Goal: Task Accomplishment & Management: Use online tool/utility

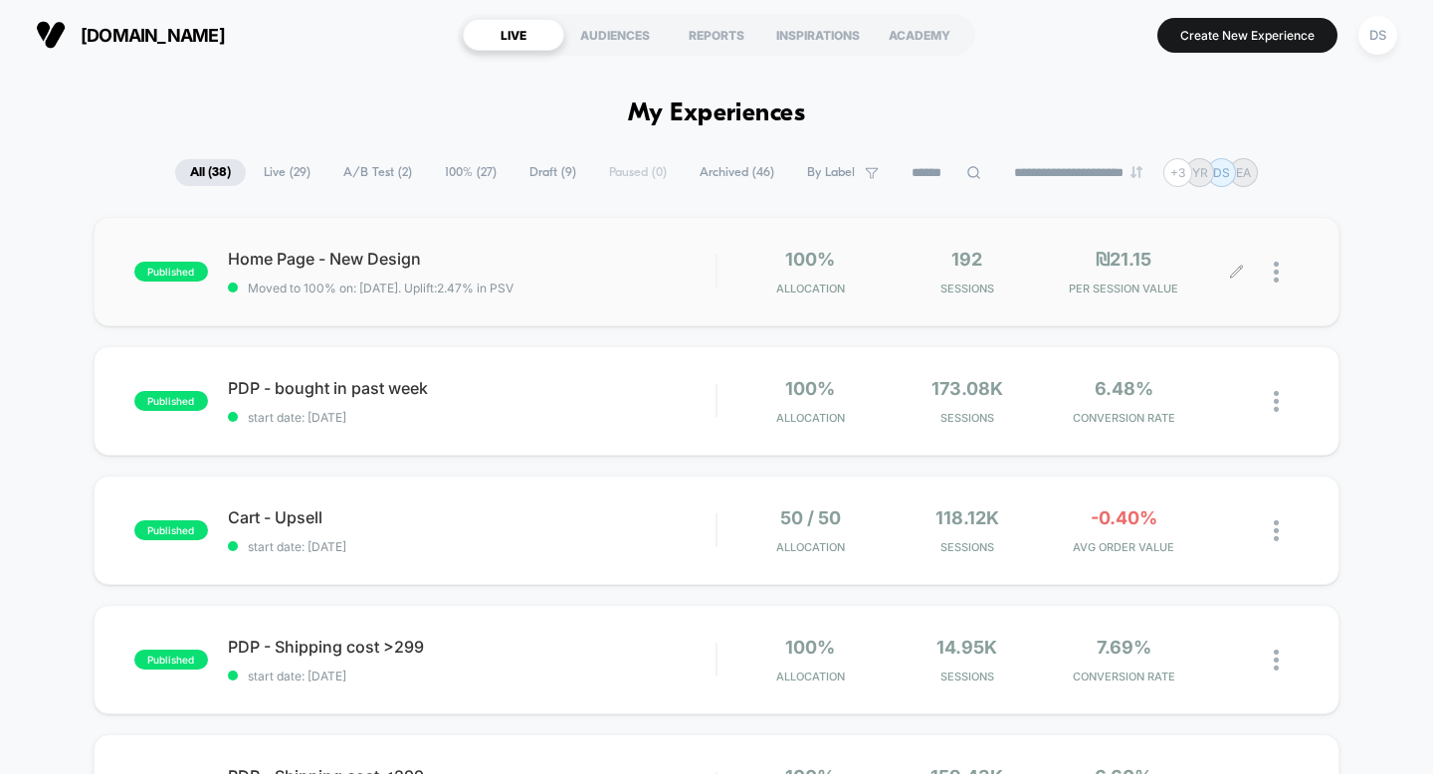
click at [1240, 271] on icon at bounding box center [1236, 272] width 15 height 15
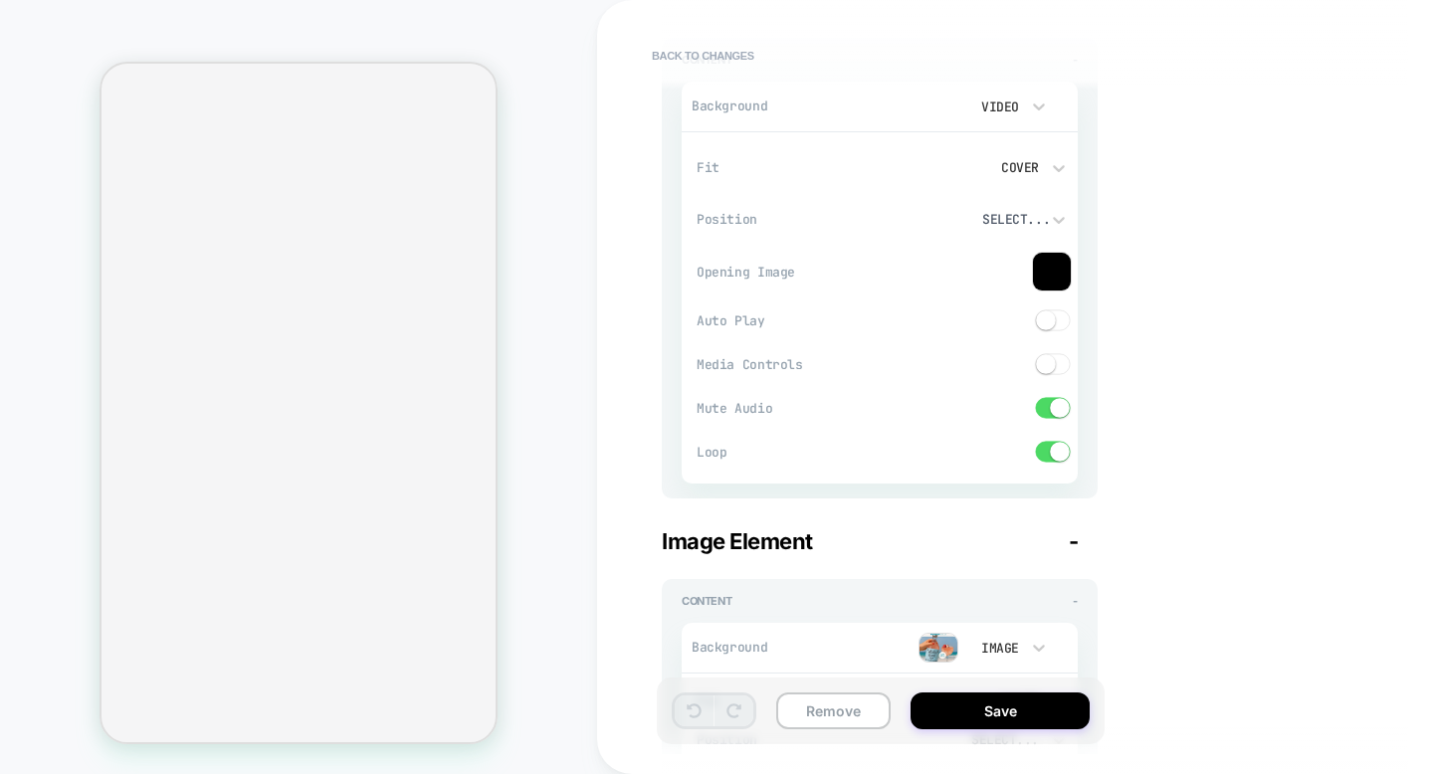
scroll to position [1541, 0]
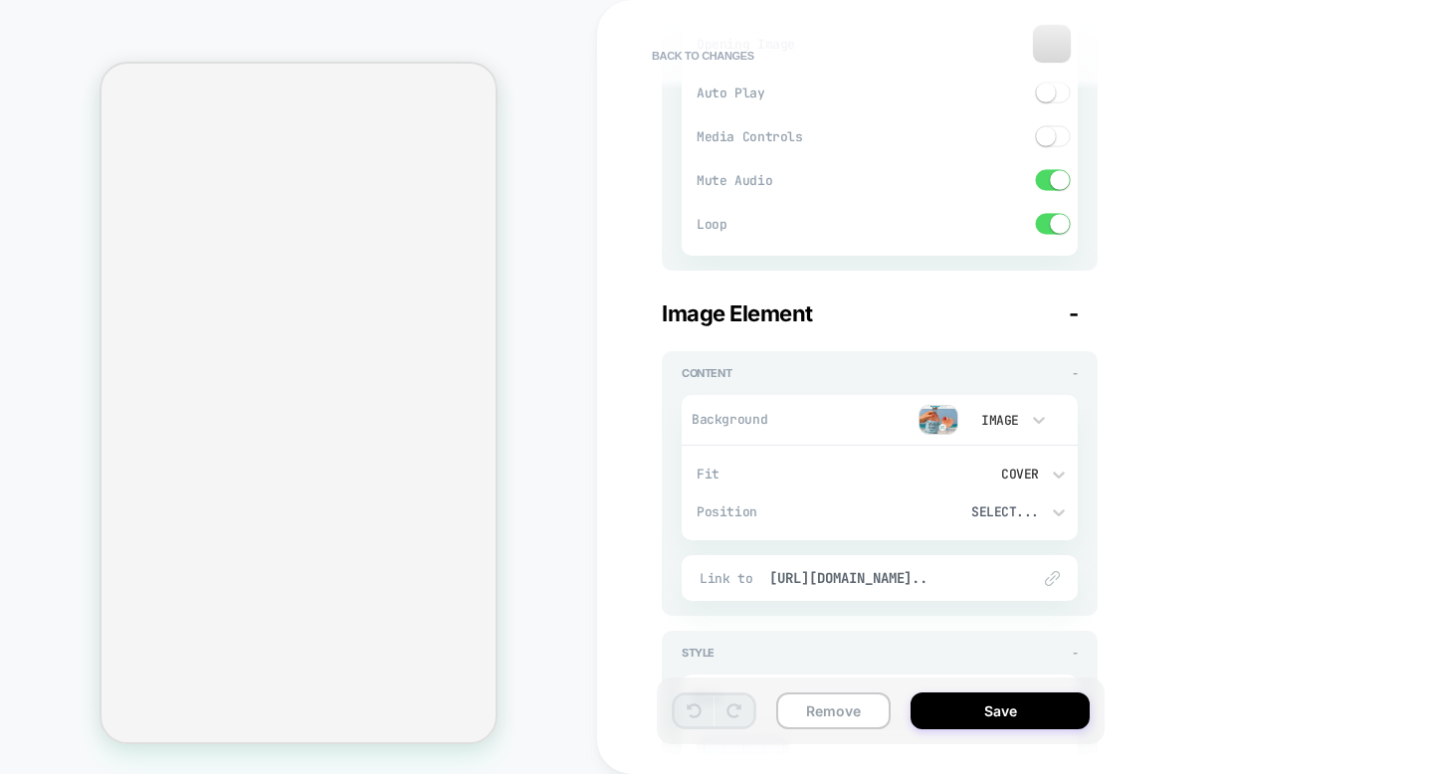
click at [940, 416] on img at bounding box center [938, 420] width 40 height 30
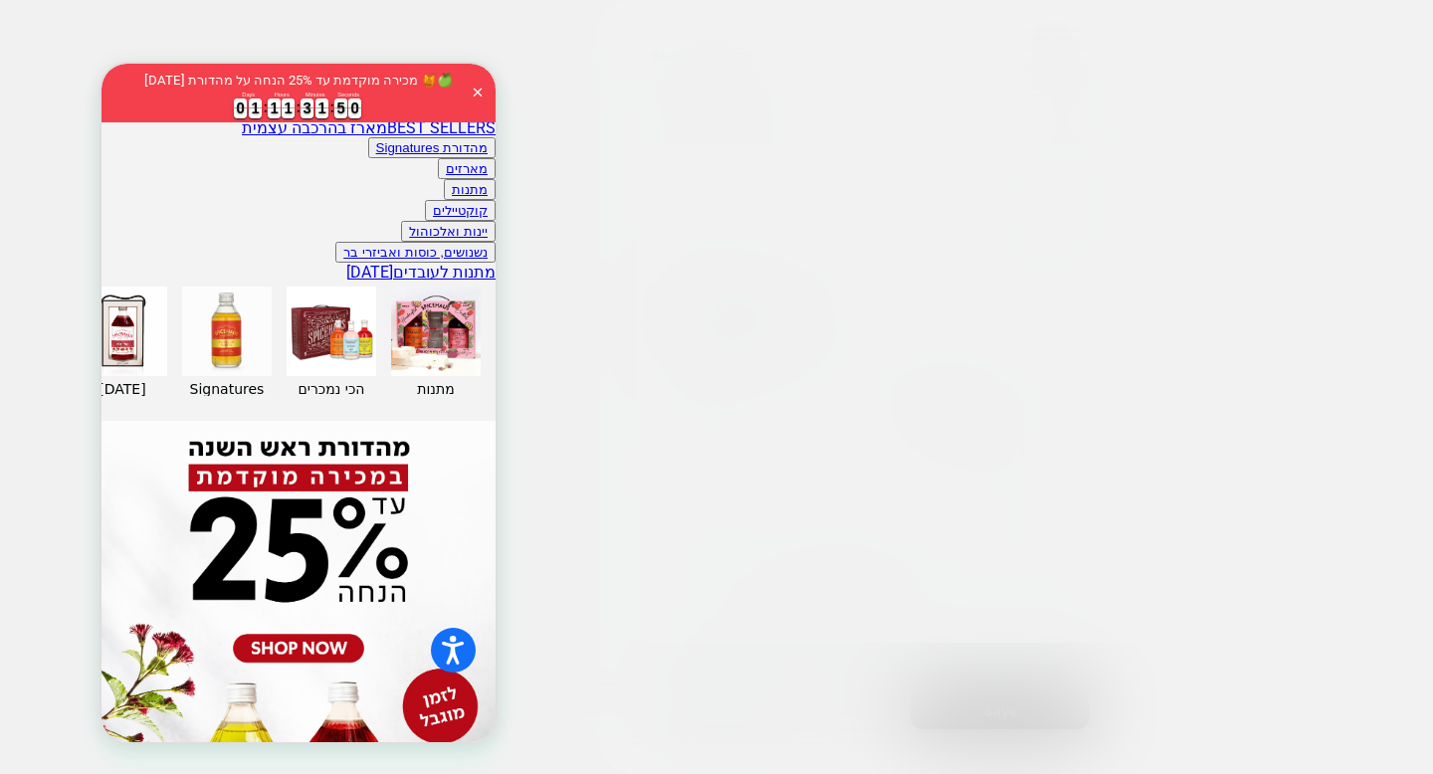
scroll to position [0, 0]
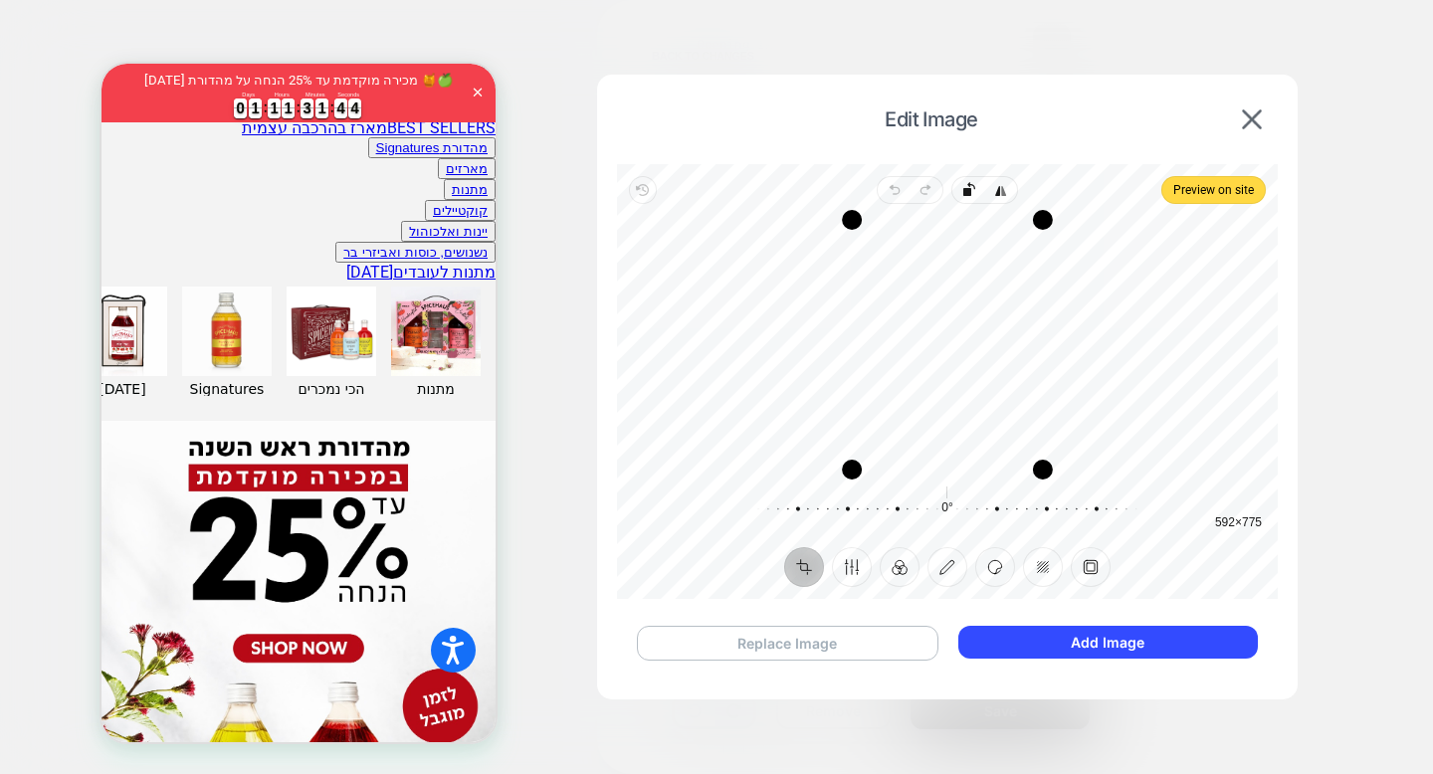
click at [893, 639] on button "Replace Image" at bounding box center [787, 643] width 301 height 35
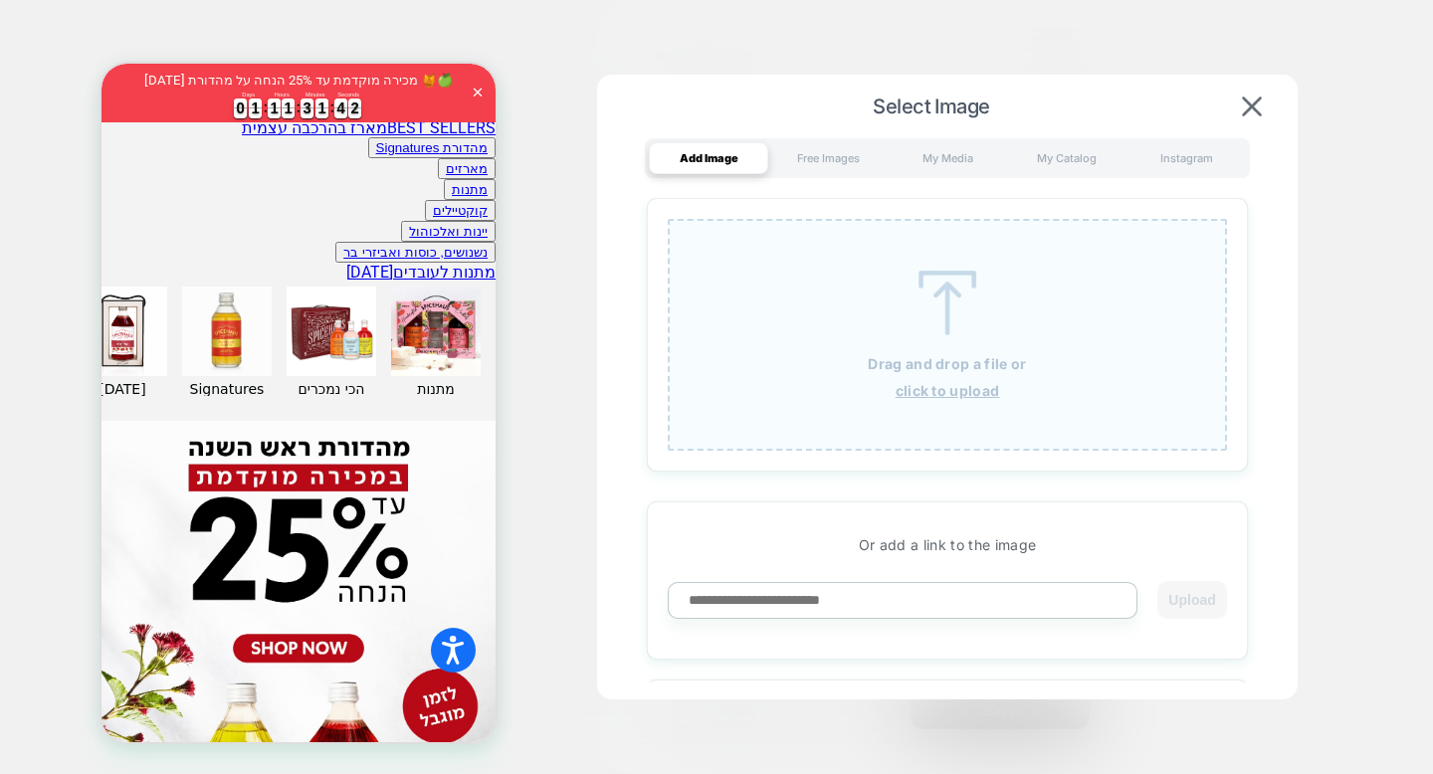
click at [902, 392] on u "click to upload" at bounding box center [947, 390] width 104 height 17
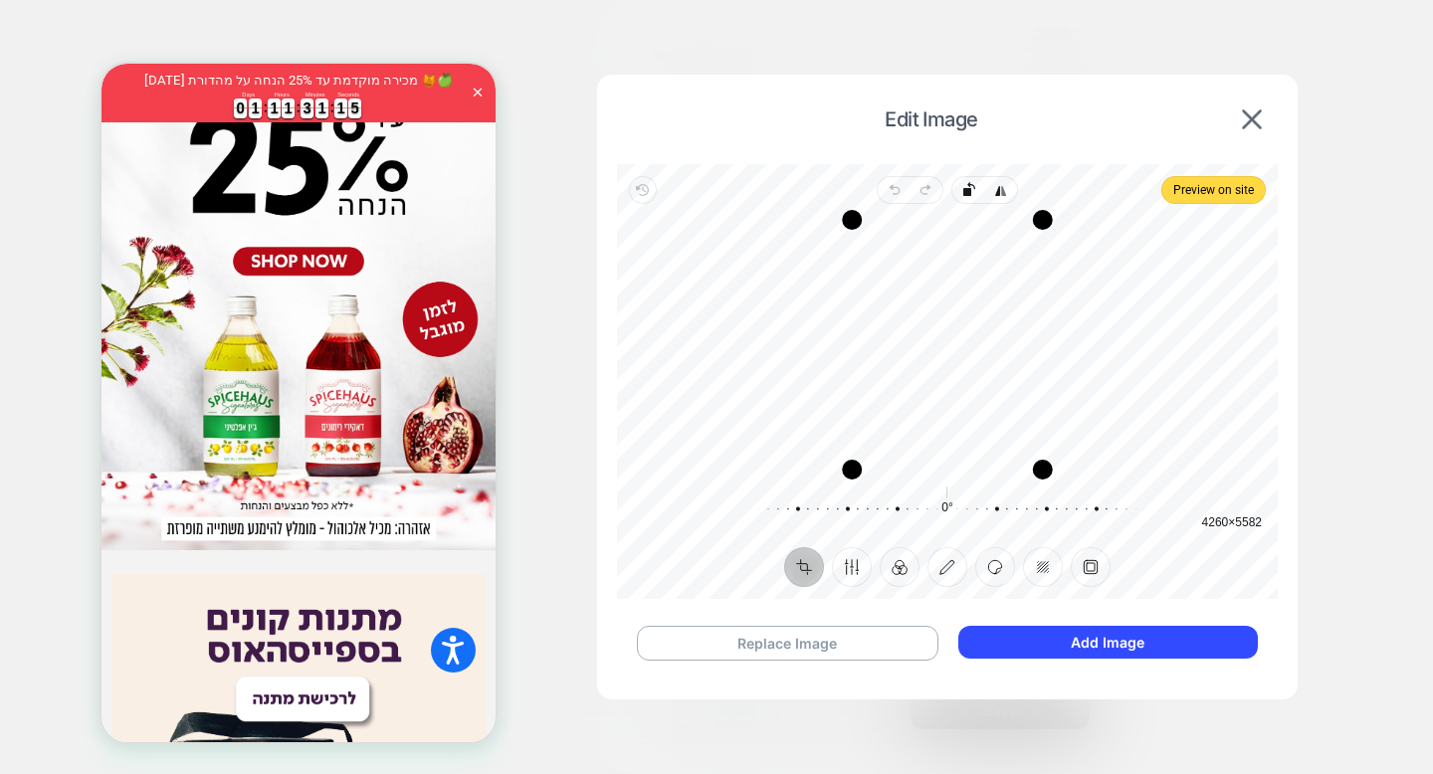
scroll to position [1373, 0]
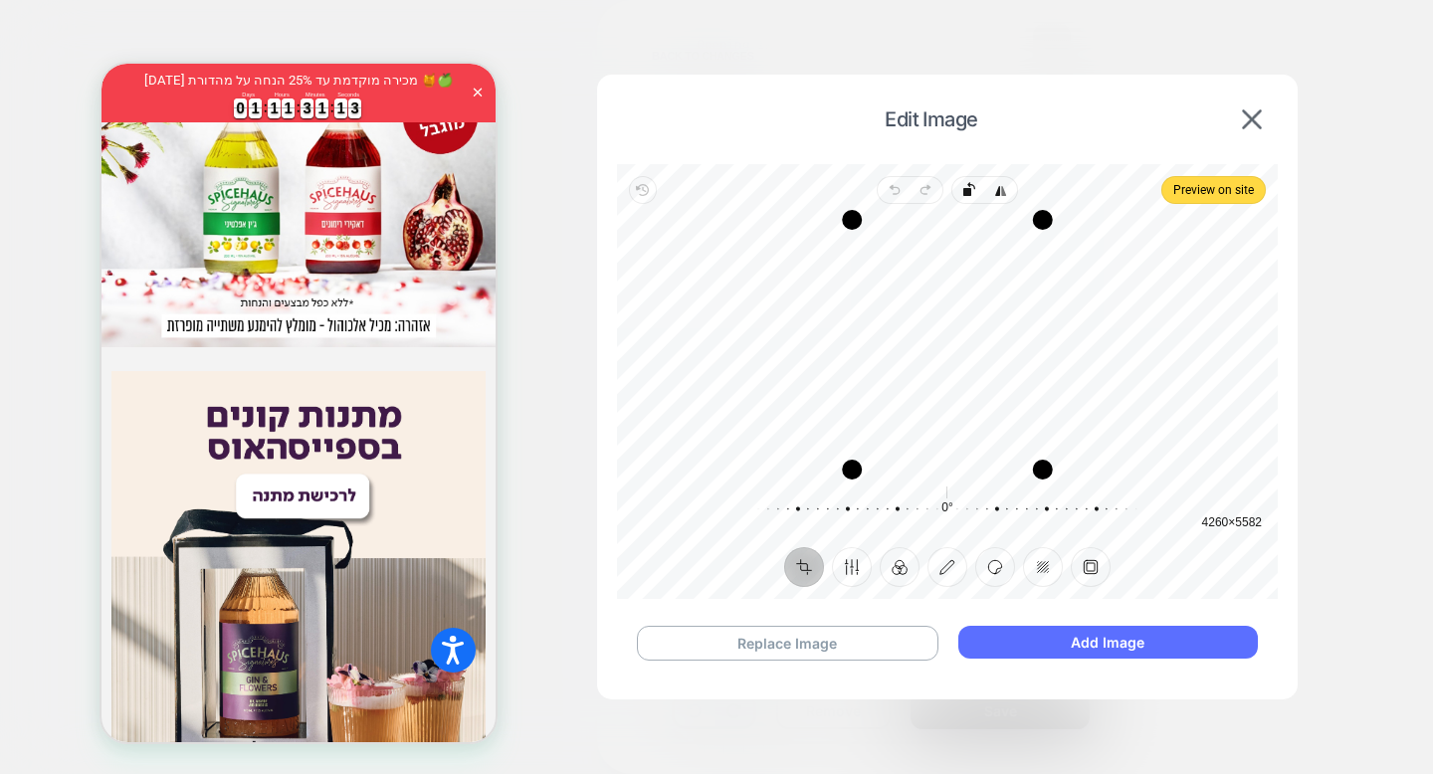
click at [1016, 649] on button "Add Image" at bounding box center [1107, 642] width 299 height 33
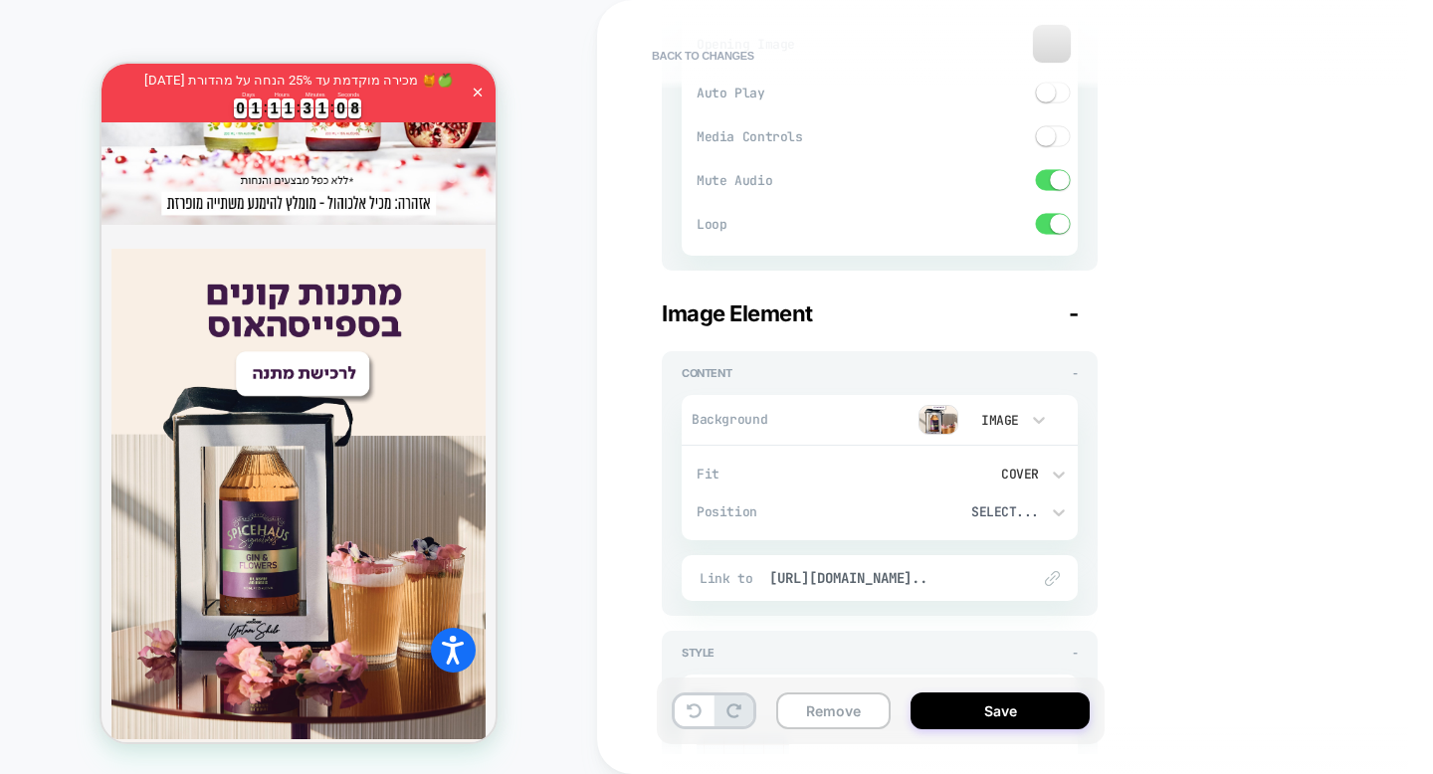
scroll to position [1576, 0]
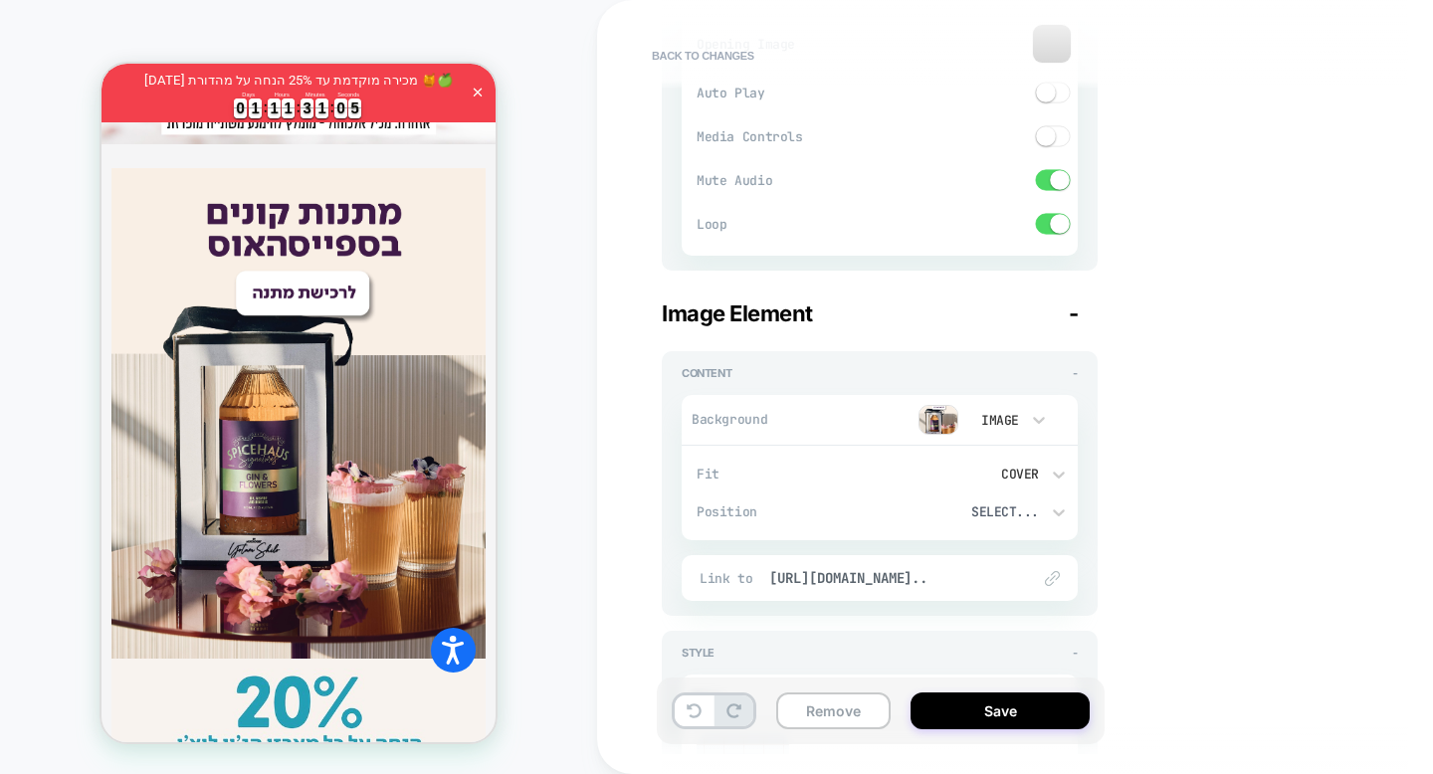
click at [708, 63] on button "Back to changes" at bounding box center [703, 56] width 122 height 32
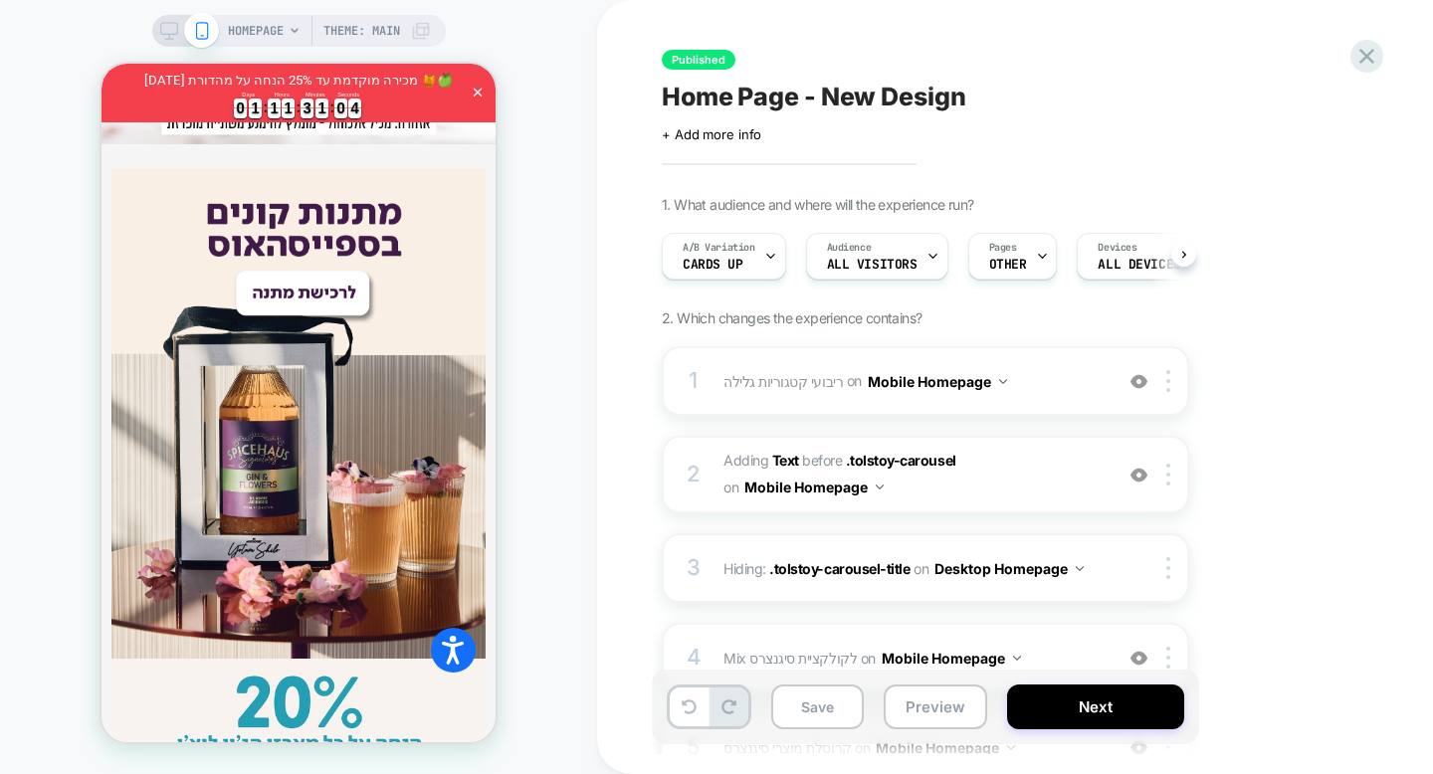
click at [708, 63] on span "Published" at bounding box center [699, 60] width 74 height 20
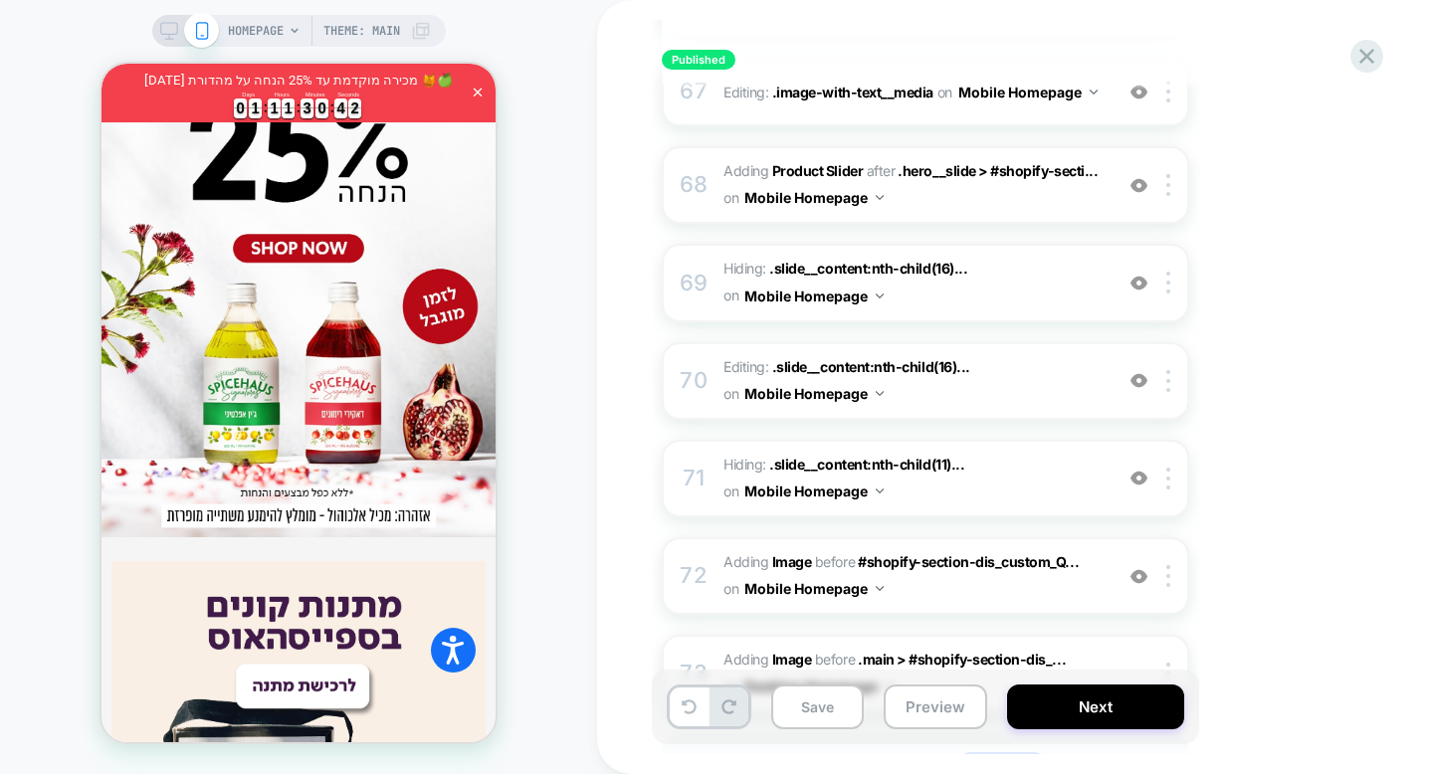
scroll to position [6751, 0]
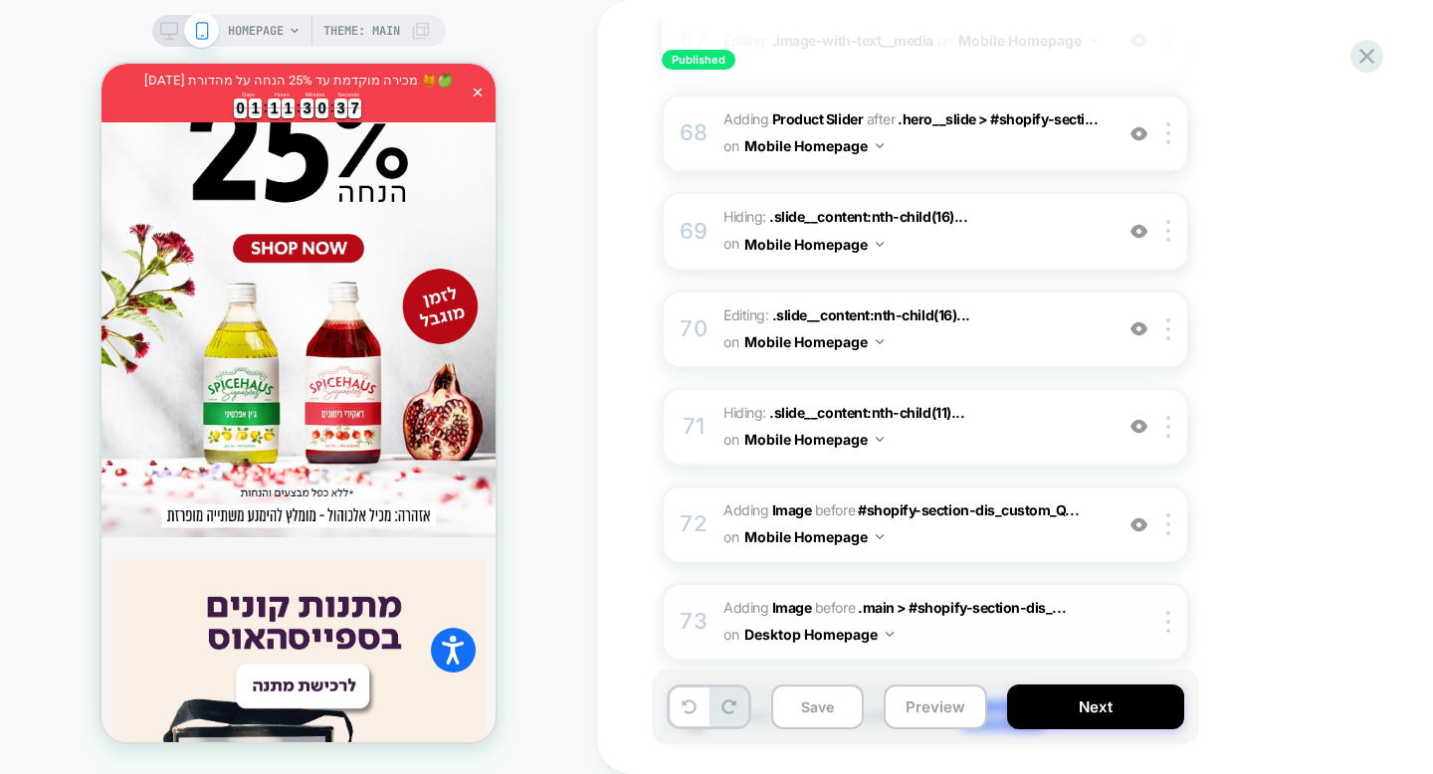
click at [919, 595] on span "#_loomi_addon_1756728208384 Adding Image BEFORE .main > #shopify-section-dis_..…" at bounding box center [912, 622] width 379 height 54
click at [913, 497] on span "#_loomi_addon_1756727925192 Adding Image BEFORE #shopify-section-dis_custom_Q..…" at bounding box center [912, 524] width 379 height 54
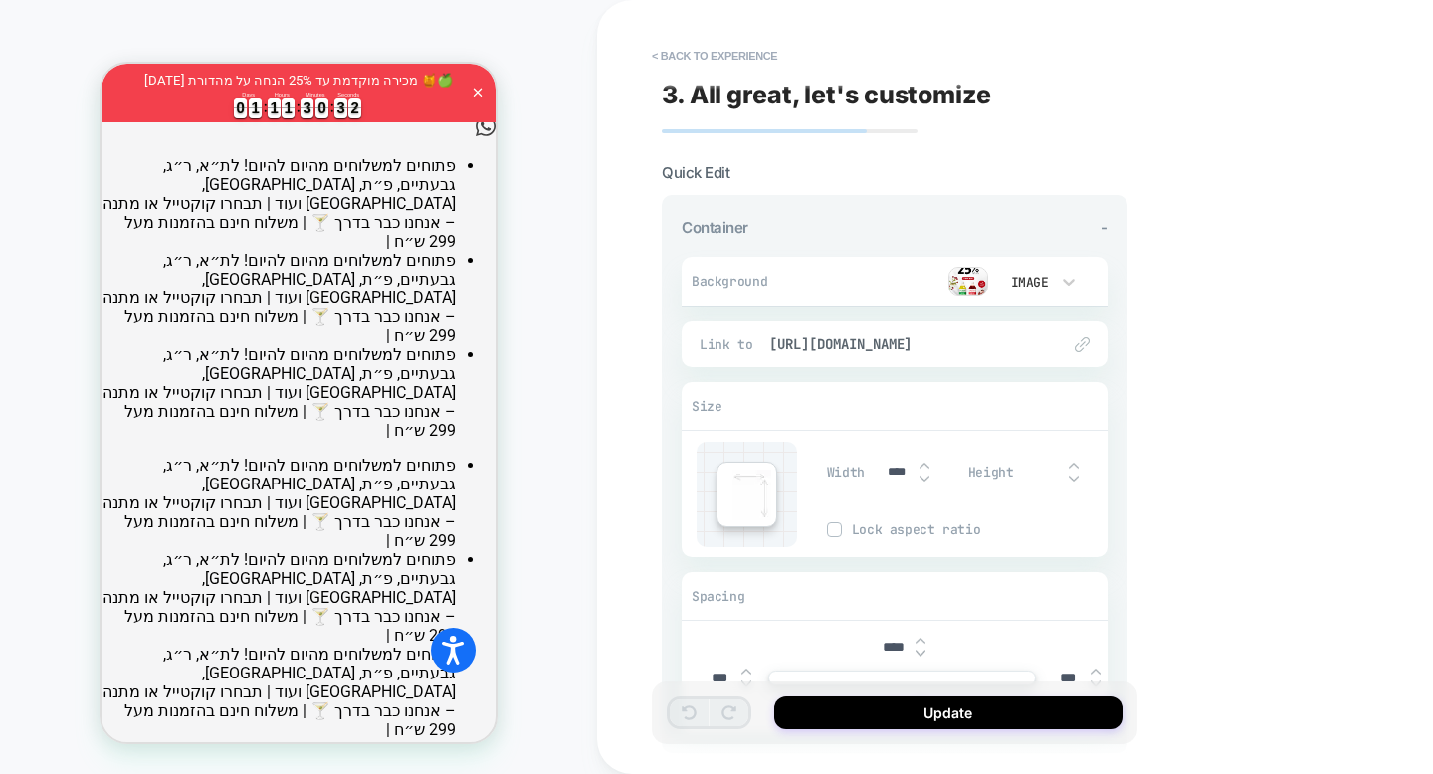
scroll to position [0, 0]
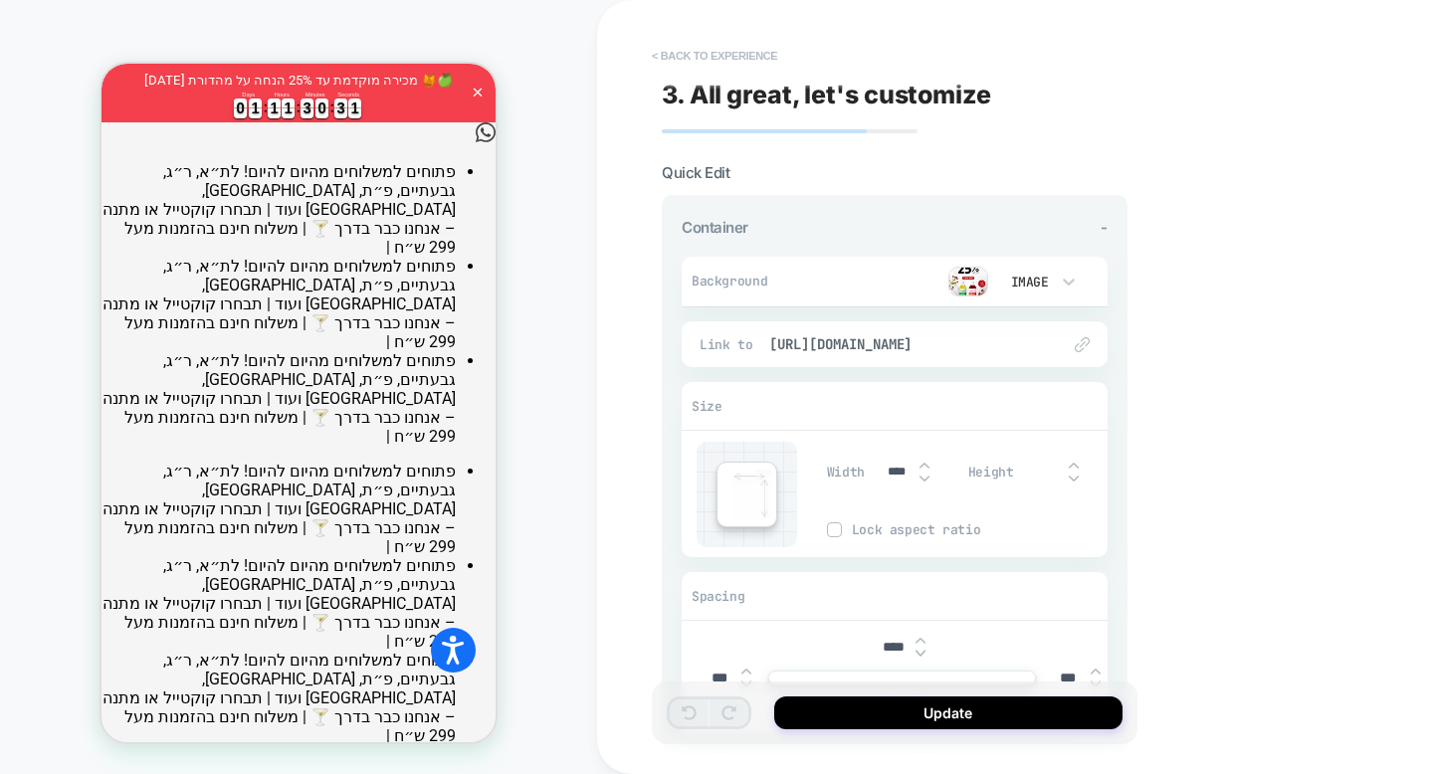
click at [693, 59] on button "< Back to experience" at bounding box center [714, 56] width 145 height 32
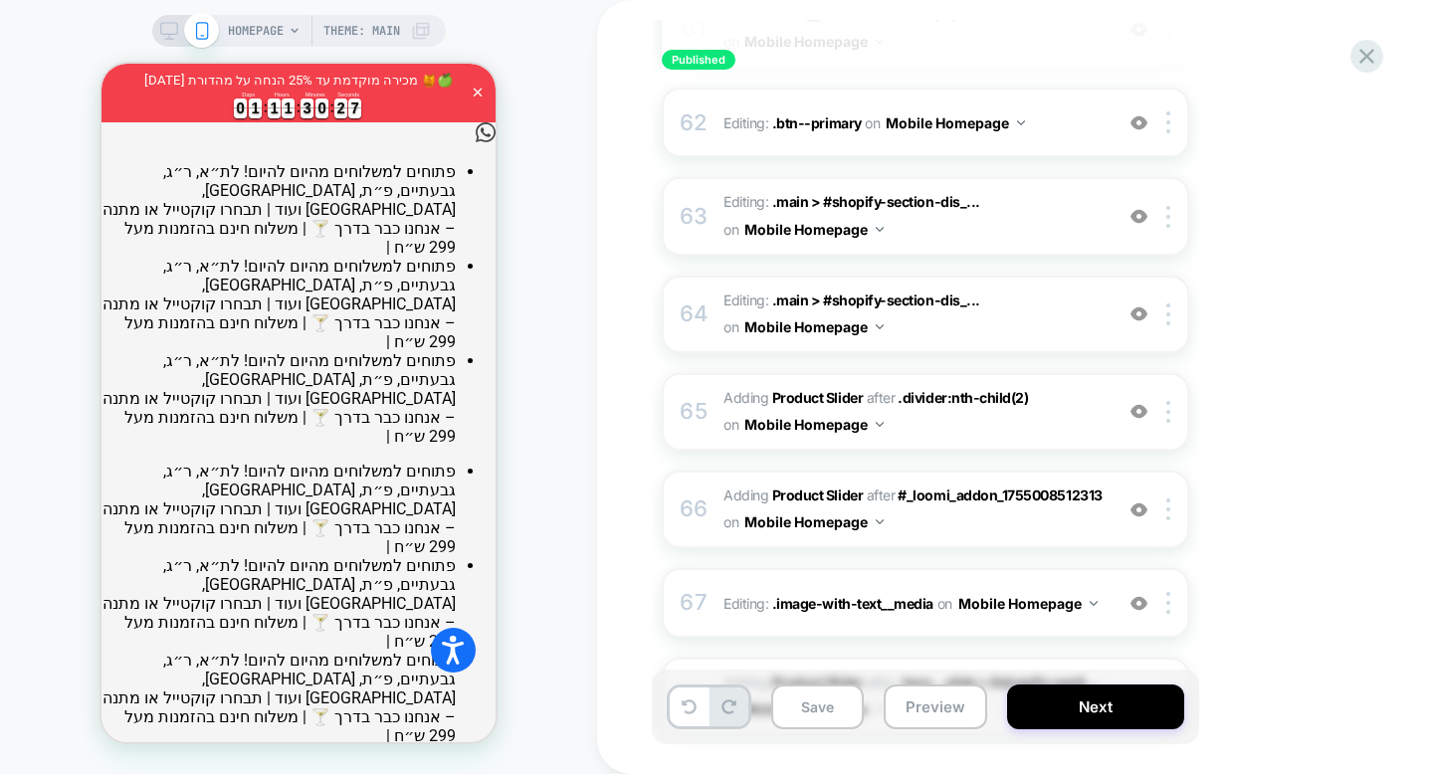
scroll to position [6751, 0]
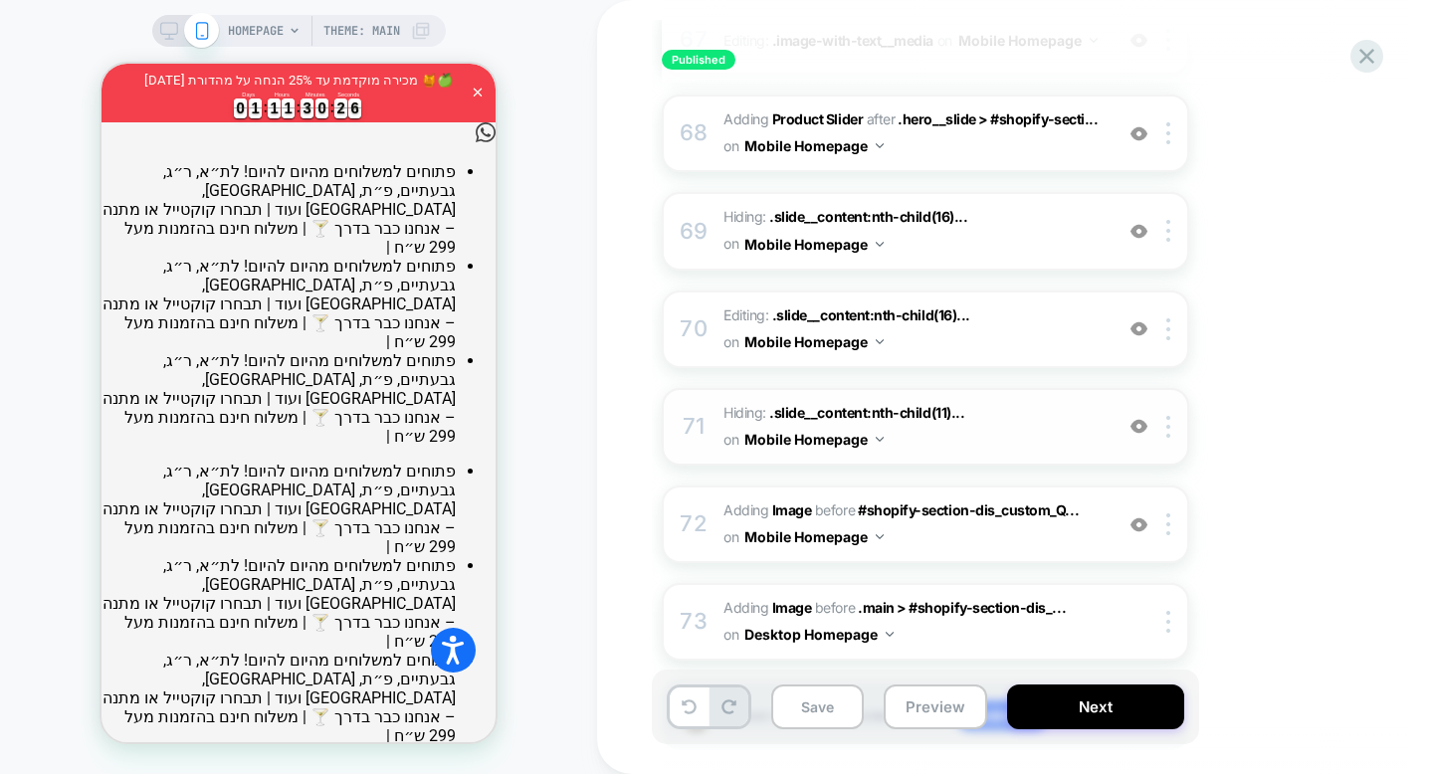
click at [823, 425] on button "Mobile Homepage" at bounding box center [813, 439] width 139 height 29
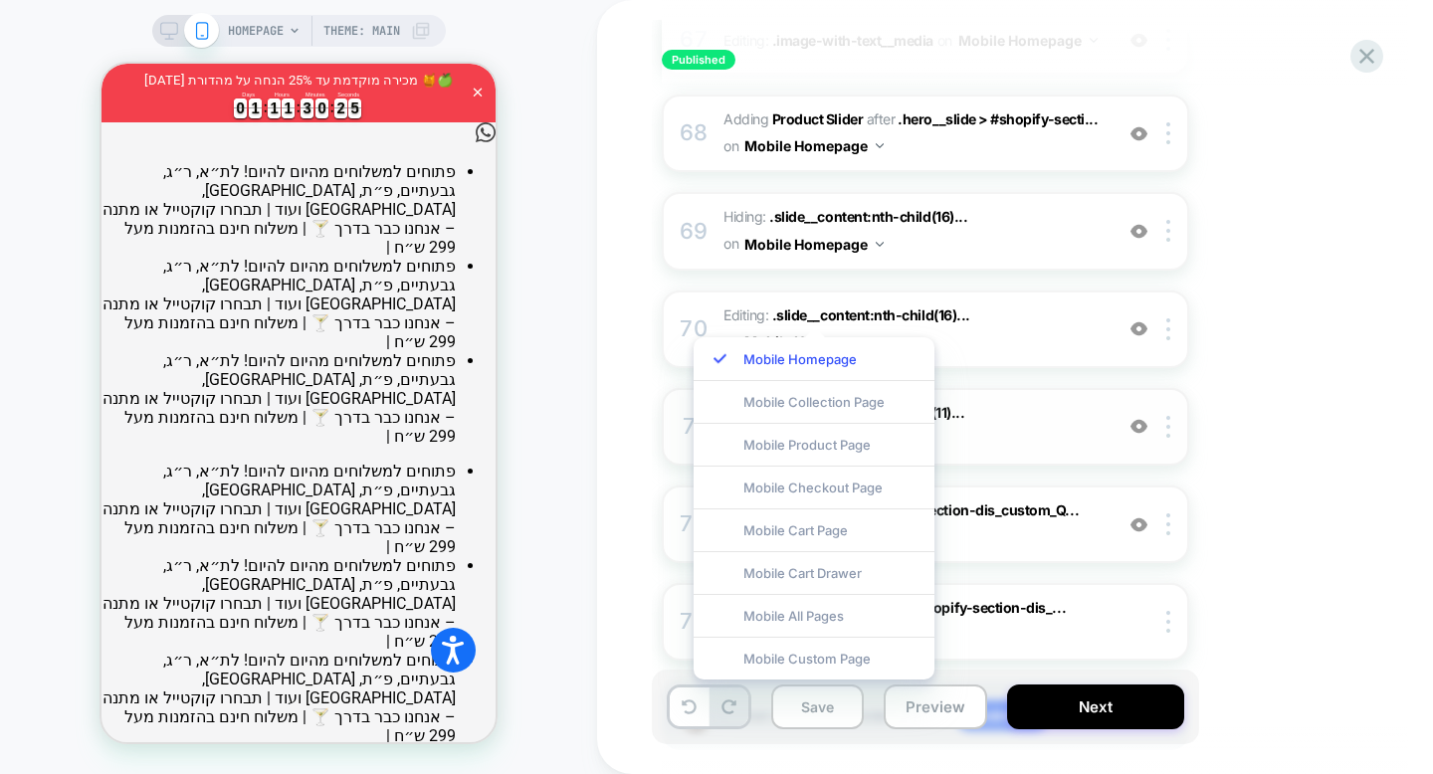
click at [944, 400] on span "Hiding : .slide__content:nth-child(11)... .slide__content:nth-child(11) .headin…" at bounding box center [912, 427] width 379 height 54
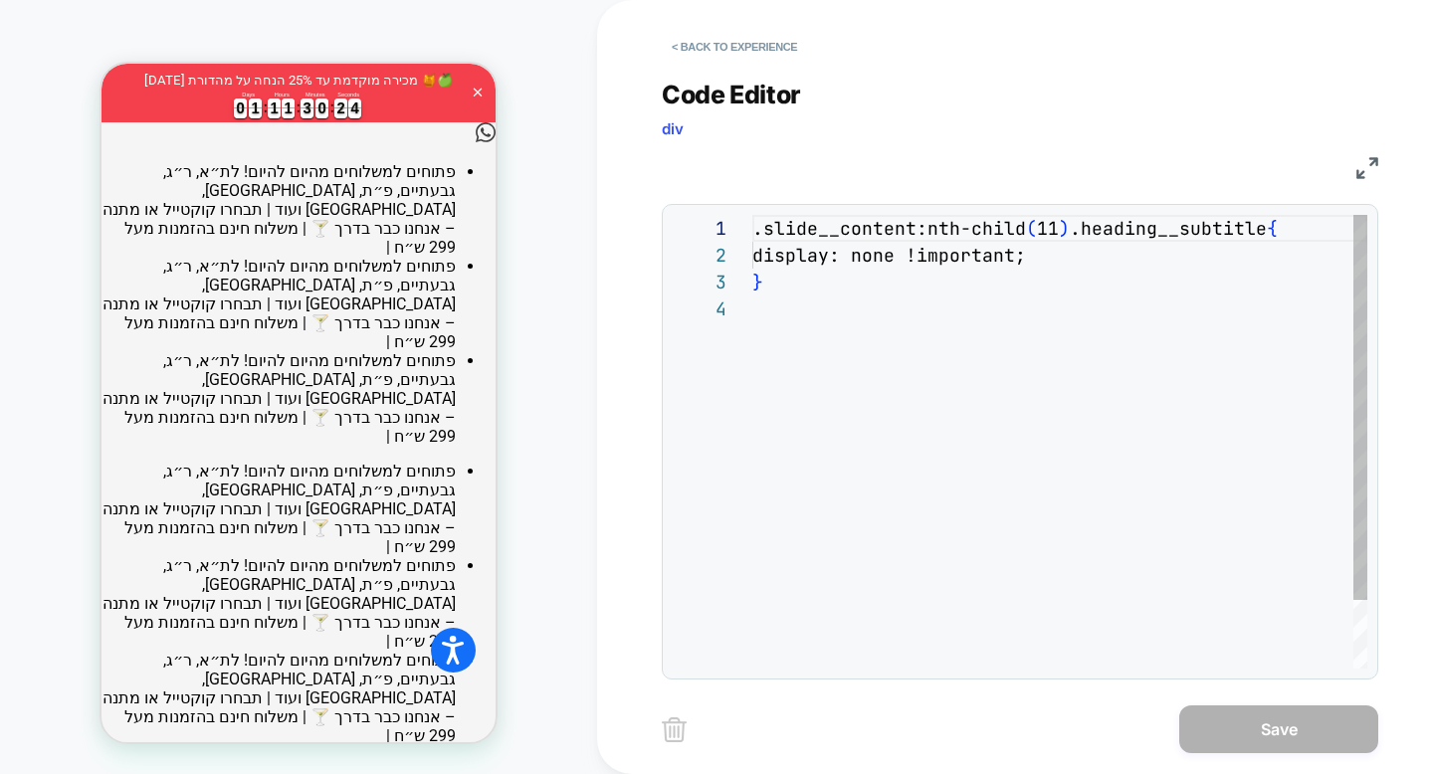
scroll to position [81, 0]
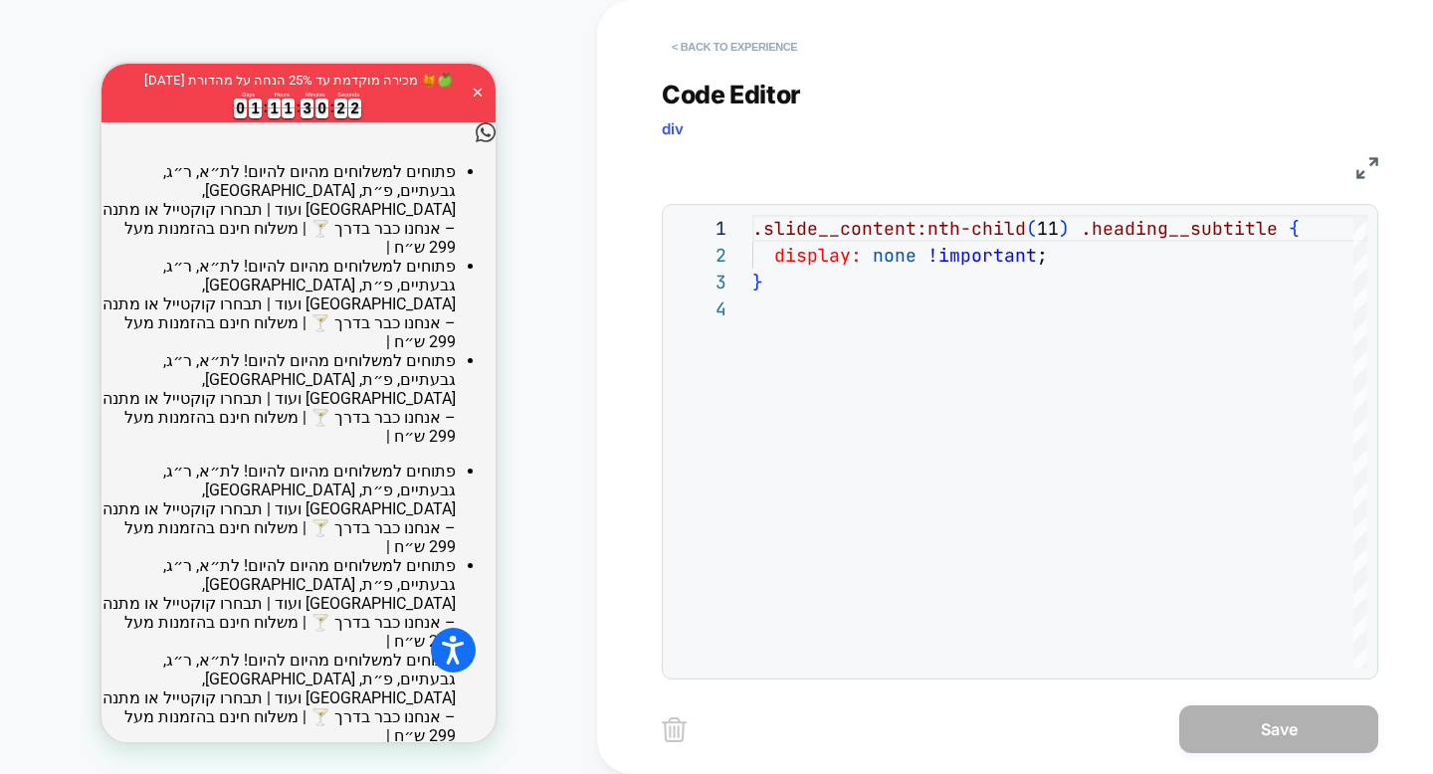
click at [689, 53] on button "< Back to experience" at bounding box center [734, 47] width 145 height 32
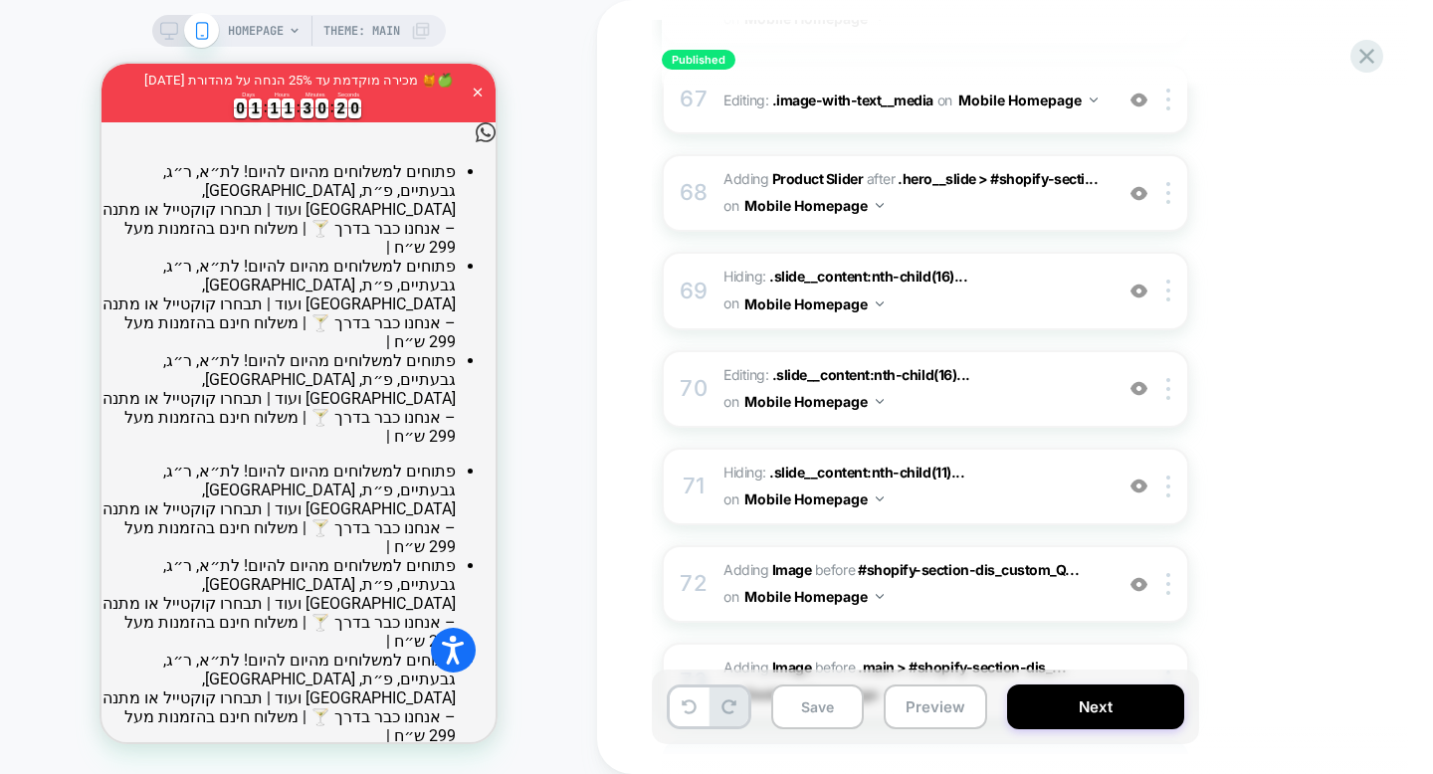
scroll to position [6751, 0]
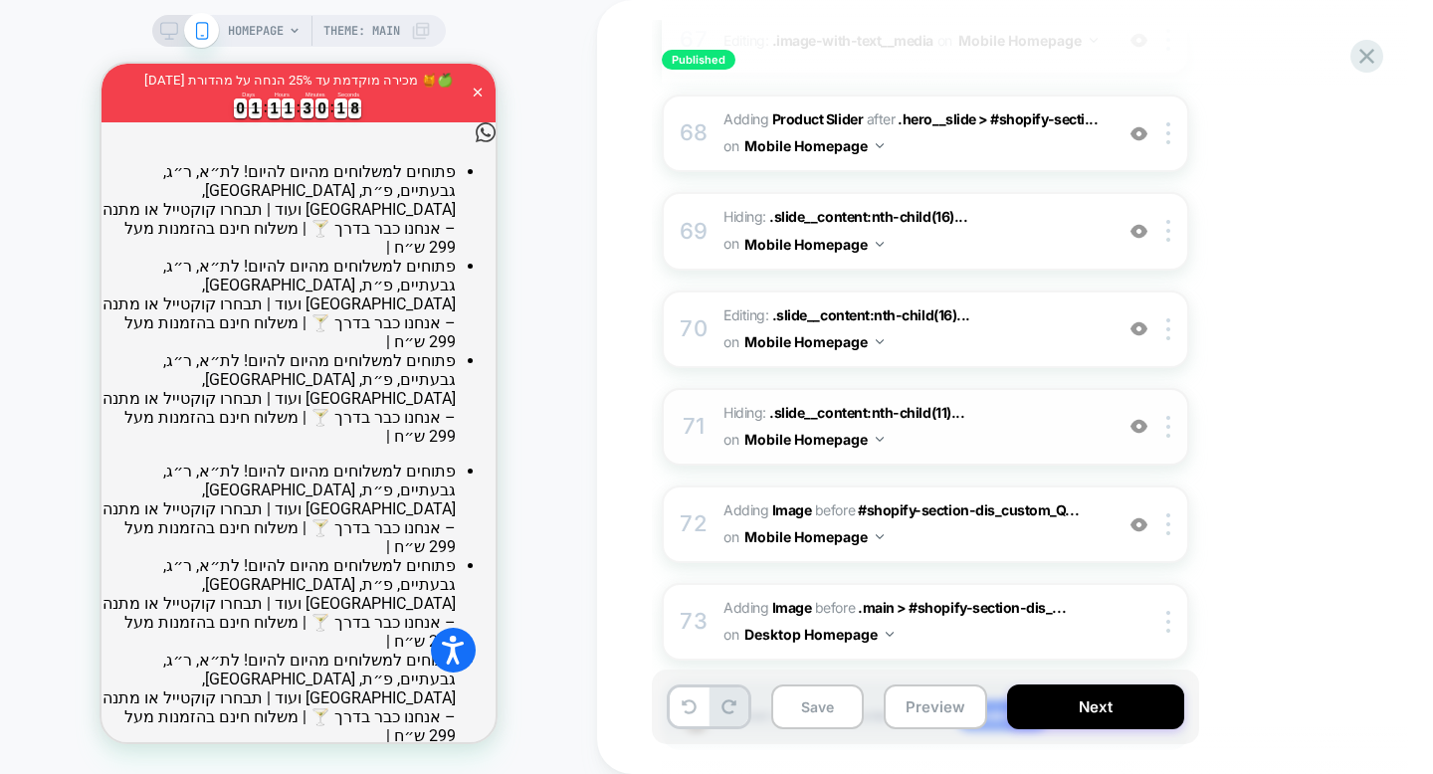
click at [1032, 400] on span "Hiding : .slide__content:nth-child(11)... .slide__content:nth-child(11) .headin…" at bounding box center [912, 427] width 379 height 54
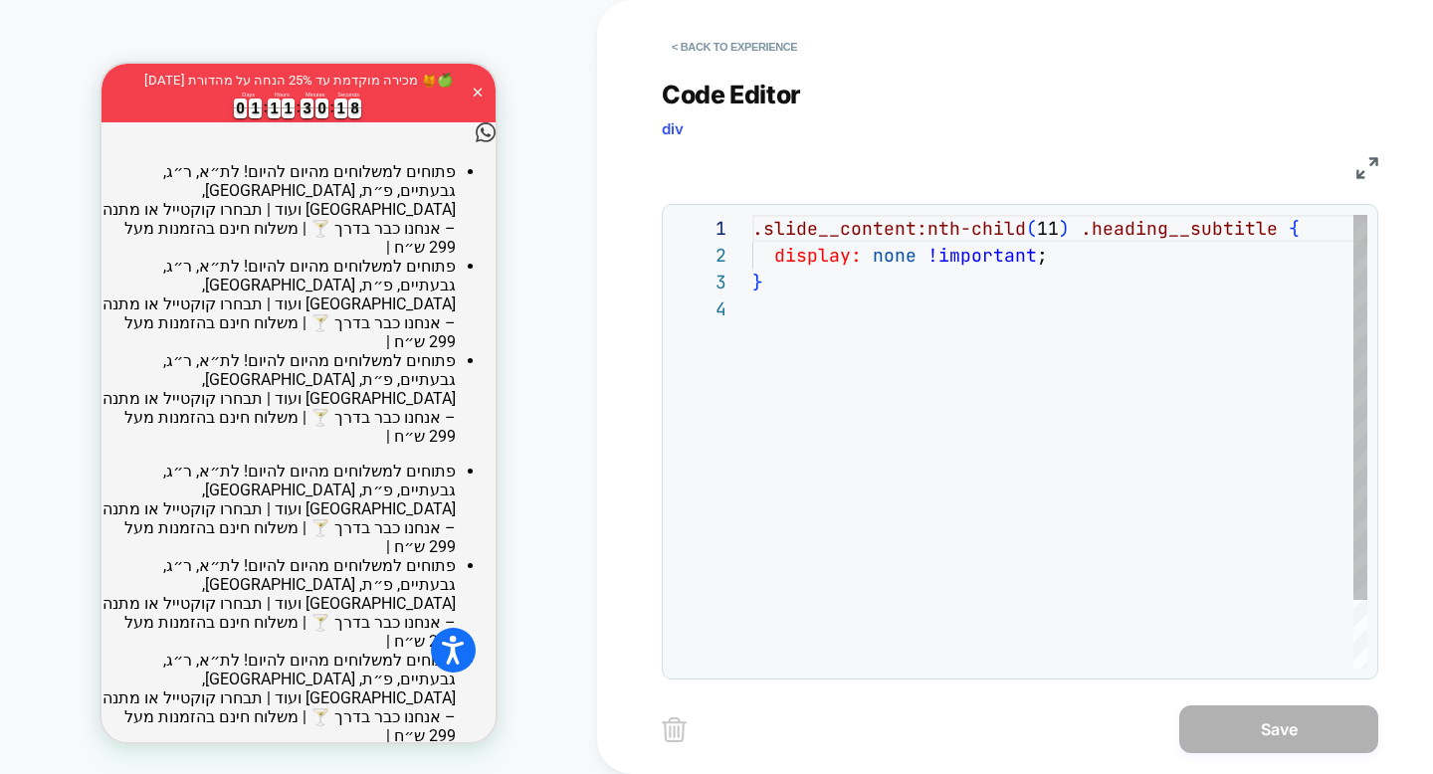
scroll to position [81, 0]
click at [753, 57] on button "< Back to experience" at bounding box center [734, 47] width 145 height 32
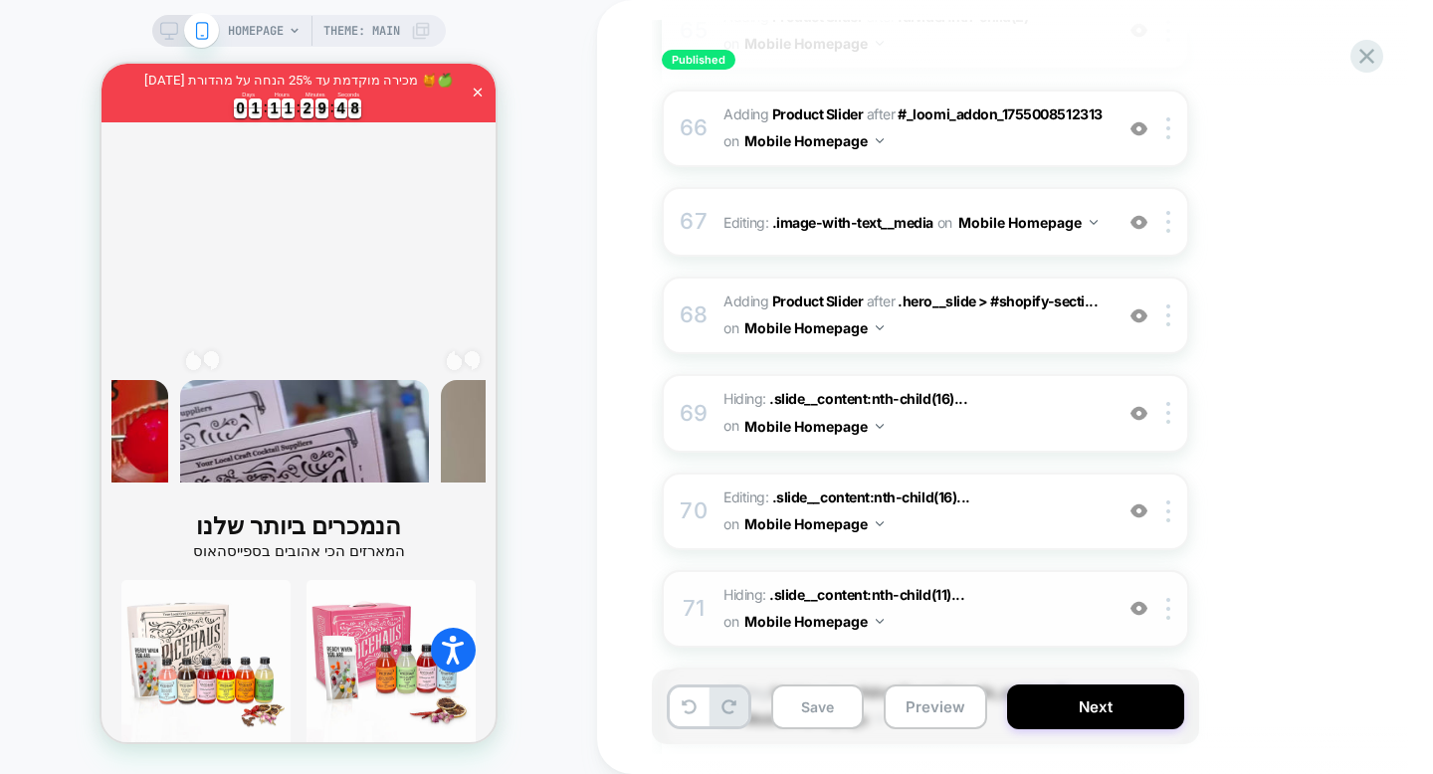
scroll to position [6556, 0]
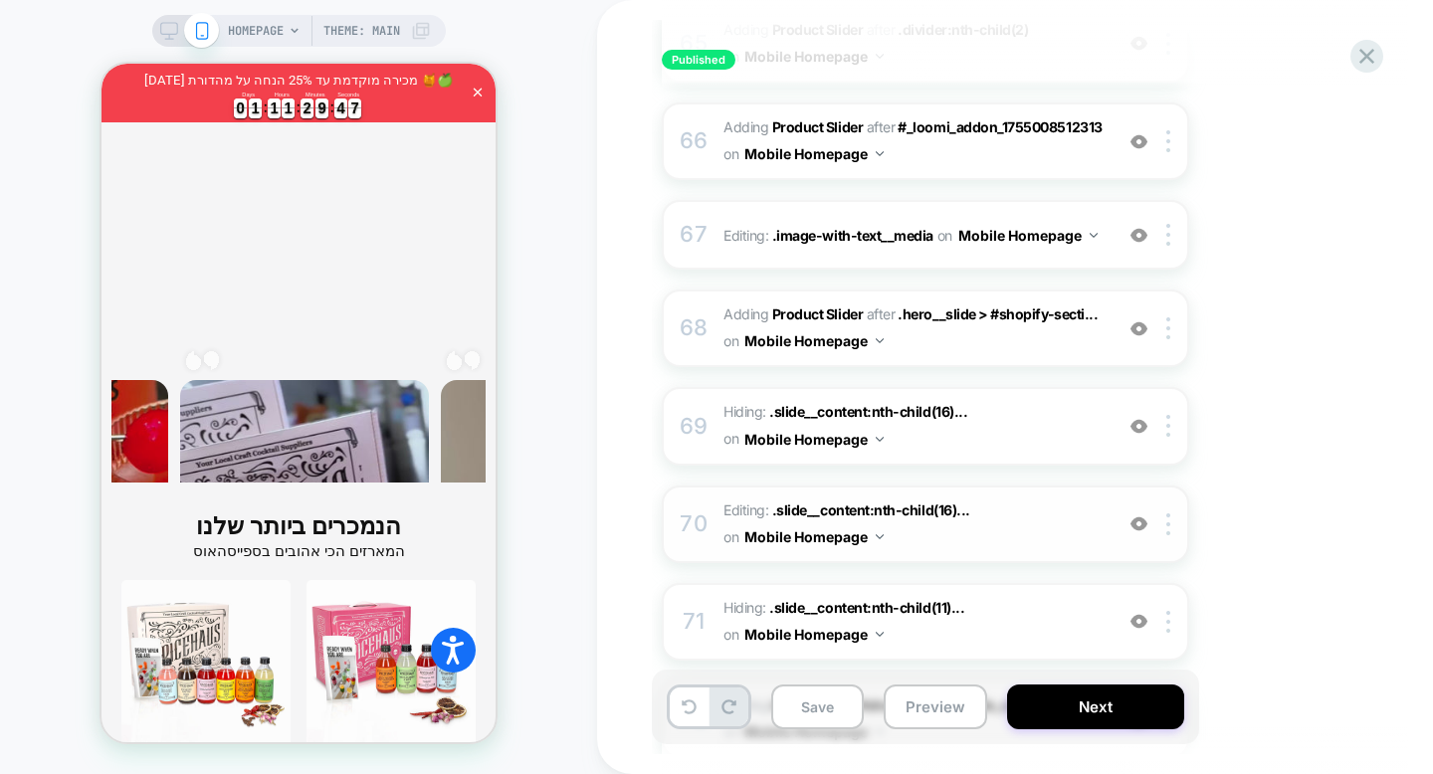
click at [959, 497] on span "Editing : .slide__content:nth-child(16)... .slide__content:nth-child(16) .headi…" at bounding box center [912, 524] width 379 height 54
click at [1018, 497] on span "Editing : .slide__content:nth-child(16)... .slide__content:nth-child(16) .headi…" at bounding box center [912, 524] width 379 height 54
click at [1140, 515] on img at bounding box center [1138, 523] width 17 height 17
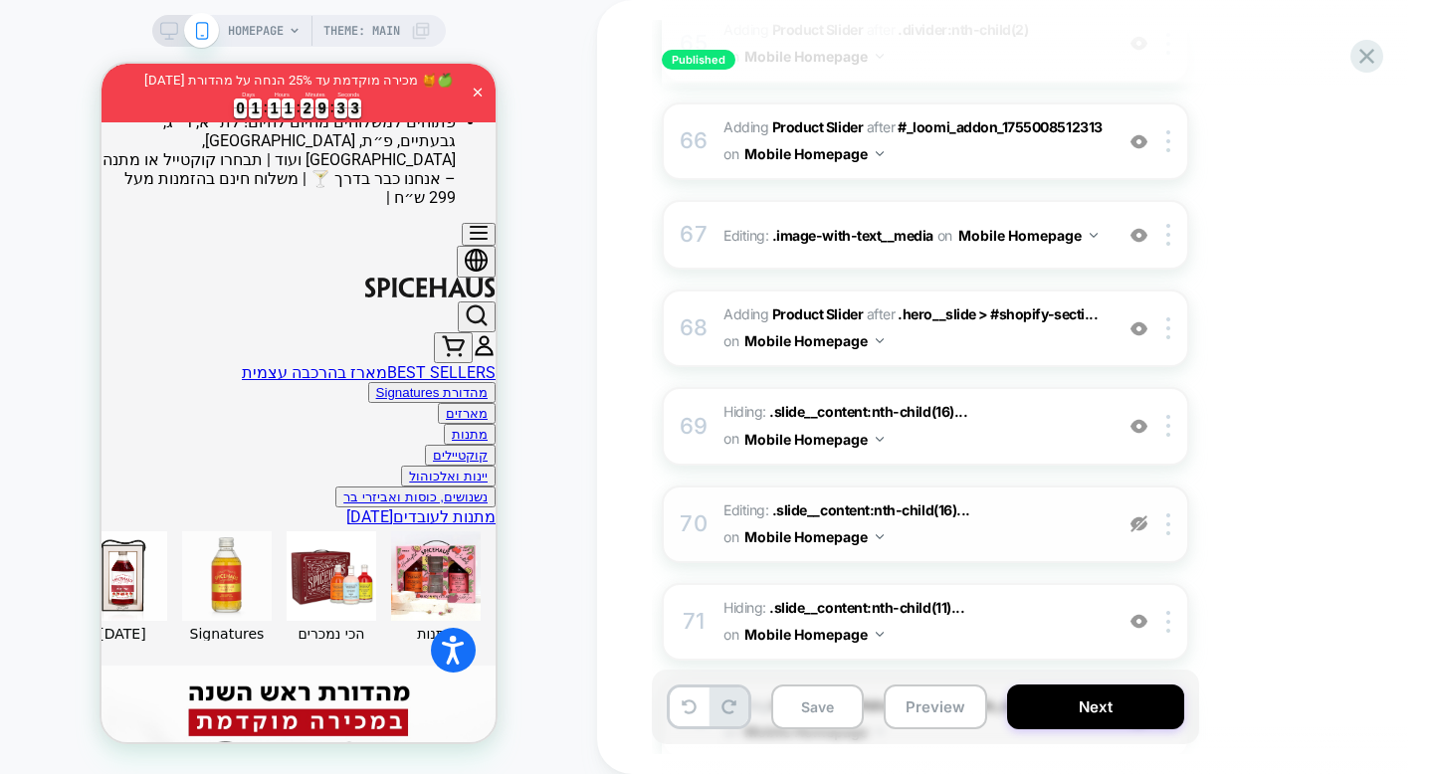
scroll to position [0, 0]
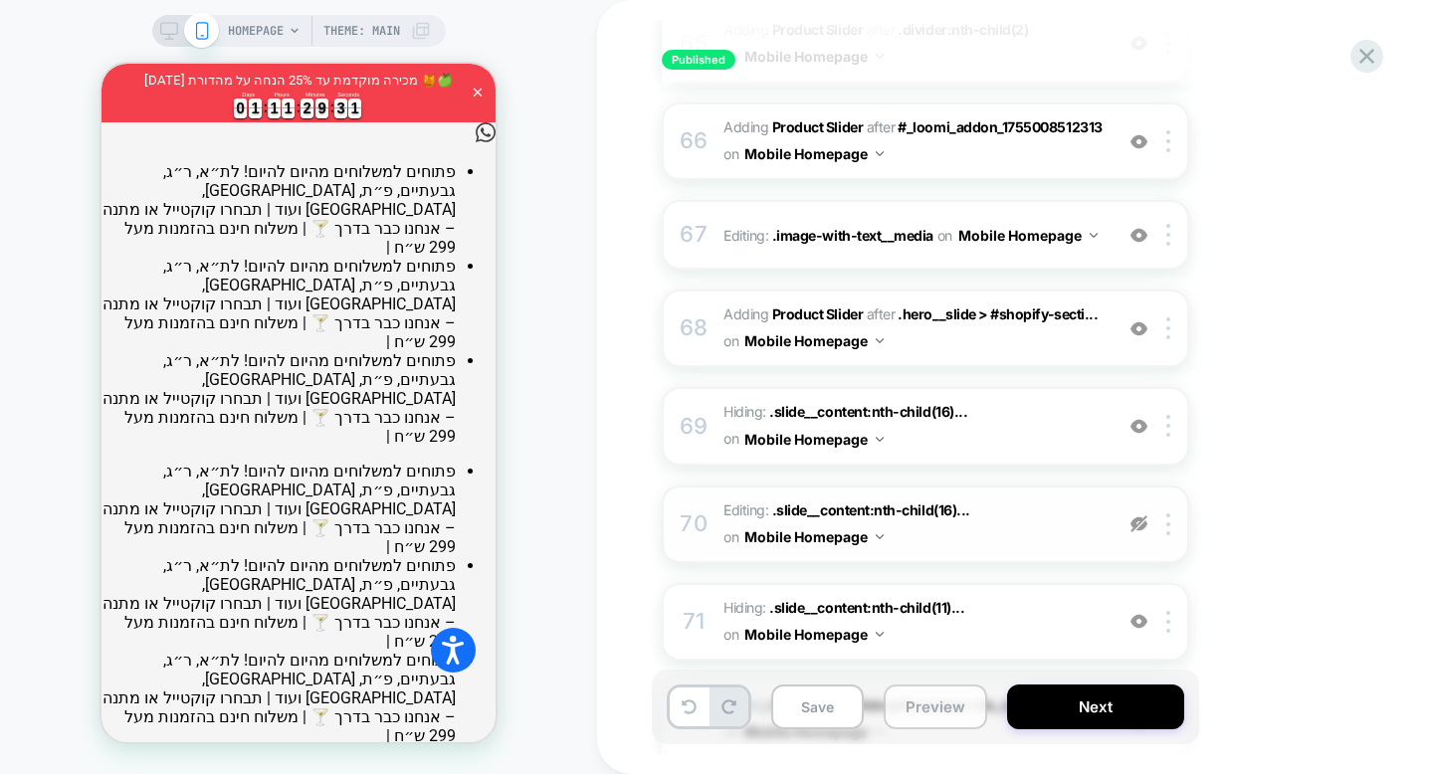
click at [926, 703] on button "Preview" at bounding box center [934, 706] width 103 height 45
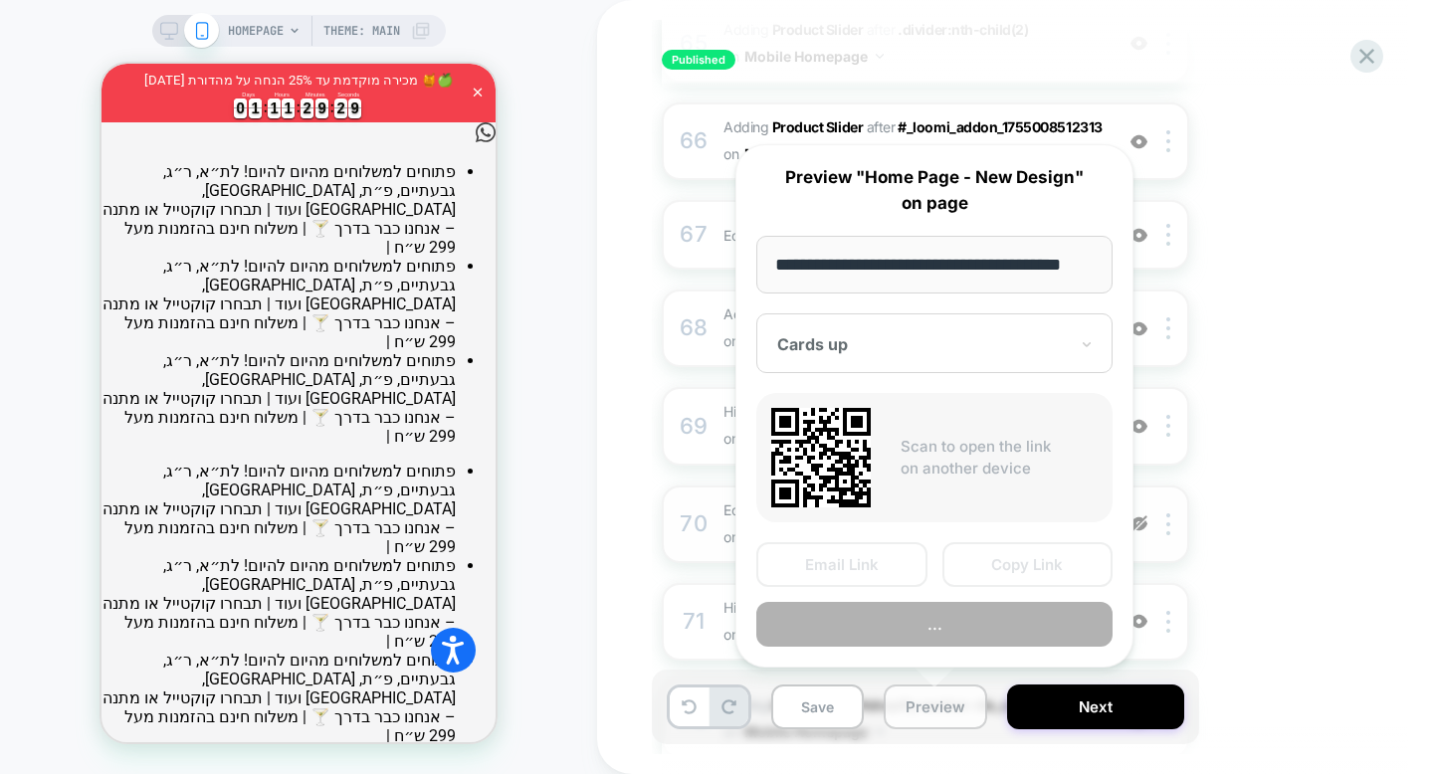
scroll to position [0, 29]
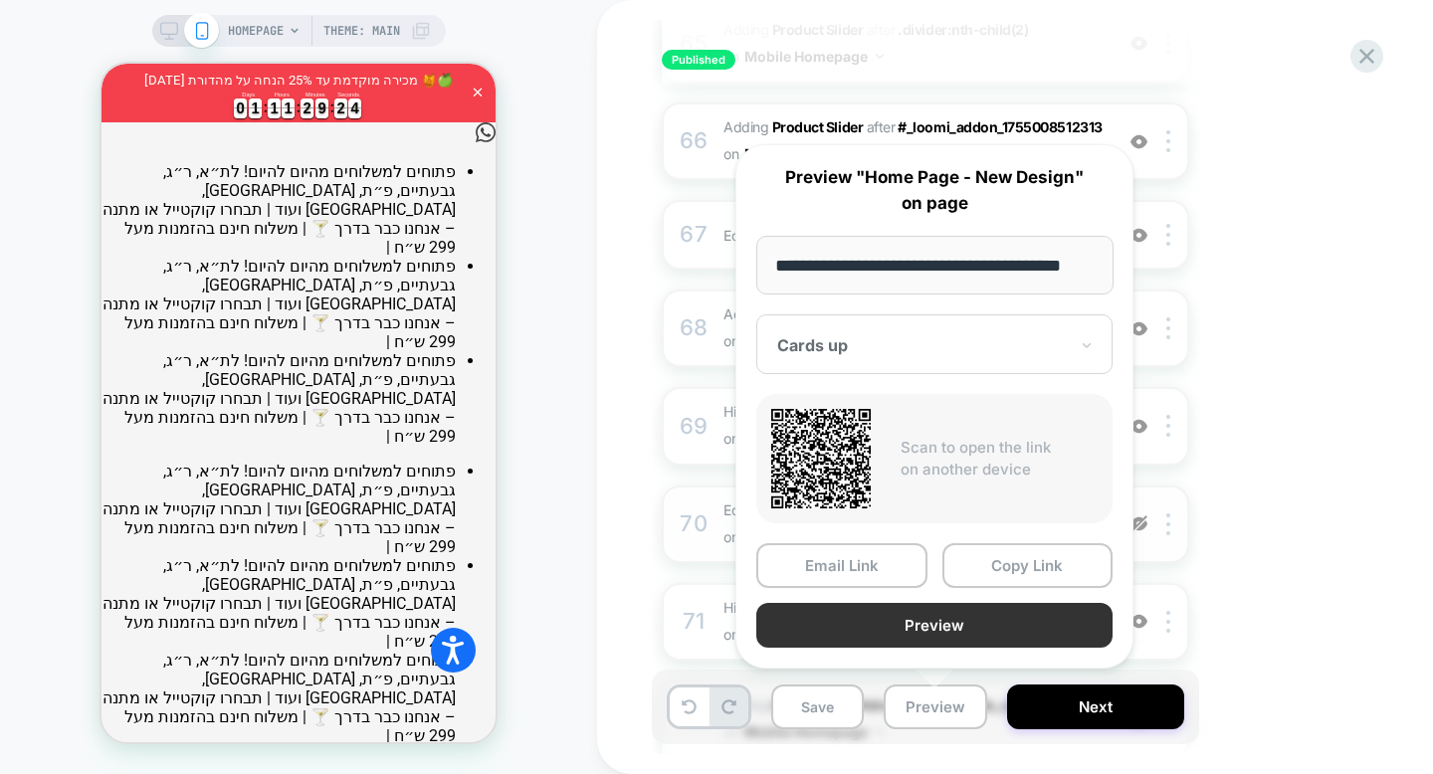
click at [958, 630] on button "Preview" at bounding box center [934, 625] width 356 height 45
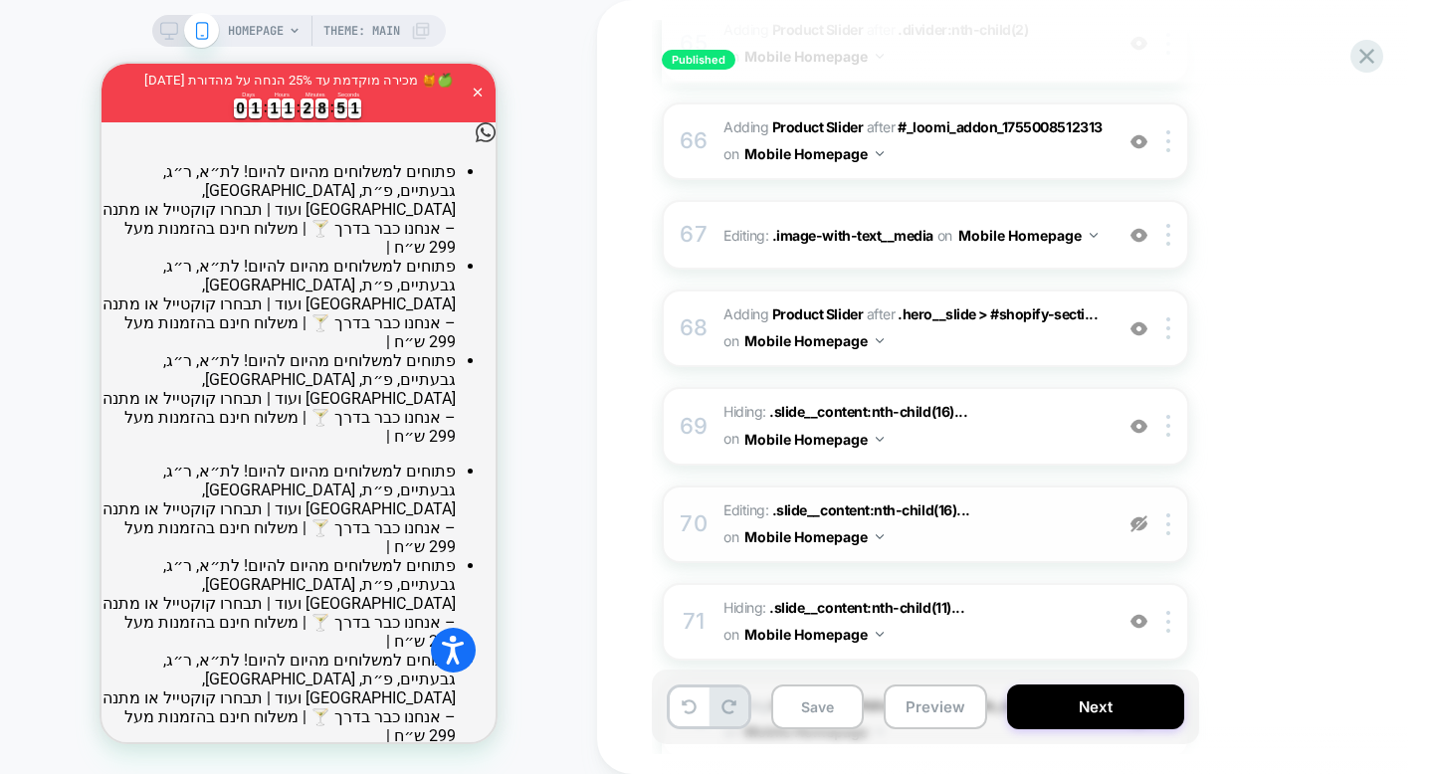
click at [1025, 497] on span "Editing : .slide__content:nth-child(16)... .slide__content:nth-child(16) .headi…" at bounding box center [912, 524] width 379 height 54
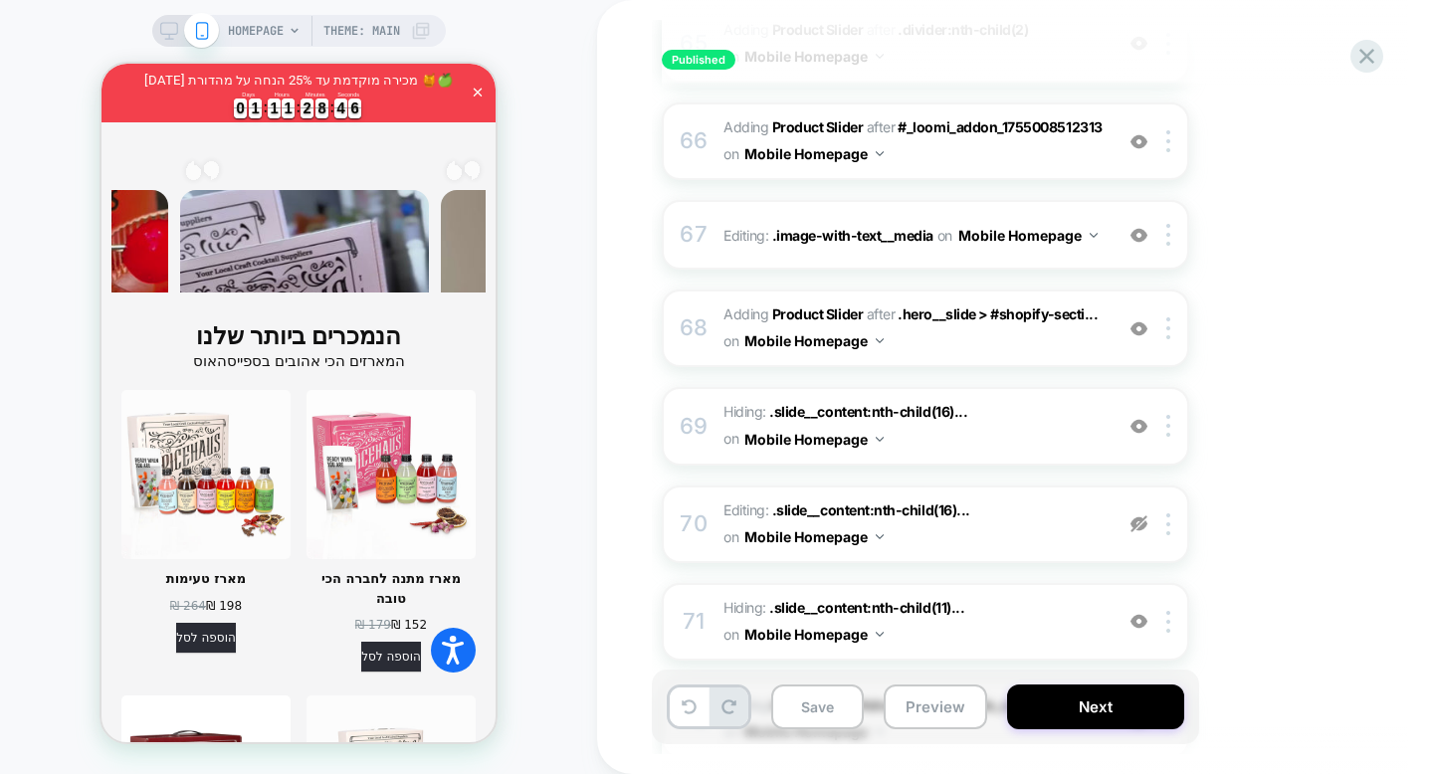
scroll to position [2909, 0]
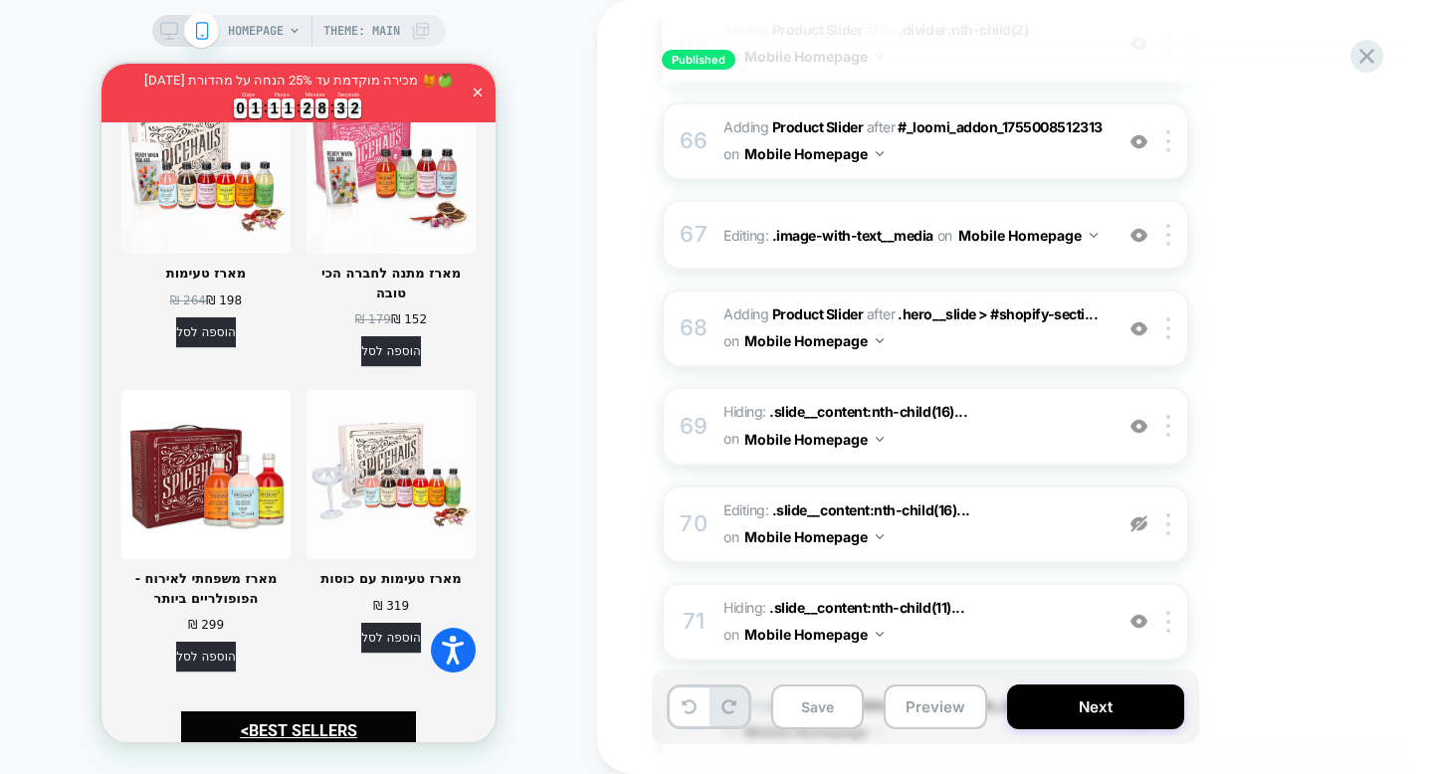
click at [1137, 515] on img at bounding box center [1138, 523] width 17 height 17
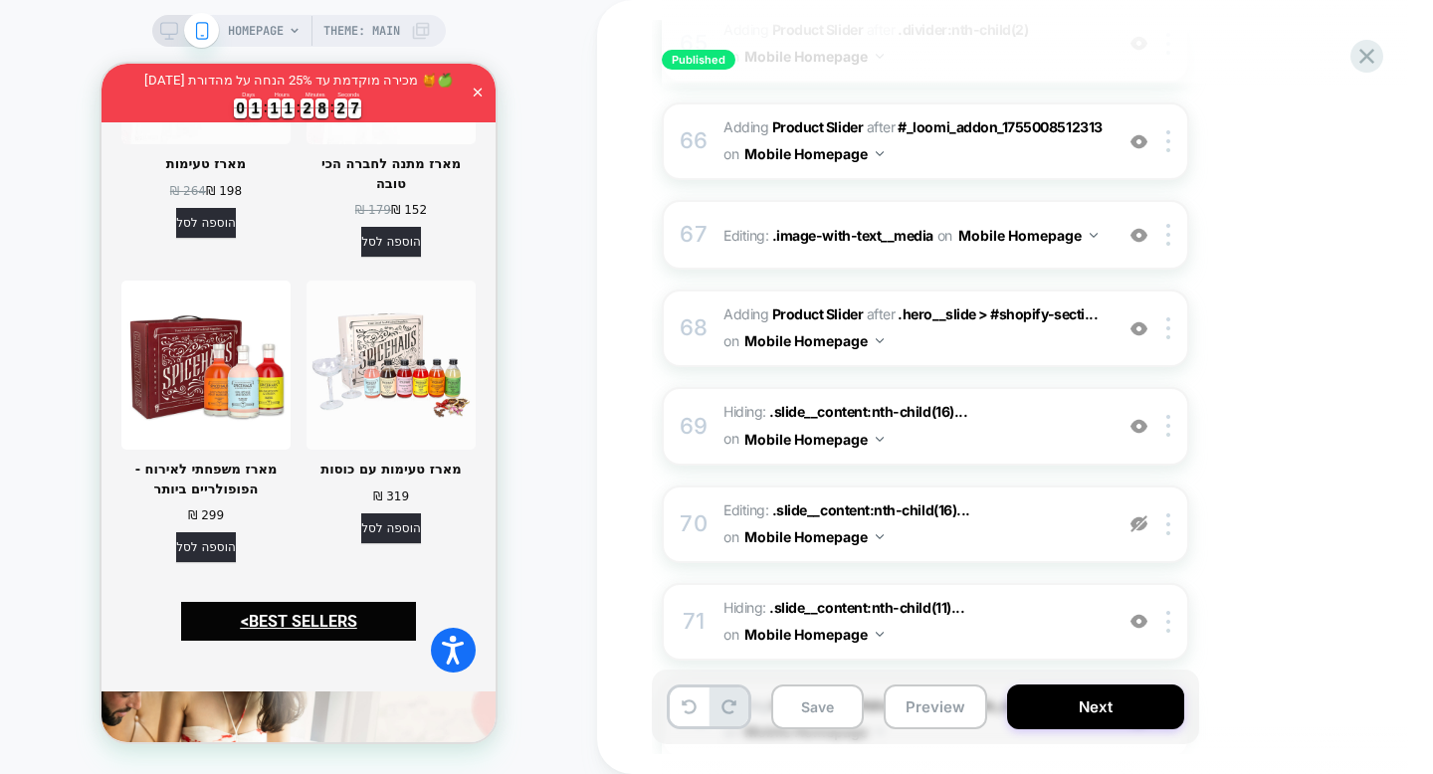
scroll to position [3106, 0]
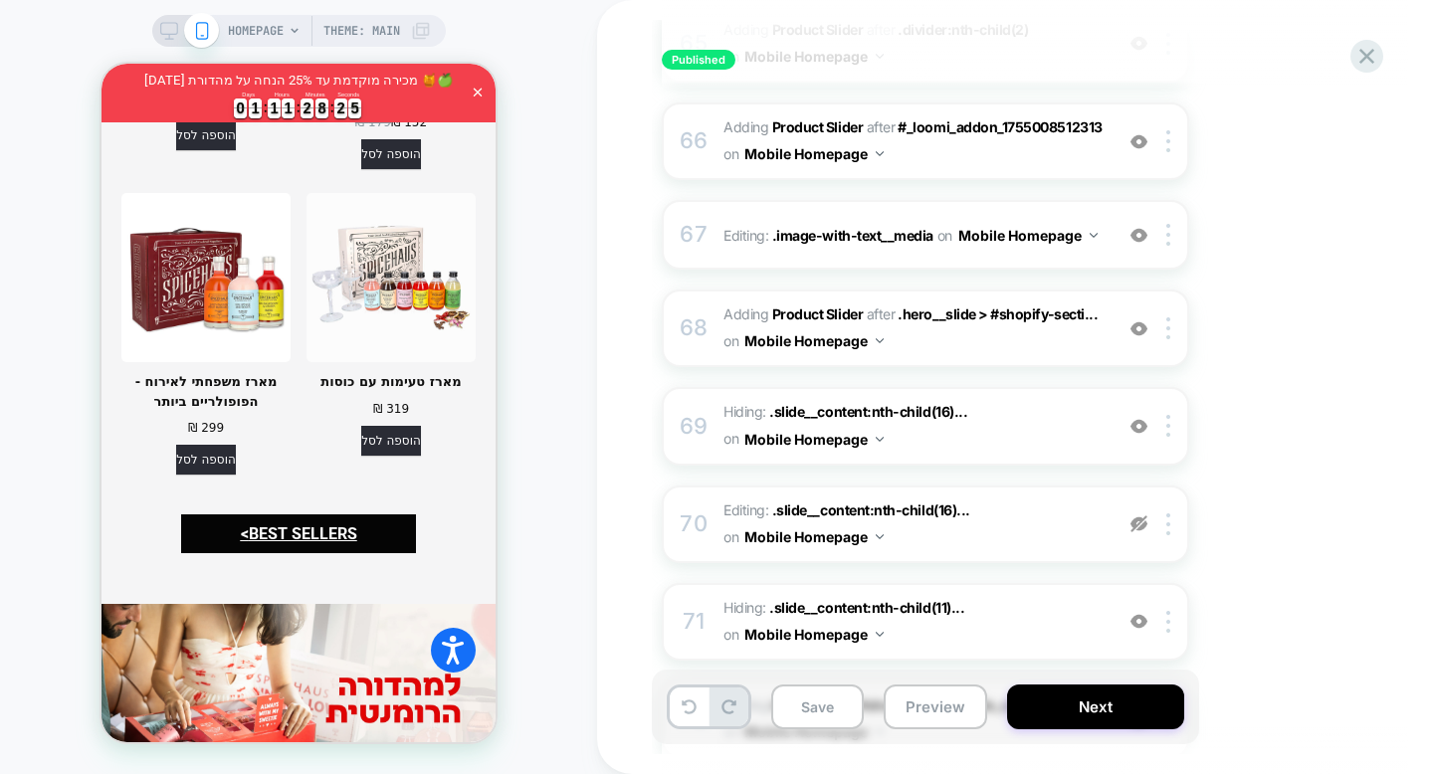
click at [1139, 515] on img at bounding box center [1138, 523] width 17 height 17
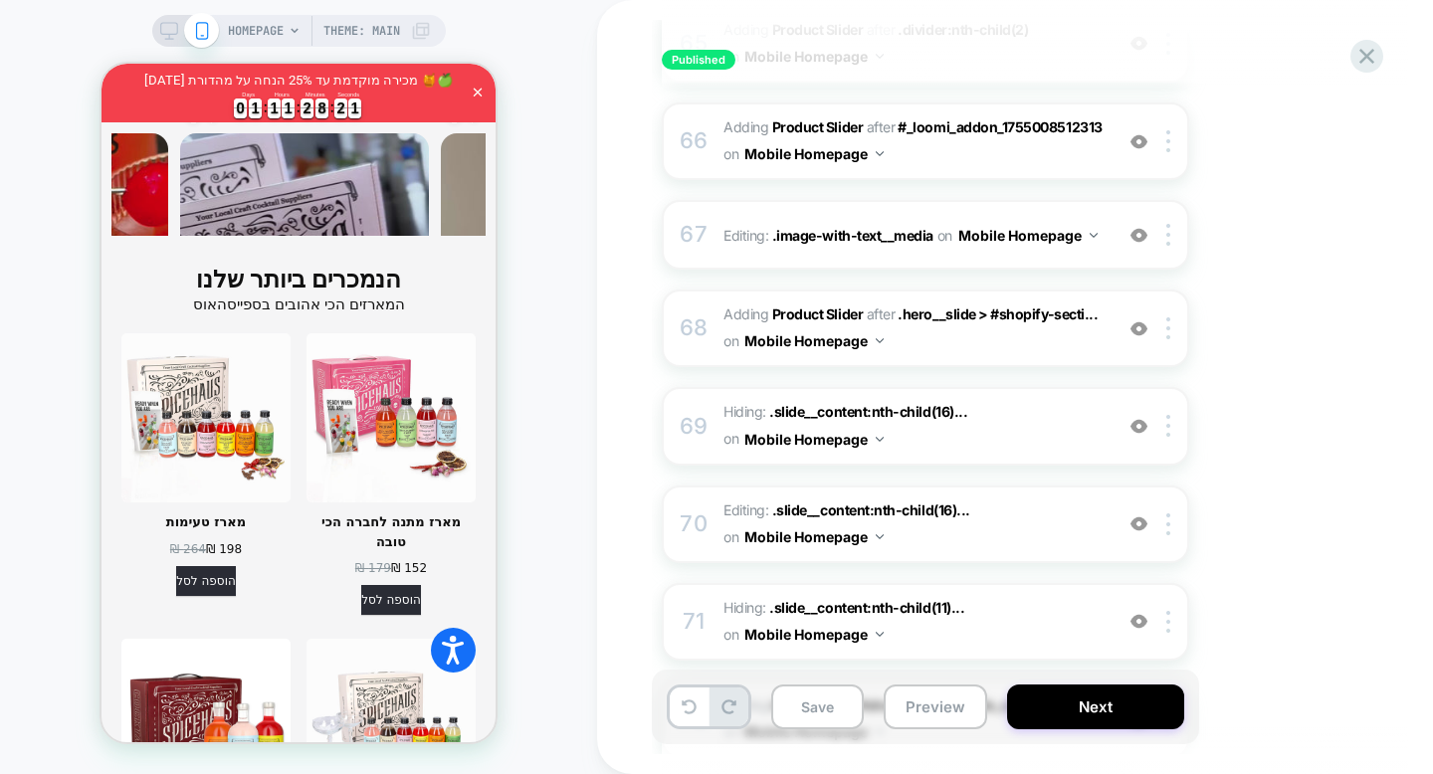
scroll to position [2655, 0]
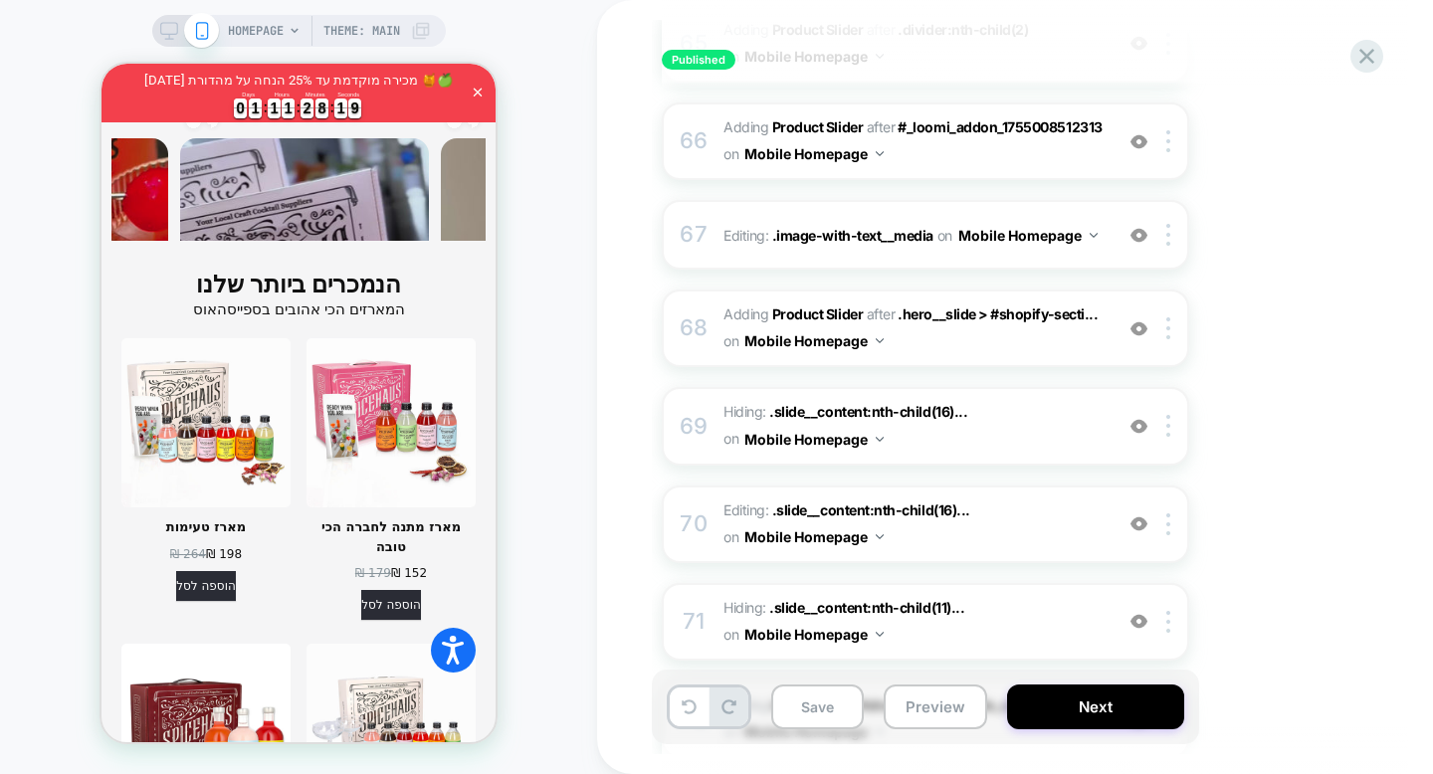
click at [1140, 515] on img at bounding box center [1138, 523] width 17 height 17
click at [1146, 513] on div at bounding box center [1138, 524] width 33 height 22
click at [1114, 387] on div "69 Hiding : .slide__content:nth-child(16)... .slide__content:nth-child(16) .hea…" at bounding box center [925, 426] width 527 height 78
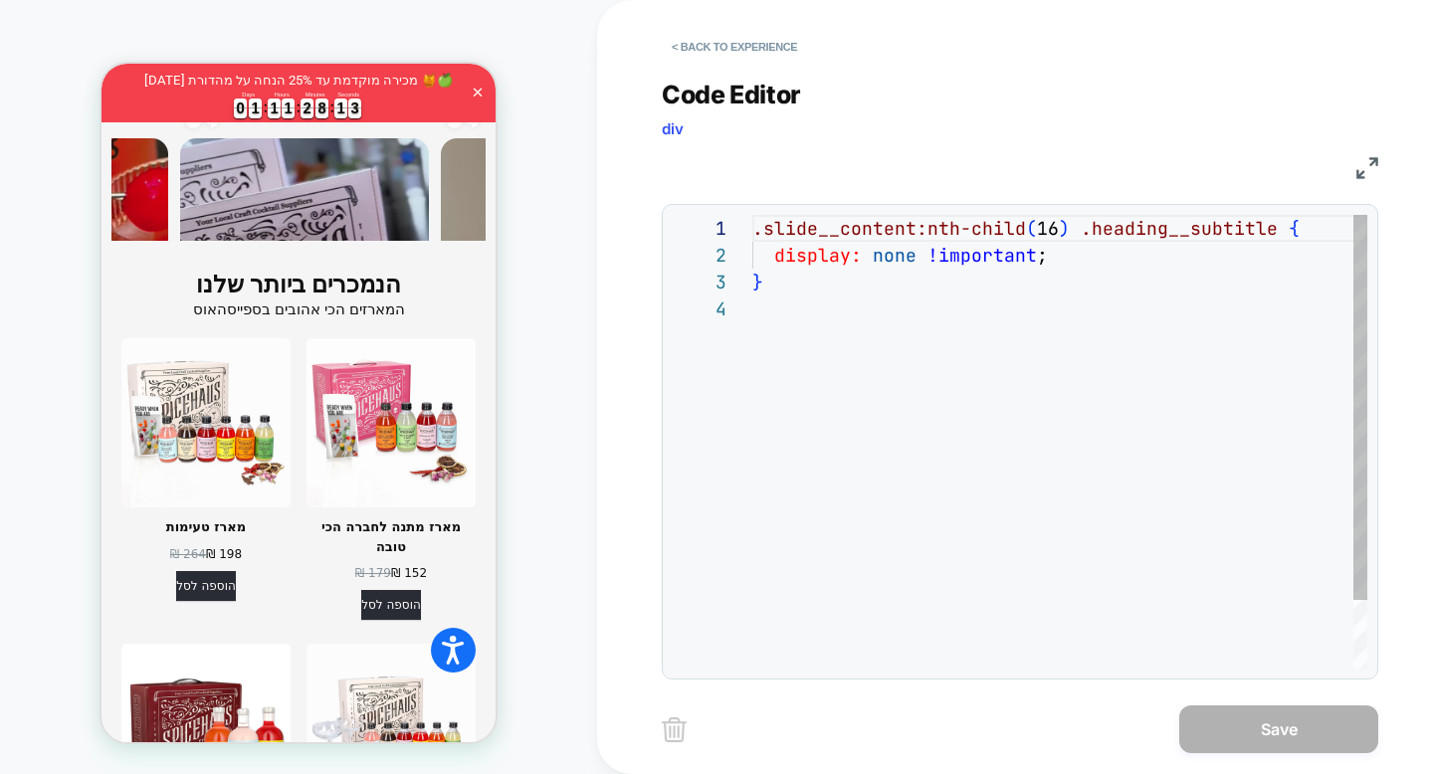
scroll to position [81, 0]
click at [709, 42] on button "< Back to experience" at bounding box center [734, 47] width 145 height 32
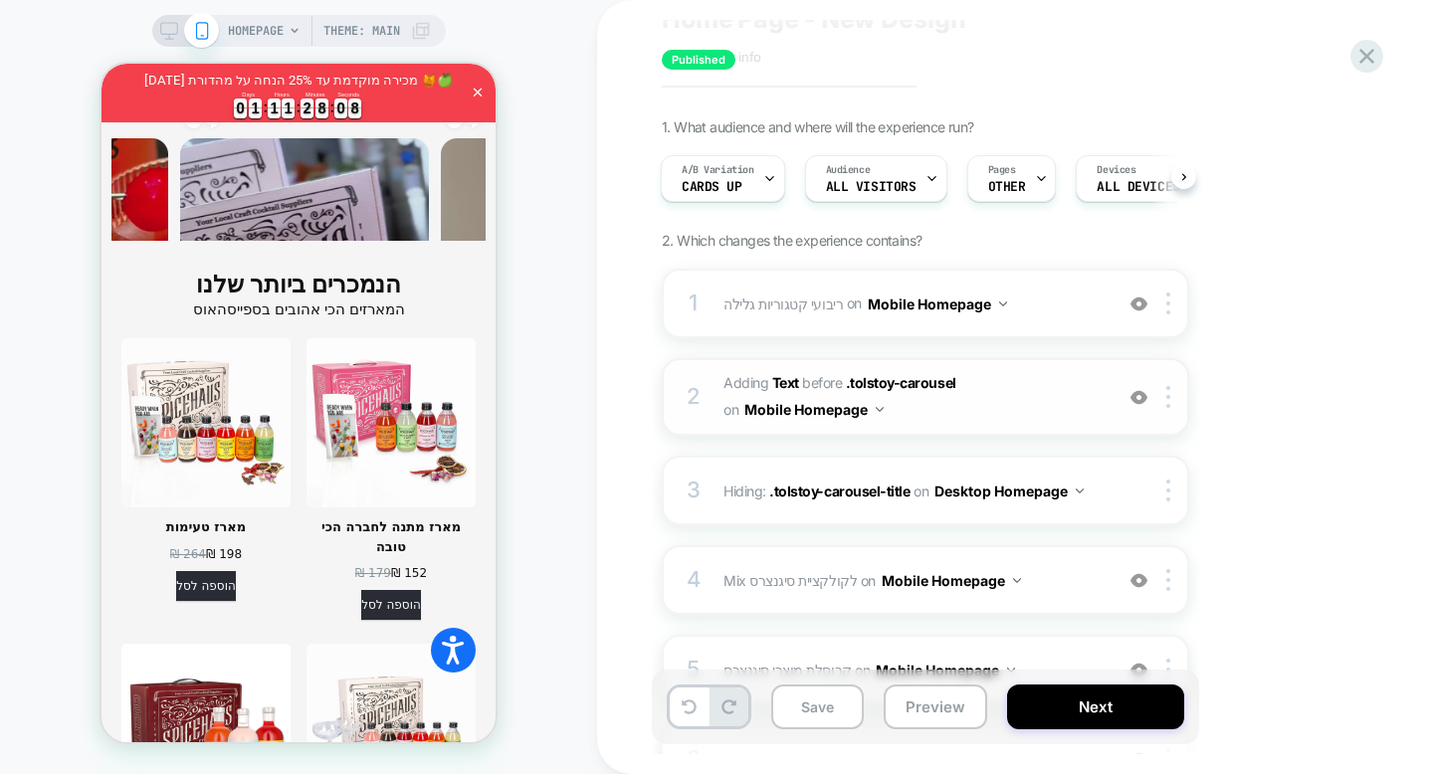
scroll to position [83, 0]
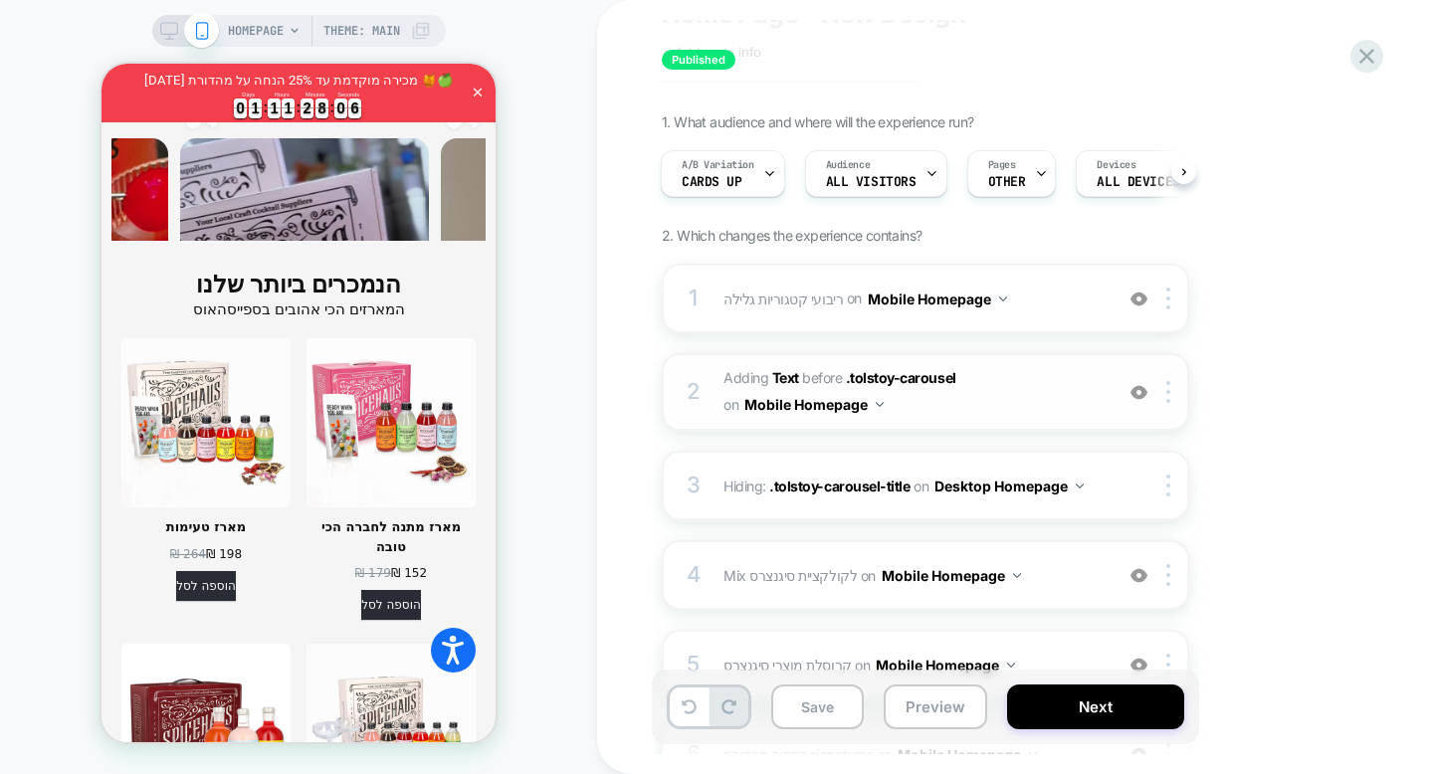
click at [1140, 392] on img at bounding box center [1138, 392] width 17 height 17
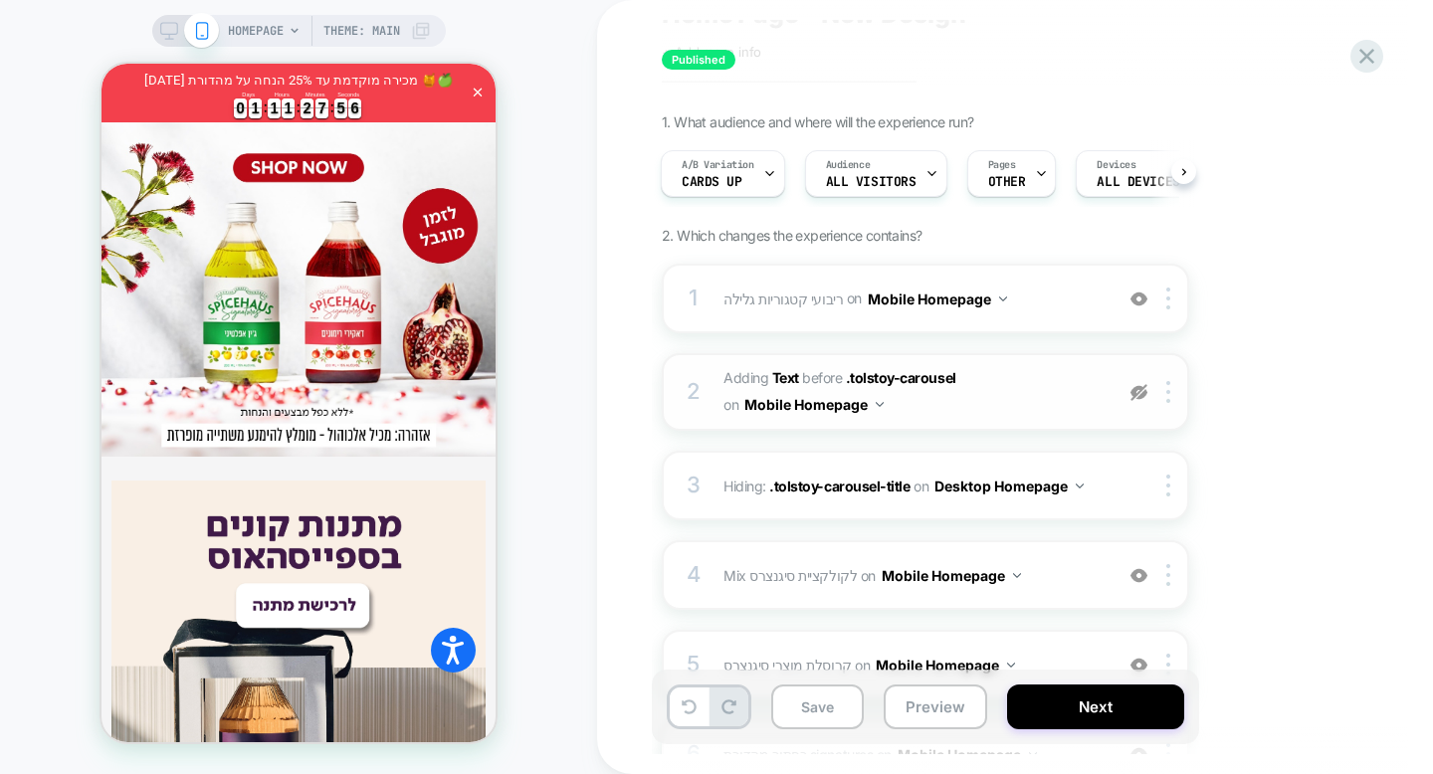
scroll to position [1256, 0]
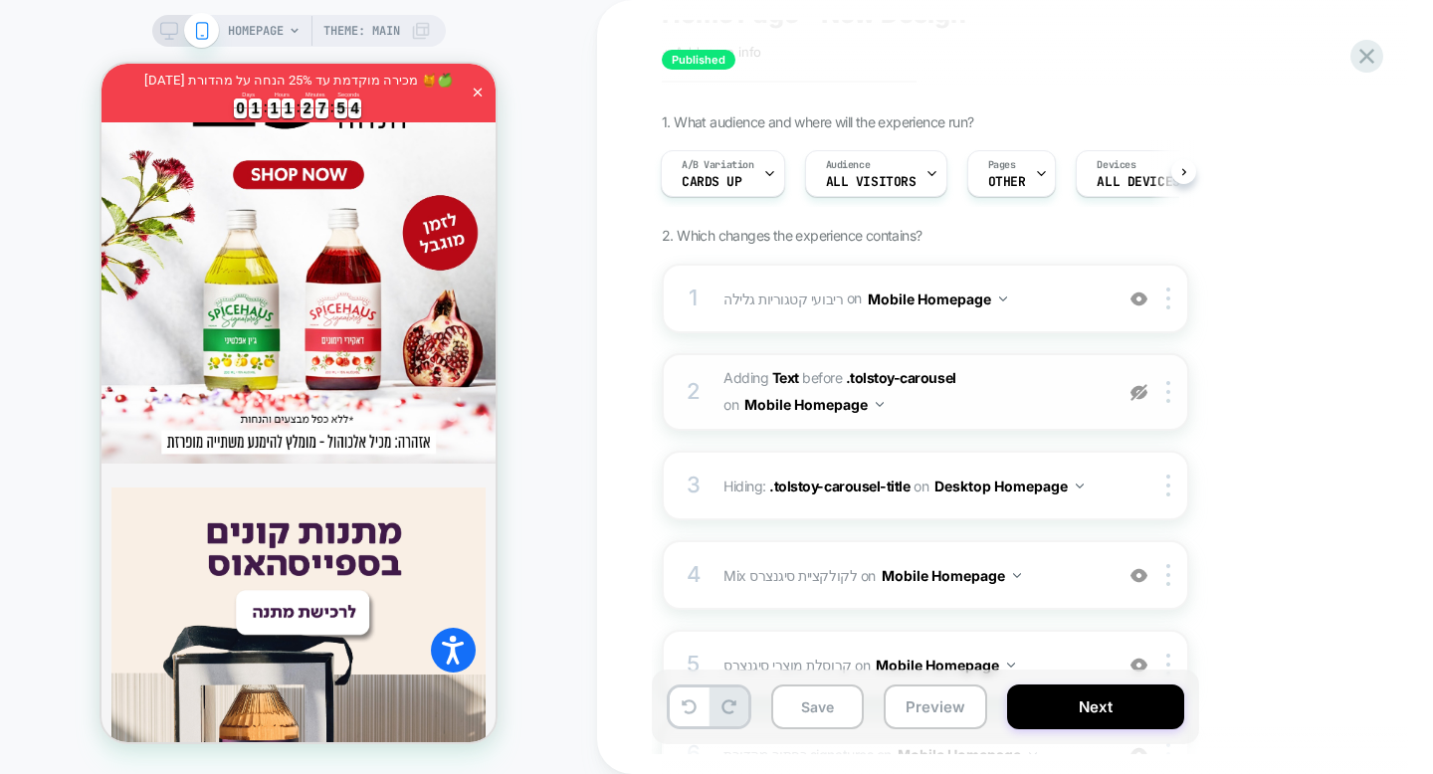
click at [1139, 397] on img at bounding box center [1138, 392] width 17 height 17
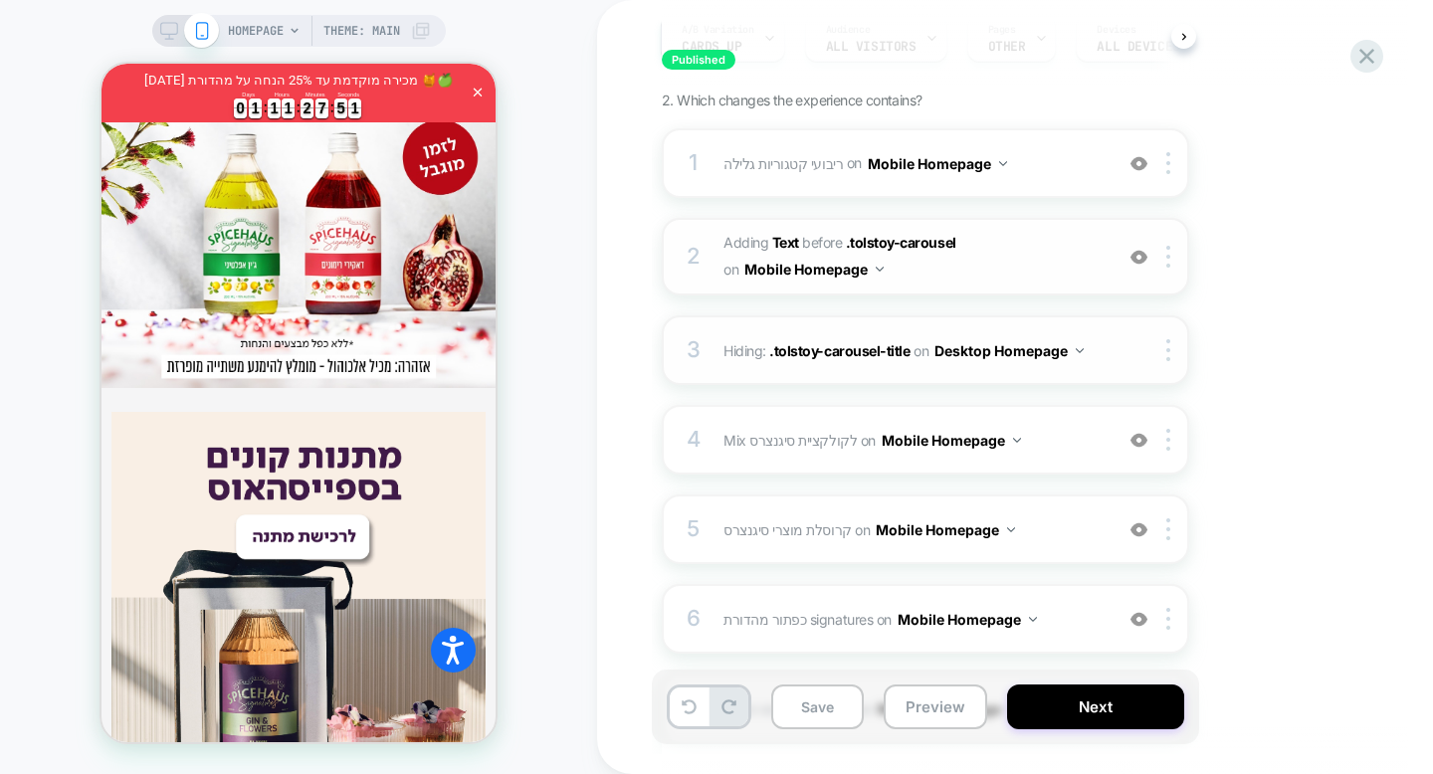
scroll to position [250, 0]
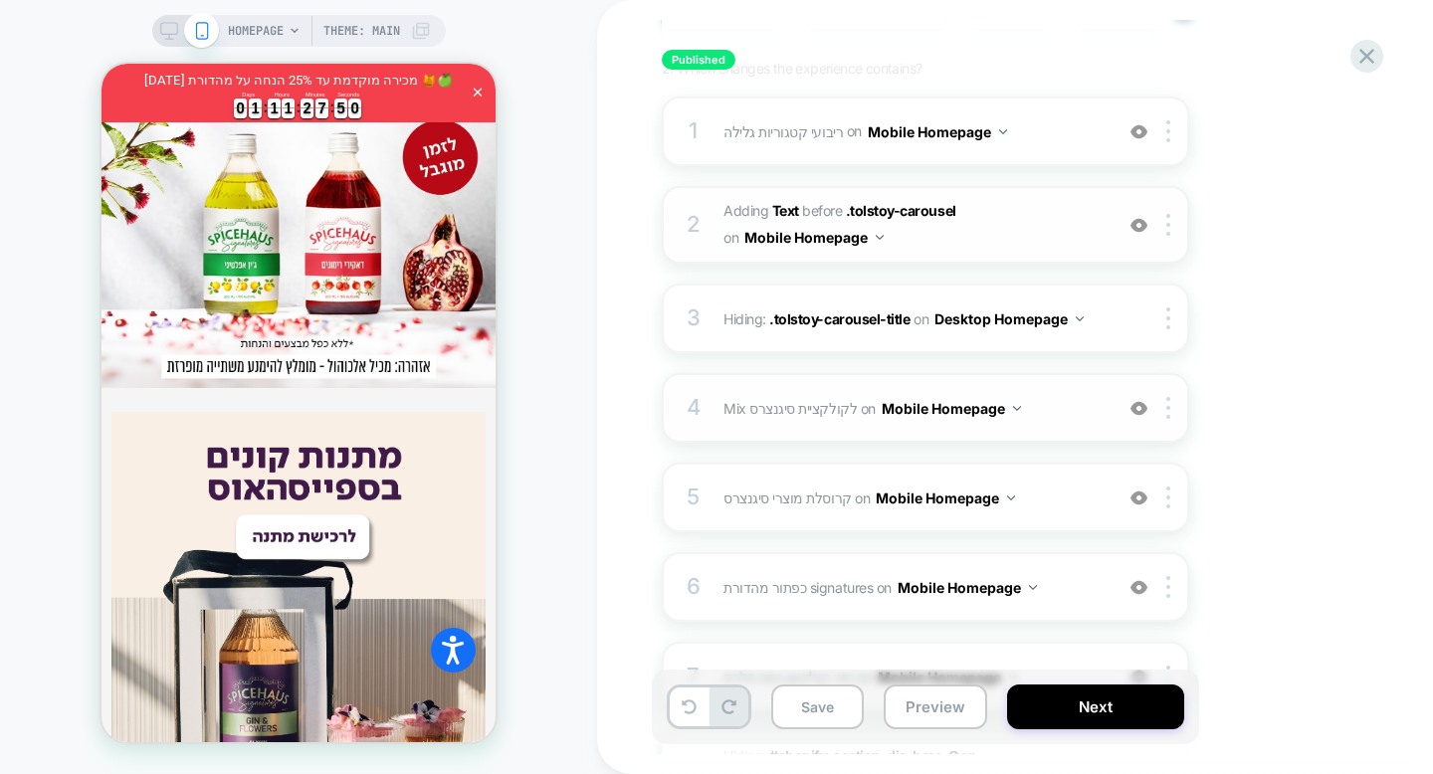
click at [1139, 407] on img at bounding box center [1138, 408] width 17 height 17
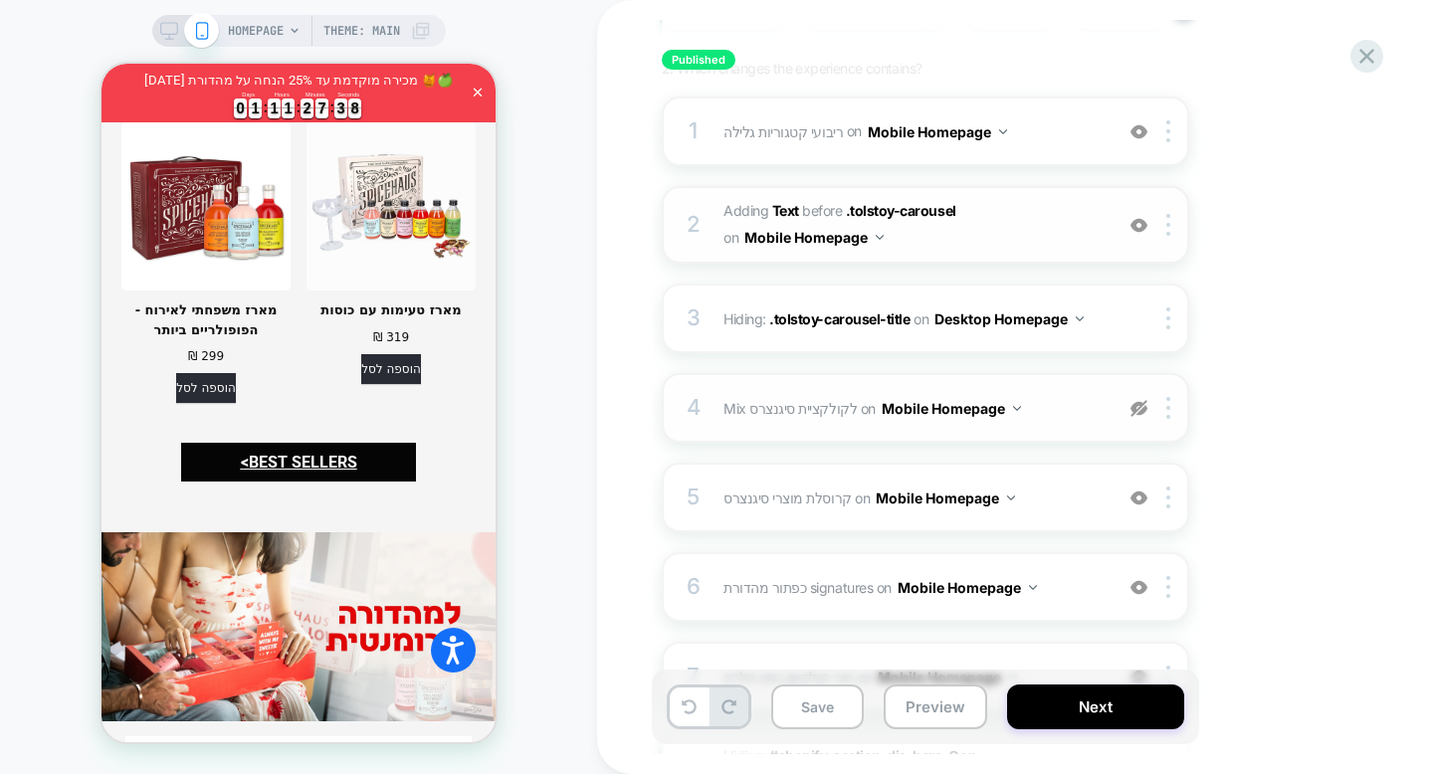
scroll to position [3666, 0]
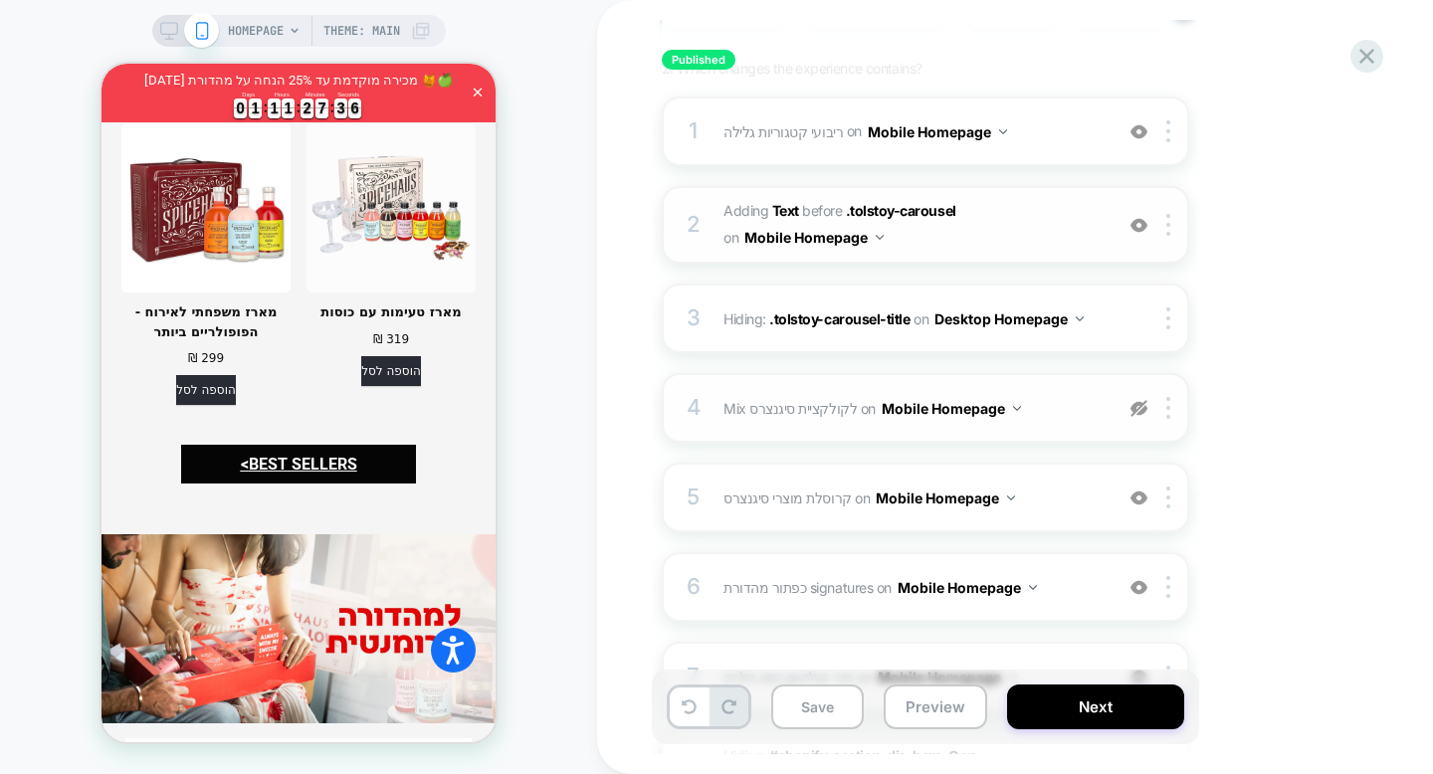
click at [1135, 412] on img at bounding box center [1138, 408] width 17 height 17
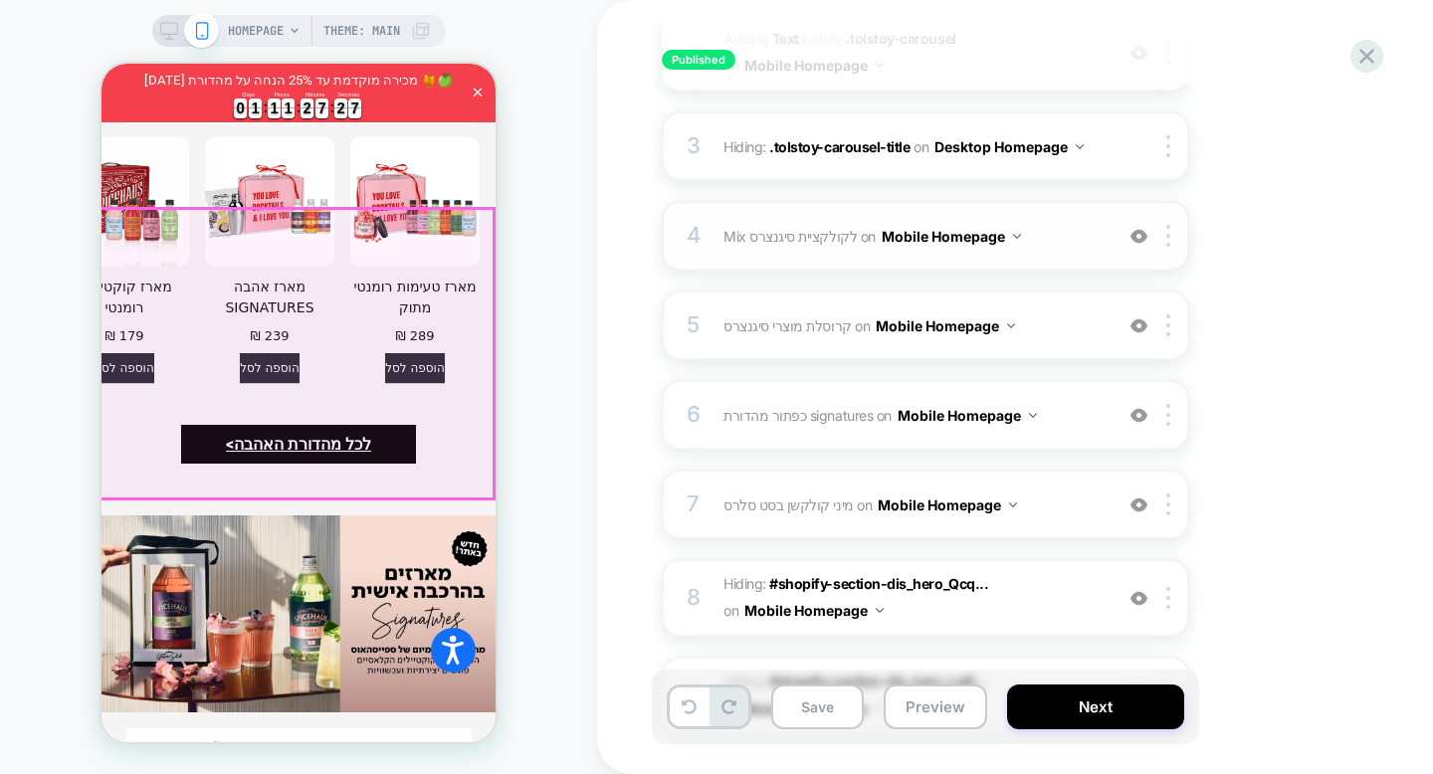
scroll to position [4401, 0]
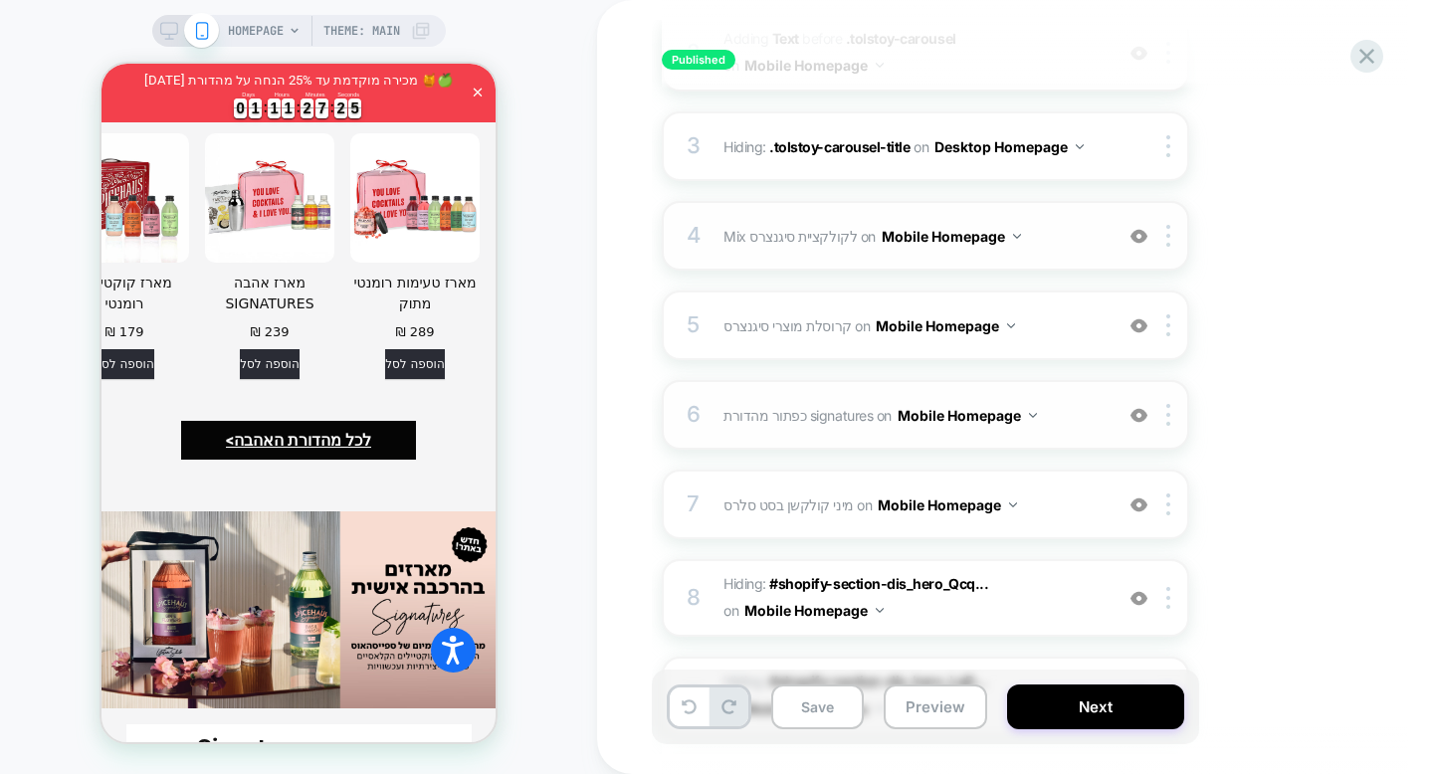
click at [1140, 414] on img at bounding box center [1138, 415] width 17 height 17
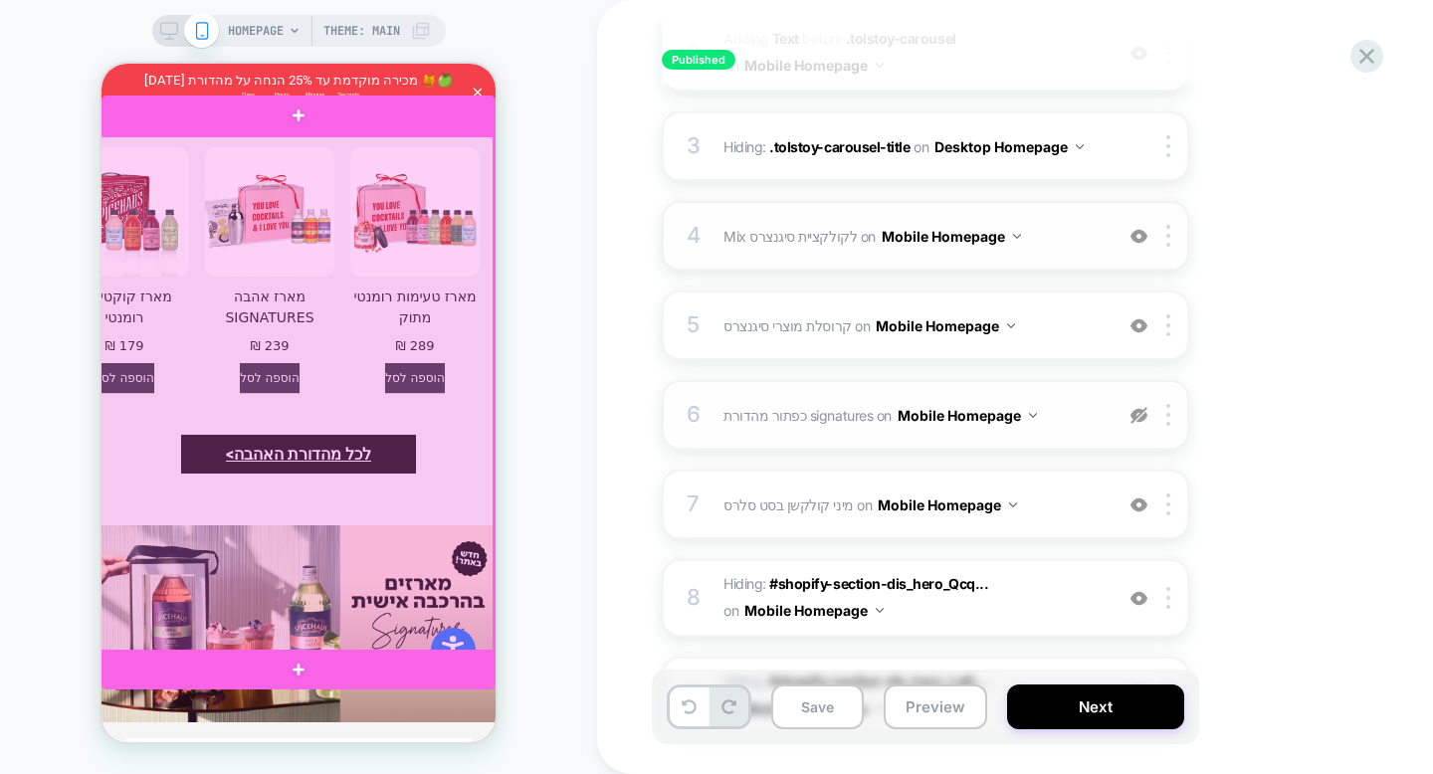
scroll to position [4378, 0]
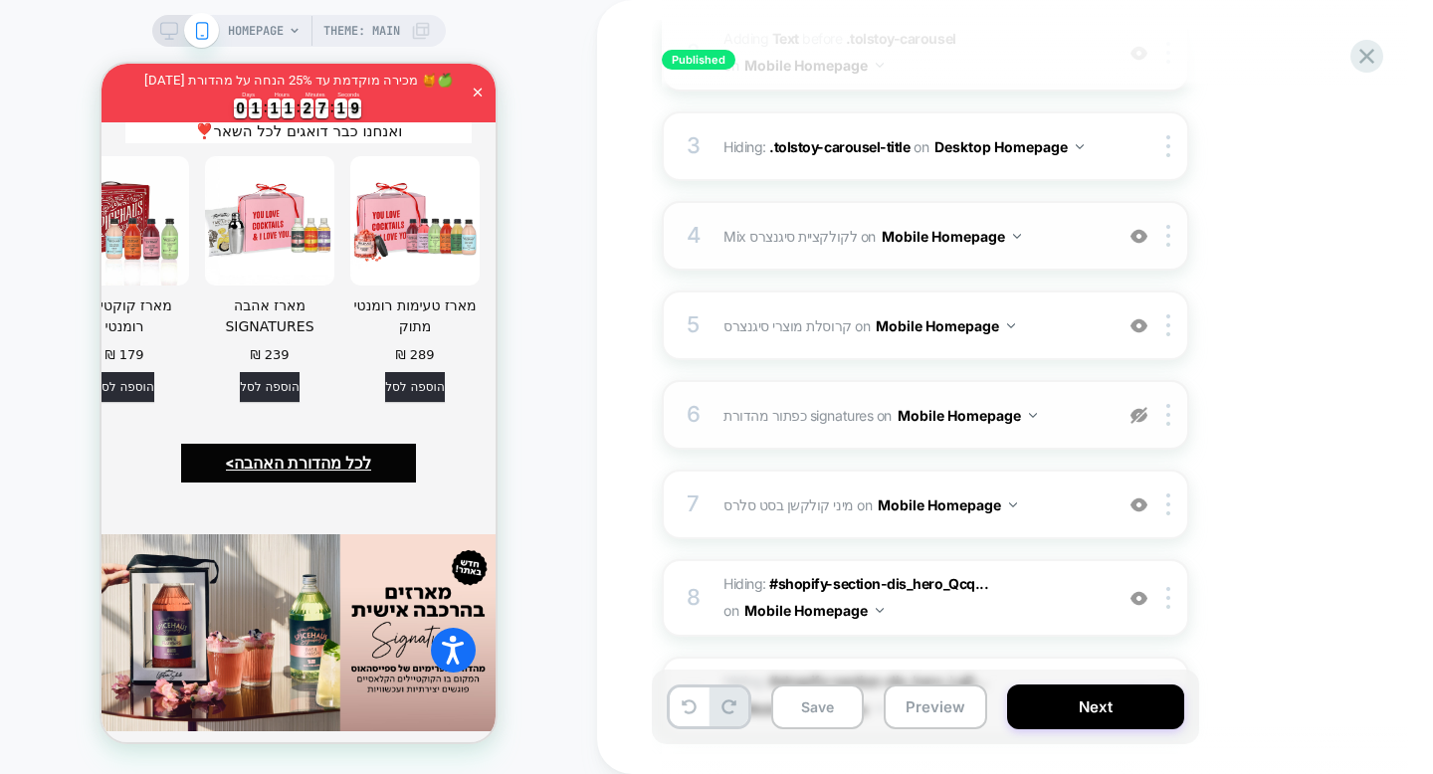
click at [1139, 418] on img at bounding box center [1138, 415] width 17 height 17
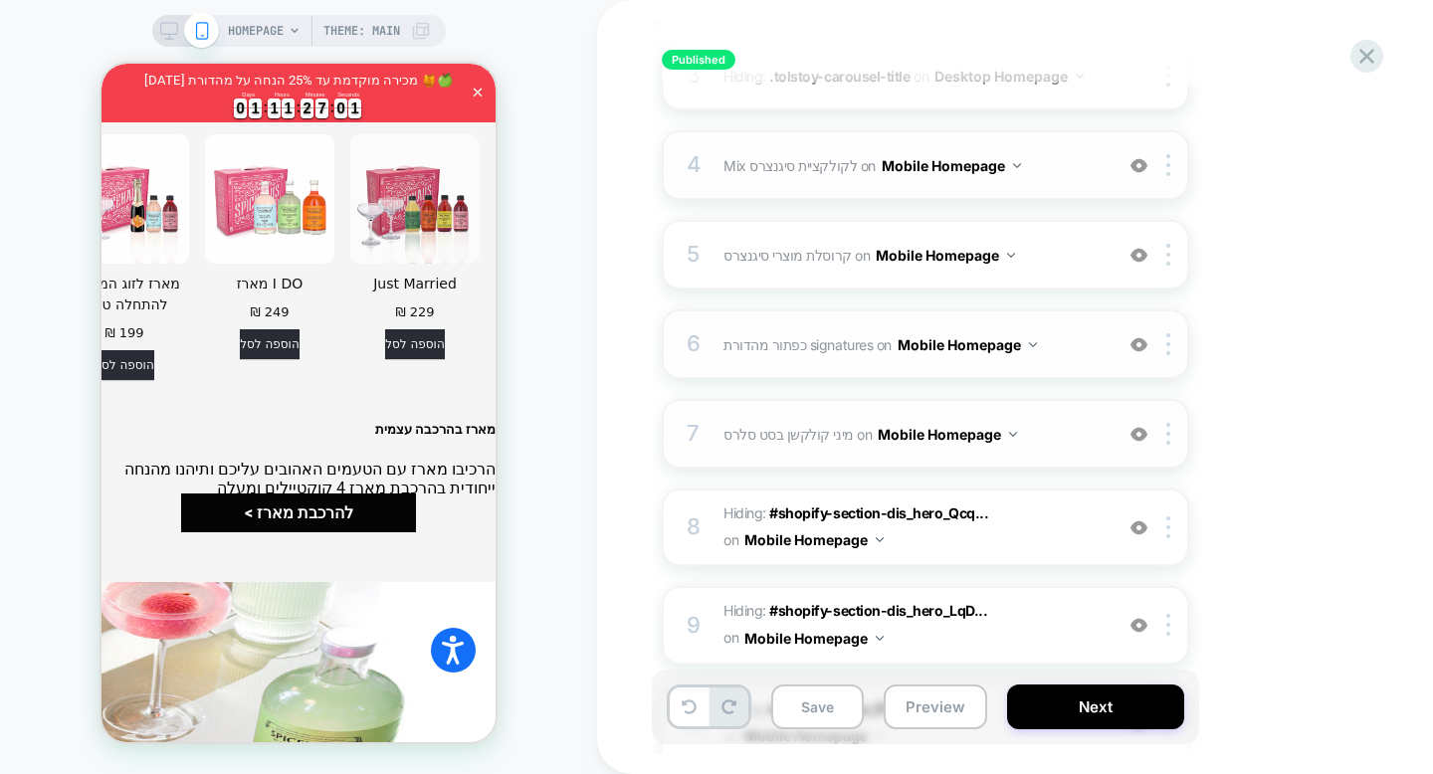
scroll to position [494, 0]
click at [1134, 437] on img at bounding box center [1138, 432] width 17 height 17
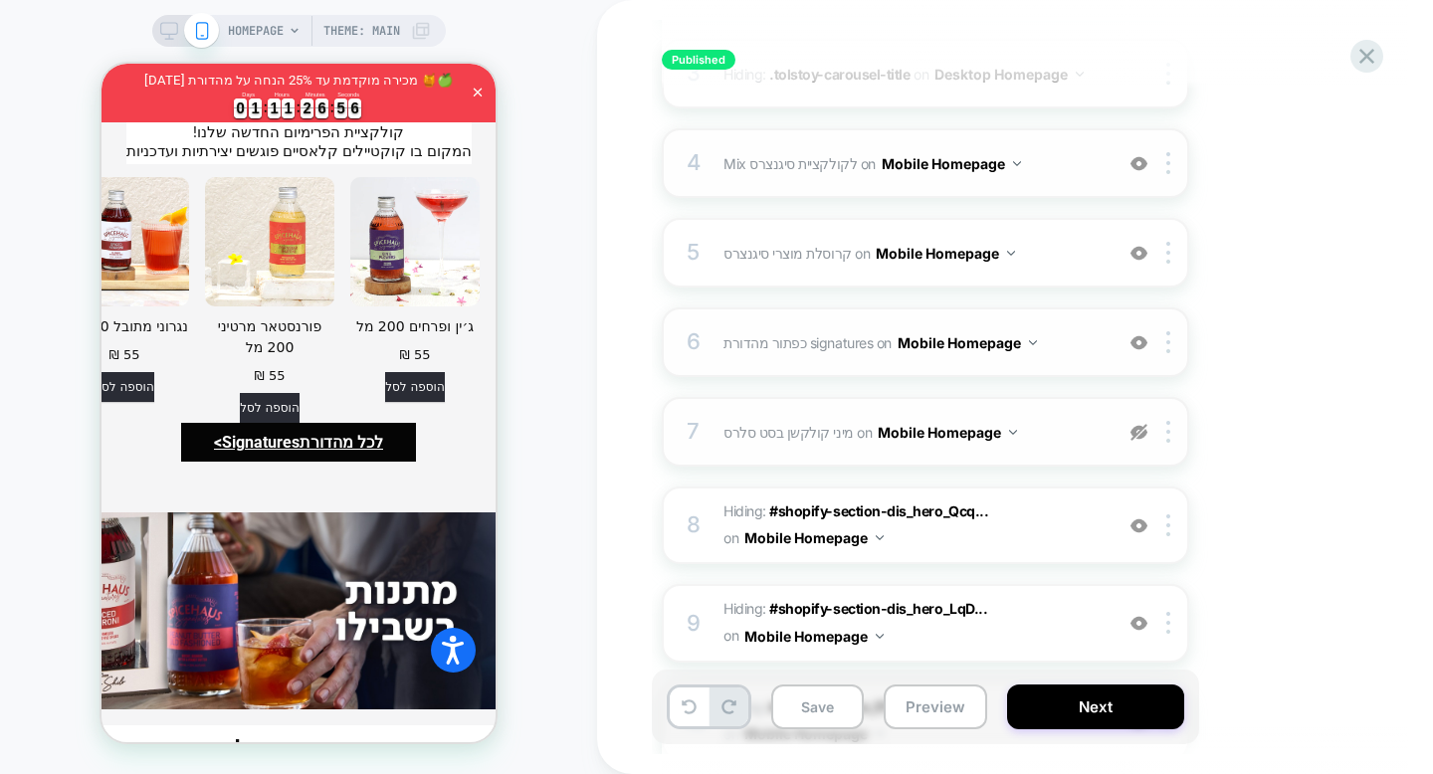
scroll to position [4193, 0]
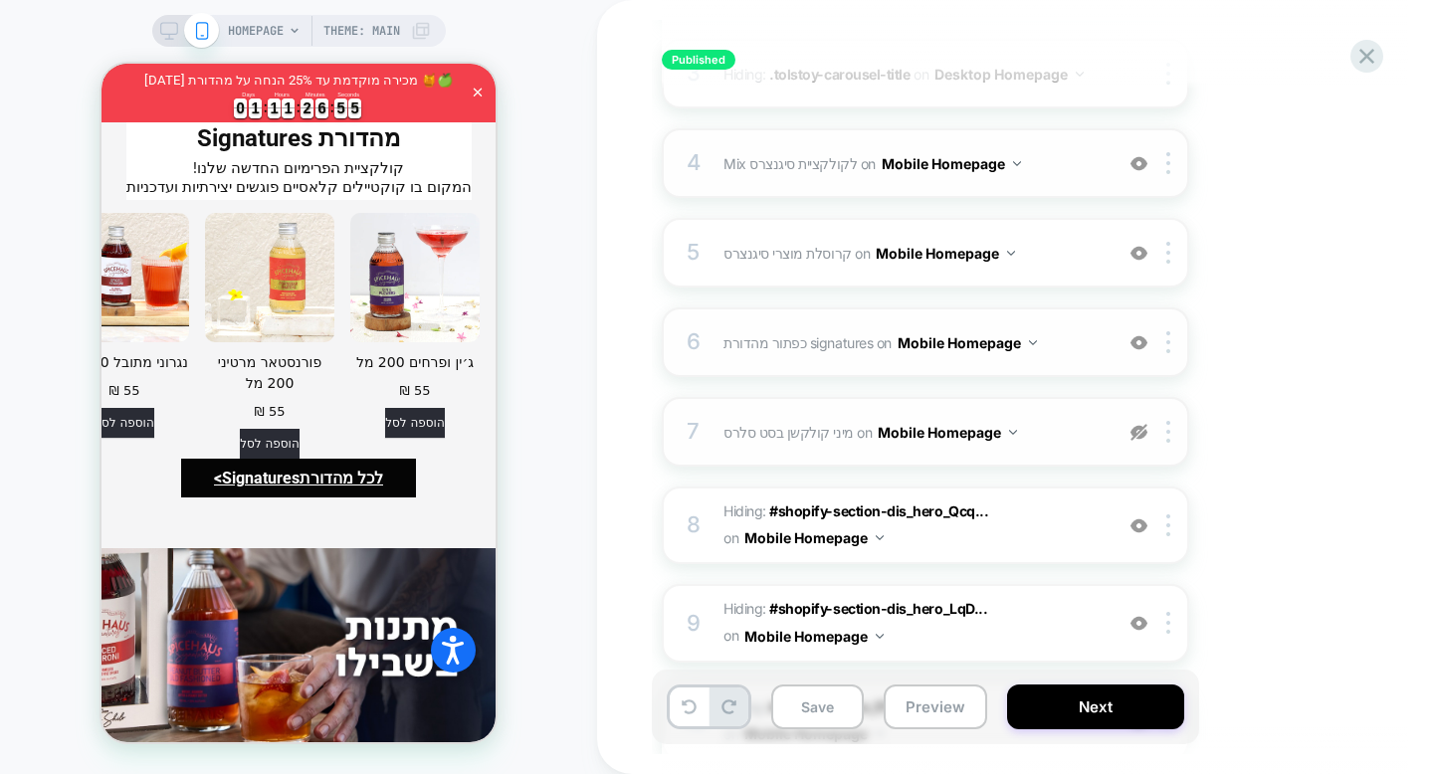
click at [1138, 430] on img at bounding box center [1138, 432] width 17 height 17
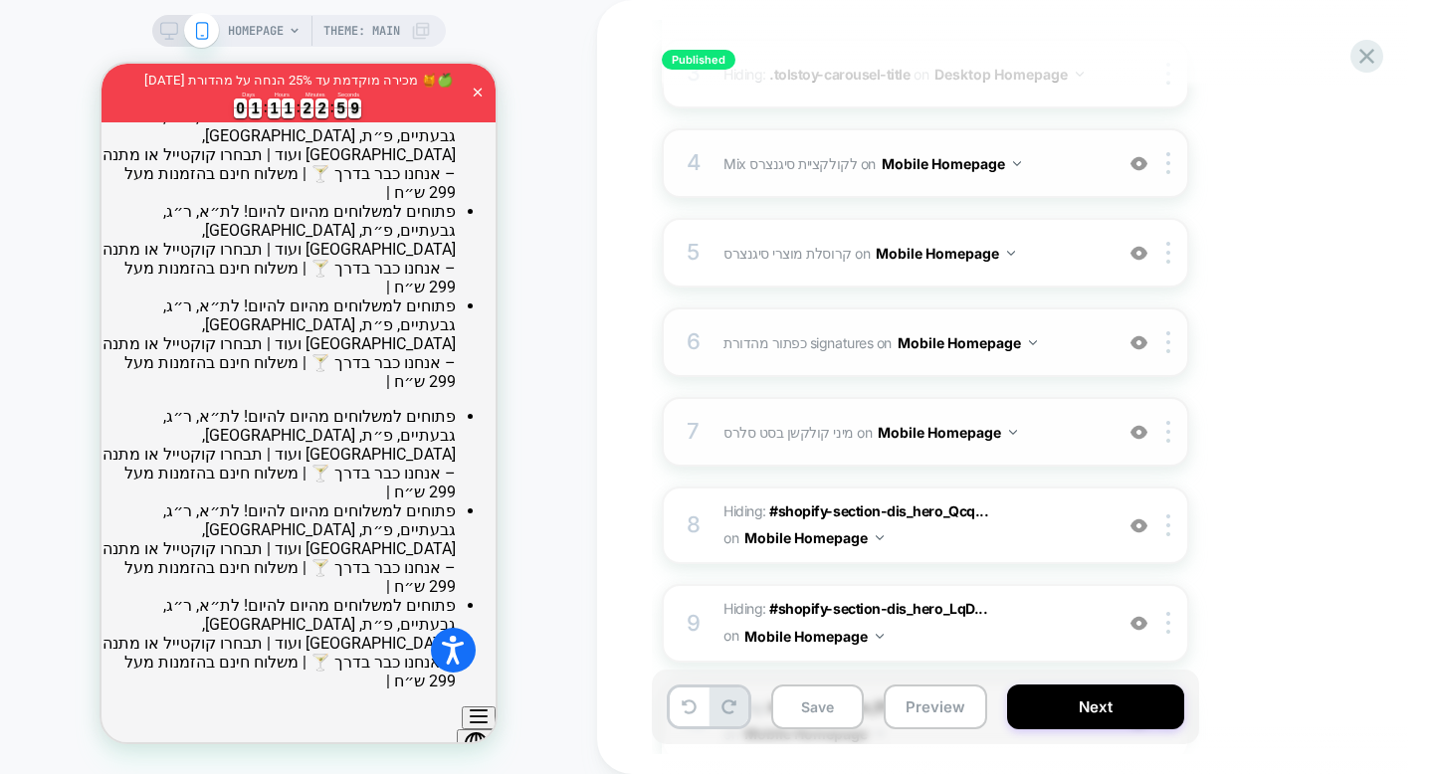
scroll to position [0, 0]
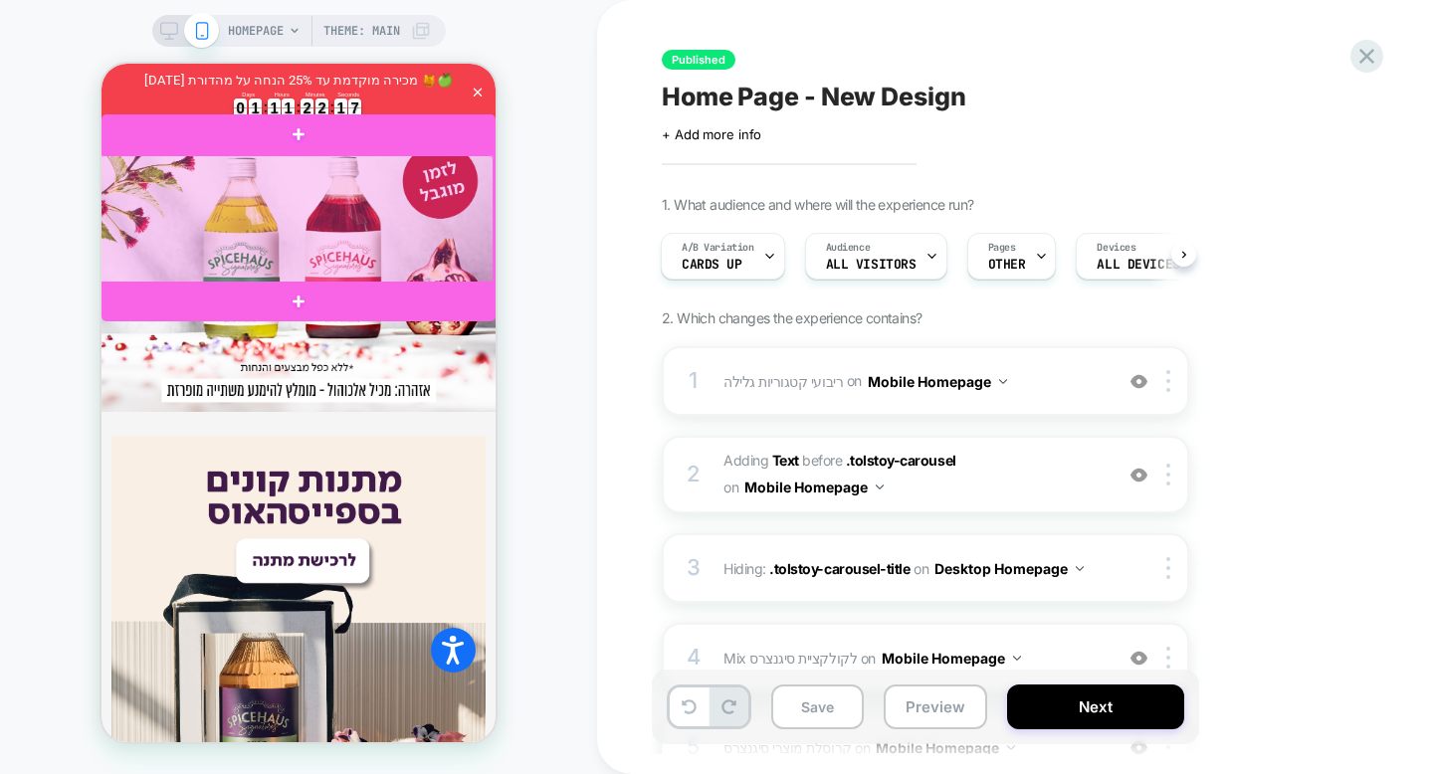
scroll to position [1294, 0]
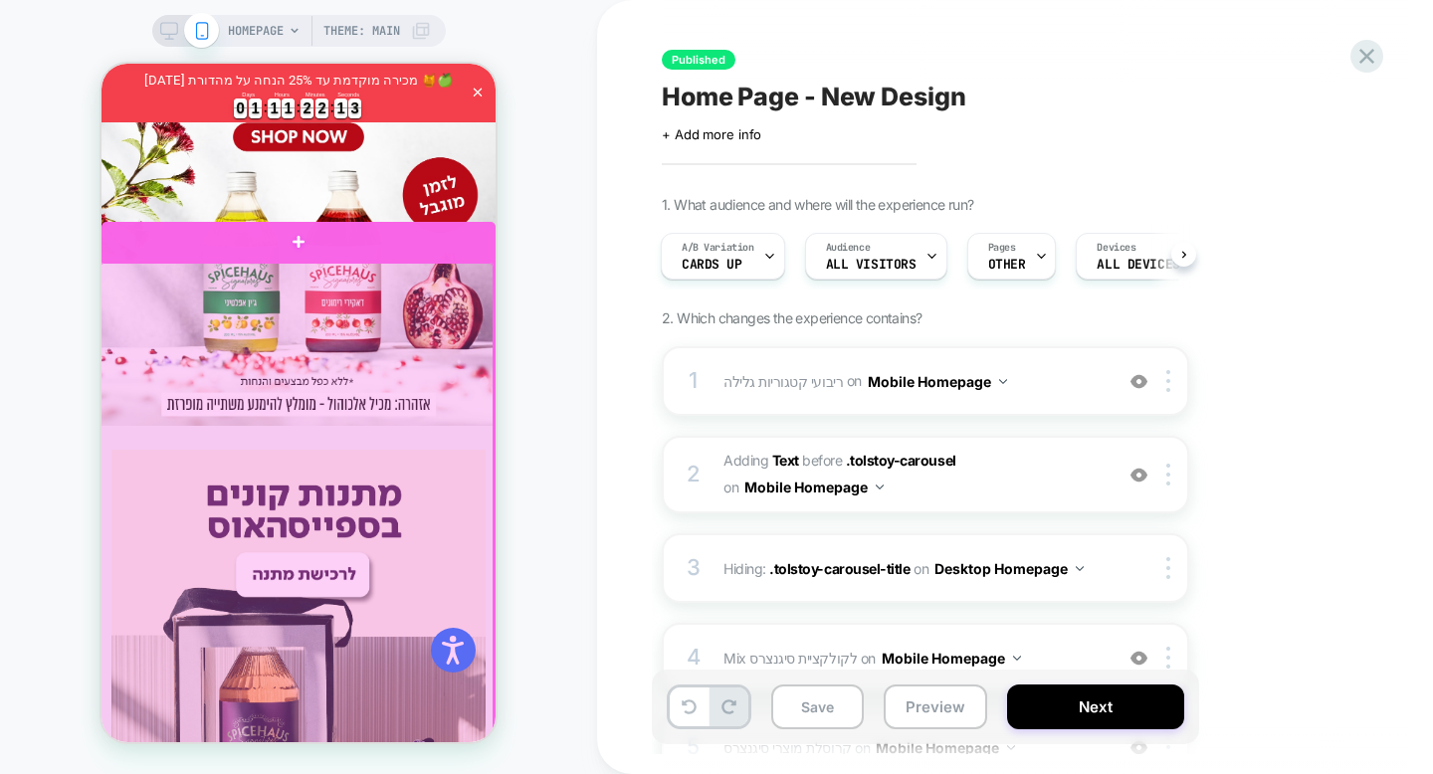
click at [153, 276] on div at bounding box center [296, 547] width 394 height 569
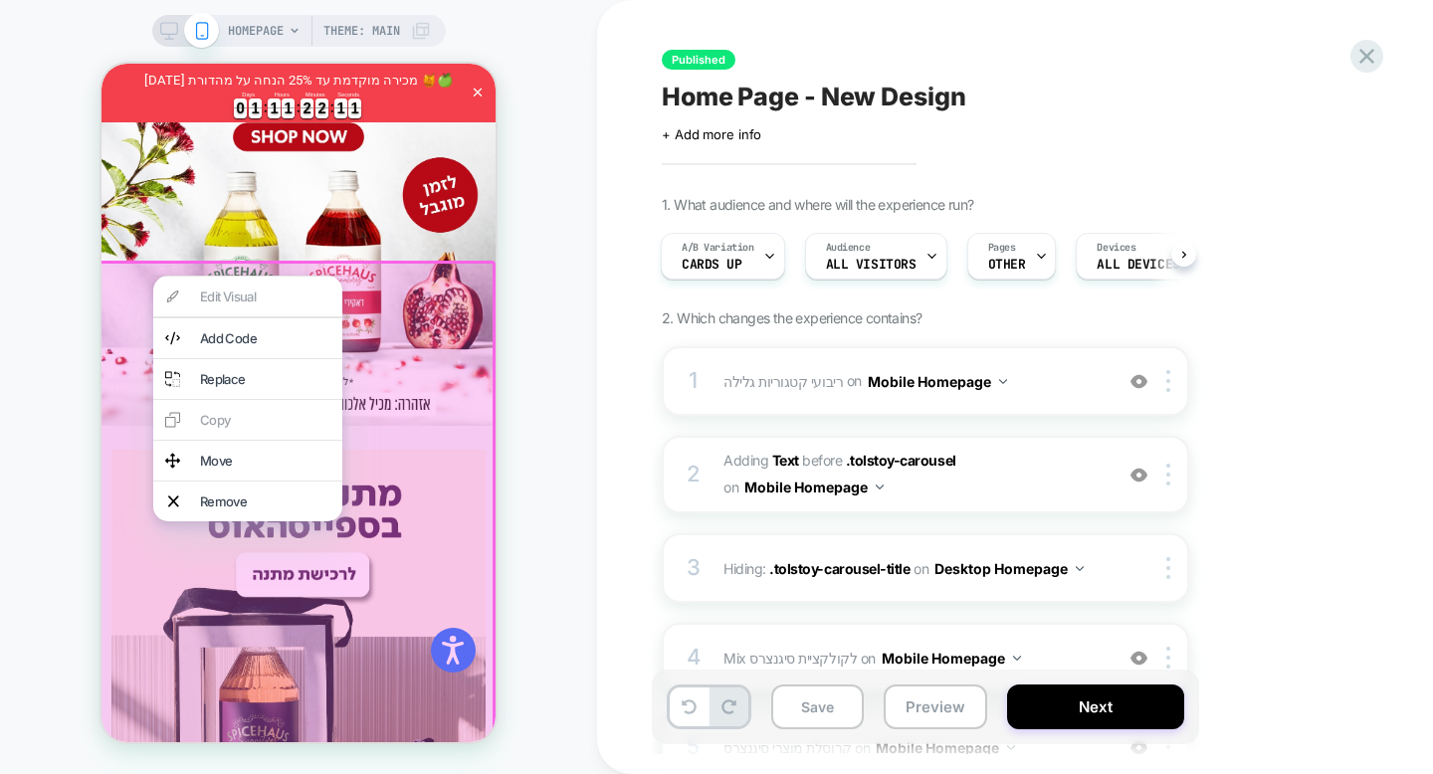
click at [213, 294] on div "Edit Visual Add Code Replace Copy Move Remove" at bounding box center [247, 399] width 189 height 246
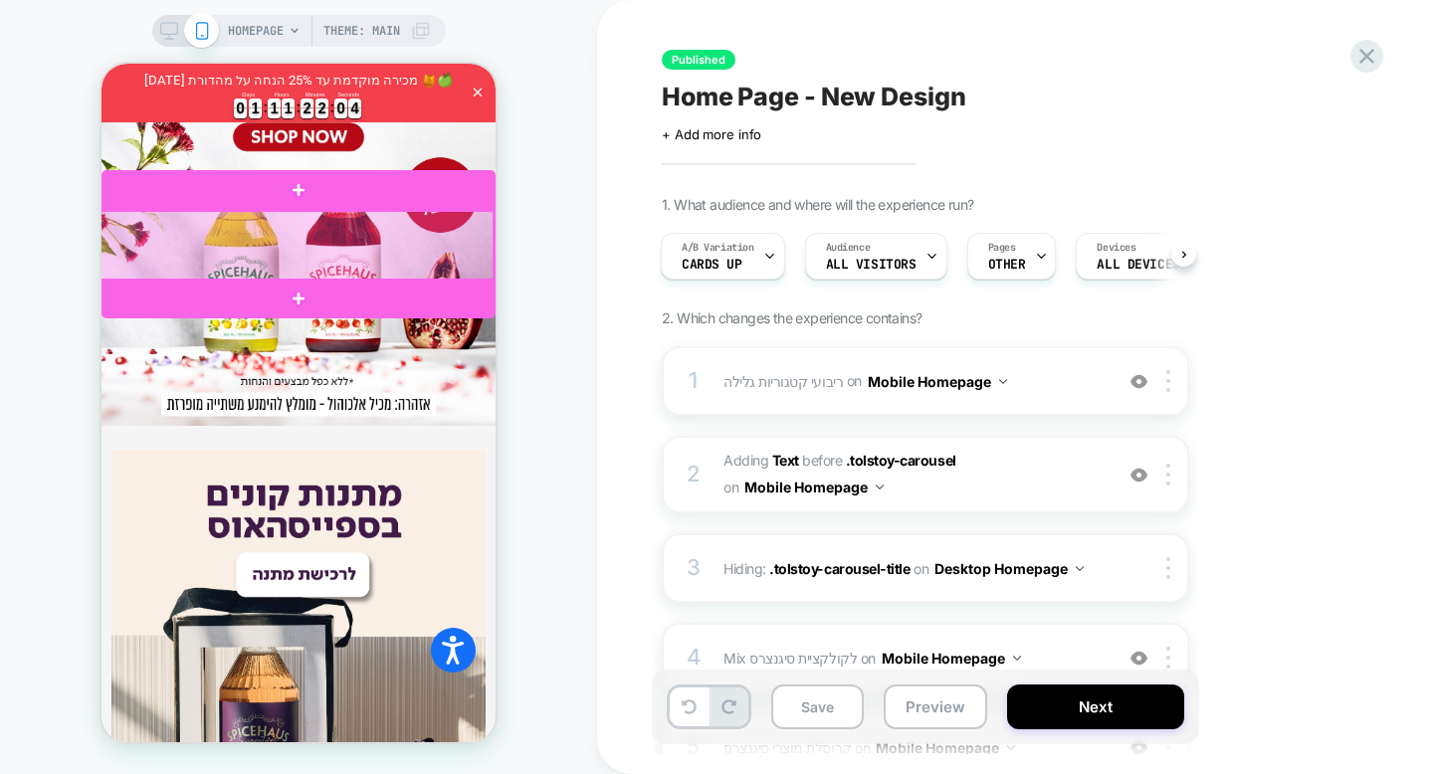
click at [195, 211] on div at bounding box center [296, 246] width 394 height 71
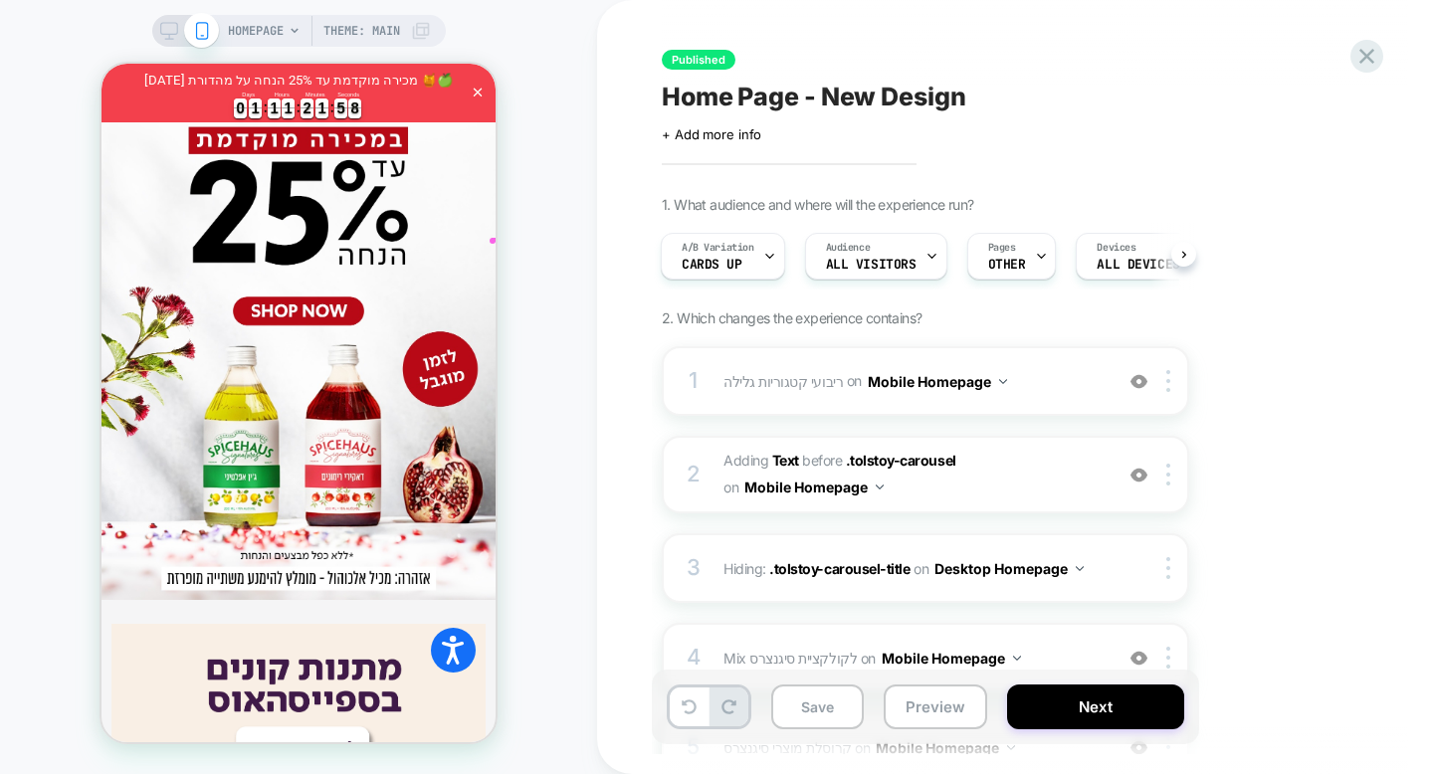
scroll to position [1082, 0]
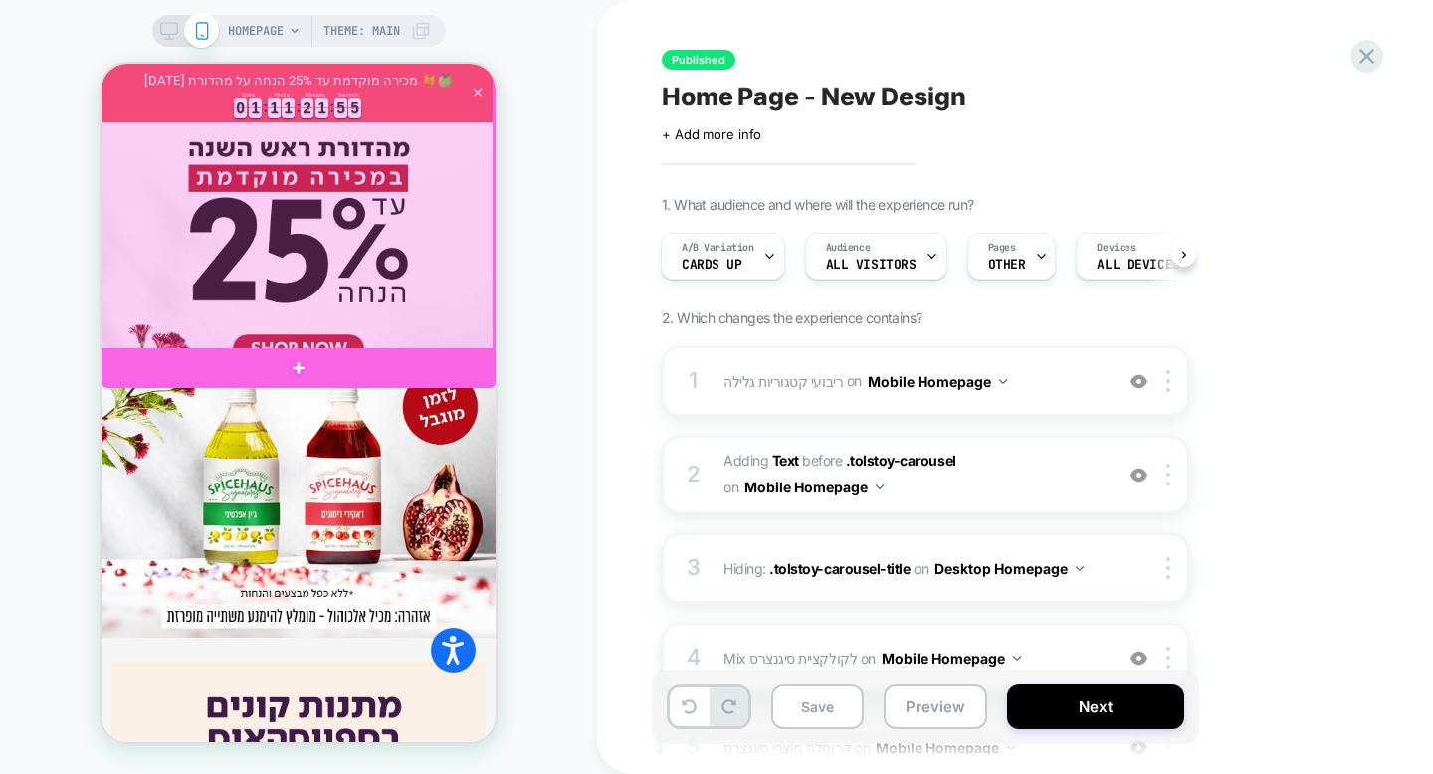
click at [406, 301] on div at bounding box center [296, 106] width 394 height 490
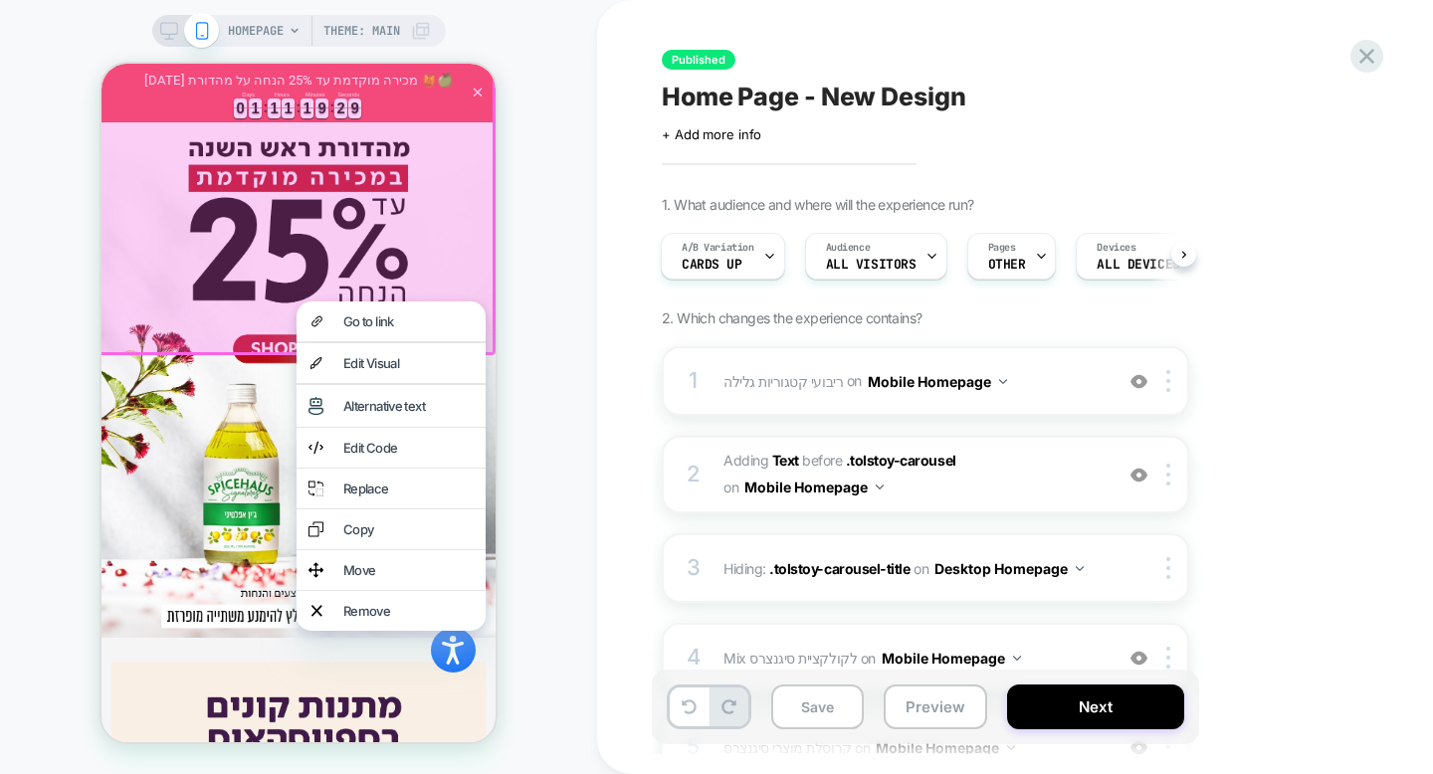
click at [519, 547] on div "HOMEPAGE Theme: MAIN" at bounding box center [298, 387] width 597 height 734
click at [568, 432] on div "HOMEPAGE Theme: MAIN" at bounding box center [298, 387] width 597 height 734
click at [566, 414] on div "HOMEPAGE Theme: MAIN" at bounding box center [298, 387] width 597 height 734
click at [538, 316] on div "HOMEPAGE Theme: MAIN" at bounding box center [298, 387] width 597 height 734
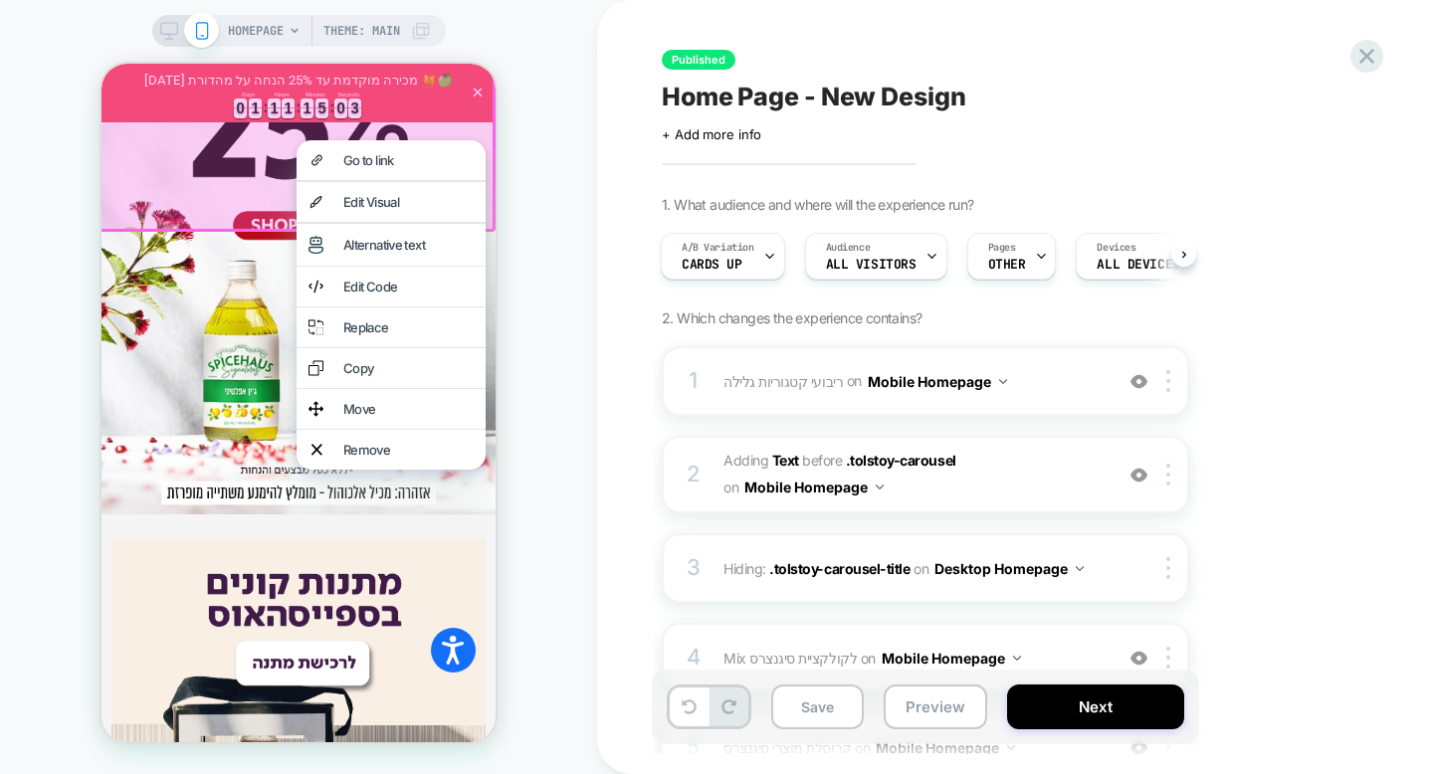
scroll to position [1204, 0]
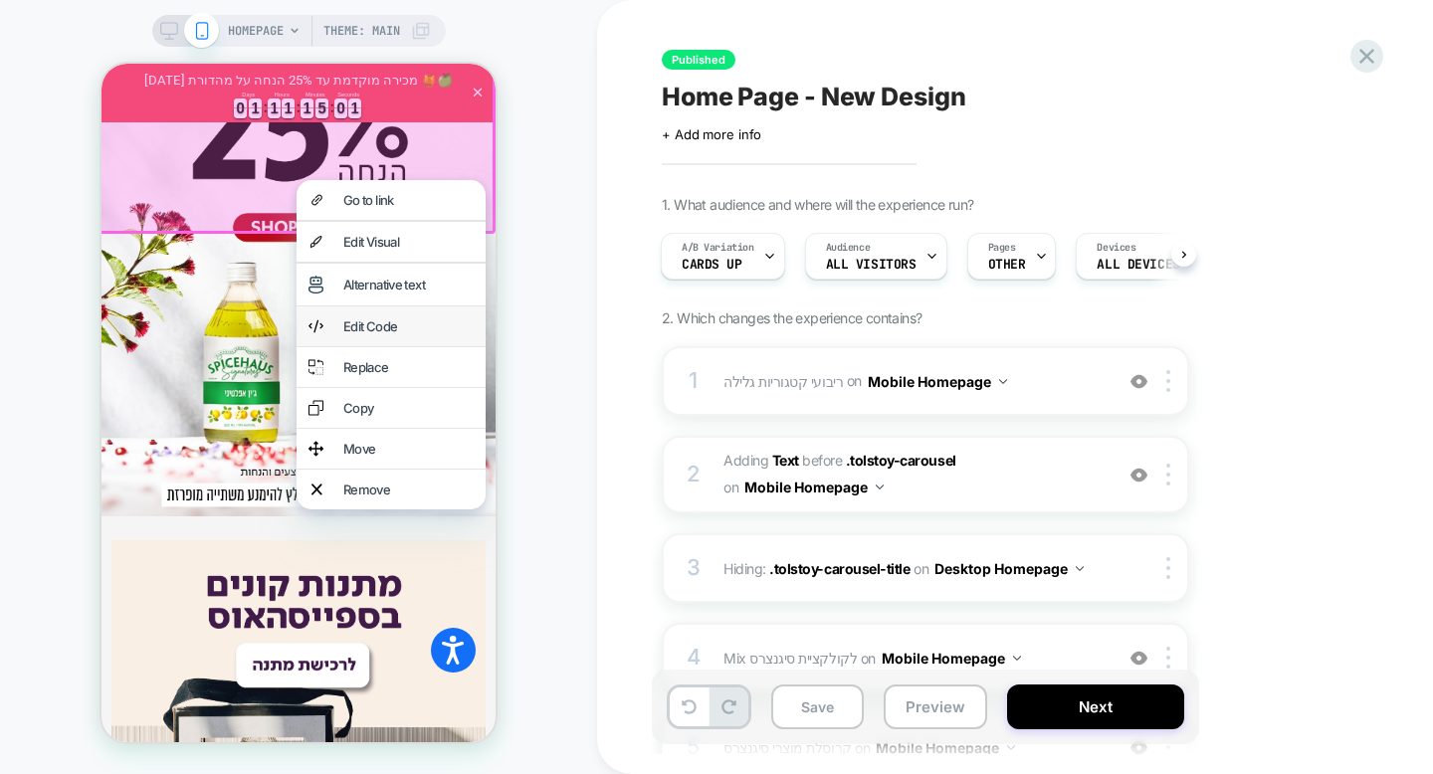
click at [350, 333] on div "Edit Code" at bounding box center [408, 326] width 130 height 16
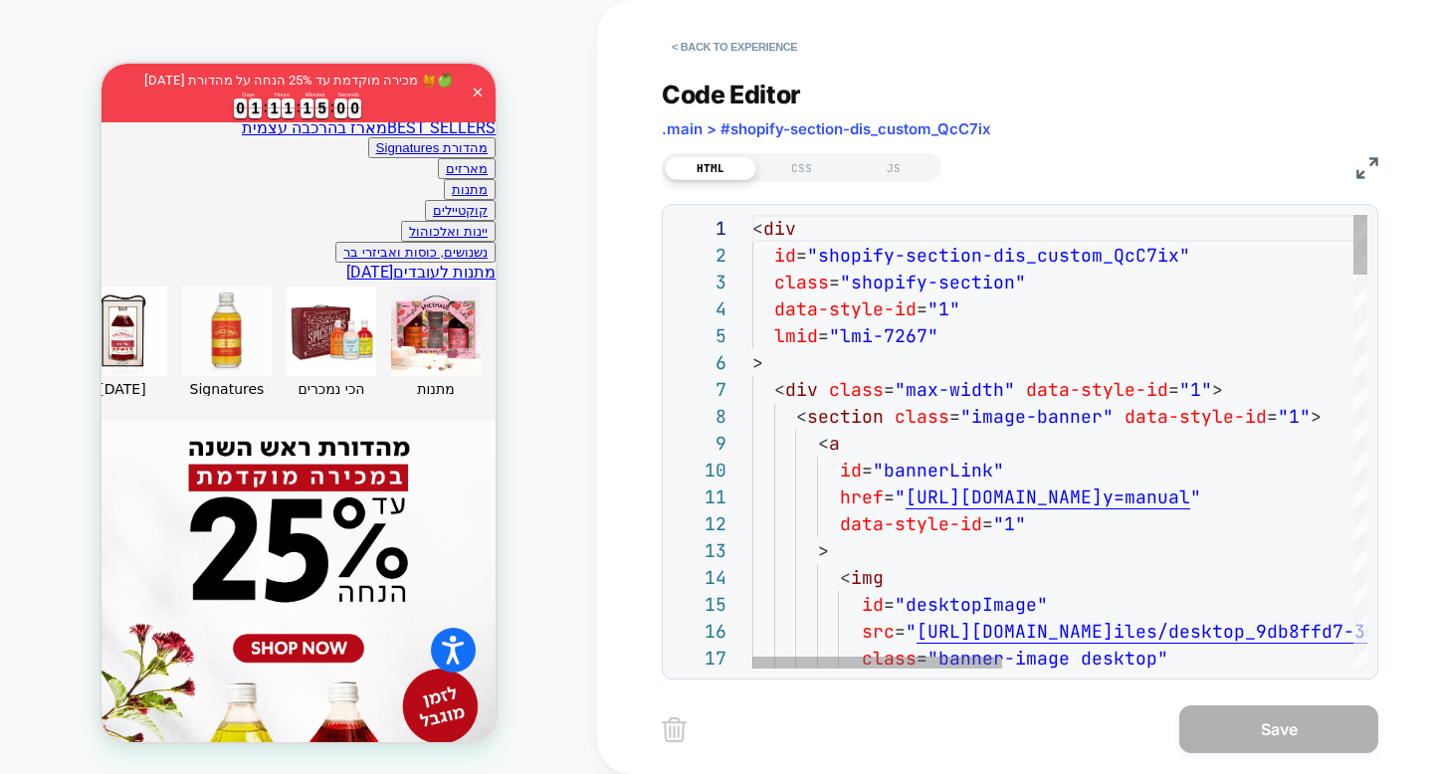
scroll to position [0, 0]
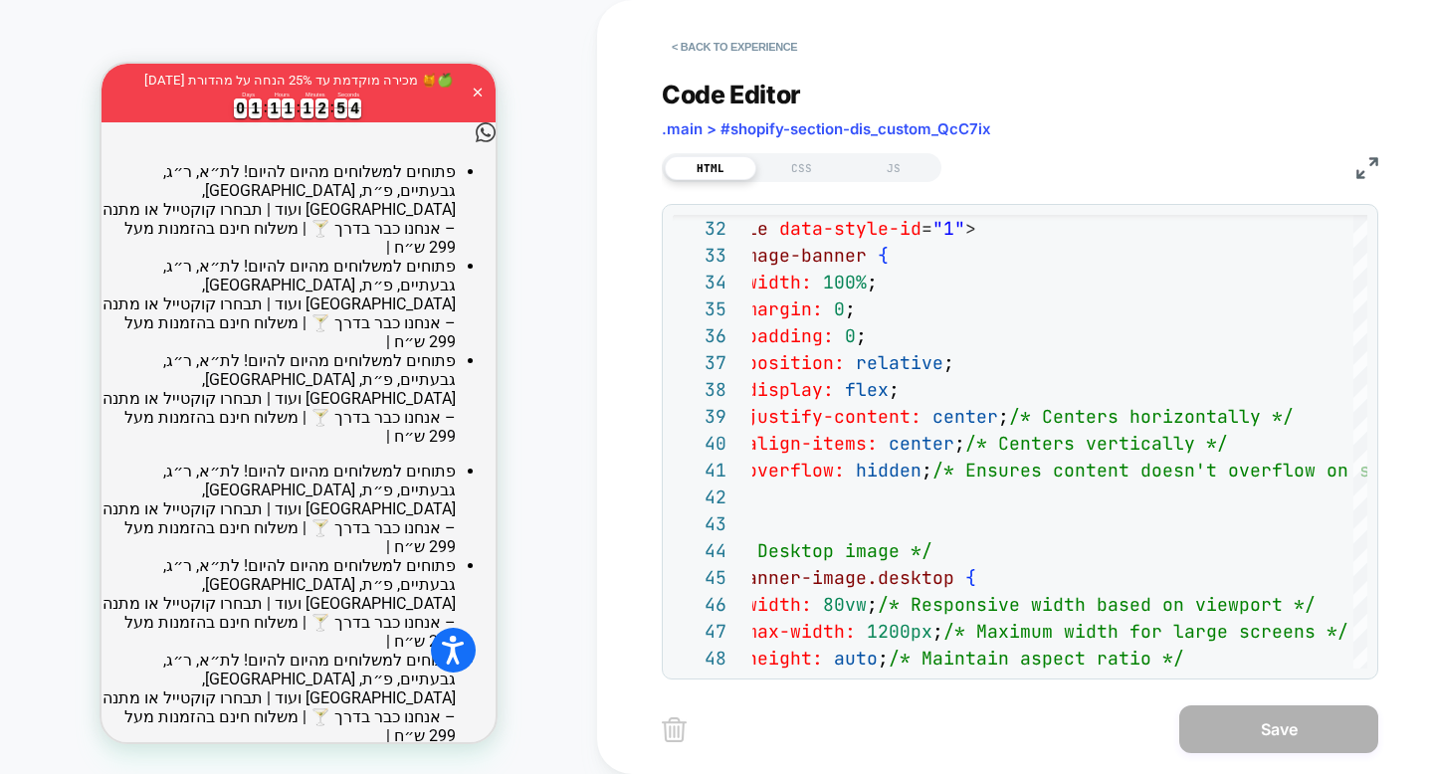
click at [525, 428] on div "HOMEPAGE Theme: MAIN" at bounding box center [298, 387] width 597 height 734
click at [576, 324] on div "HOMEPAGE Theme: MAIN" at bounding box center [298, 387] width 597 height 734
click at [559, 331] on div "HOMEPAGE Theme: MAIN" at bounding box center [298, 387] width 597 height 734
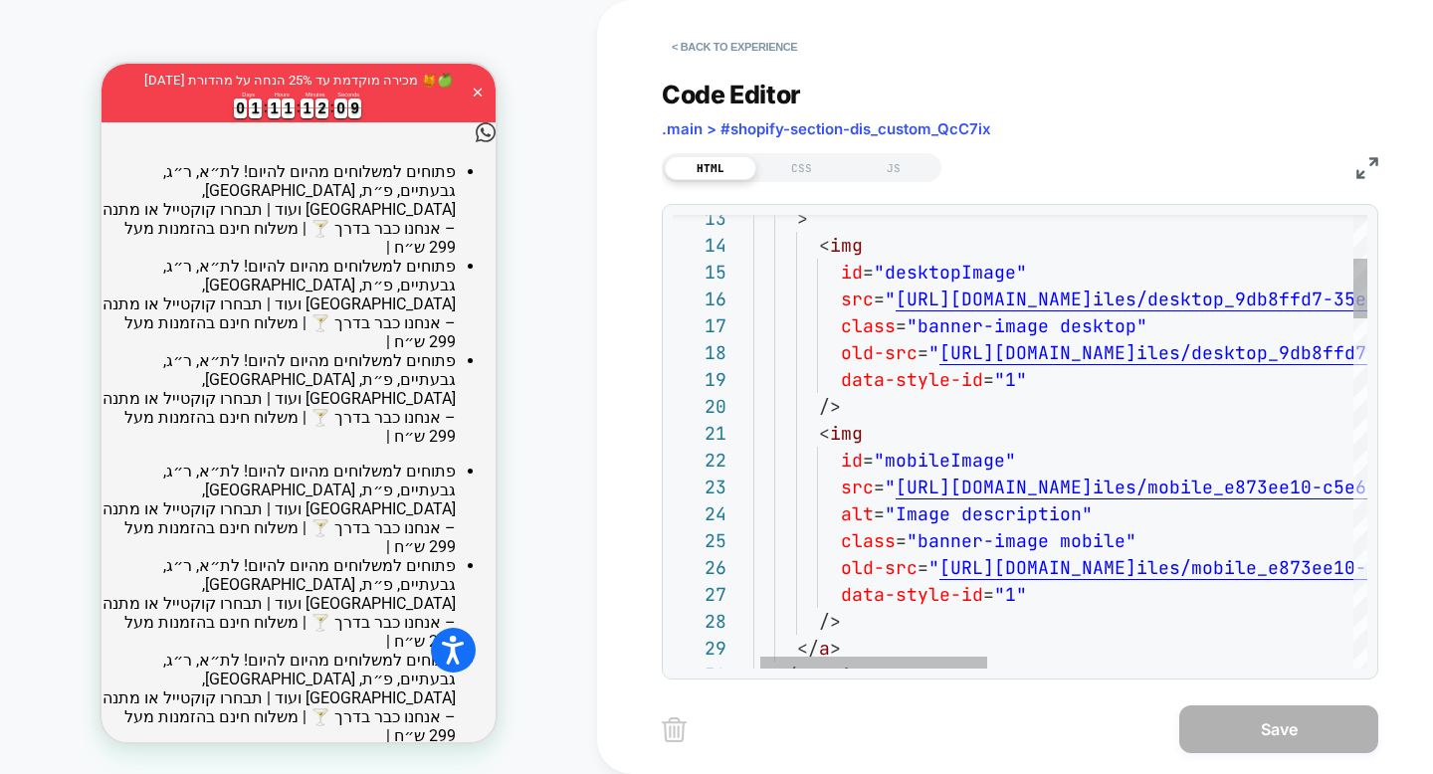
type textarea "**********"
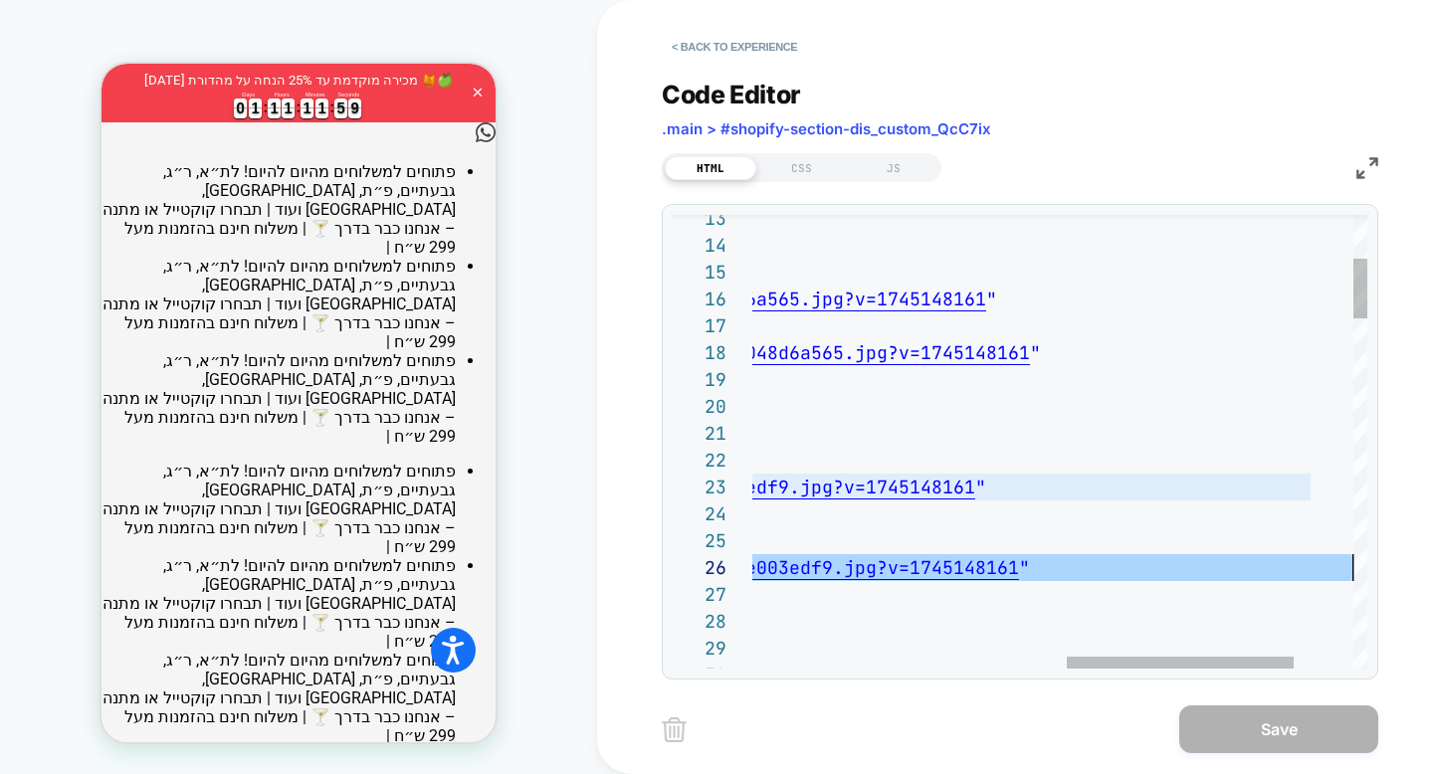
scroll to position [134, 1440]
drag, startPoint x: 936, startPoint y: 567, endPoint x: 1344, endPoint y: 569, distance: 407.9
click at [1030, 569] on span "old-src = " https://cdn.shopify.com/s/files/1/0661/0655/6667/f iles/mobile_e873…" at bounding box center [466, 567] width 1127 height 23
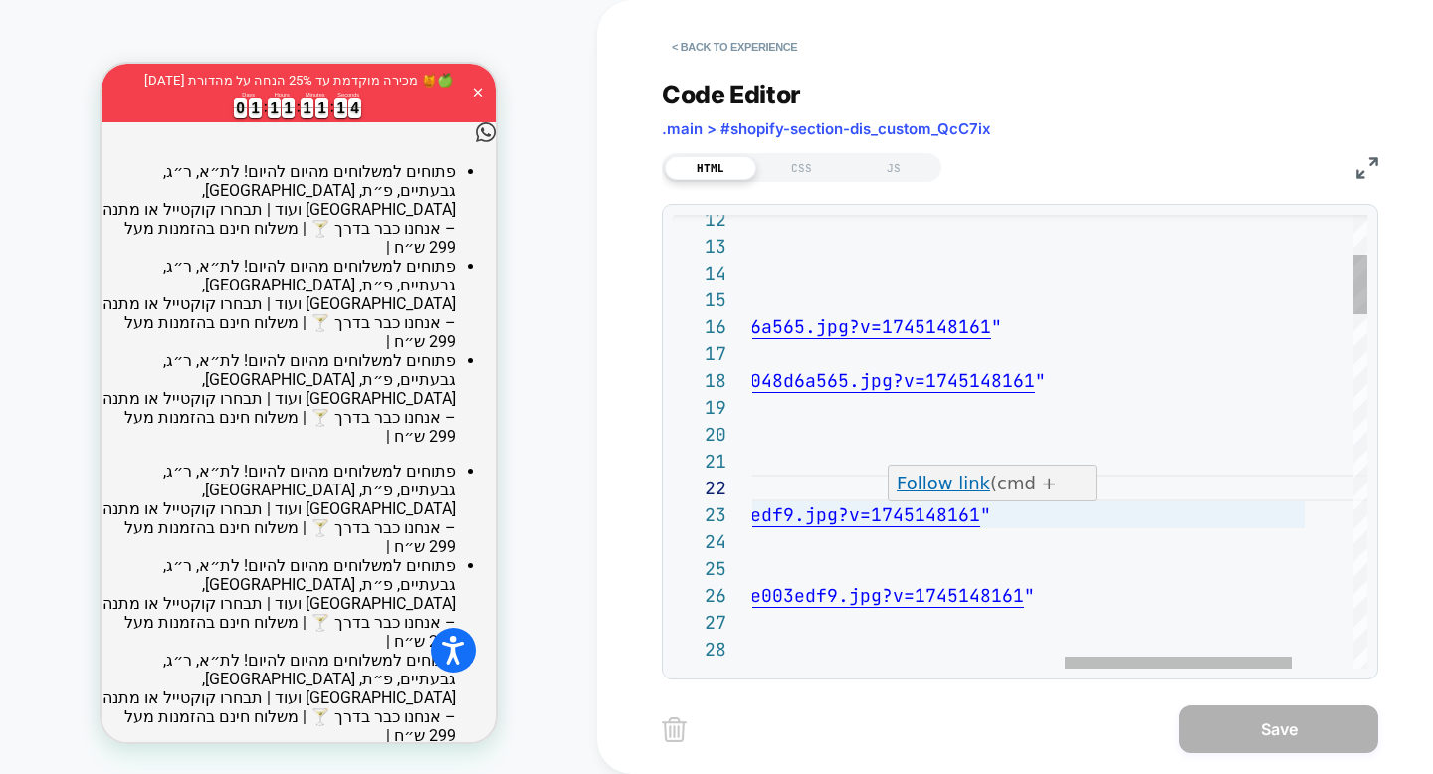
click at [1052, 488] on p "Follow link (cmd + click)" at bounding box center [992, 497] width 193 height 54
click at [956, 482] on link "Follow link" at bounding box center [943, 483] width 94 height 21
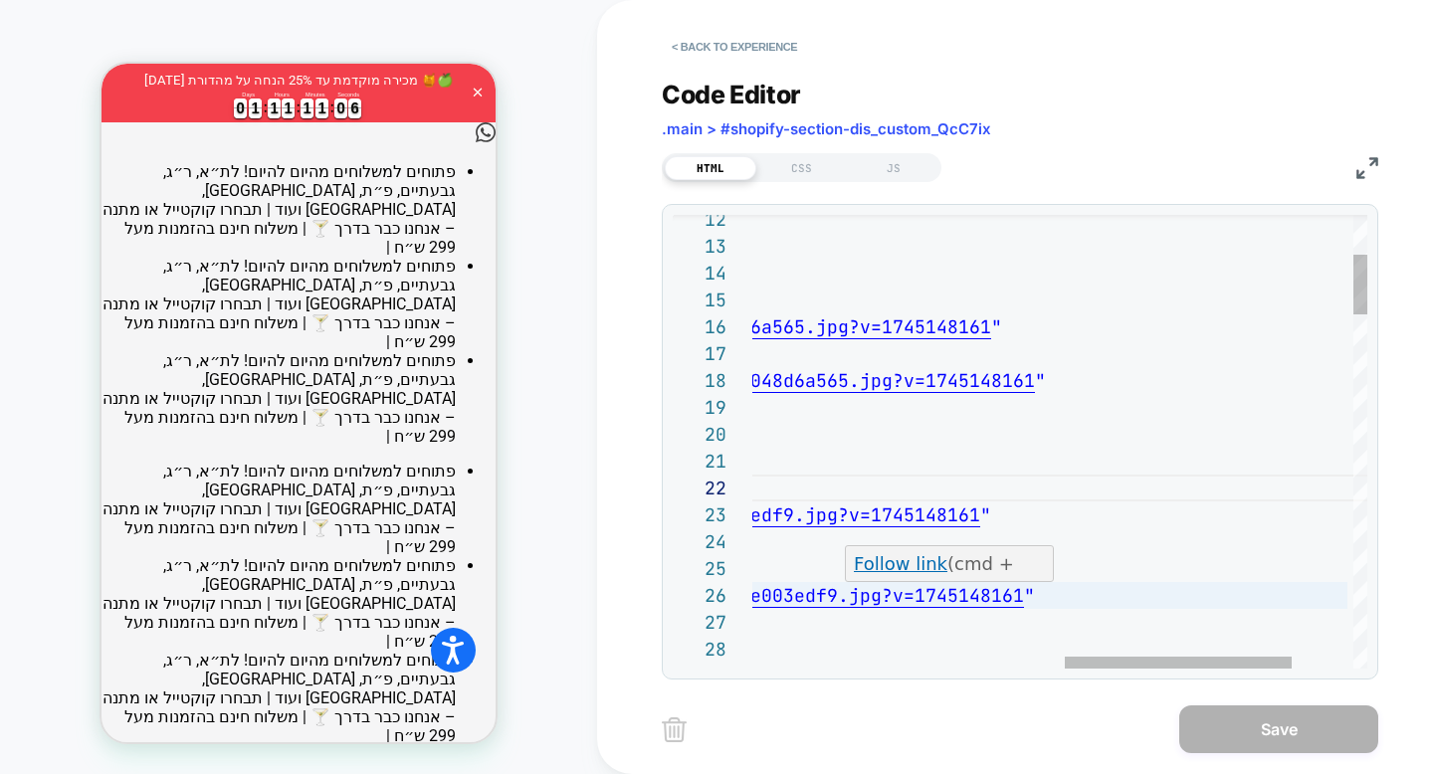
click at [987, 562] on p "Follow link (cmd + click)" at bounding box center [950, 577] width 193 height 54
click at [891, 566] on link "Follow link" at bounding box center [901, 563] width 94 height 21
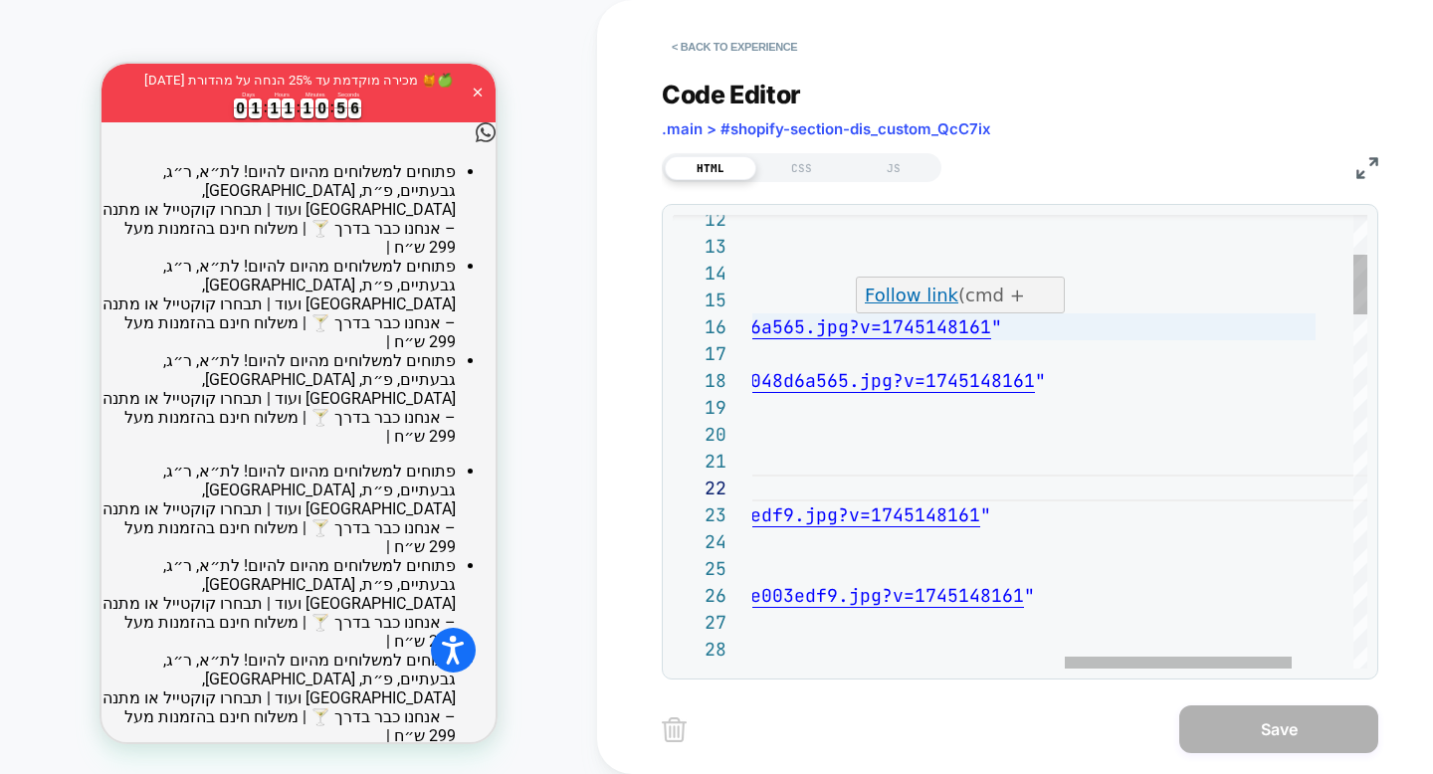
click at [930, 296] on link "Follow link" at bounding box center [912, 295] width 94 height 21
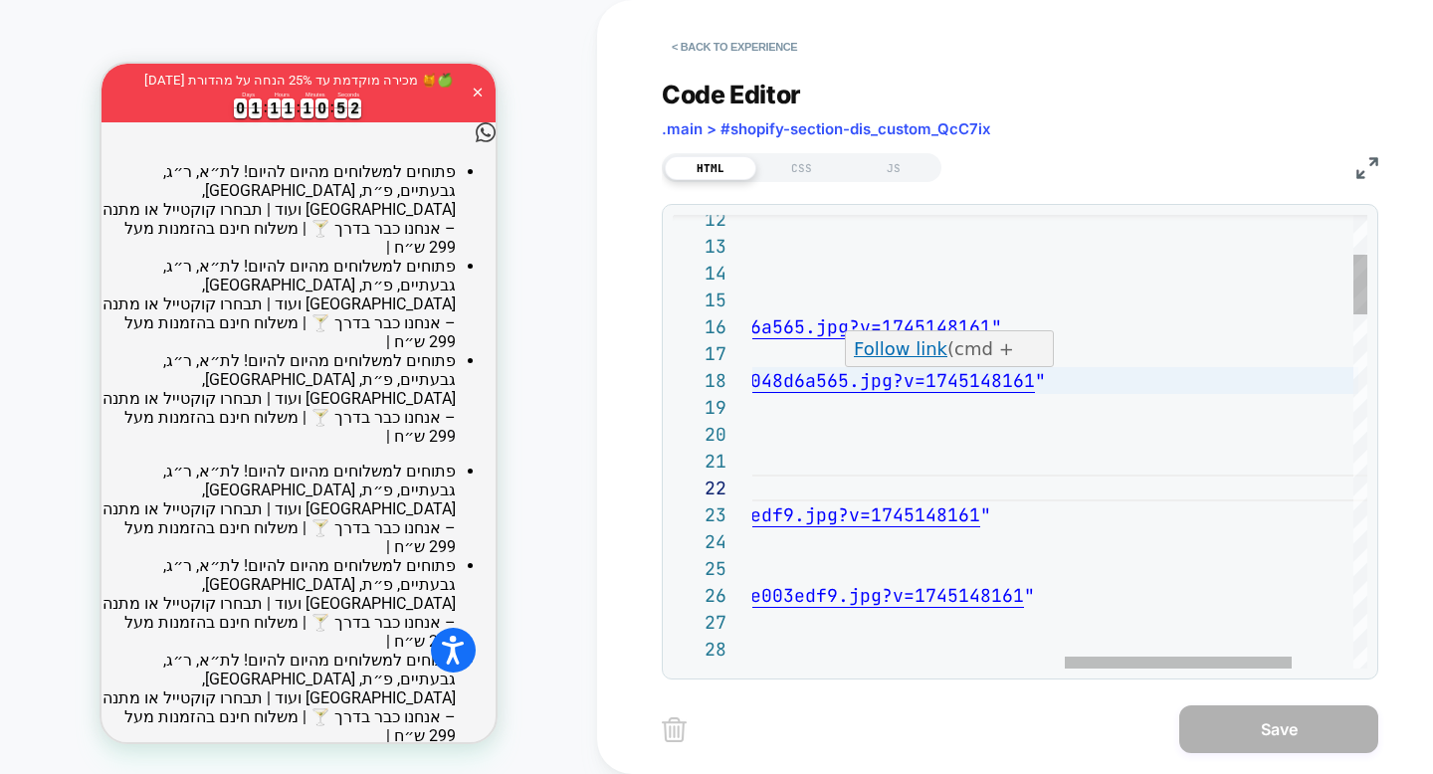
click at [973, 351] on p "Follow link (cmd + click)" at bounding box center [950, 362] width 193 height 54
click at [895, 346] on link "Follow link" at bounding box center [901, 348] width 94 height 21
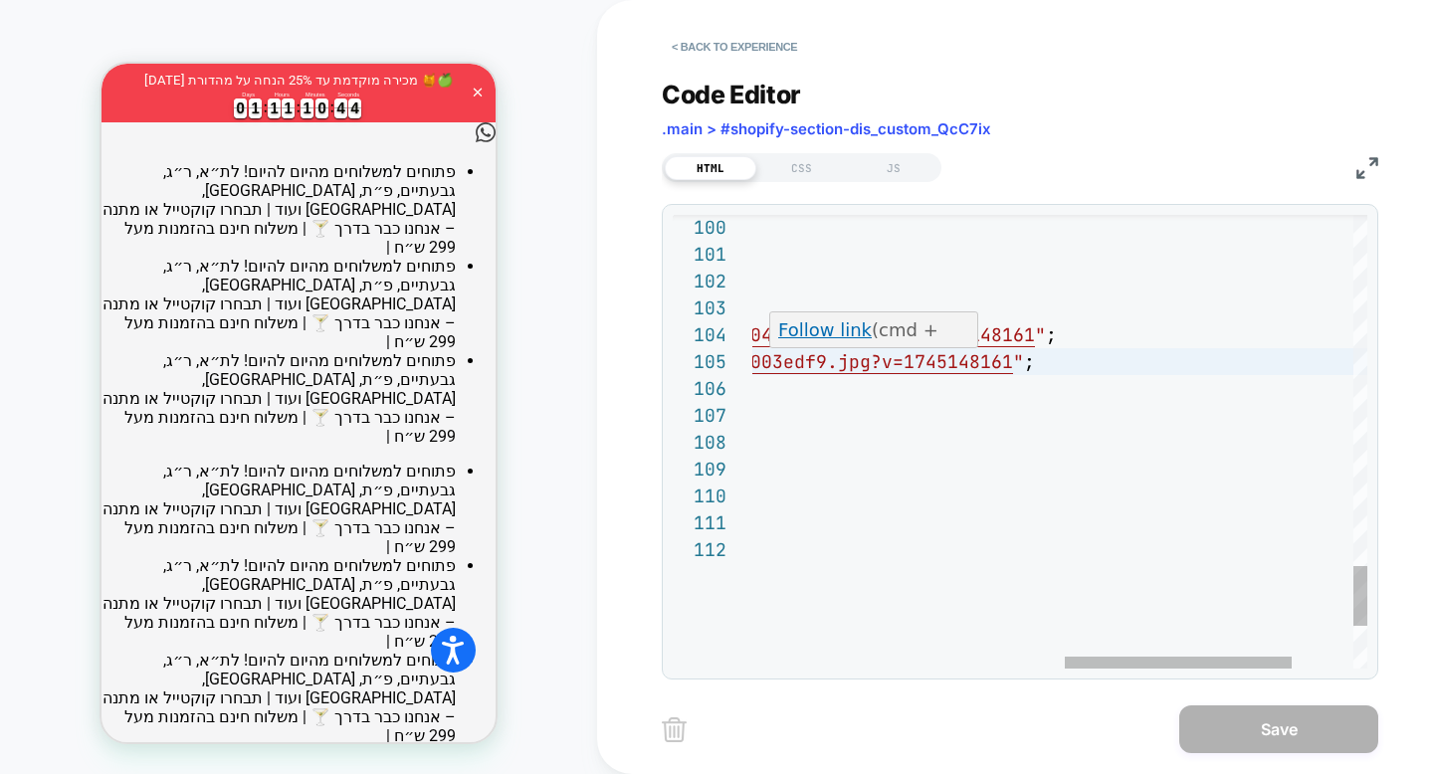
click at [940, 338] on p "Follow link (cmd + click)" at bounding box center [874, 343] width 193 height 54
click at [841, 329] on link "Follow link" at bounding box center [825, 329] width 94 height 21
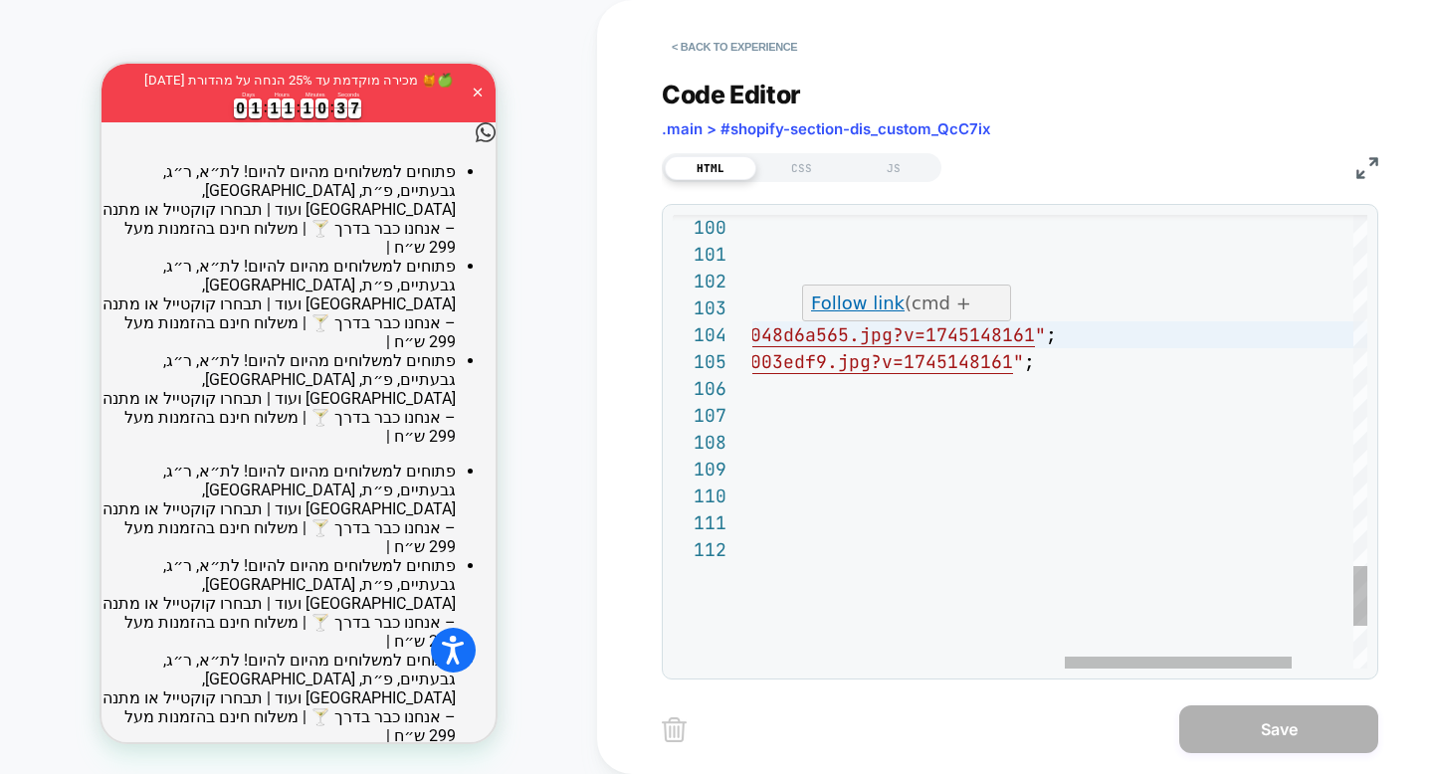
click at [936, 300] on p "Follow link (cmd + click)" at bounding box center [907, 316] width 193 height 54
click at [867, 304] on link "Follow link" at bounding box center [858, 302] width 94 height 21
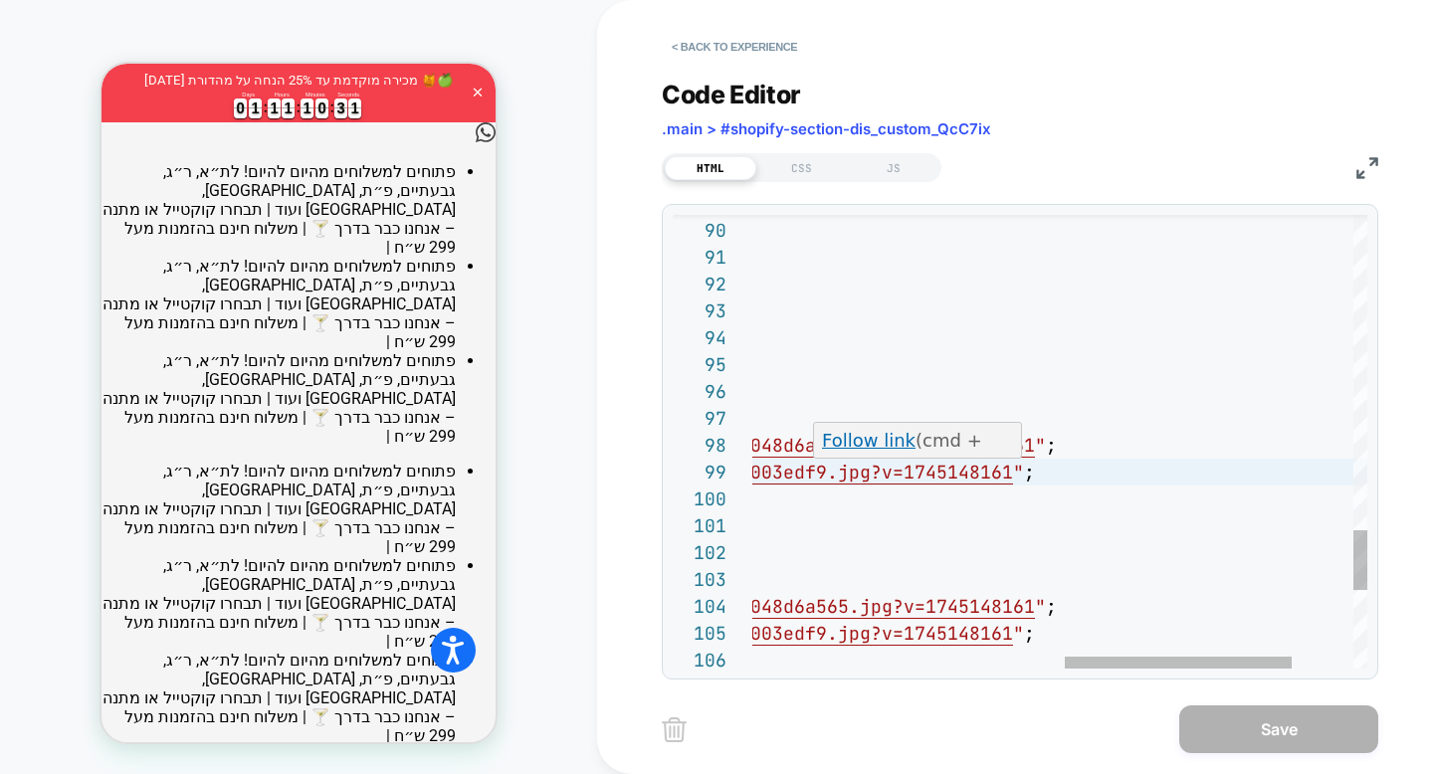
click at [917, 439] on p "Follow link (cmd + click)" at bounding box center [918, 454] width 193 height 54
click at [882, 442] on link "Follow link" at bounding box center [869, 440] width 94 height 21
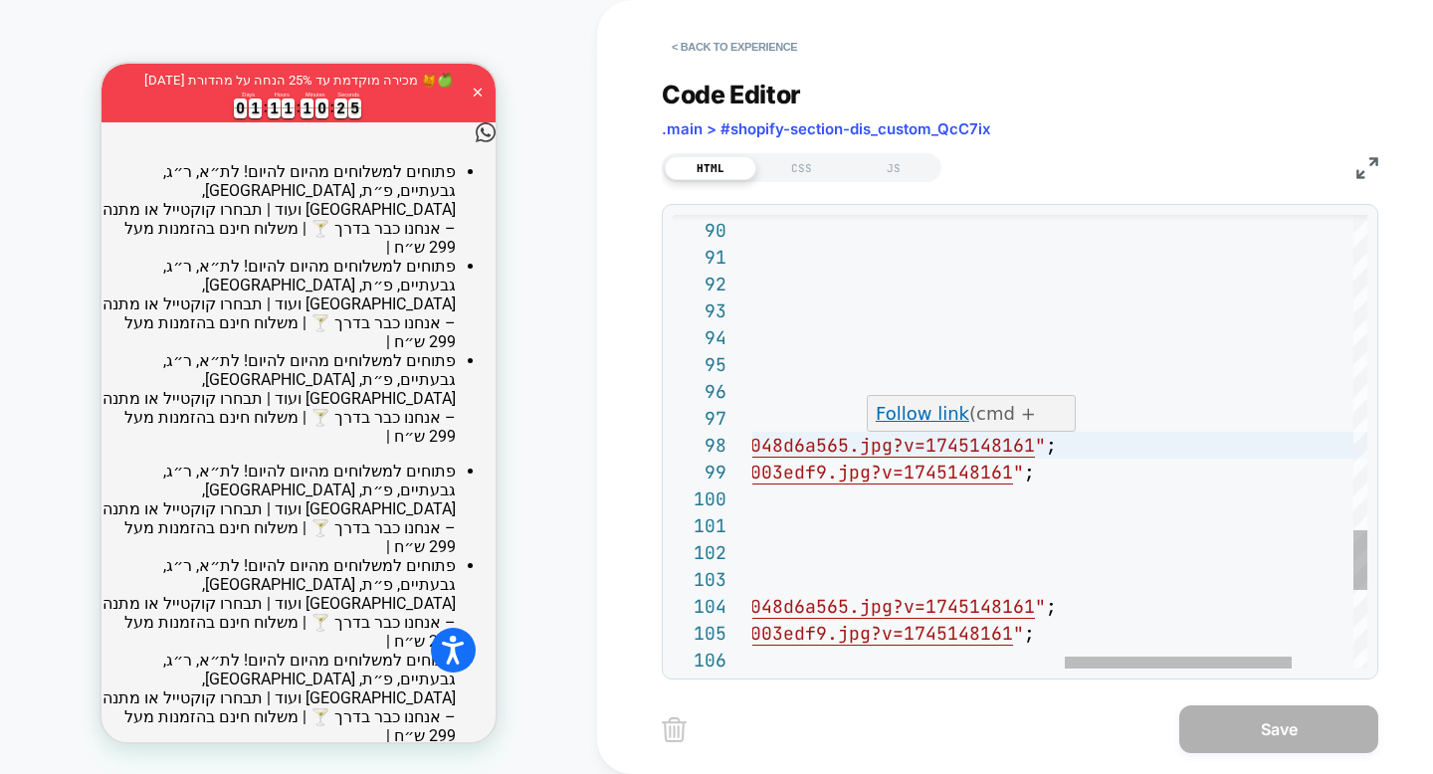
click at [980, 408] on p "Follow link (cmd + click)" at bounding box center [971, 427] width 193 height 54
click at [932, 411] on link "Follow link" at bounding box center [922, 413] width 94 height 21
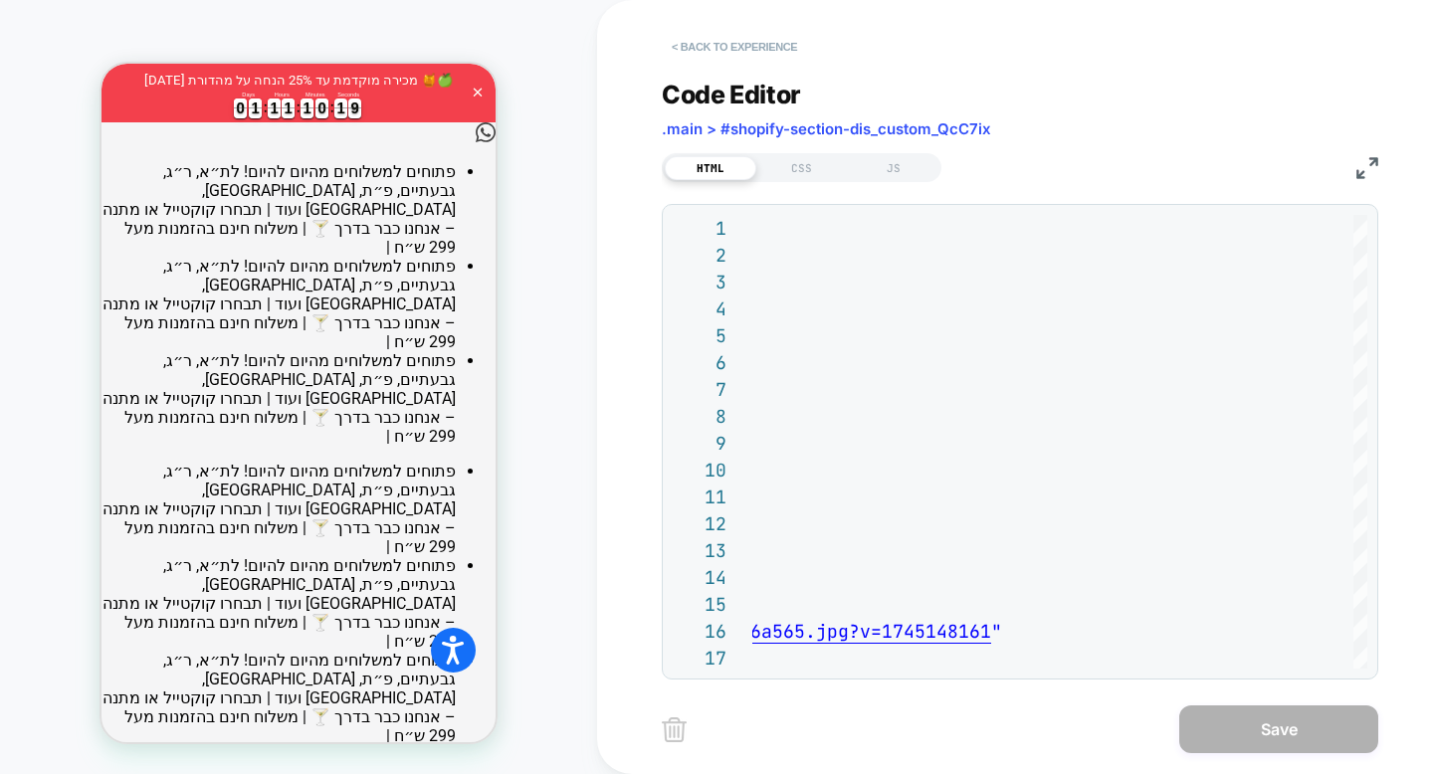
click at [772, 50] on button "< Back to experience" at bounding box center [734, 47] width 145 height 32
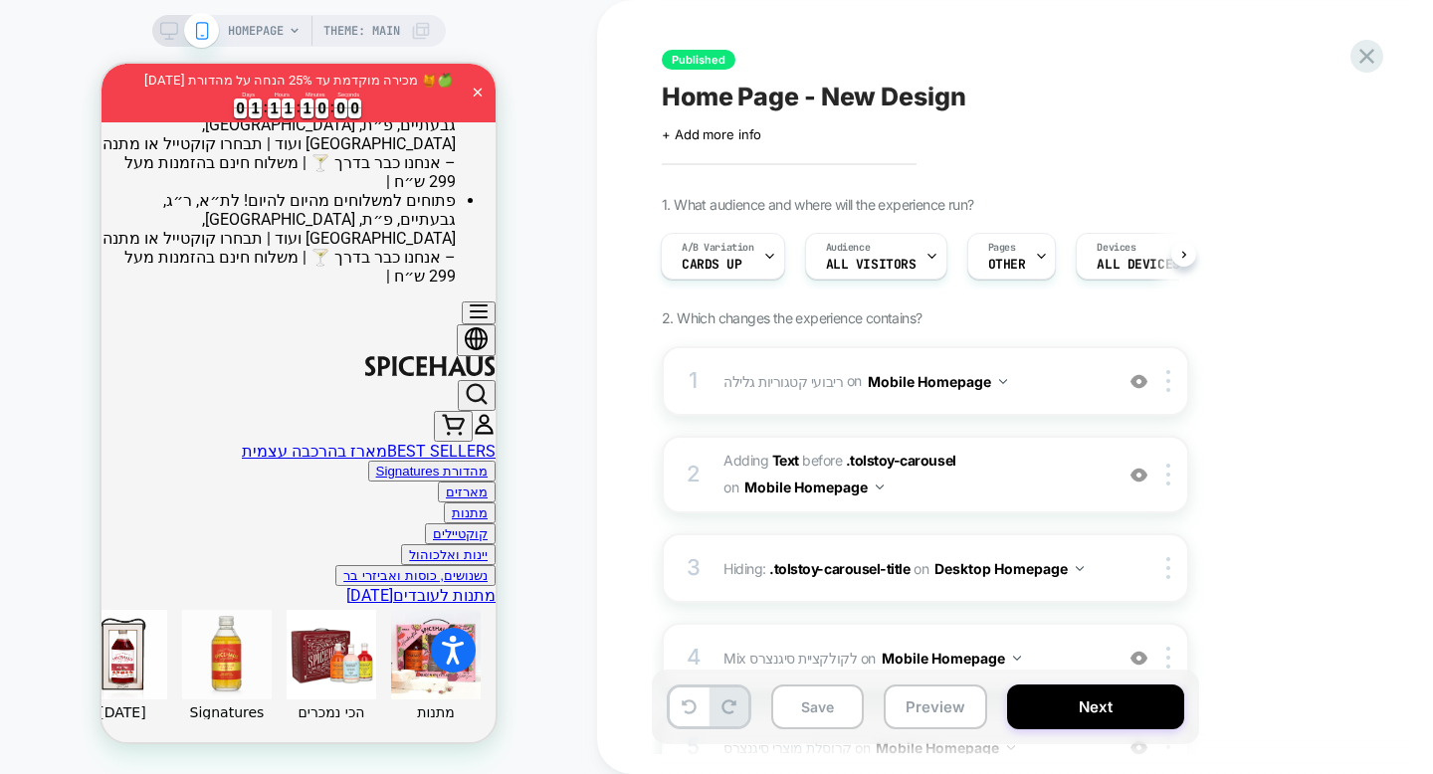
scroll to position [453, 0]
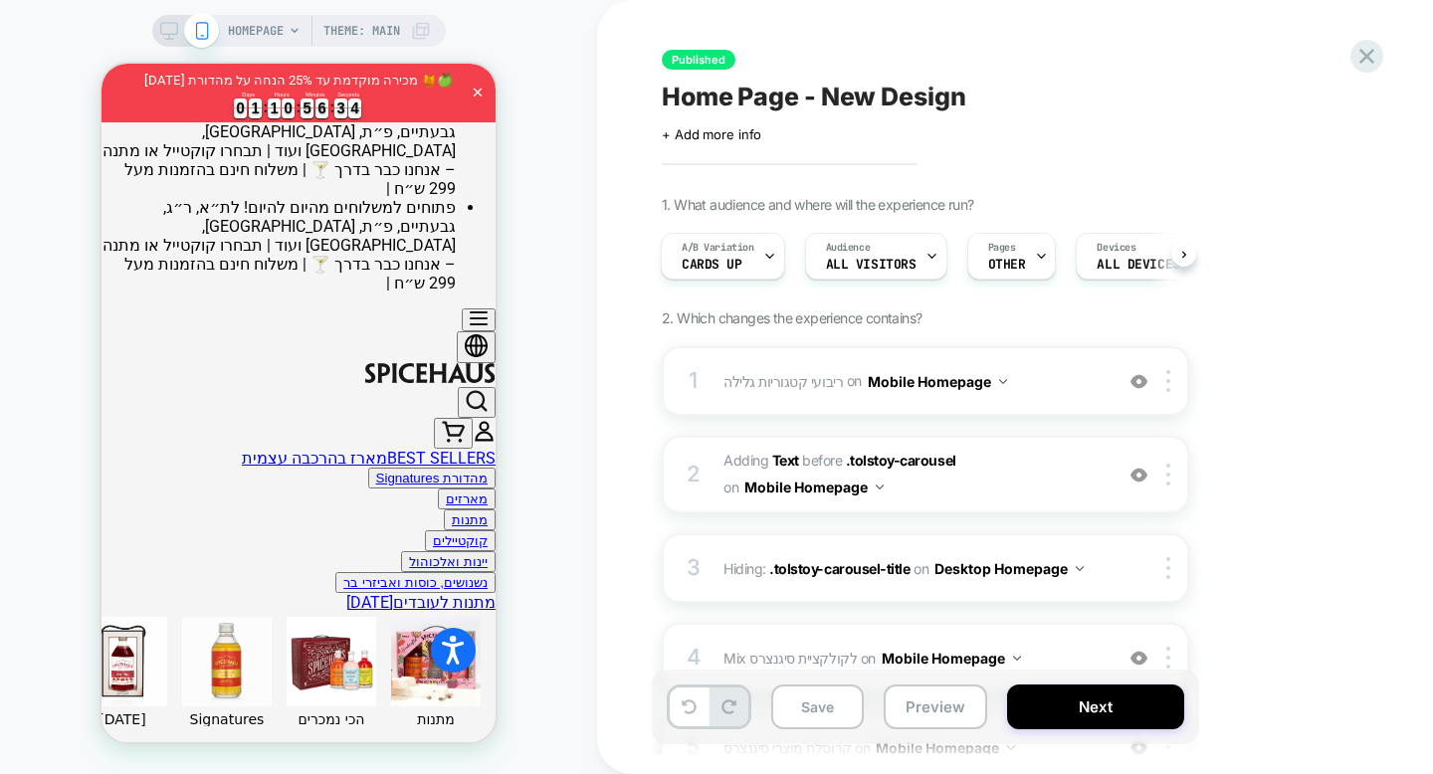
click at [1305, 137] on div "Home Page - New Design Click to edit experience details + Add more info" at bounding box center [1025, 111] width 726 height 63
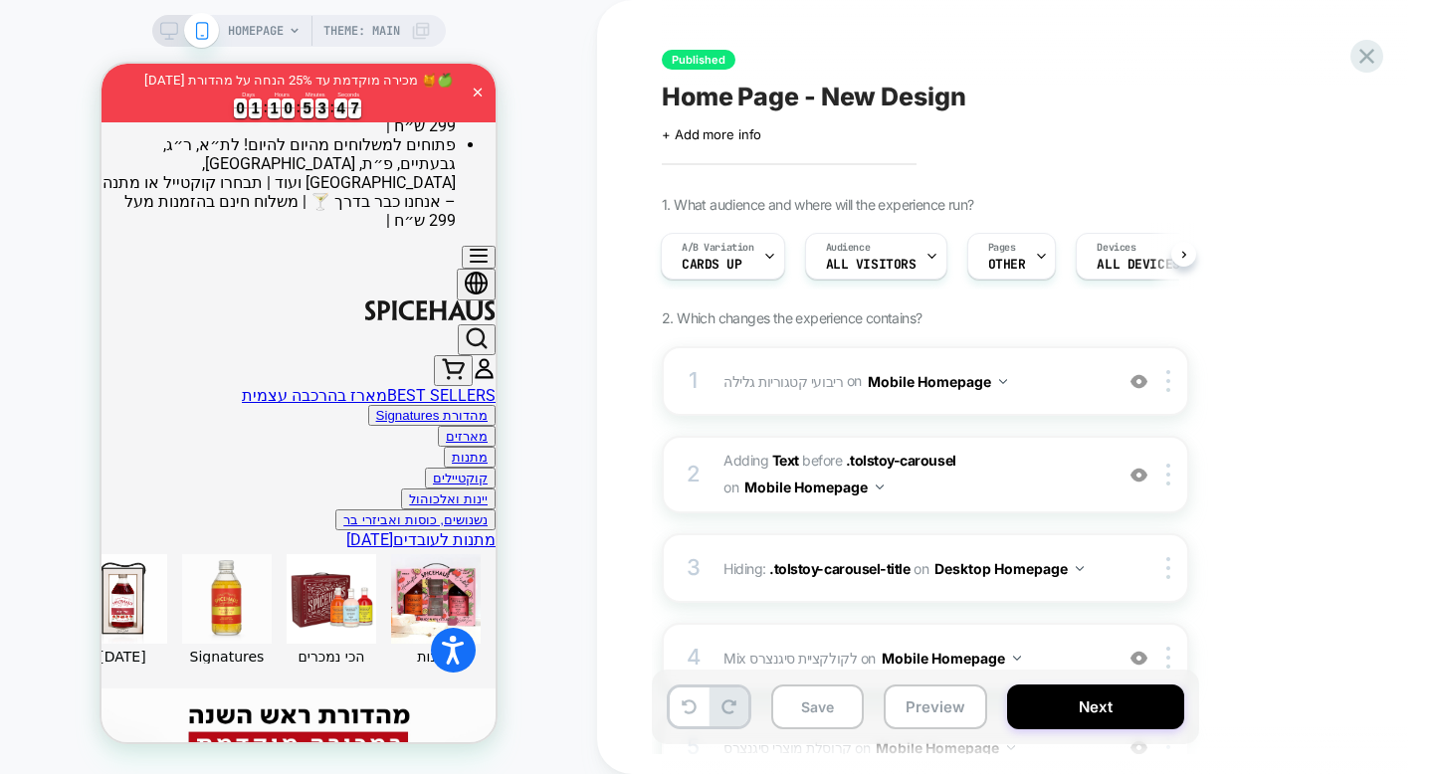
scroll to position [291, 0]
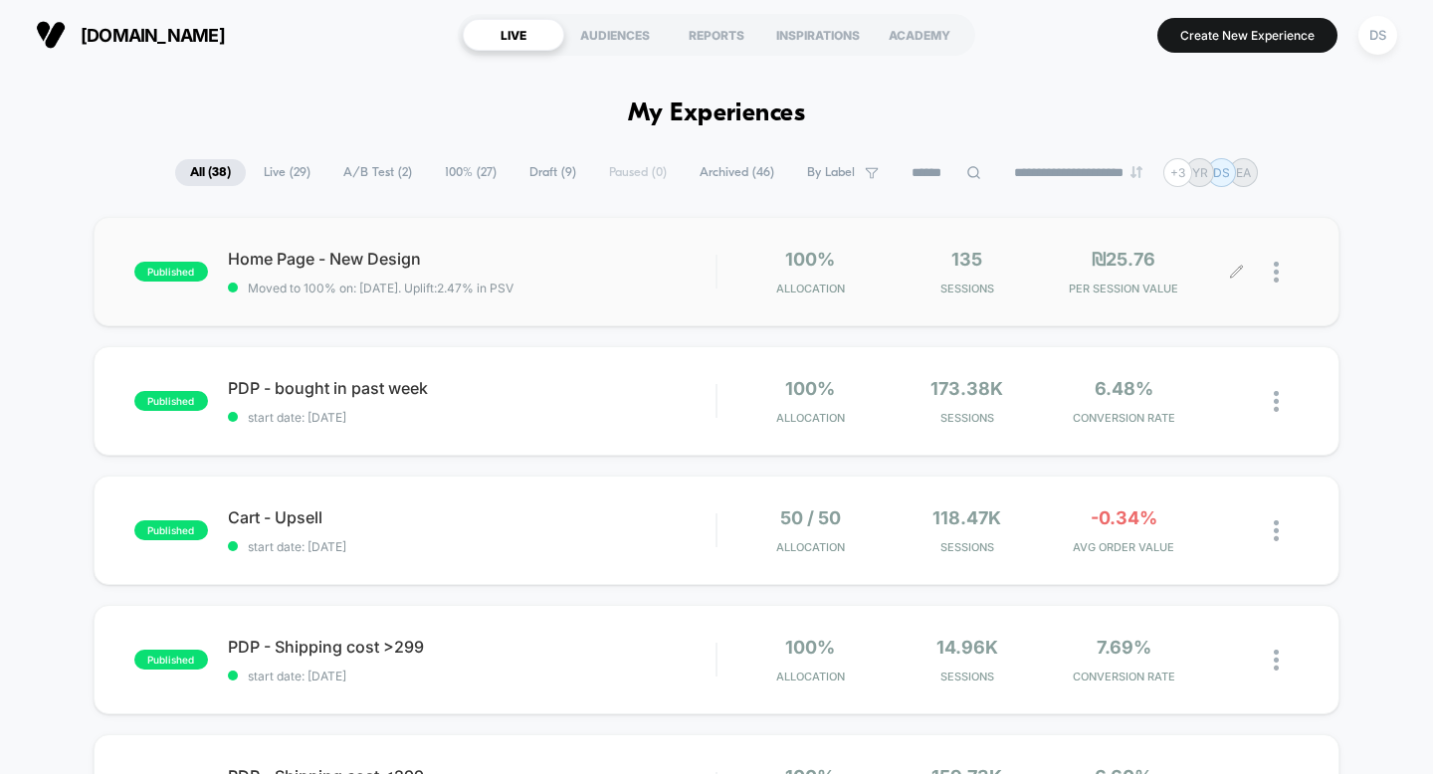
click at [1241, 276] on icon at bounding box center [1236, 272] width 15 height 15
click at [1235, 273] on icon at bounding box center [1236, 272] width 15 height 15
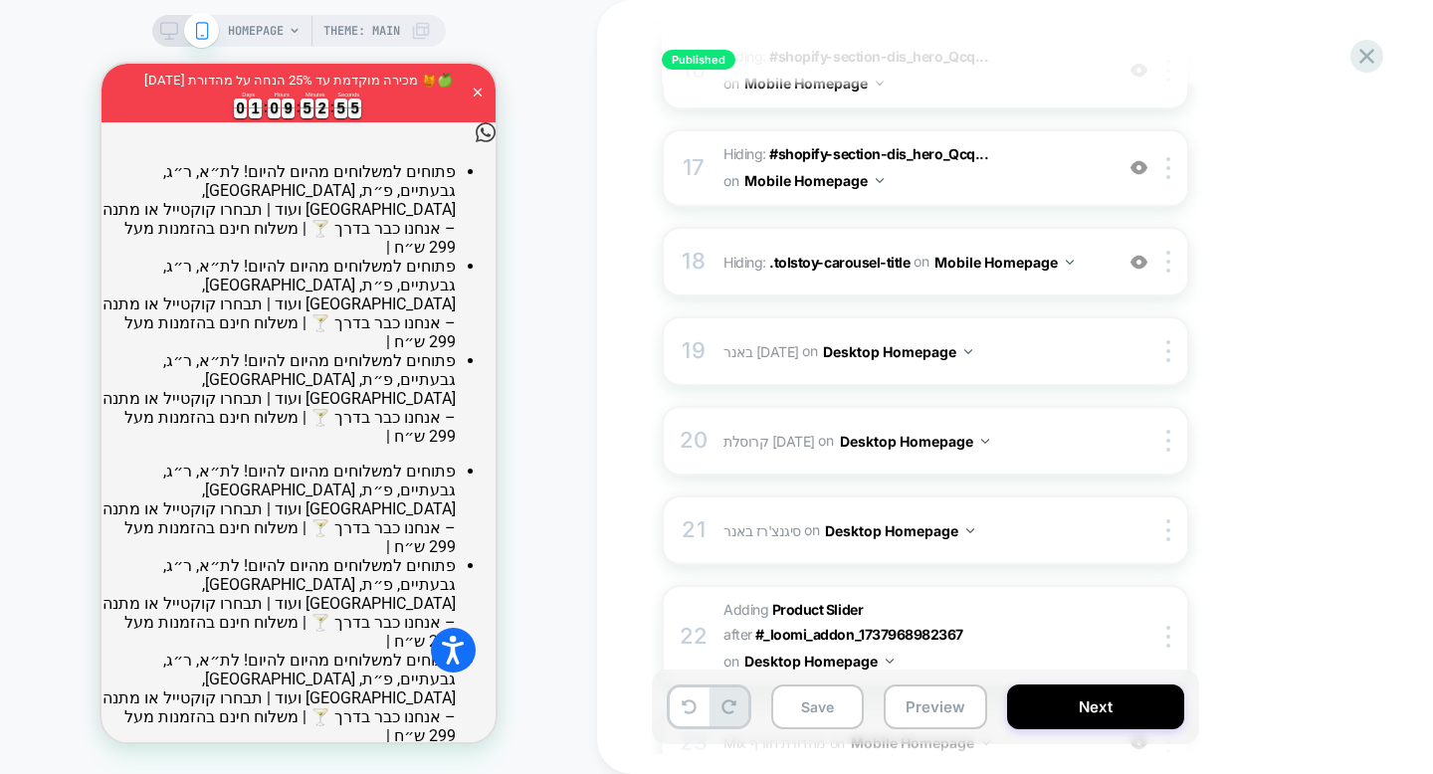
scroll to position [2154, 0]
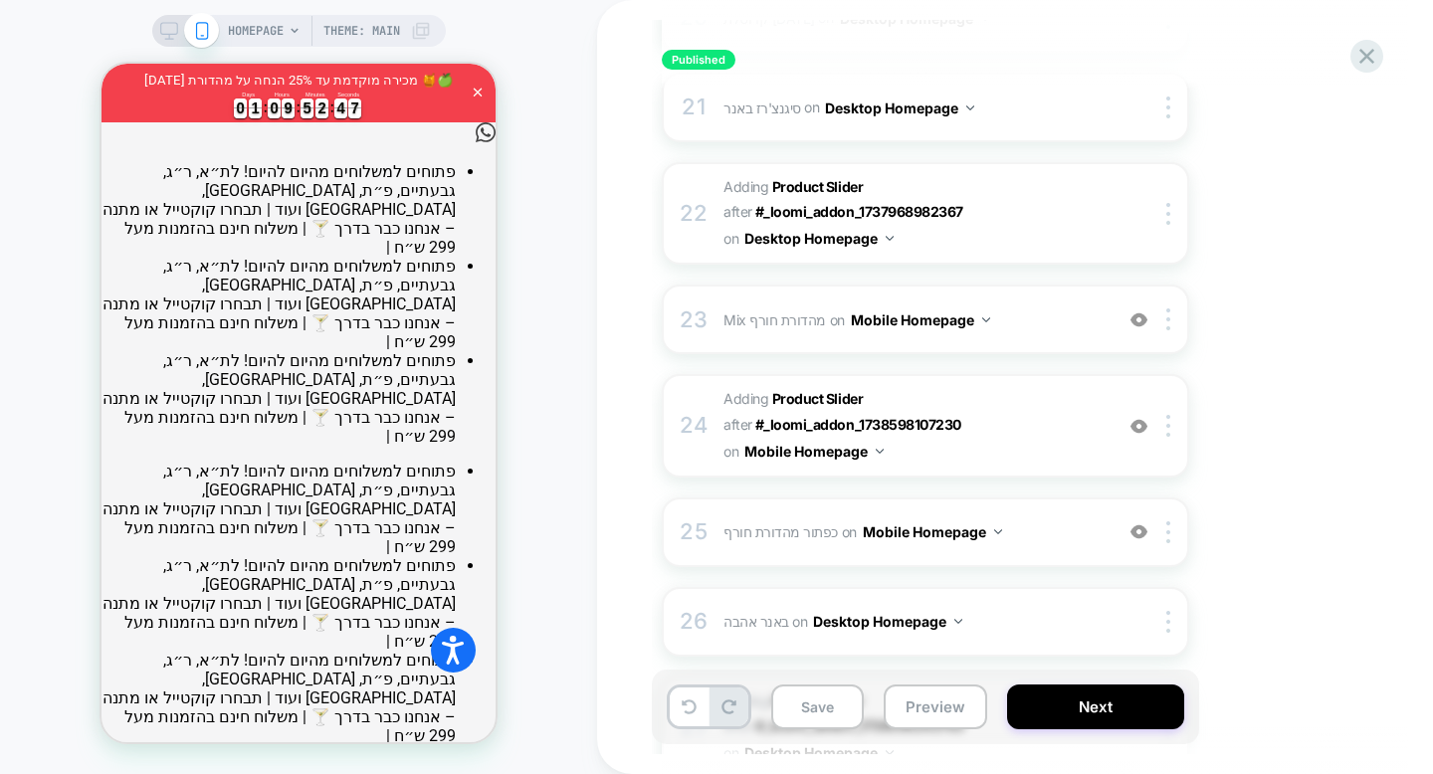
click at [64, 28] on div "HOMEPAGE Theme: MAIN" at bounding box center [298, 387] width 597 height 734
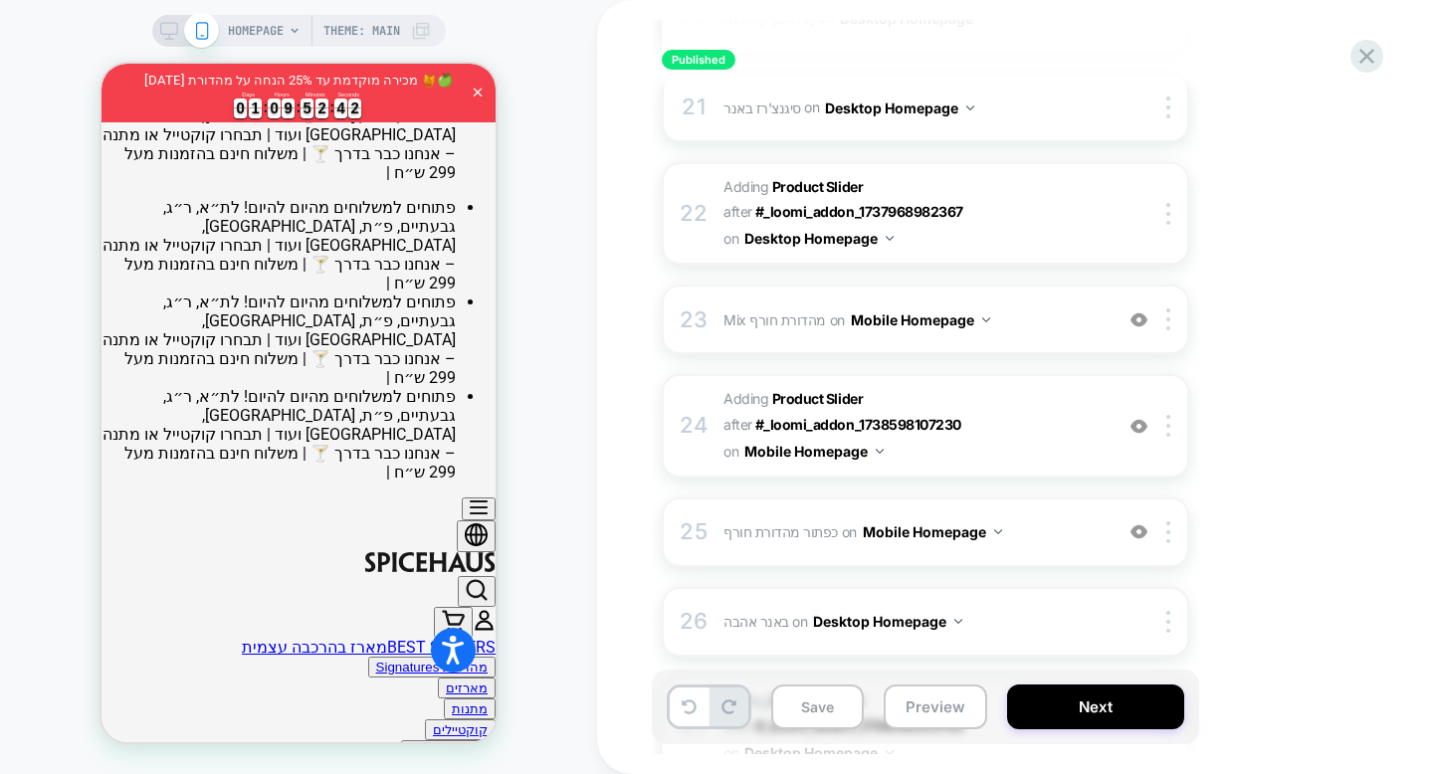
scroll to position [0, 0]
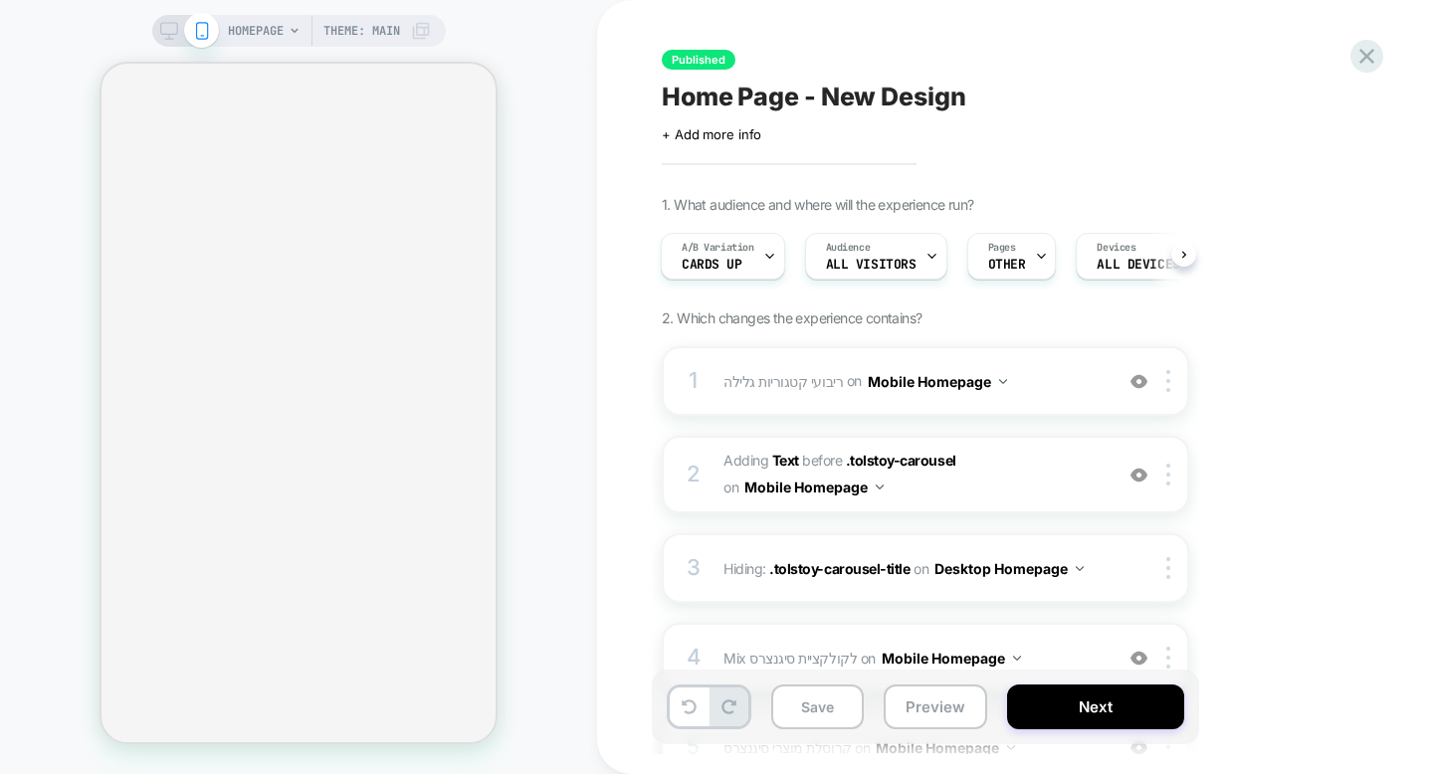
scroll to position [0, 2]
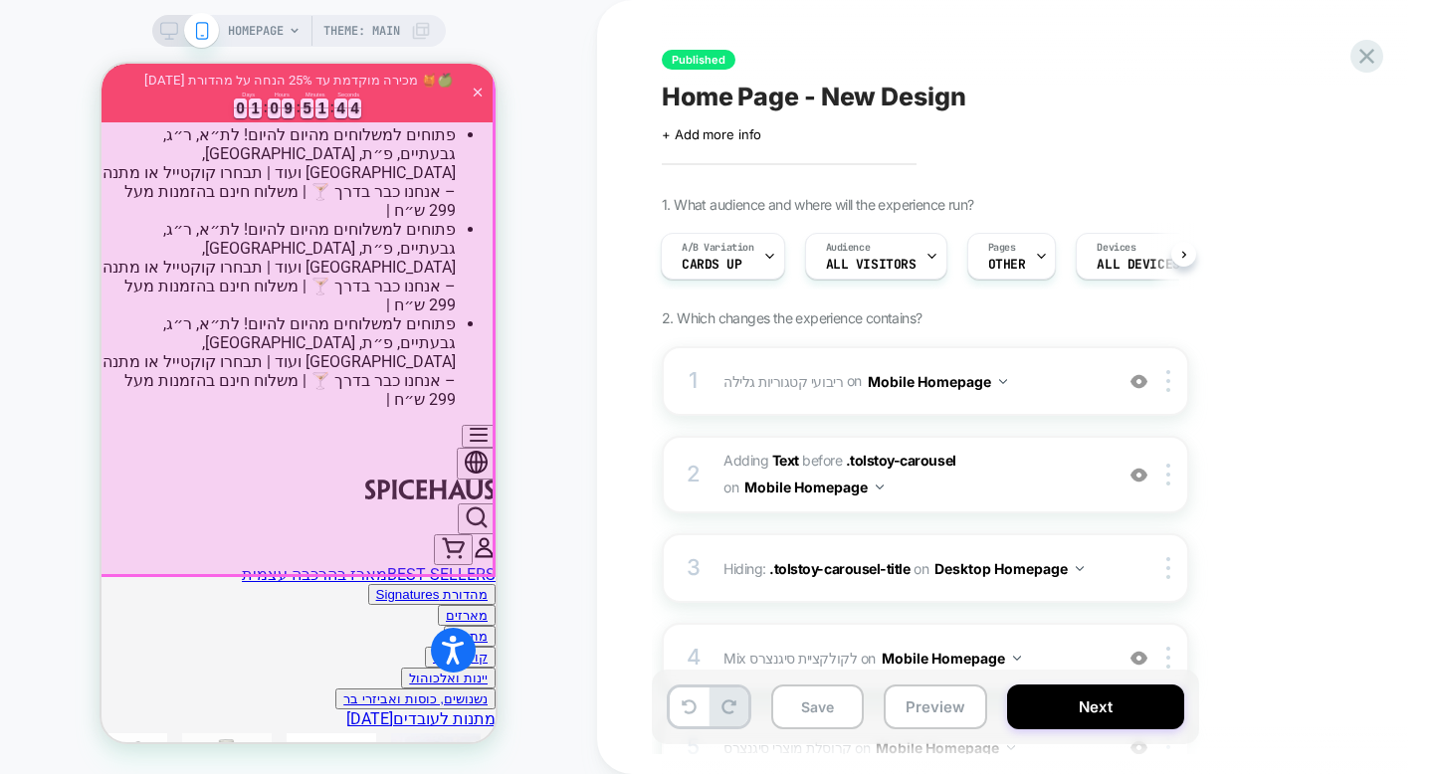
scroll to position [674, 0]
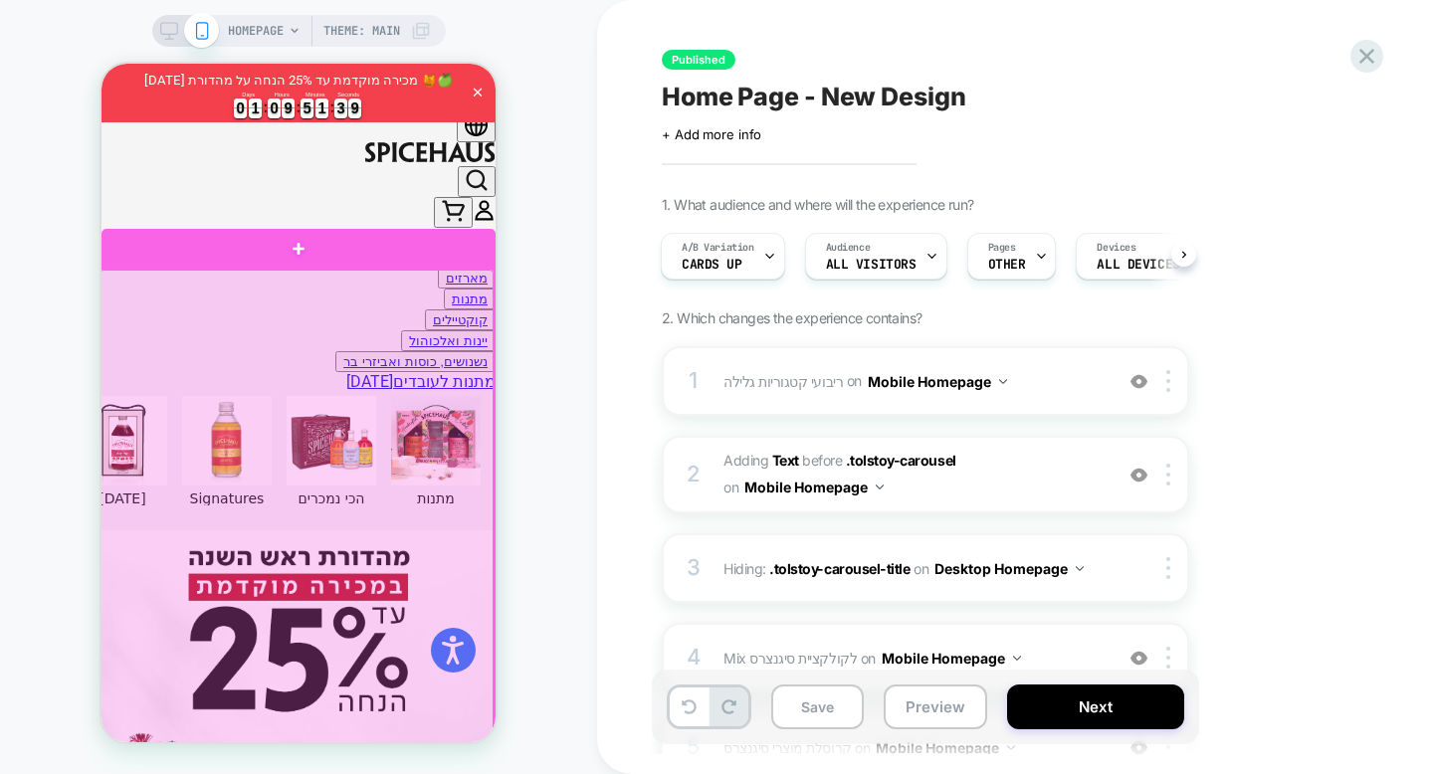
click at [375, 548] on div at bounding box center [296, 515] width 394 height 490
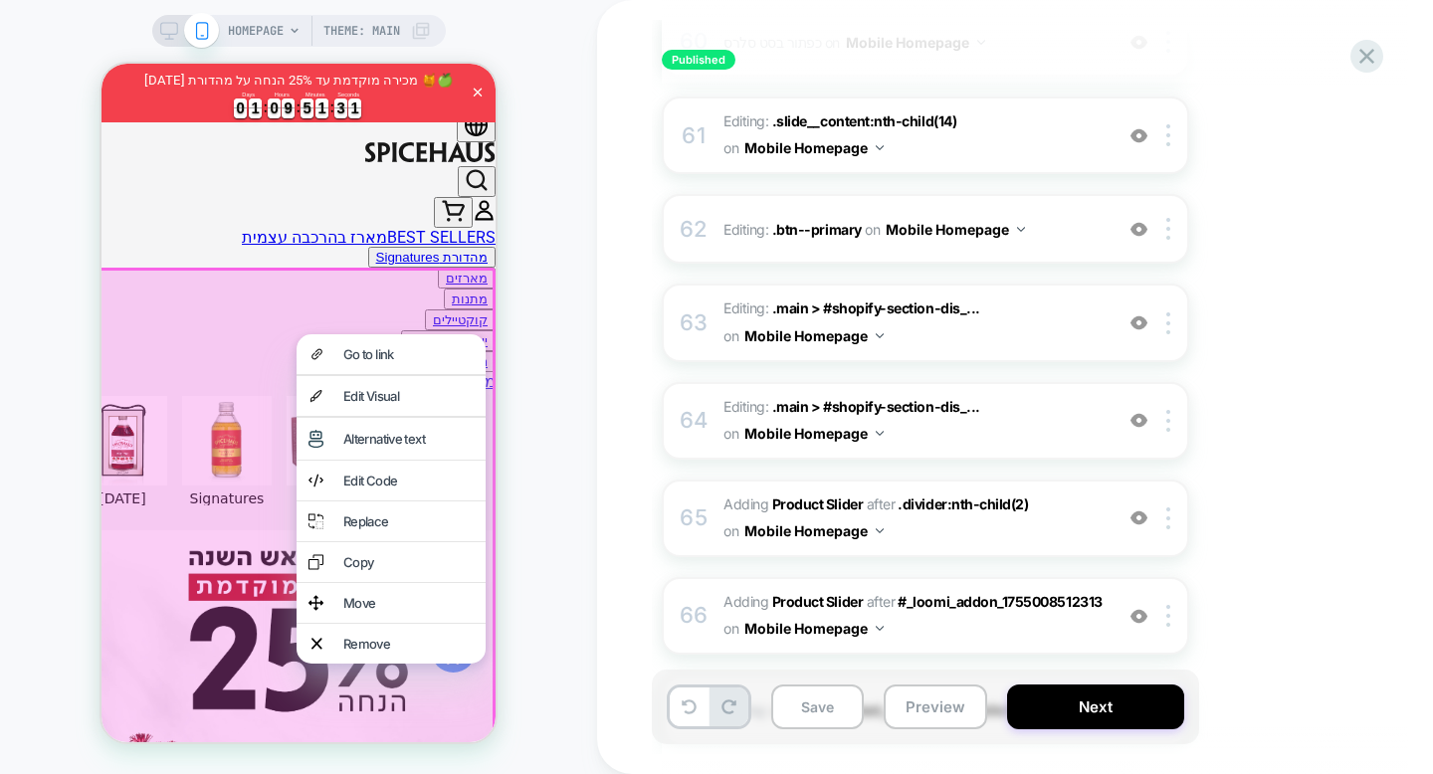
scroll to position [6751, 0]
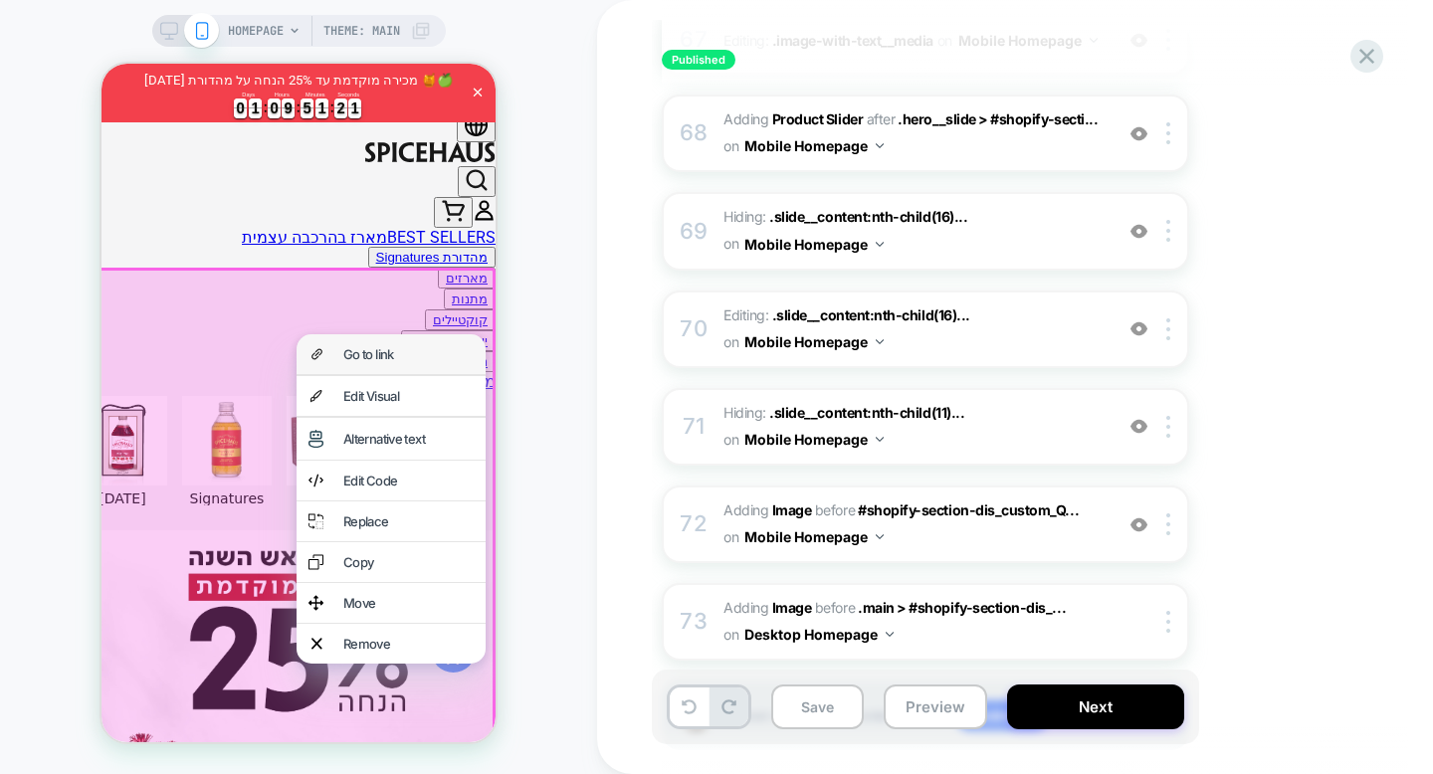
click at [427, 358] on div "Go to link" at bounding box center [408, 354] width 130 height 16
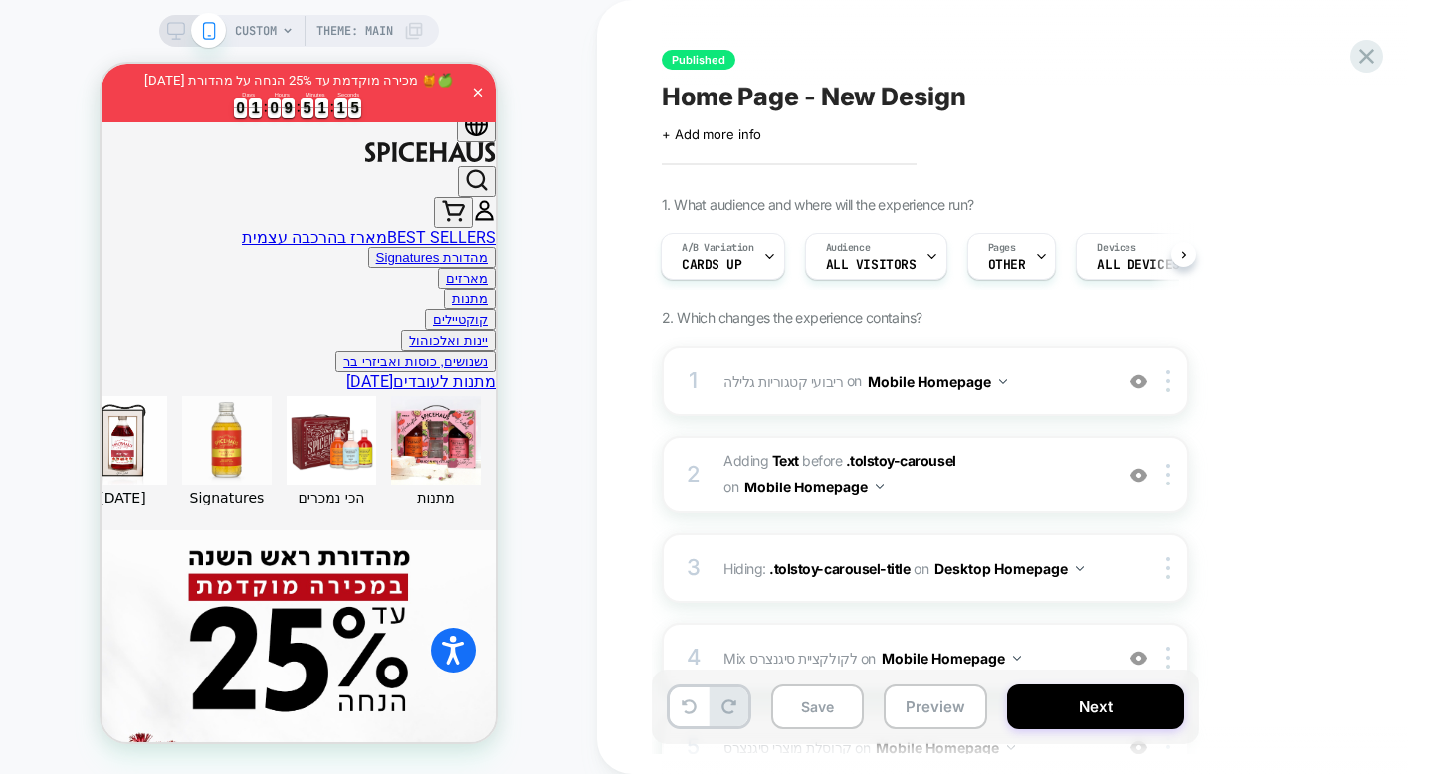
scroll to position [0, 2]
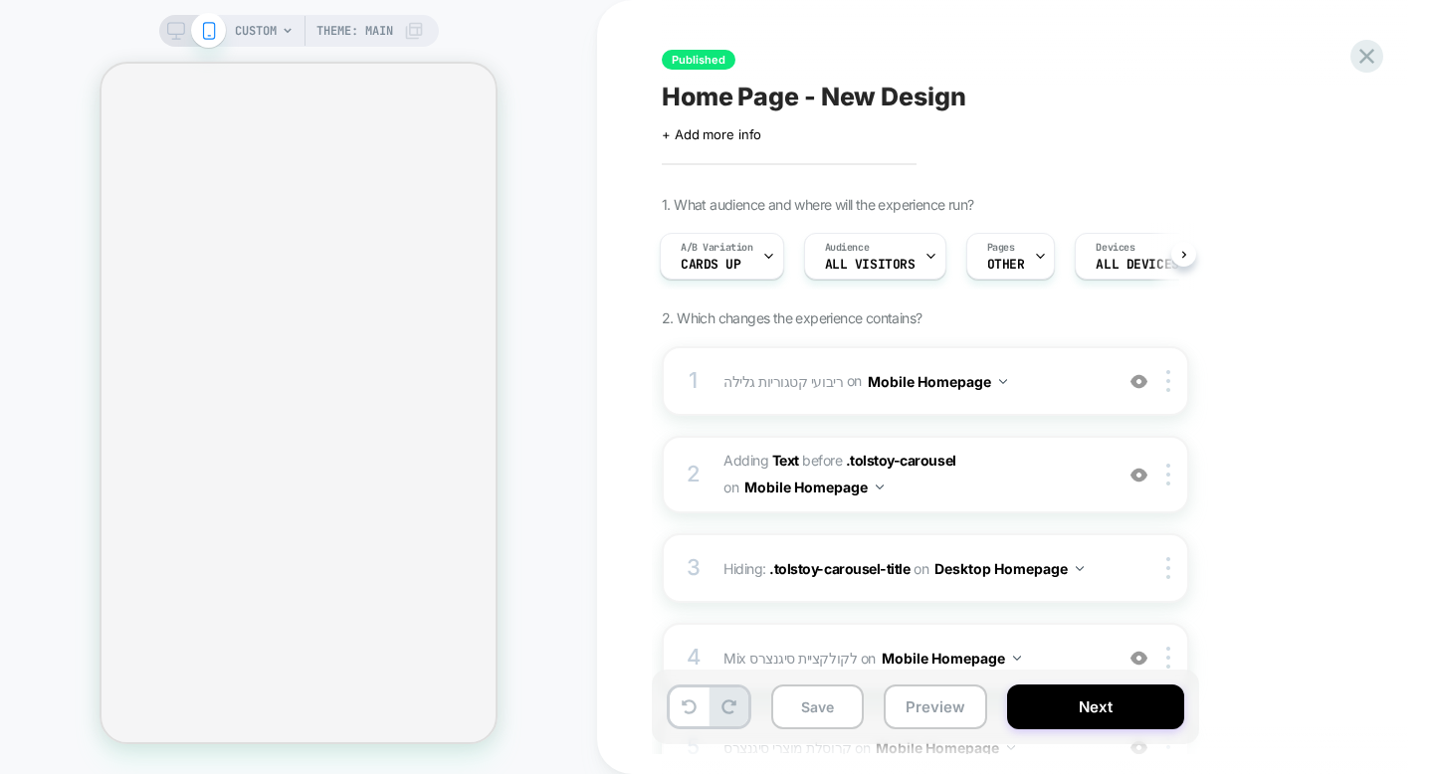
select לפי\ "******"
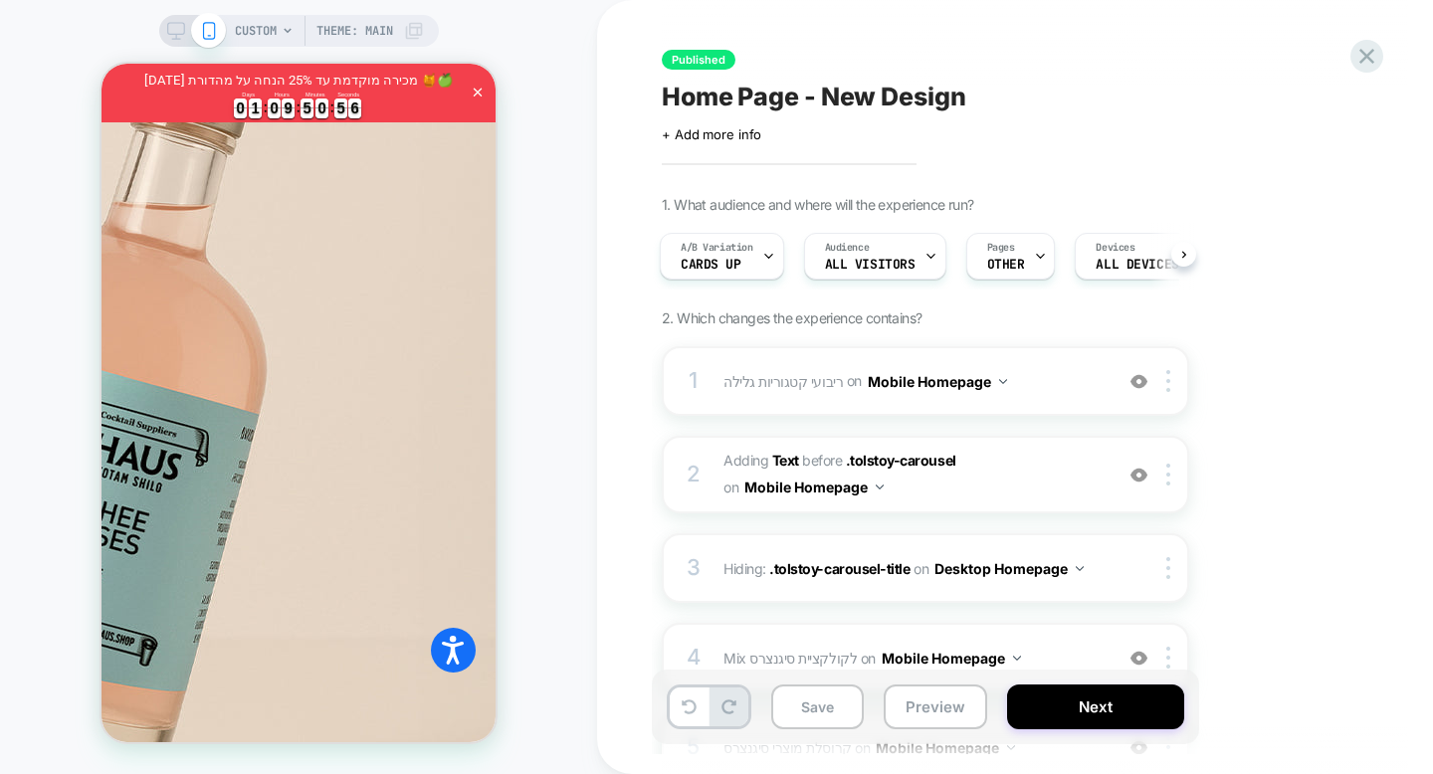
scroll to position [0, 0]
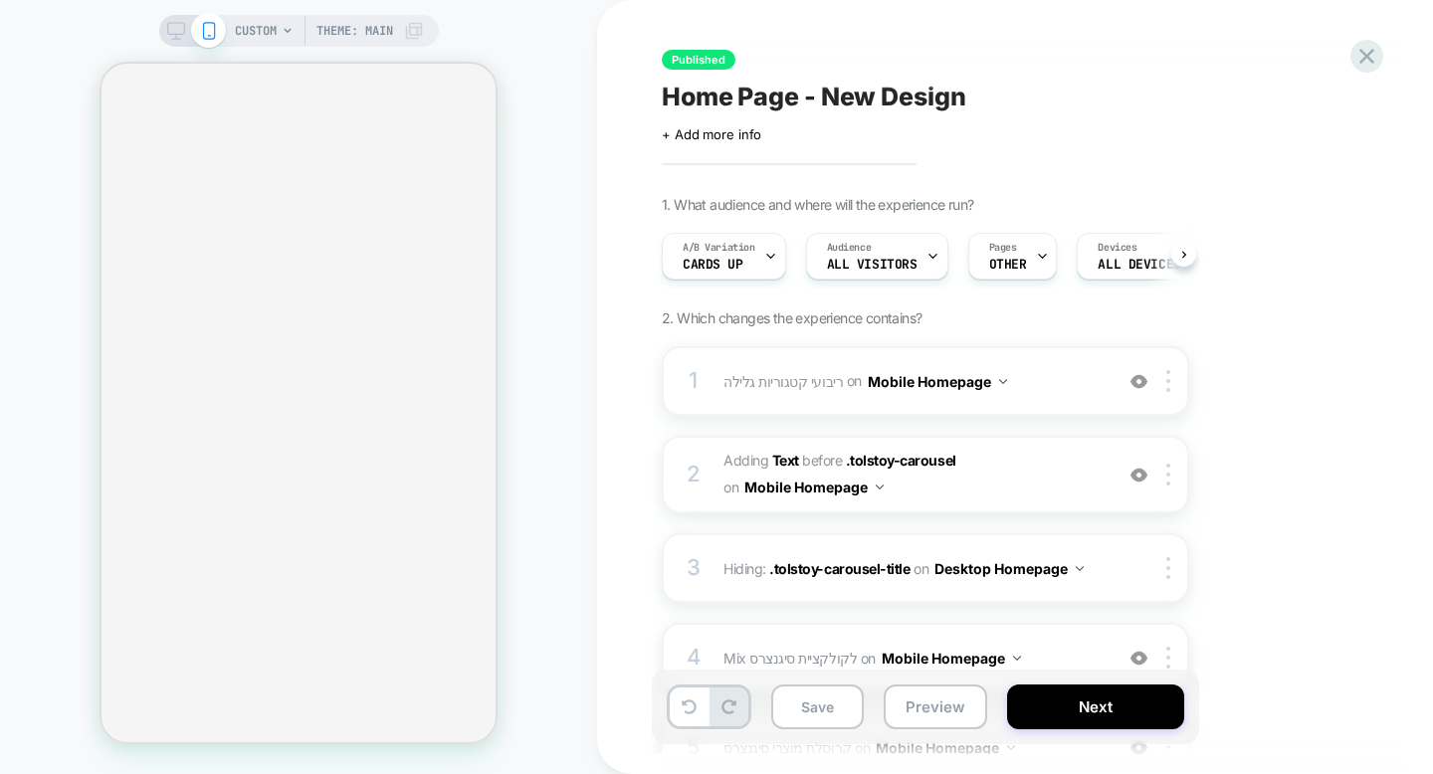
scroll to position [0, 1]
click at [1353, 58] on icon at bounding box center [1366, 56] width 27 height 27
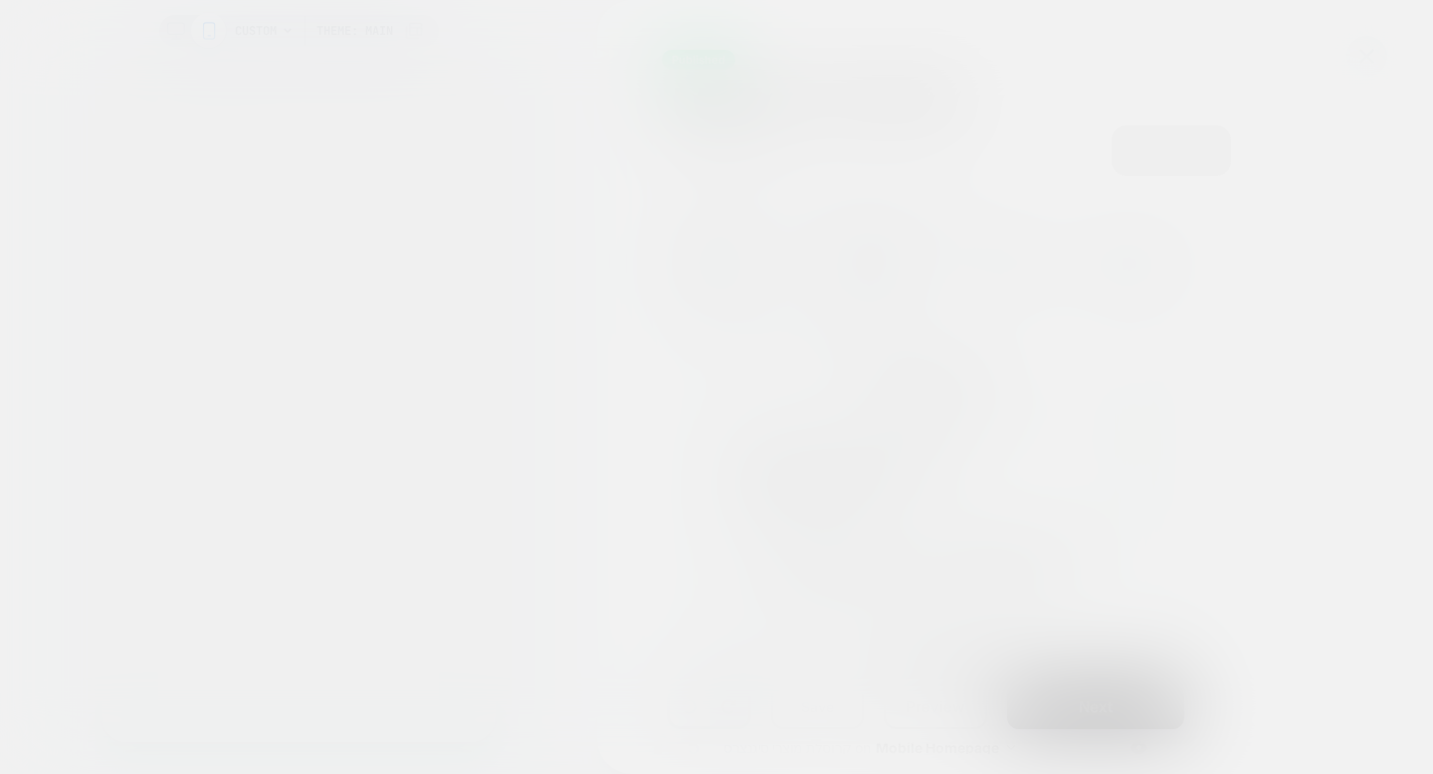
click at [1353, 58] on div at bounding box center [716, 387] width 1433 height 774
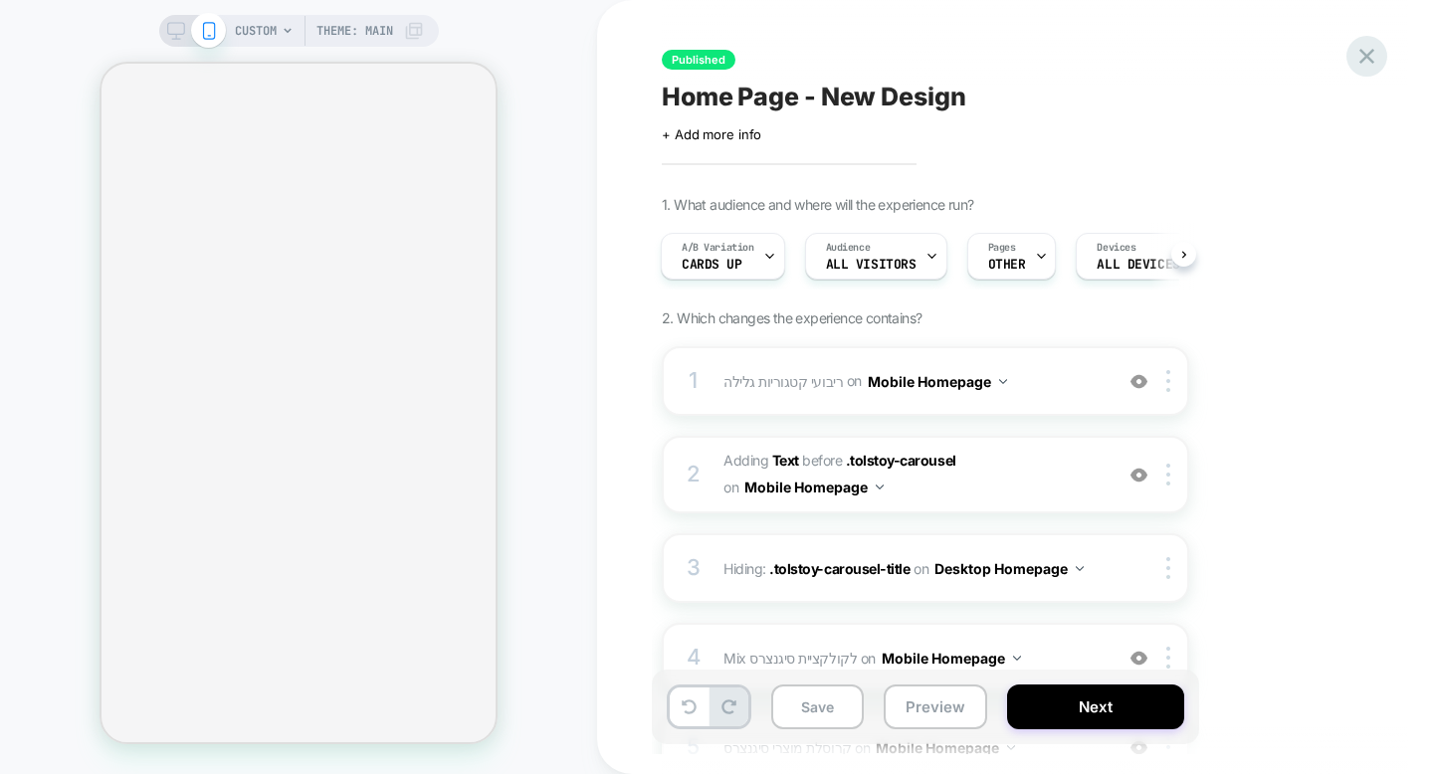
click at [1372, 54] on icon at bounding box center [1366, 56] width 27 height 27
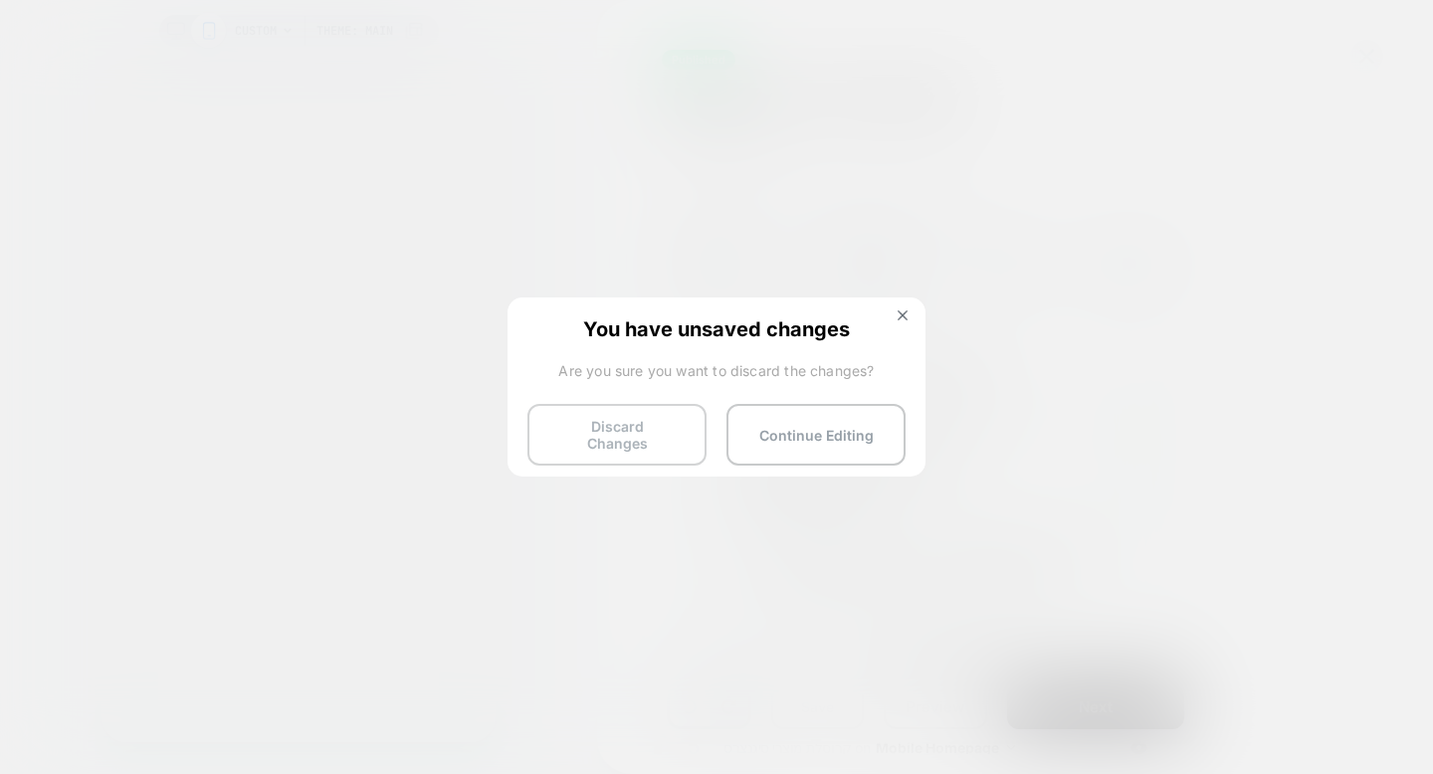
click at [621, 432] on button "Discard Changes" at bounding box center [616, 435] width 179 height 62
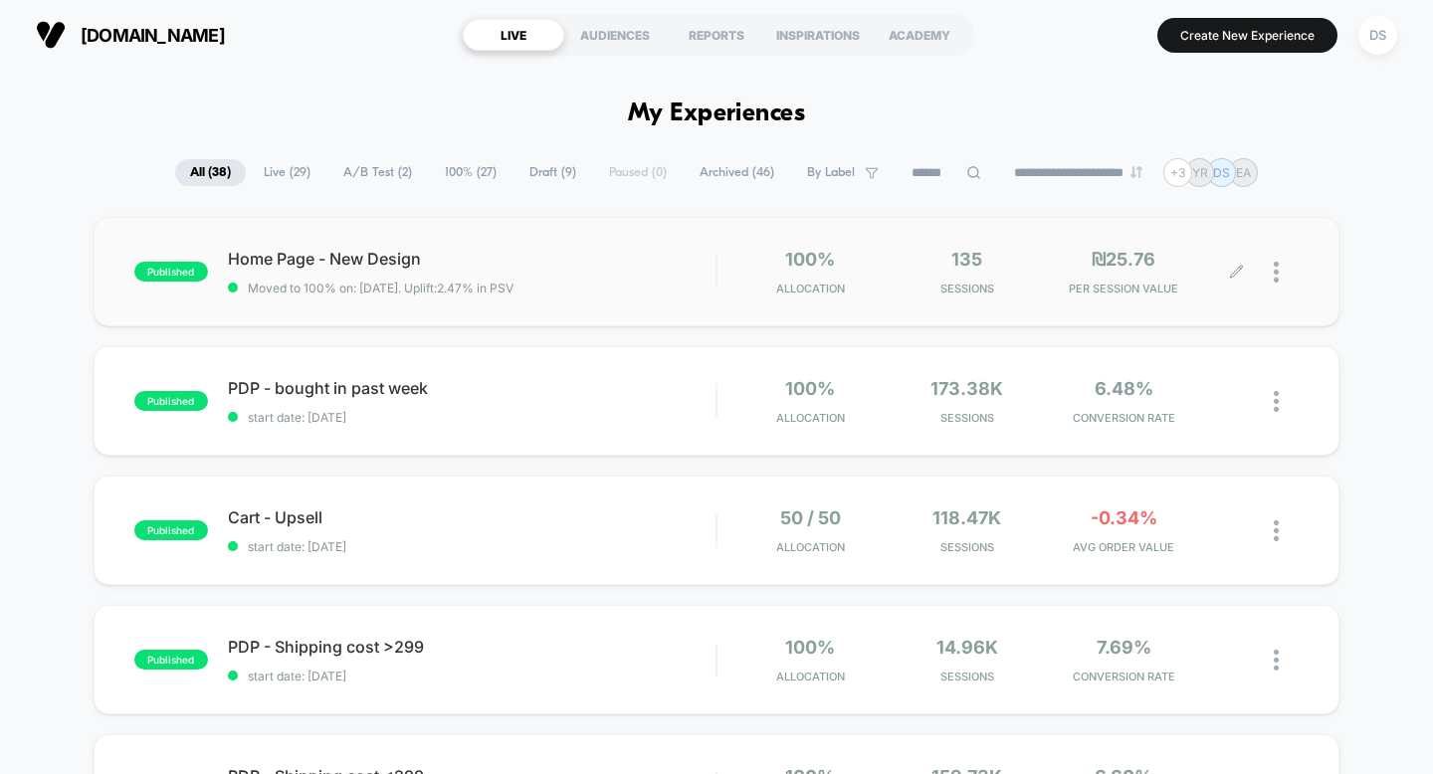
click at [1234, 275] on icon at bounding box center [1236, 272] width 12 height 12
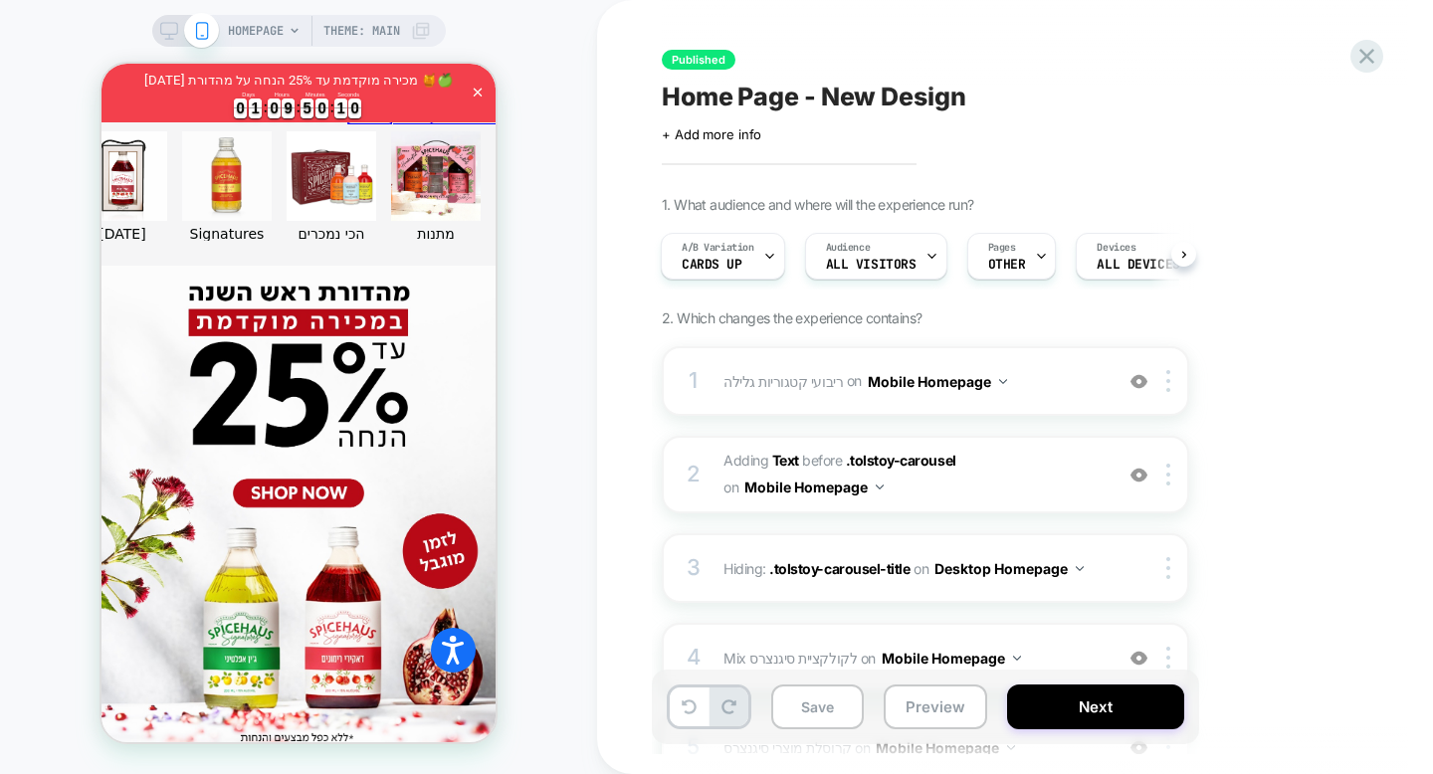
scroll to position [939, 0]
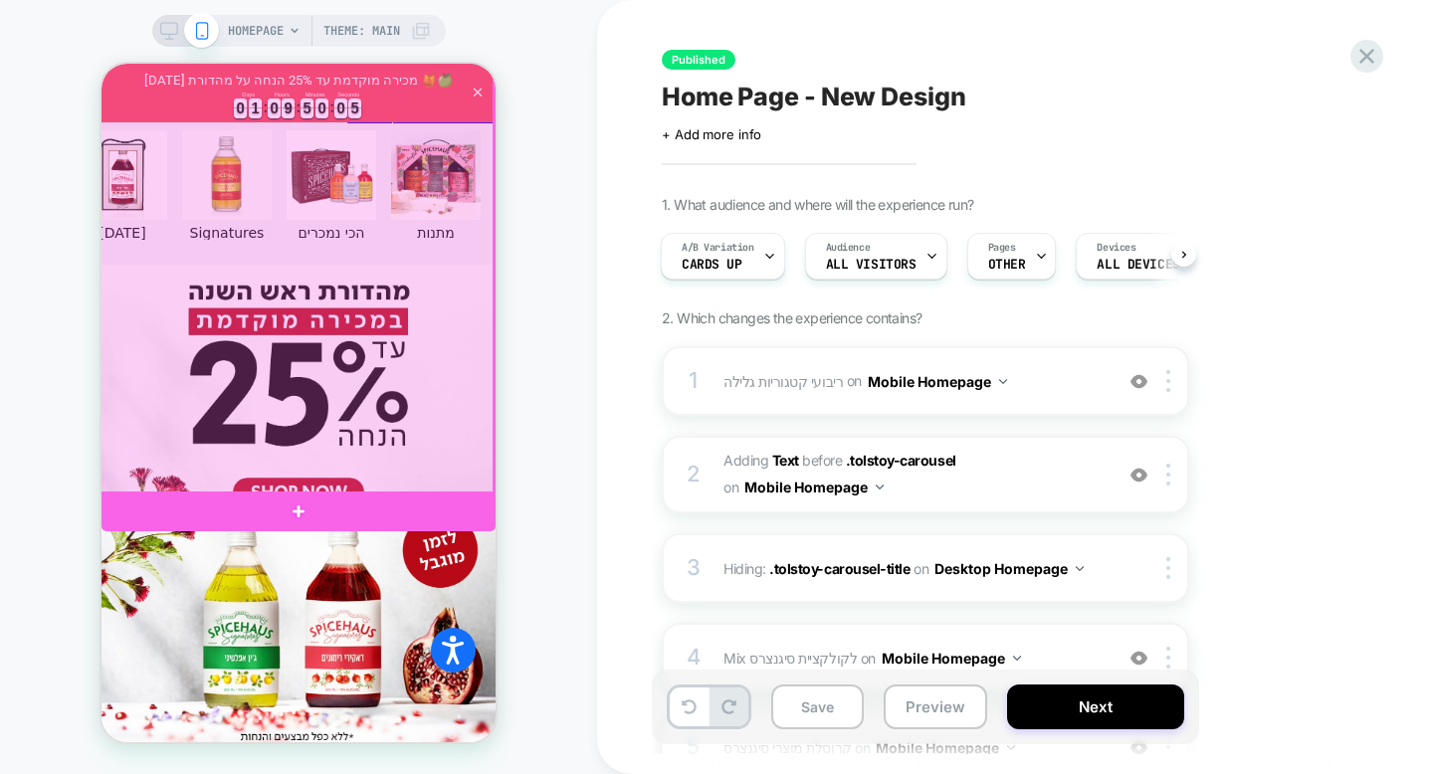
click at [243, 375] on div at bounding box center [296, 249] width 394 height 490
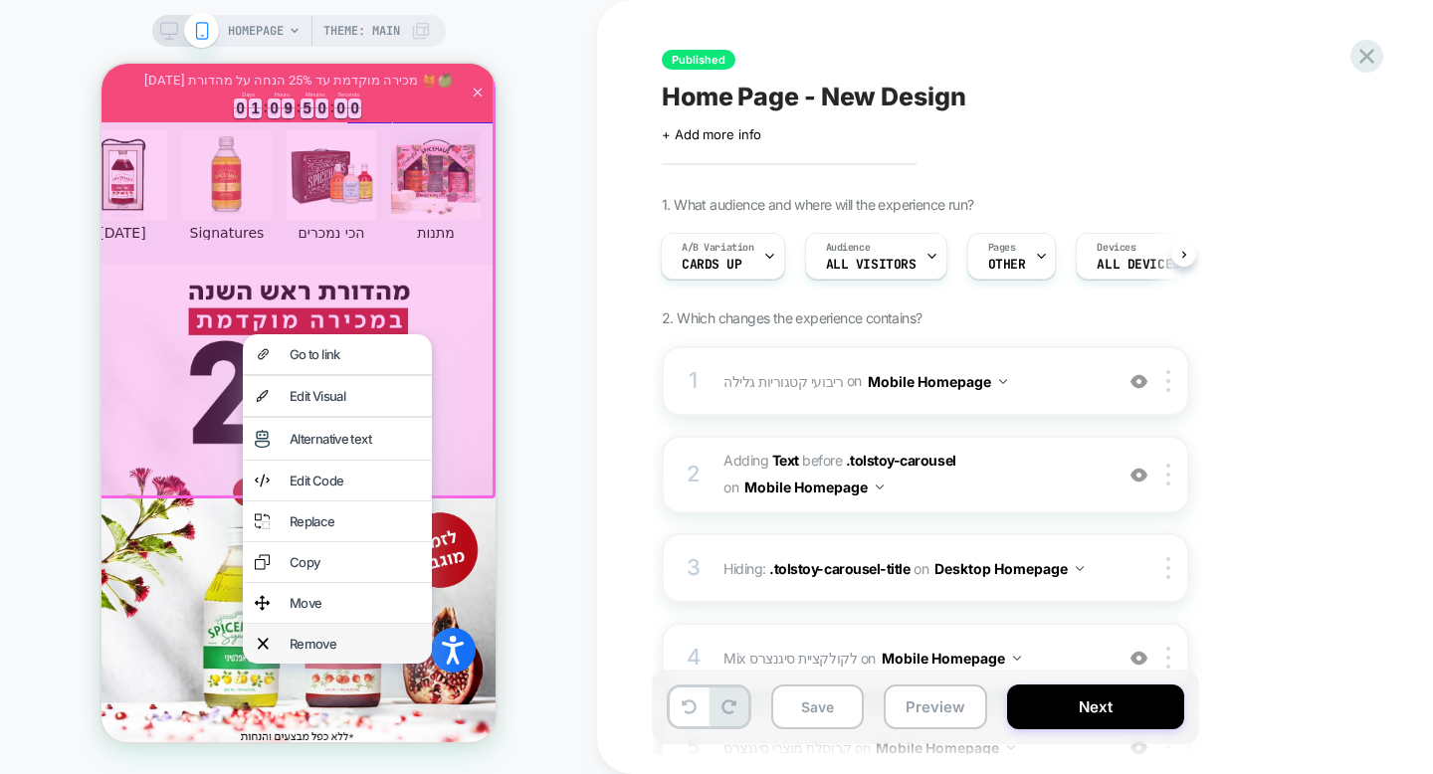
click at [342, 642] on div "Remove" at bounding box center [354, 644] width 130 height 16
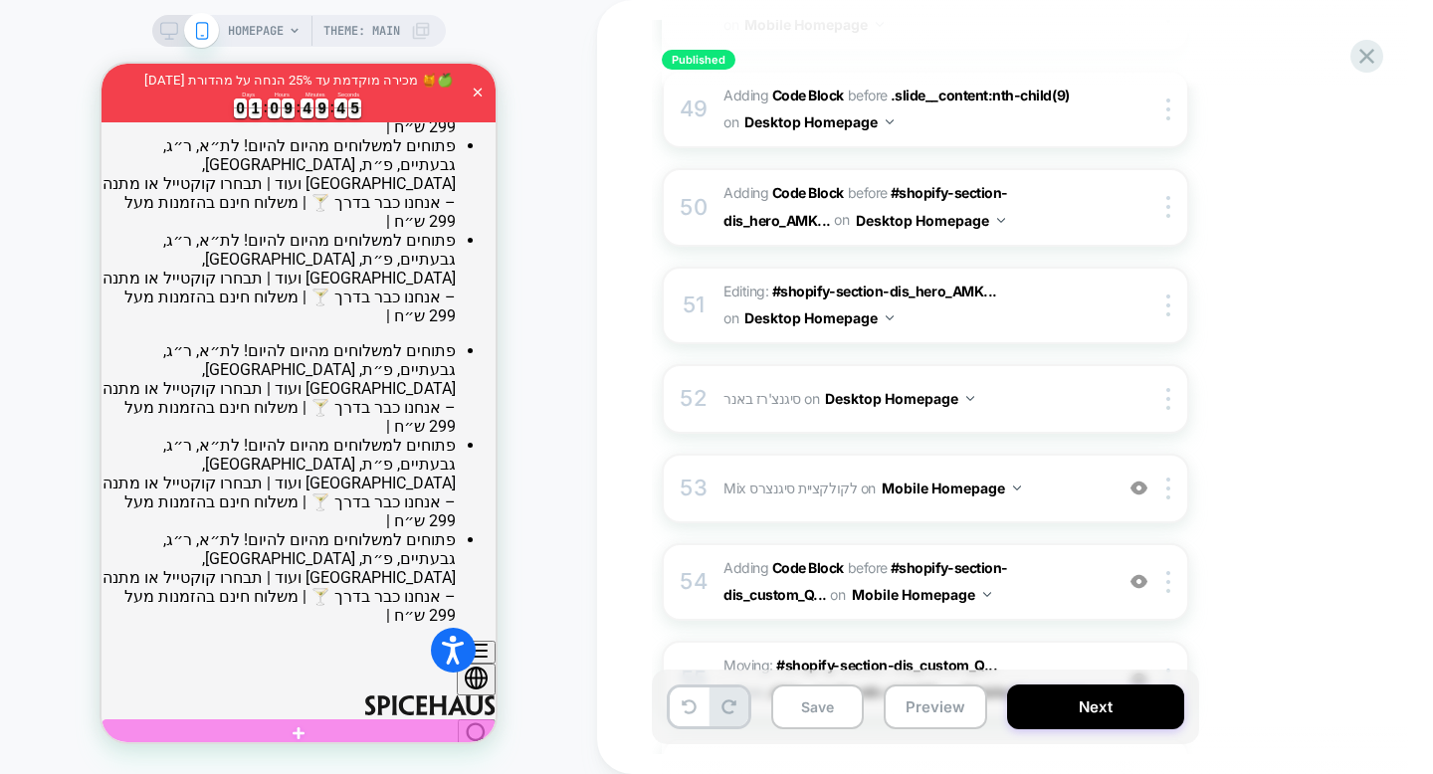
scroll to position [0, 0]
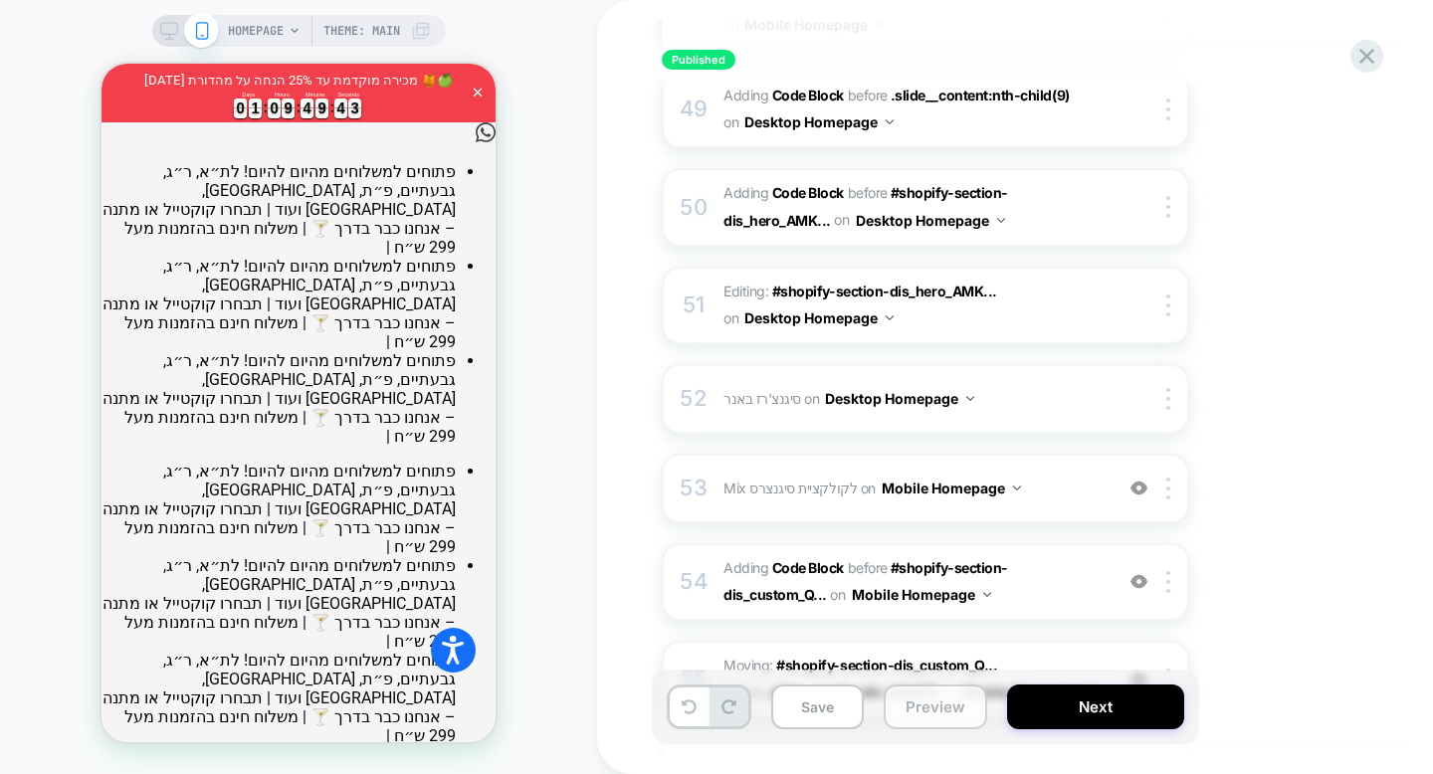
click at [940, 702] on button "Preview" at bounding box center [934, 706] width 103 height 45
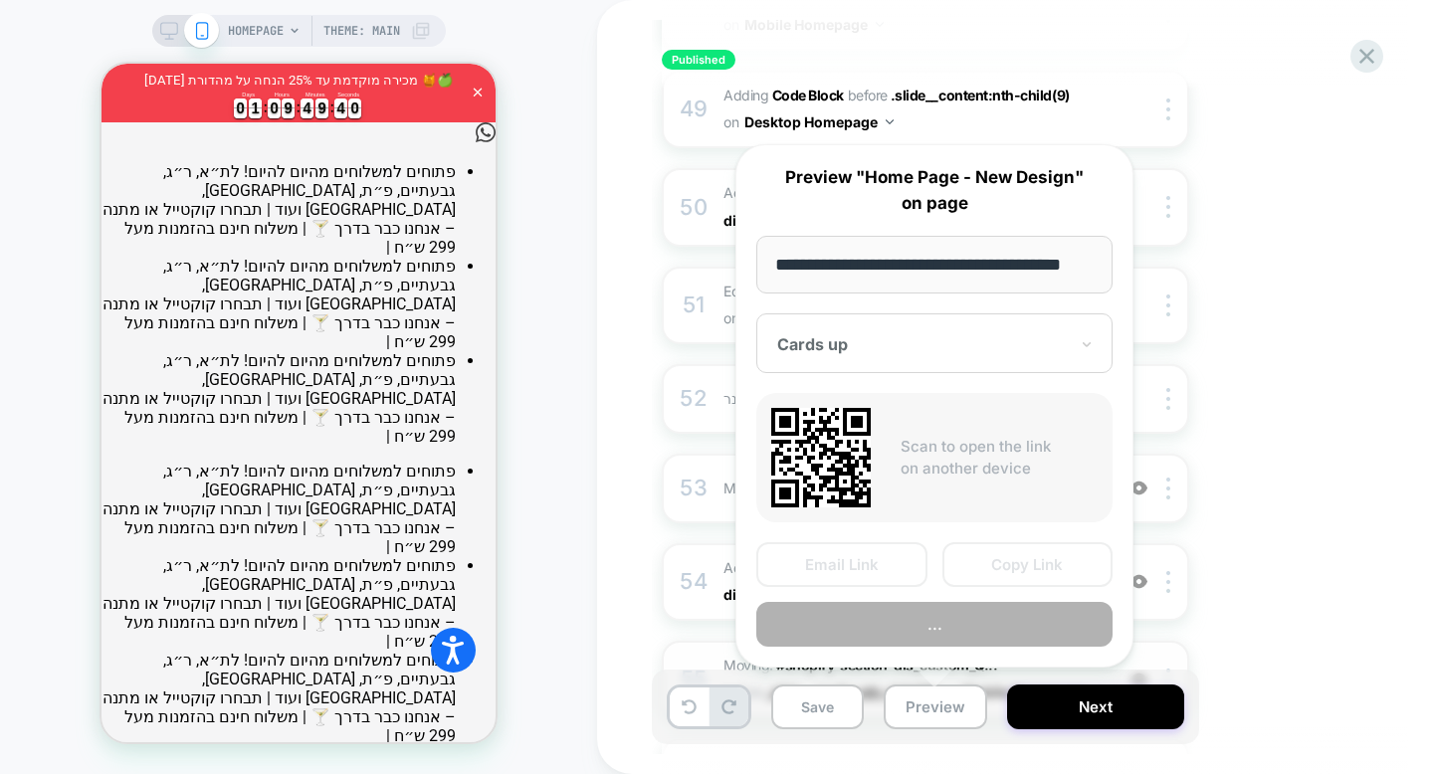
scroll to position [0, 29]
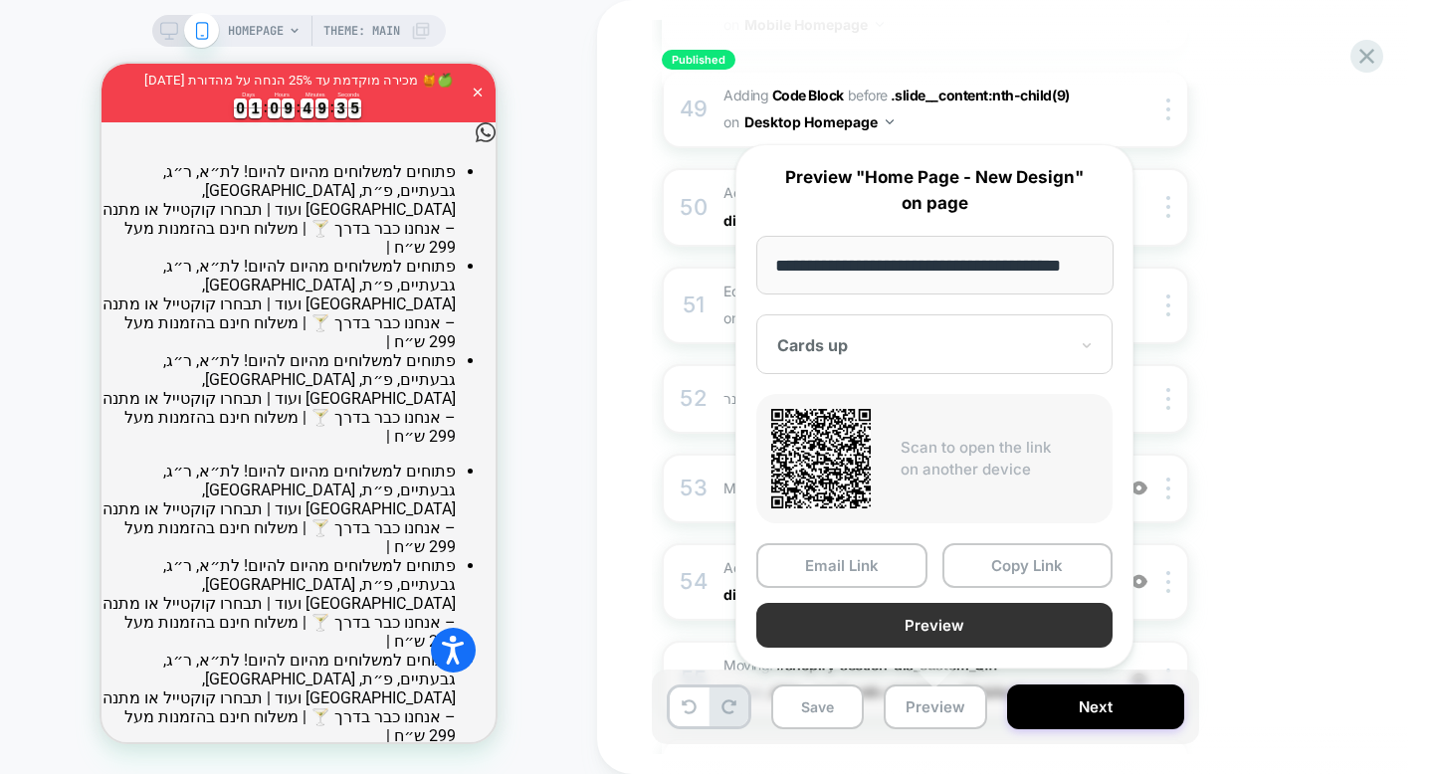
click at [872, 627] on button "Preview" at bounding box center [934, 625] width 356 height 45
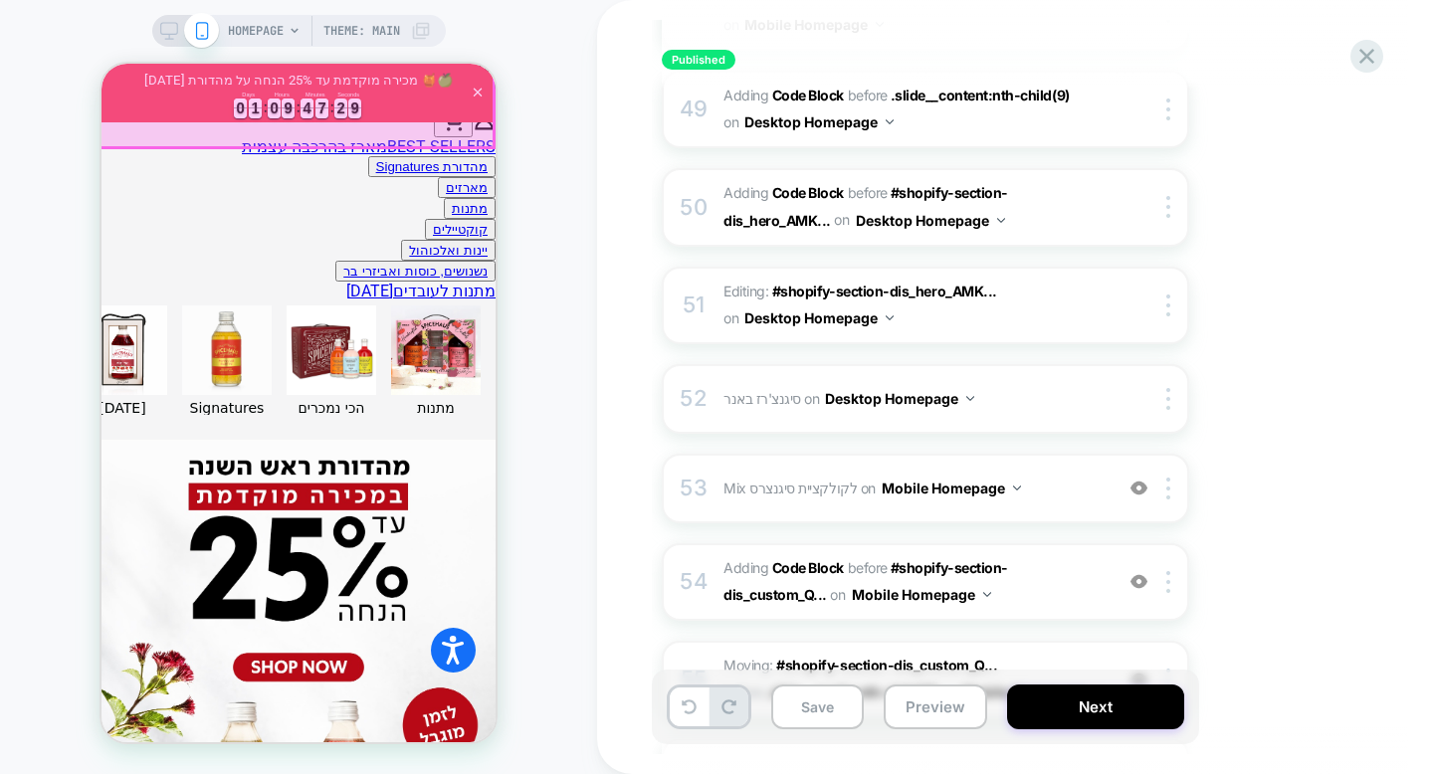
scroll to position [763, 0]
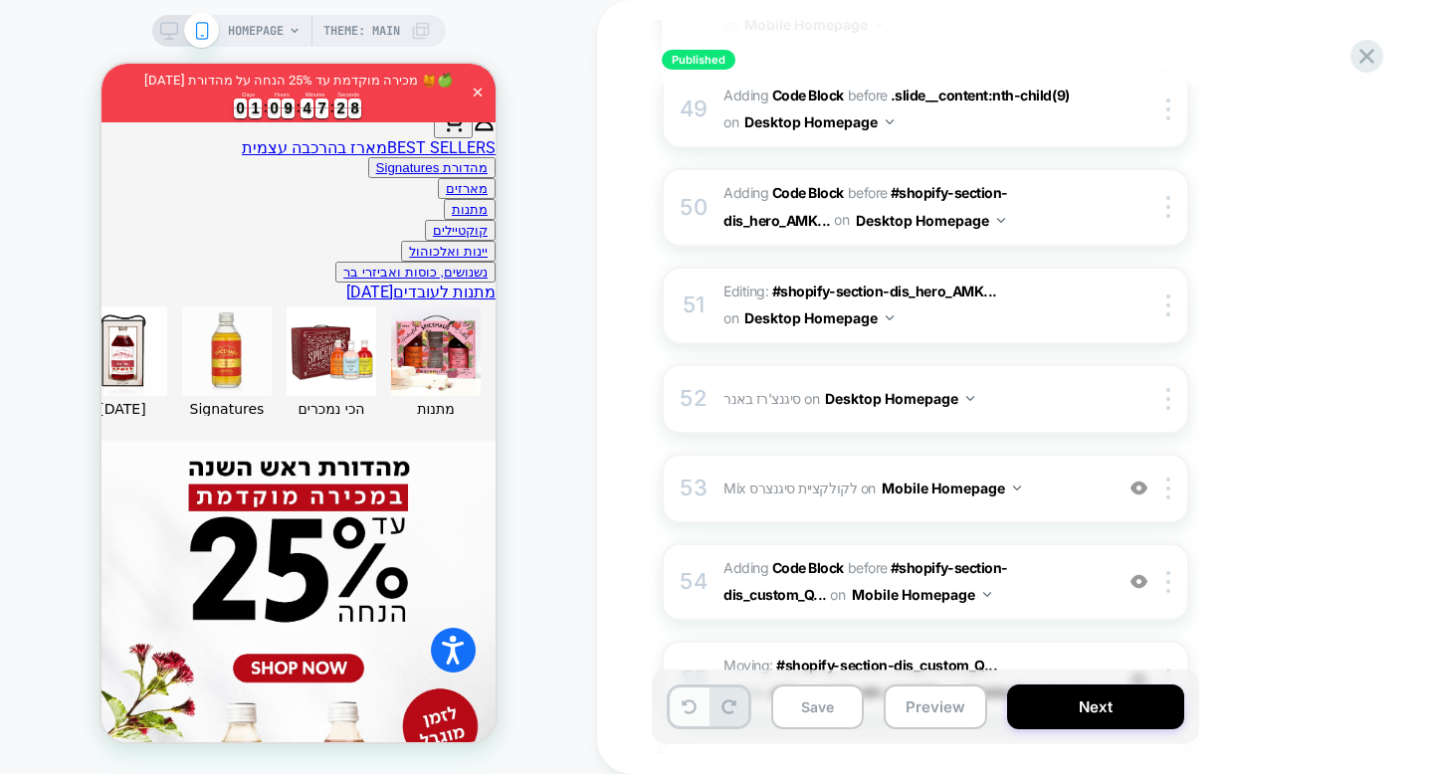
click at [679, 708] on button at bounding box center [689, 706] width 39 height 39
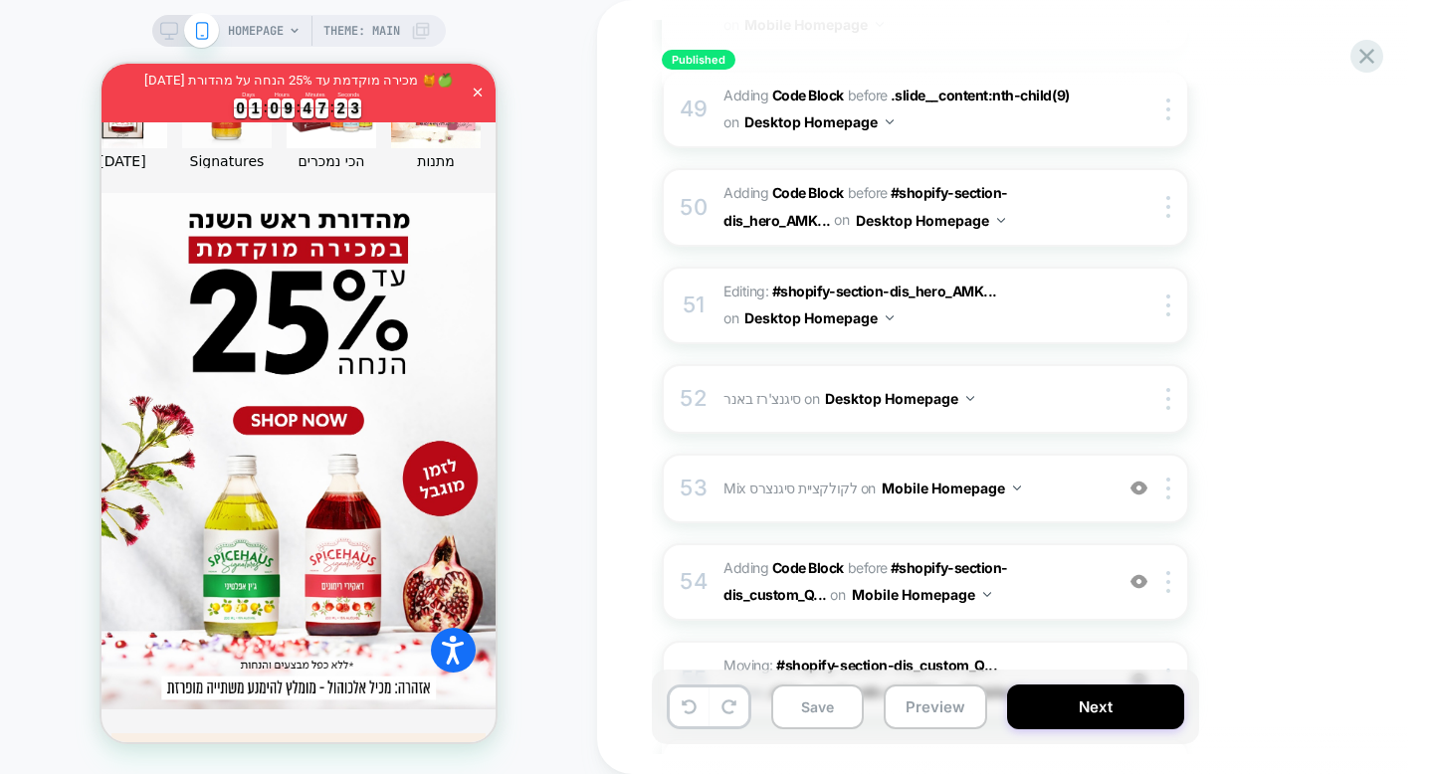
scroll to position [1008, 0]
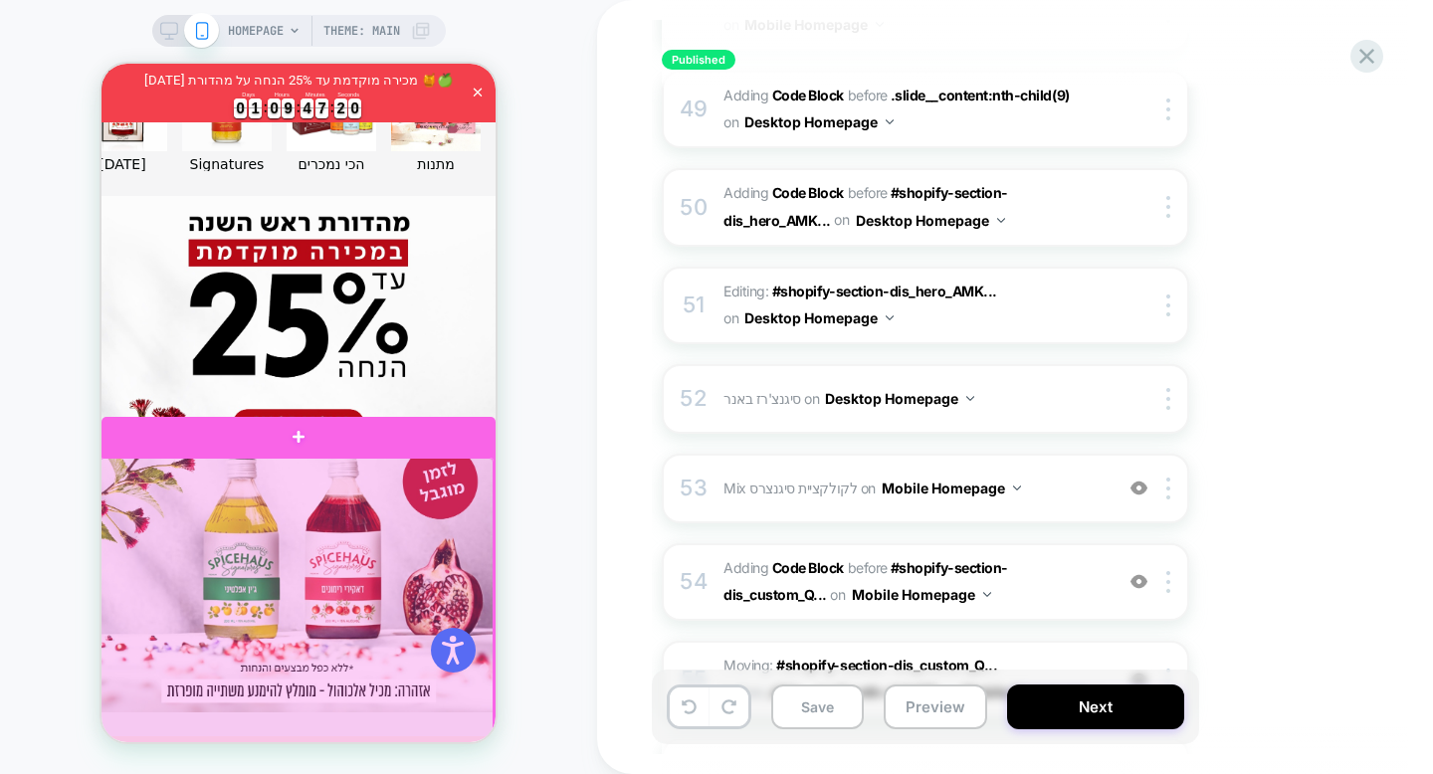
click at [463, 536] on div at bounding box center [296, 703] width 394 height 490
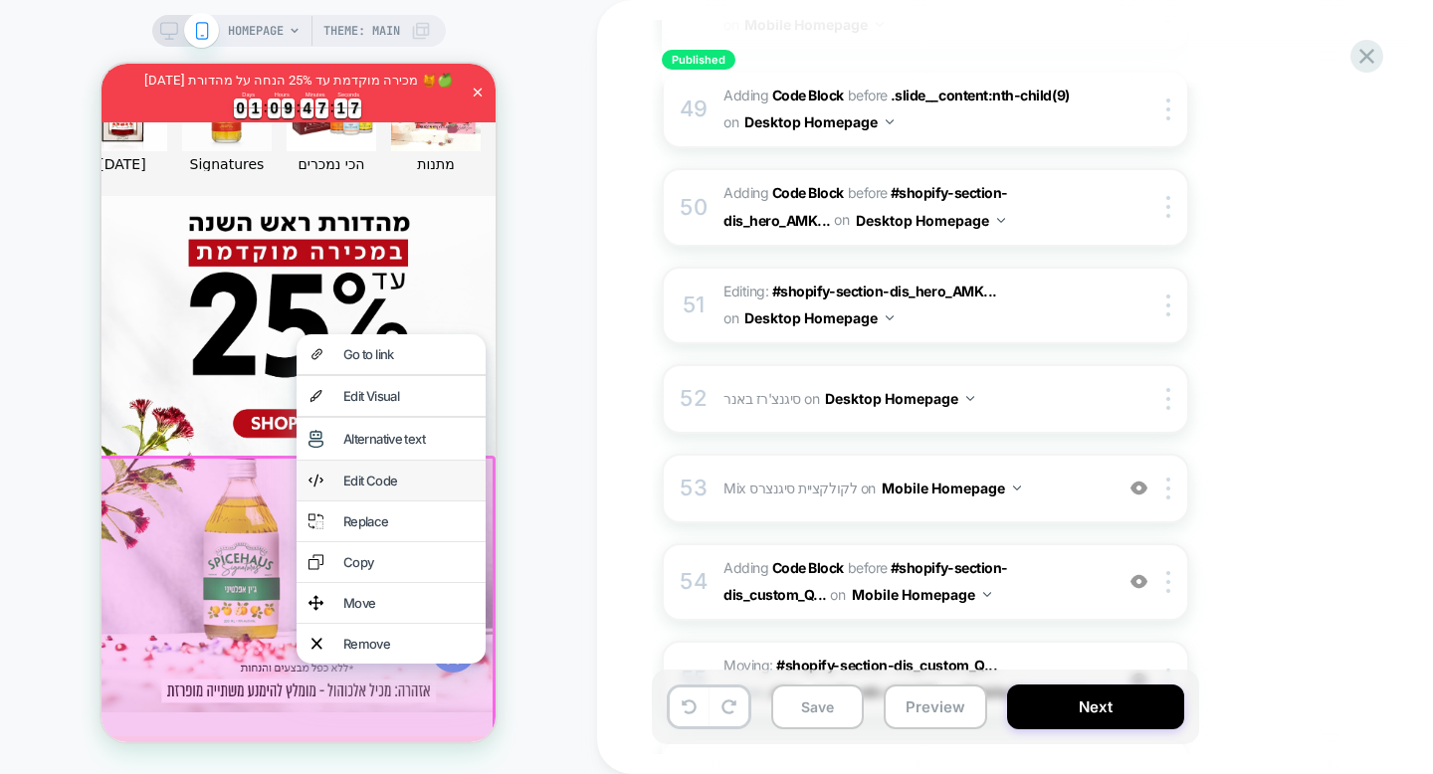
click at [429, 482] on div "Edit Code" at bounding box center [408, 481] width 130 height 16
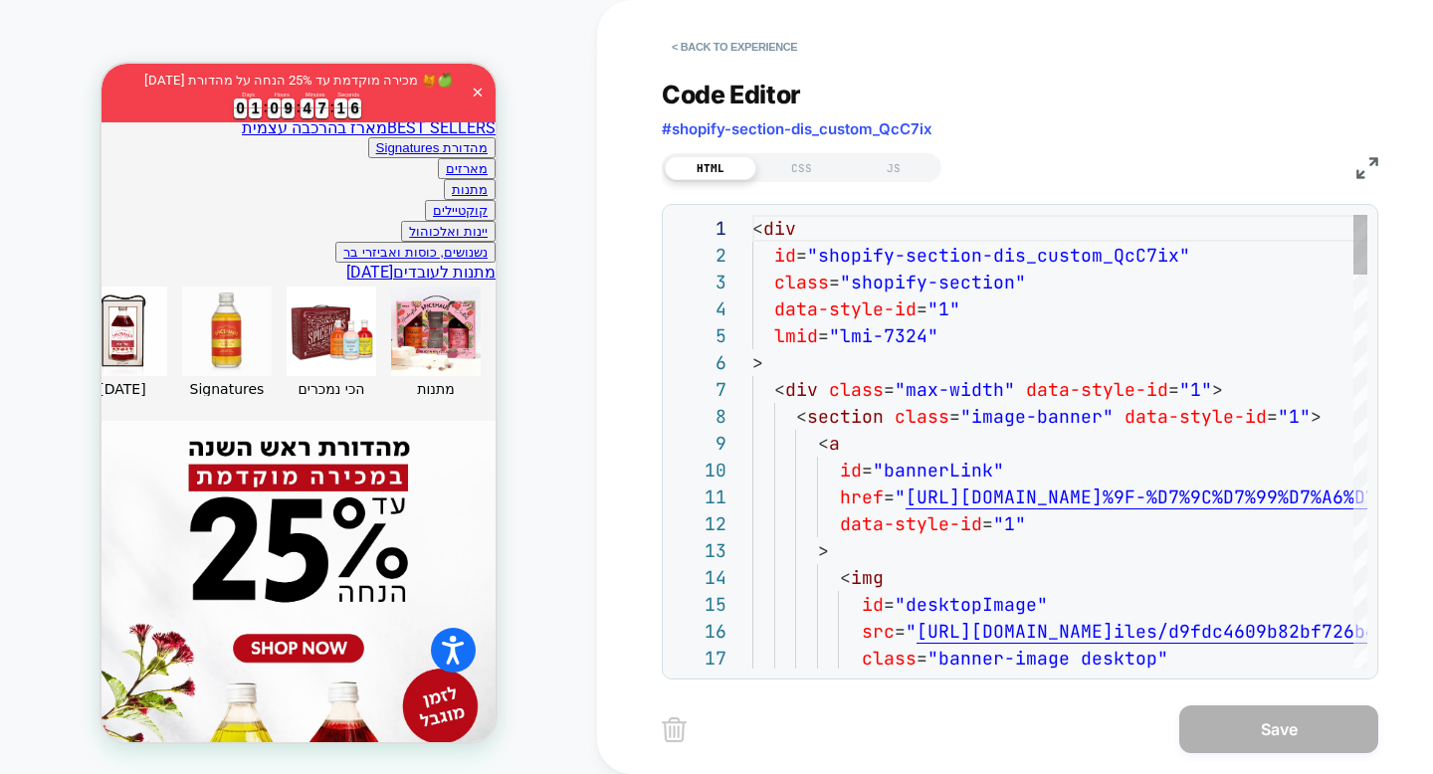
scroll to position [783, 0]
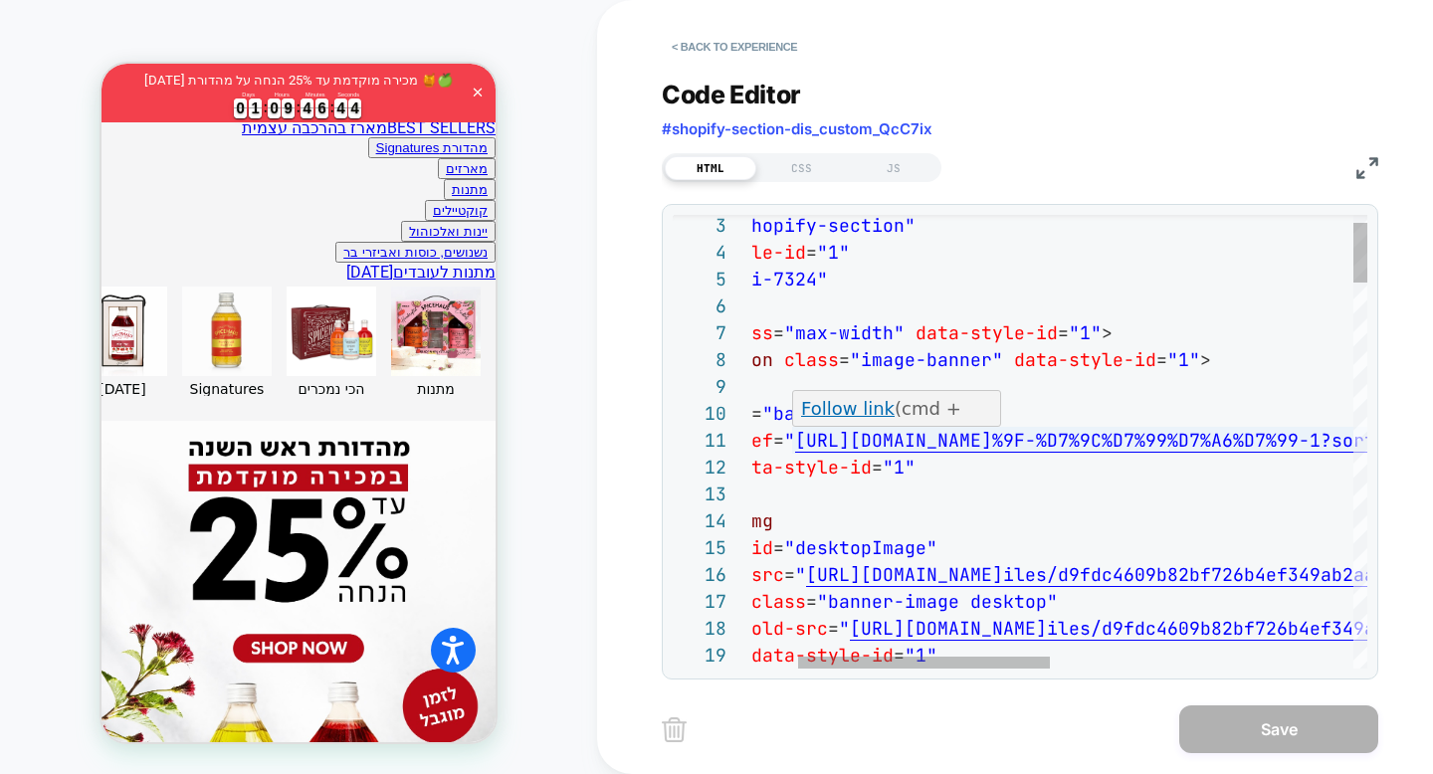
click at [892, 415] on p "Follow link (cmd + click)" at bounding box center [897, 422] width 193 height 54
click at [861, 408] on link "Follow link" at bounding box center [848, 408] width 94 height 21
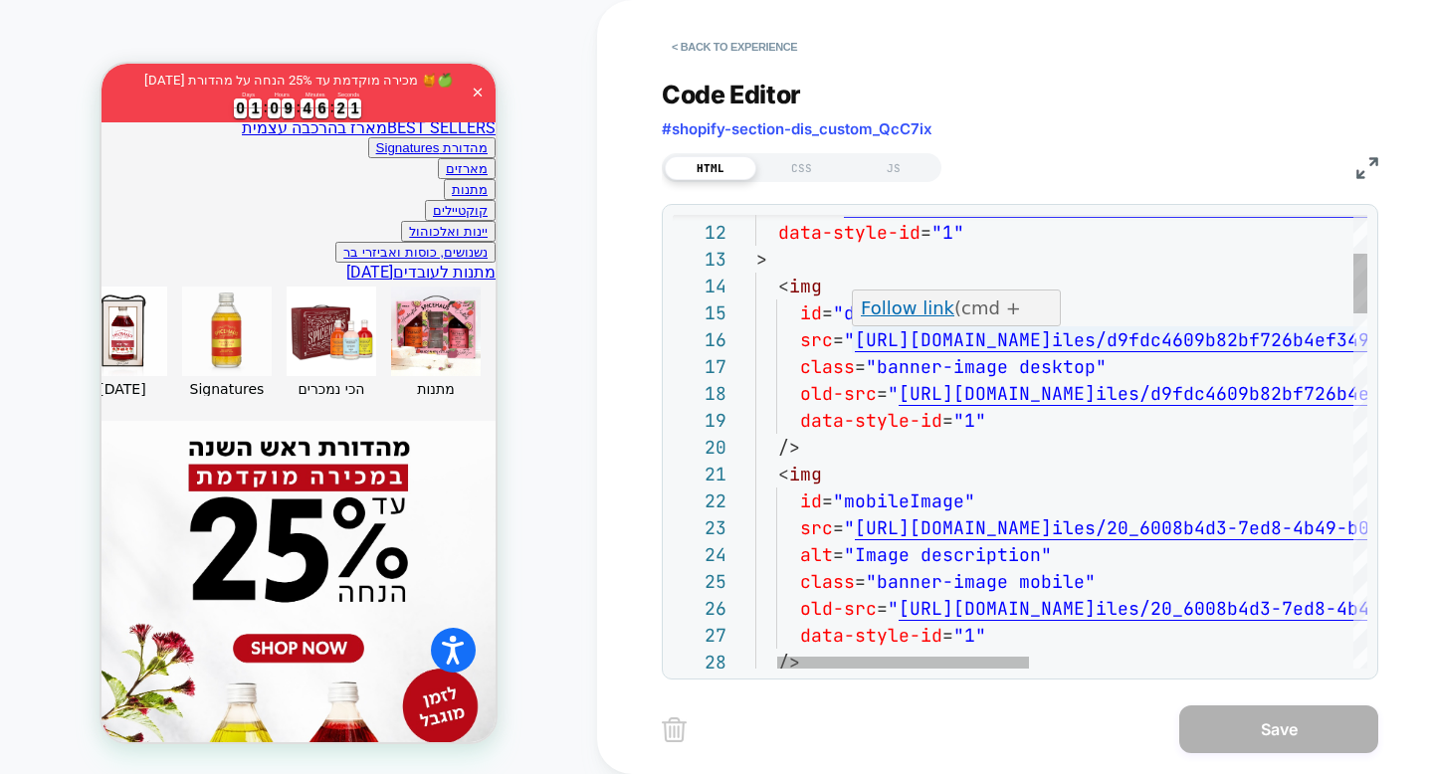
click at [919, 301] on link "Follow link" at bounding box center [908, 307] width 94 height 21
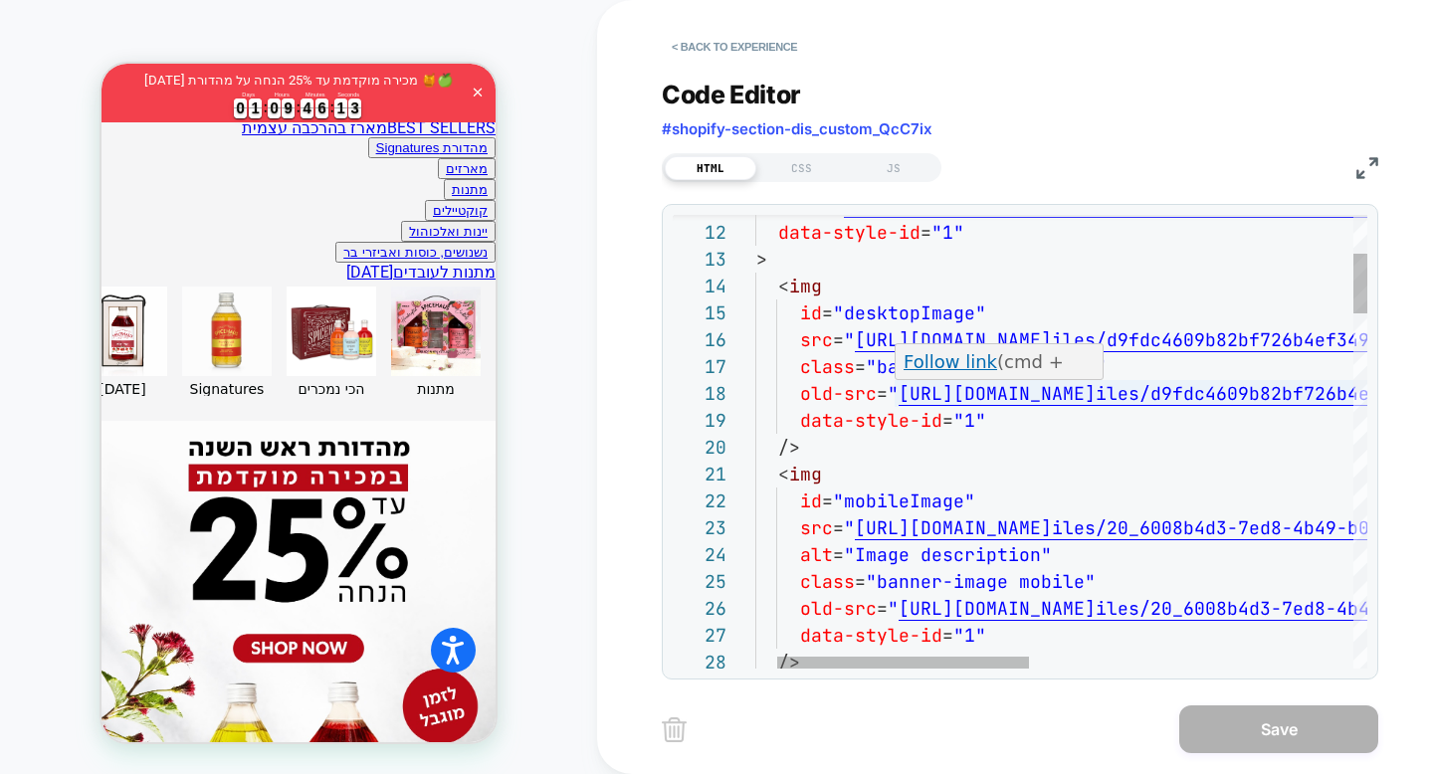
click at [960, 365] on link "Follow link" at bounding box center [950, 361] width 94 height 21
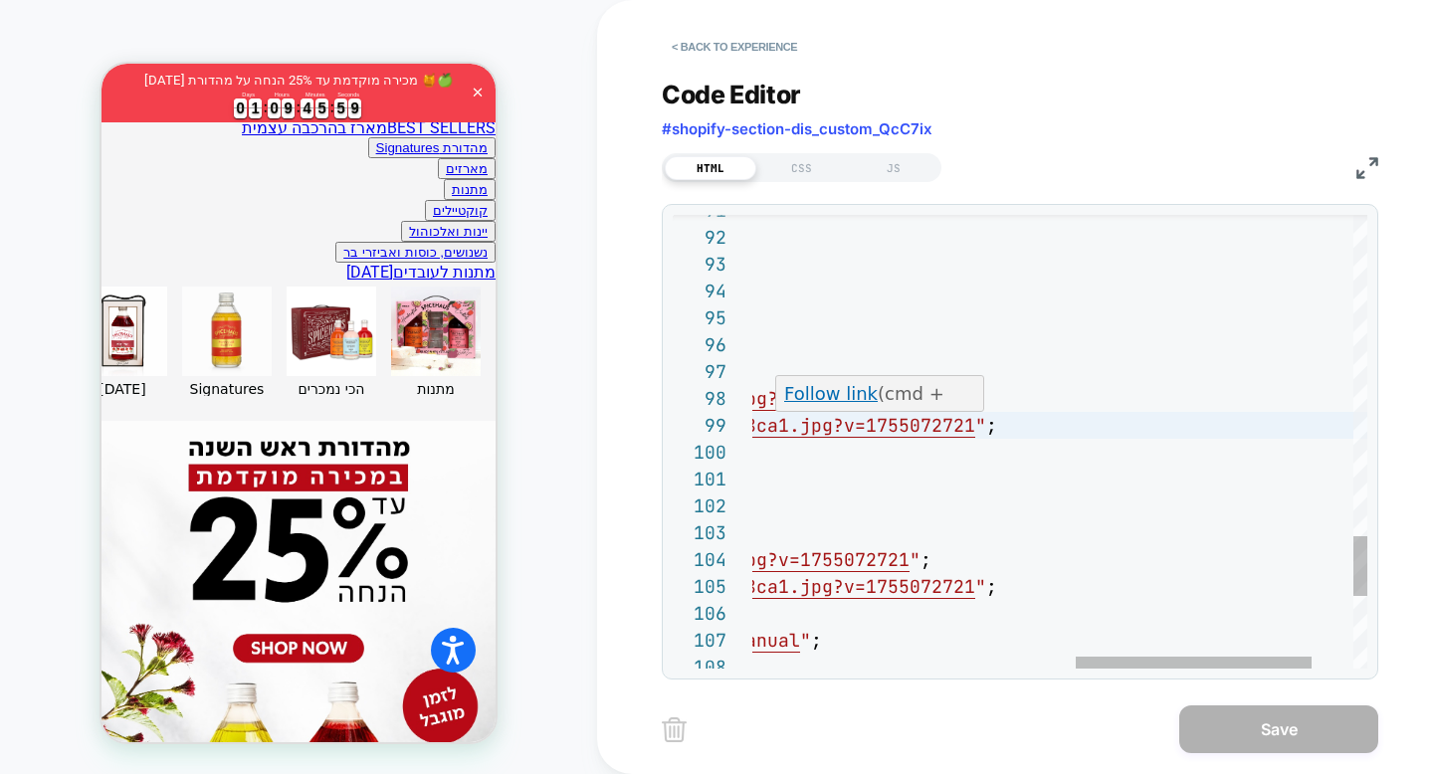
click at [852, 393] on link "Follow link" at bounding box center [831, 393] width 94 height 21
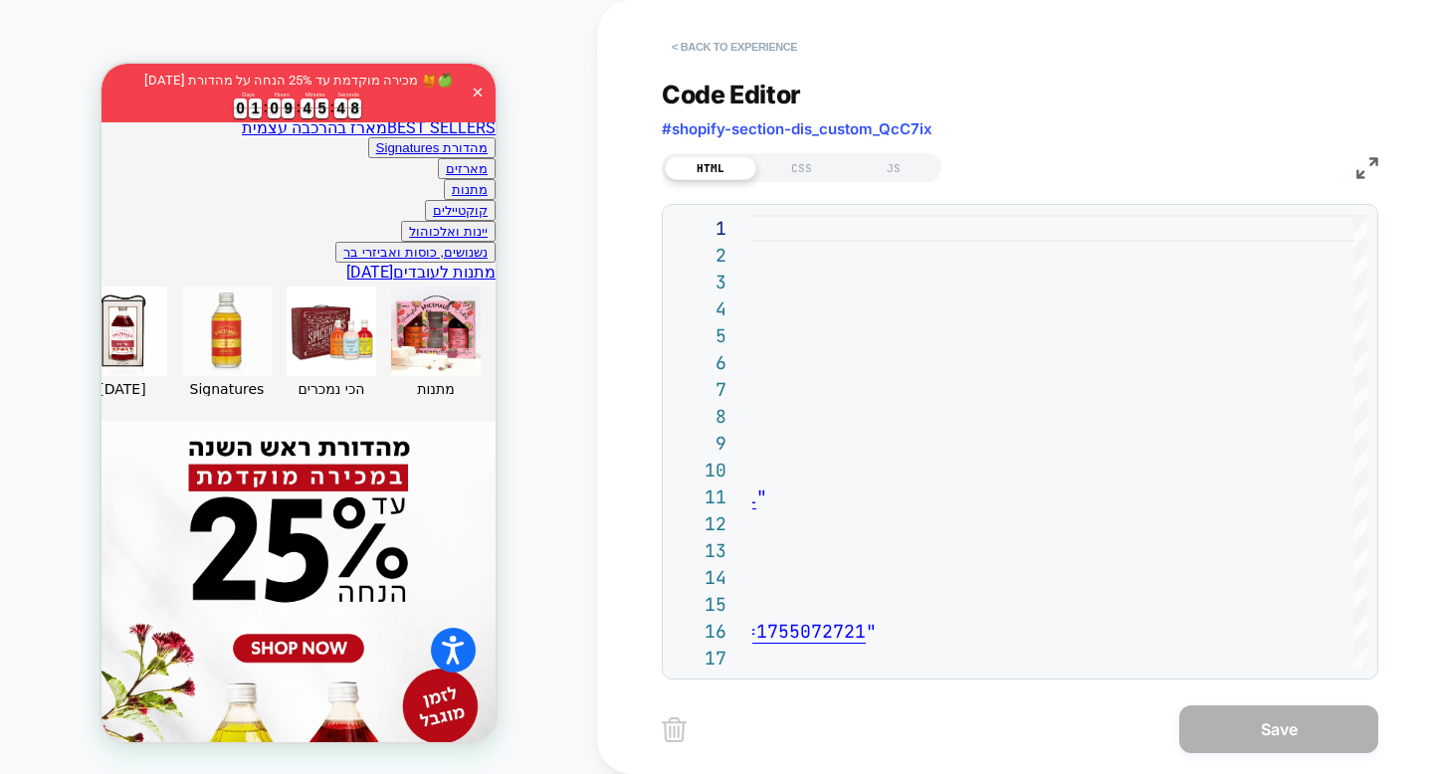
click at [761, 53] on button "< Back to experience" at bounding box center [734, 47] width 145 height 32
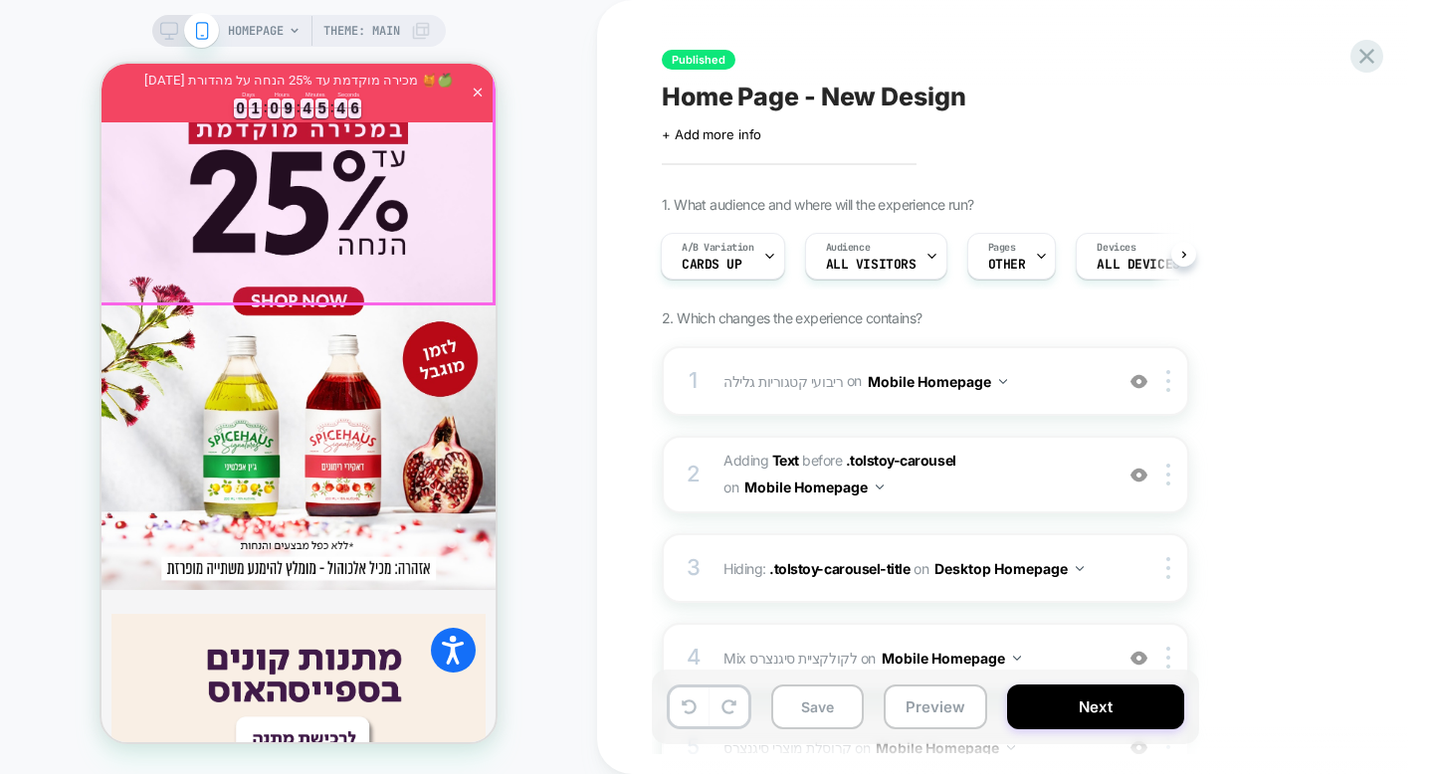
scroll to position [1120, 0]
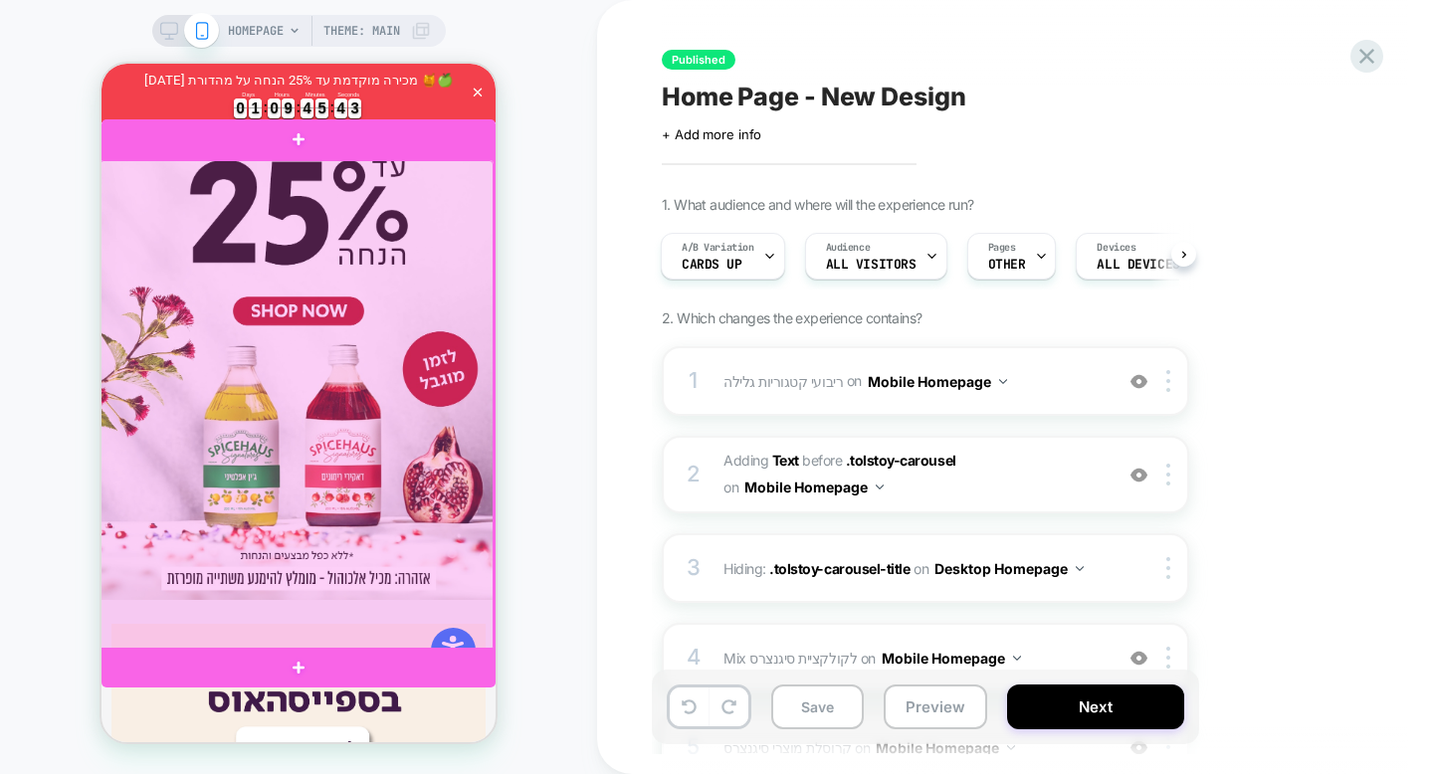
click at [397, 584] on div at bounding box center [296, 405] width 394 height 490
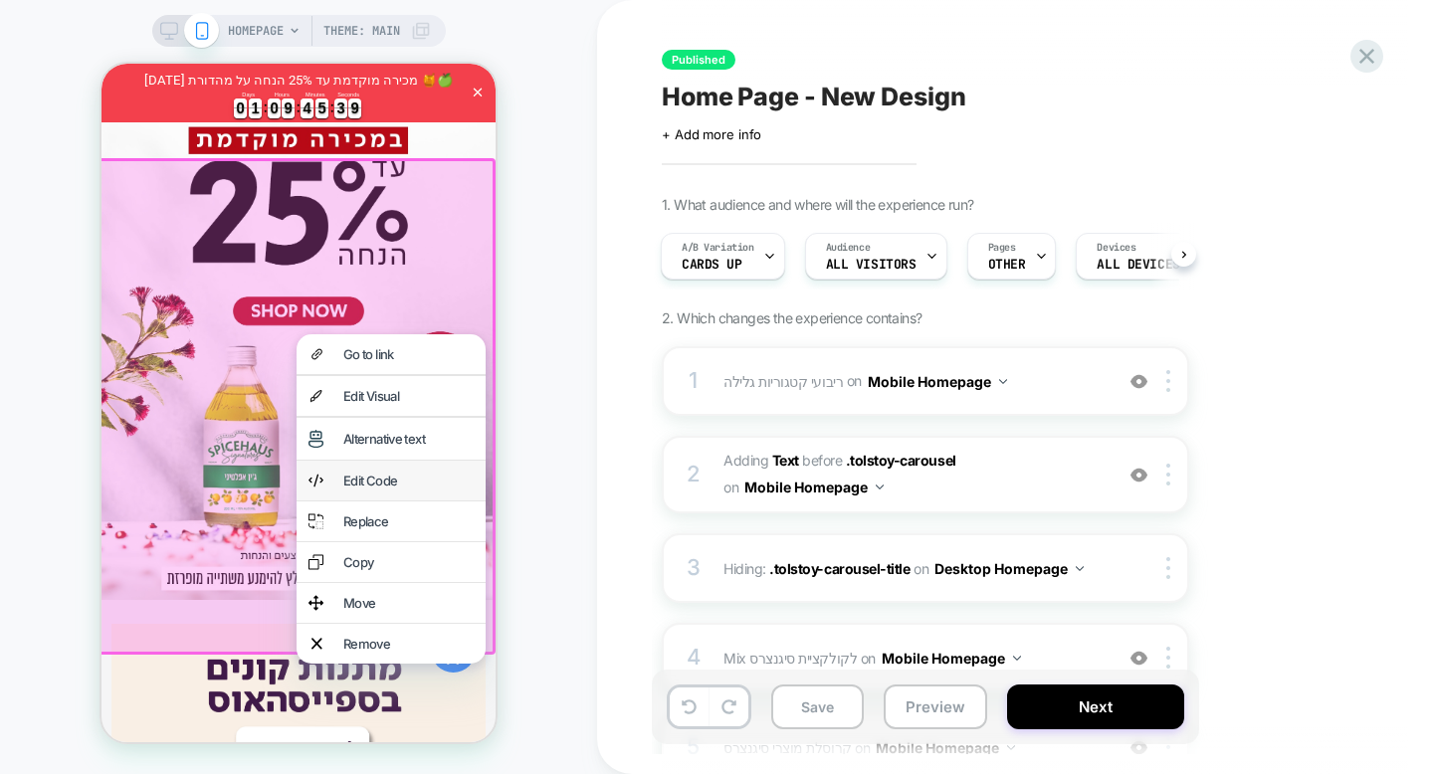
click at [400, 484] on div "Edit Code" at bounding box center [408, 481] width 130 height 16
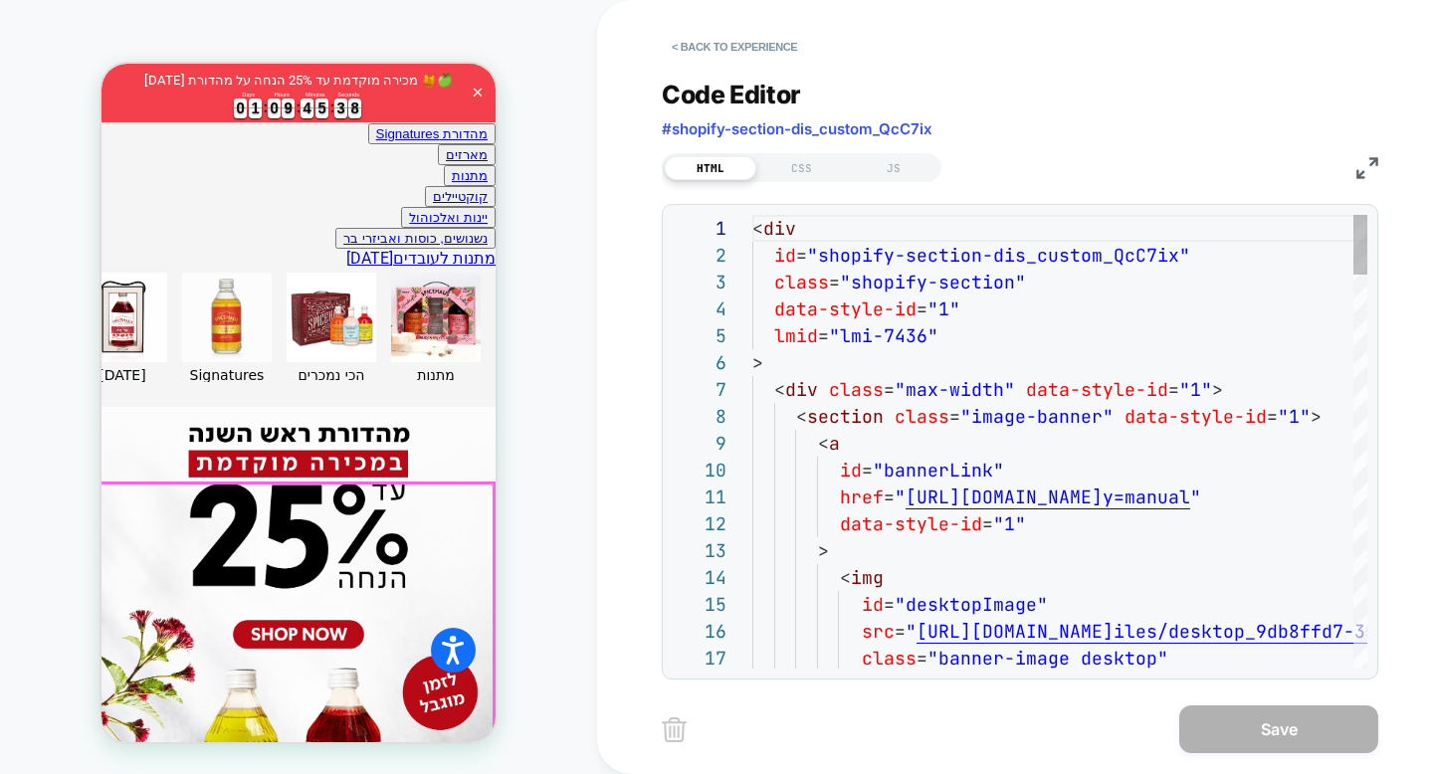
scroll to position [783, 0]
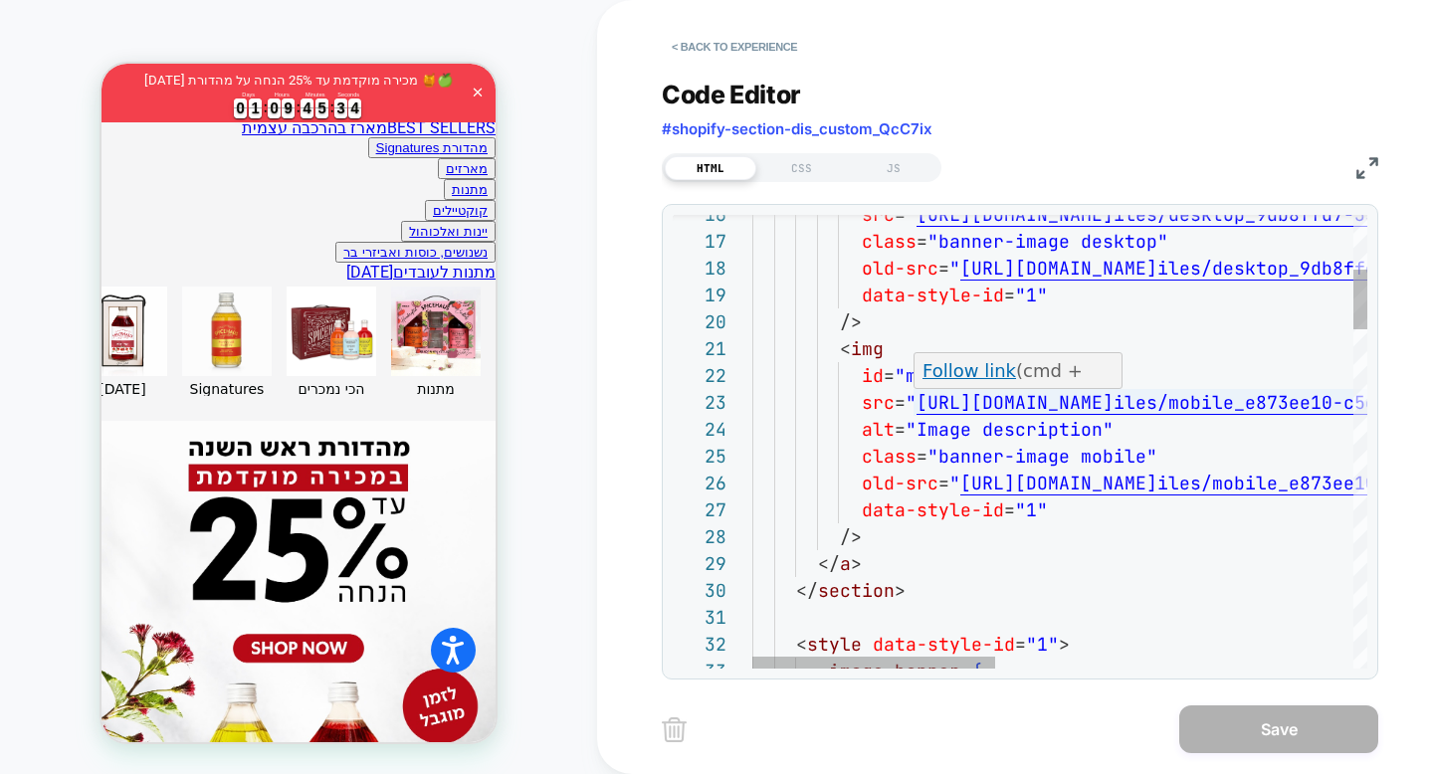
click at [996, 375] on link "Follow link" at bounding box center [969, 370] width 94 height 21
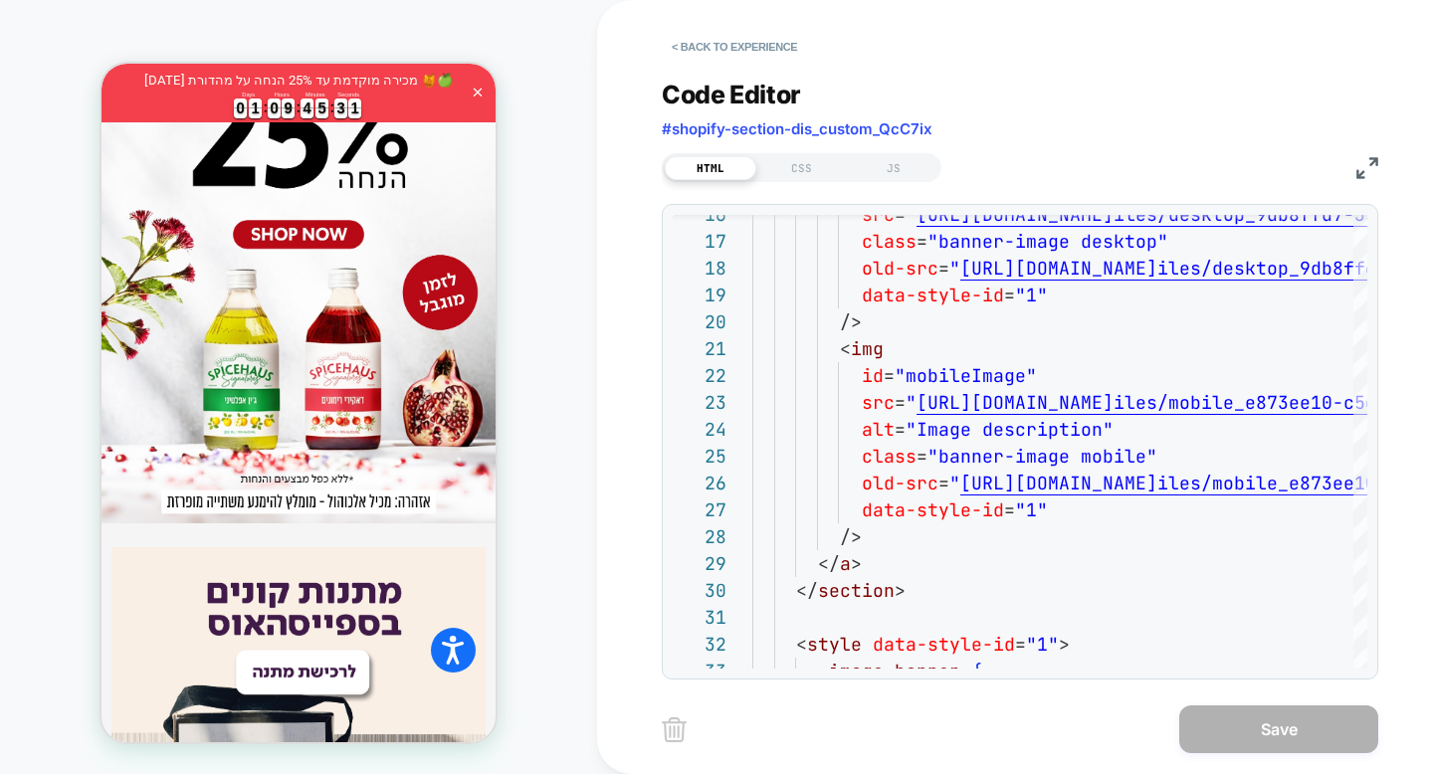
scroll to position [1441, 0]
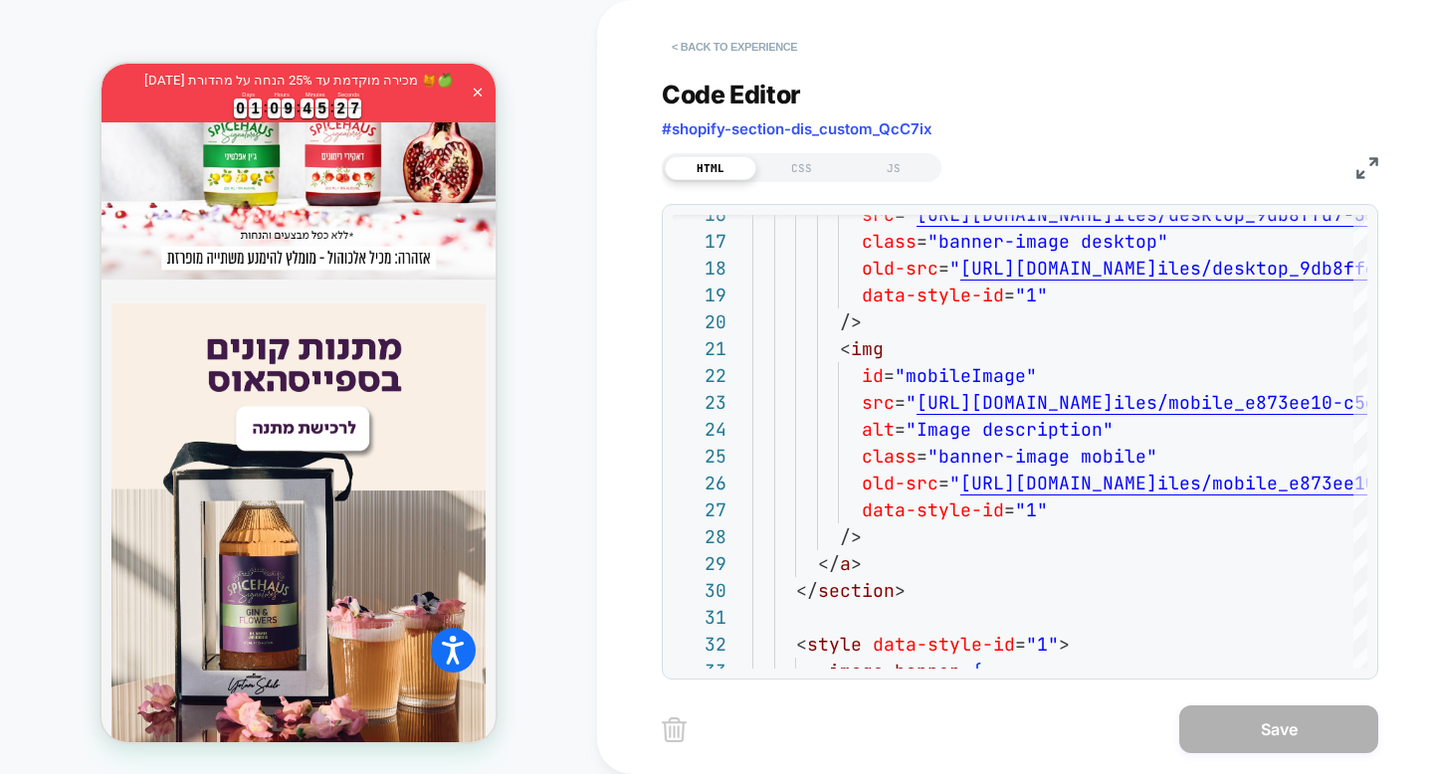
click at [775, 44] on button "< Back to experience" at bounding box center [734, 47] width 145 height 32
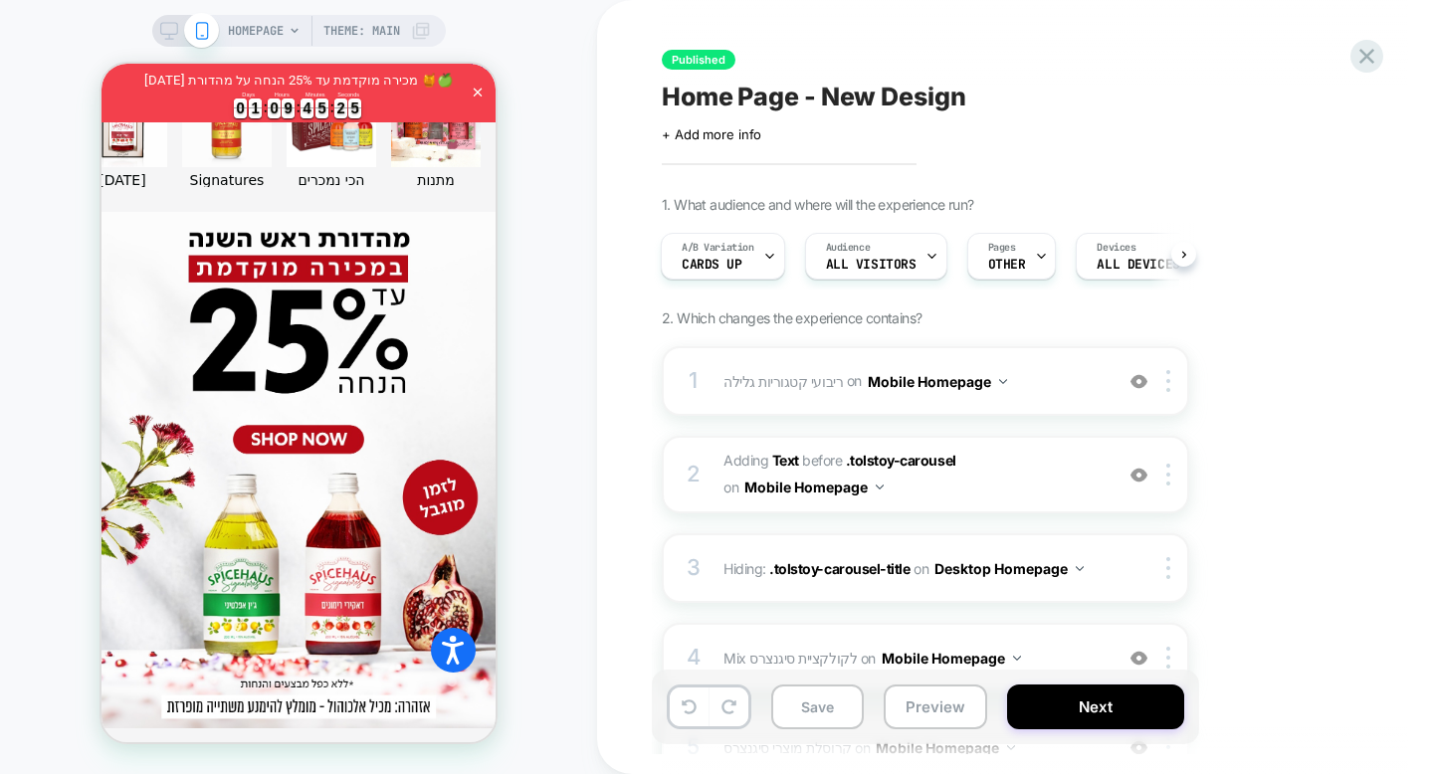
scroll to position [1176, 0]
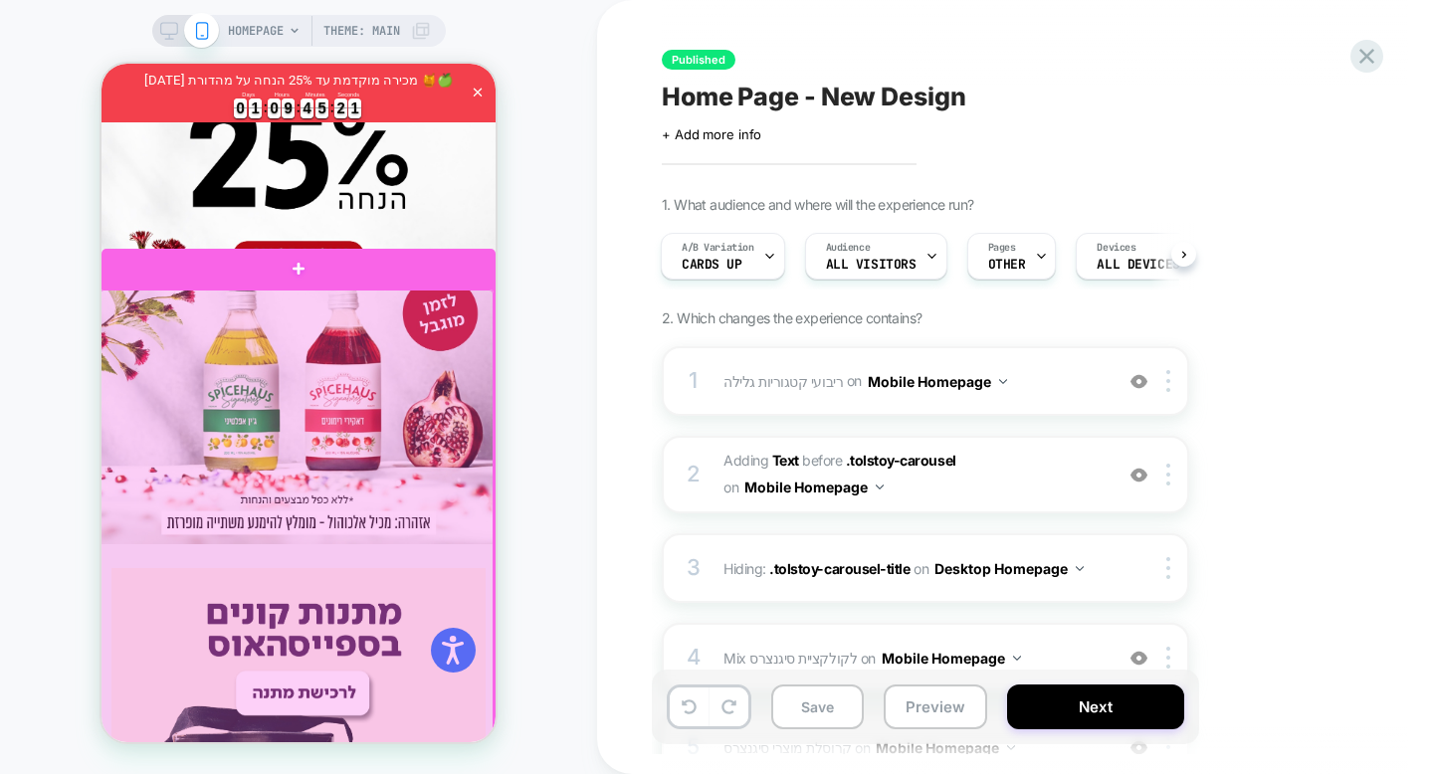
click at [451, 309] on div at bounding box center [296, 534] width 394 height 490
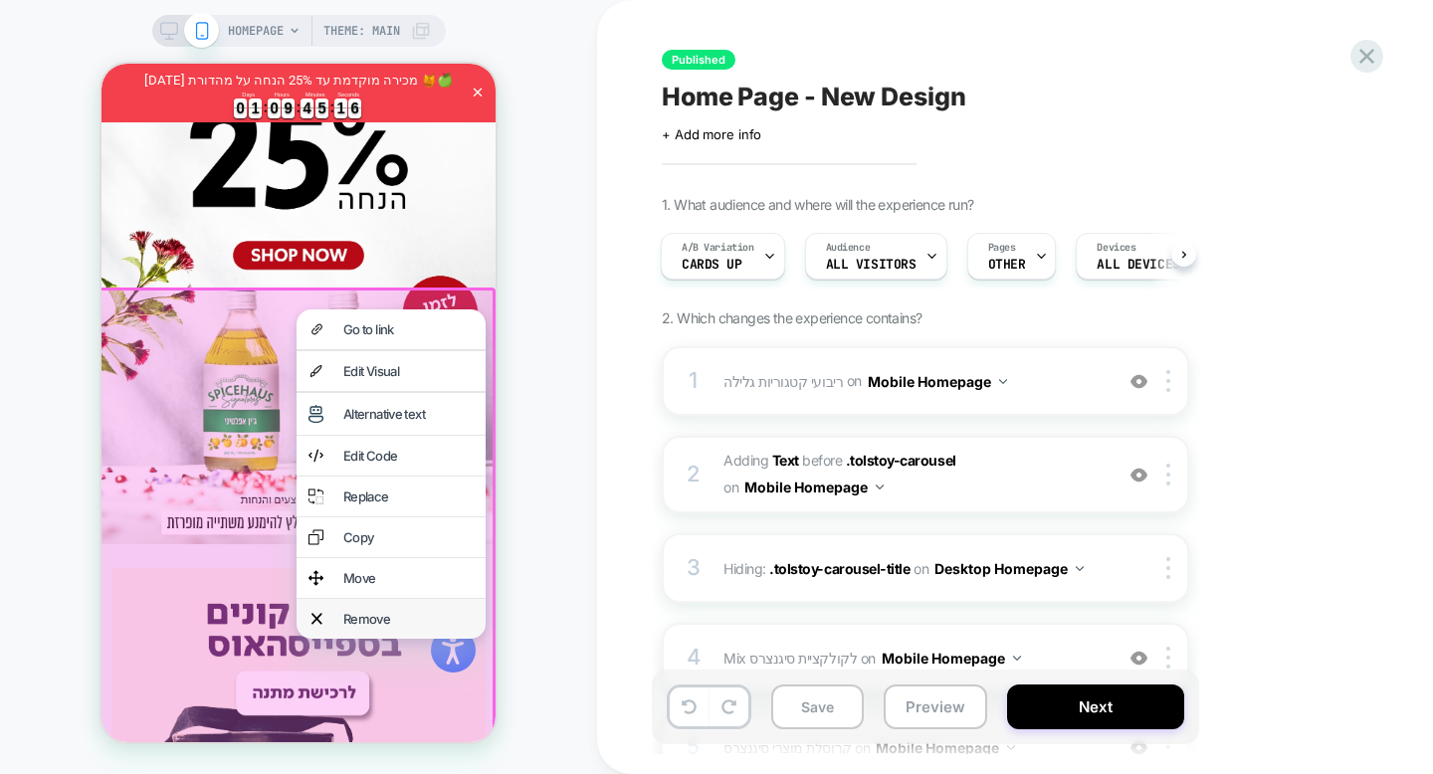
click at [394, 611] on div "Remove" at bounding box center [408, 619] width 130 height 16
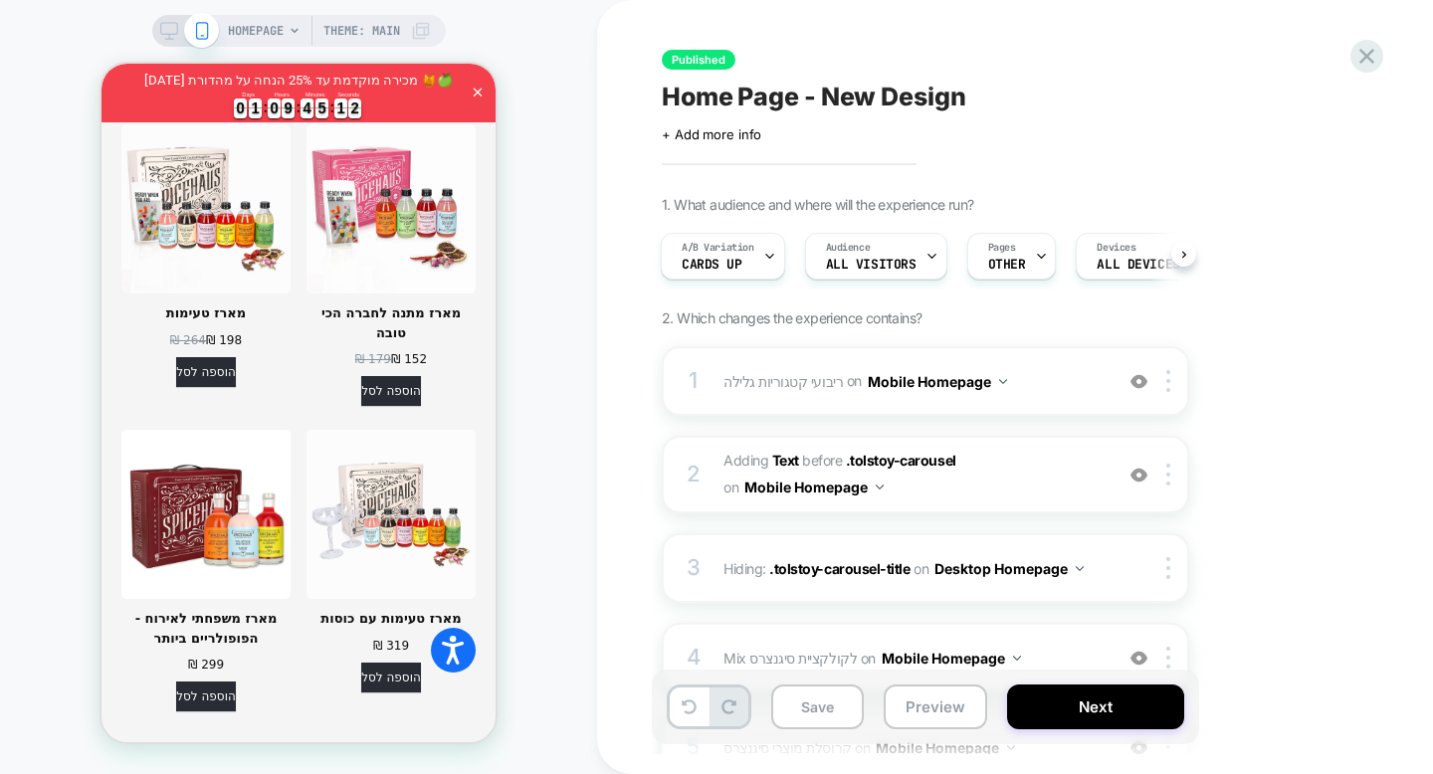
scroll to position [2411, 0]
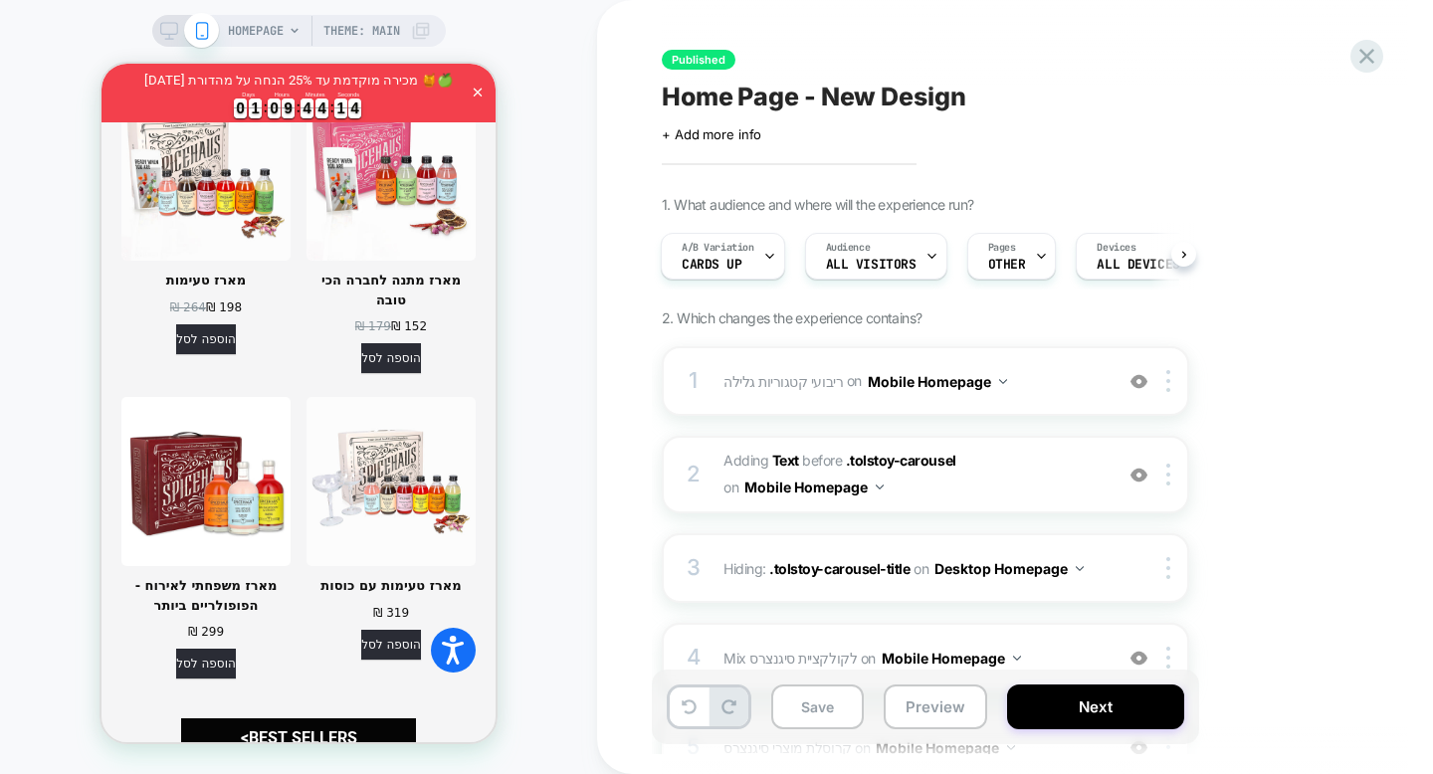
click at [524, 486] on div "HOMEPAGE Theme: MAIN" at bounding box center [298, 387] width 597 height 734
click at [683, 717] on button at bounding box center [689, 706] width 39 height 39
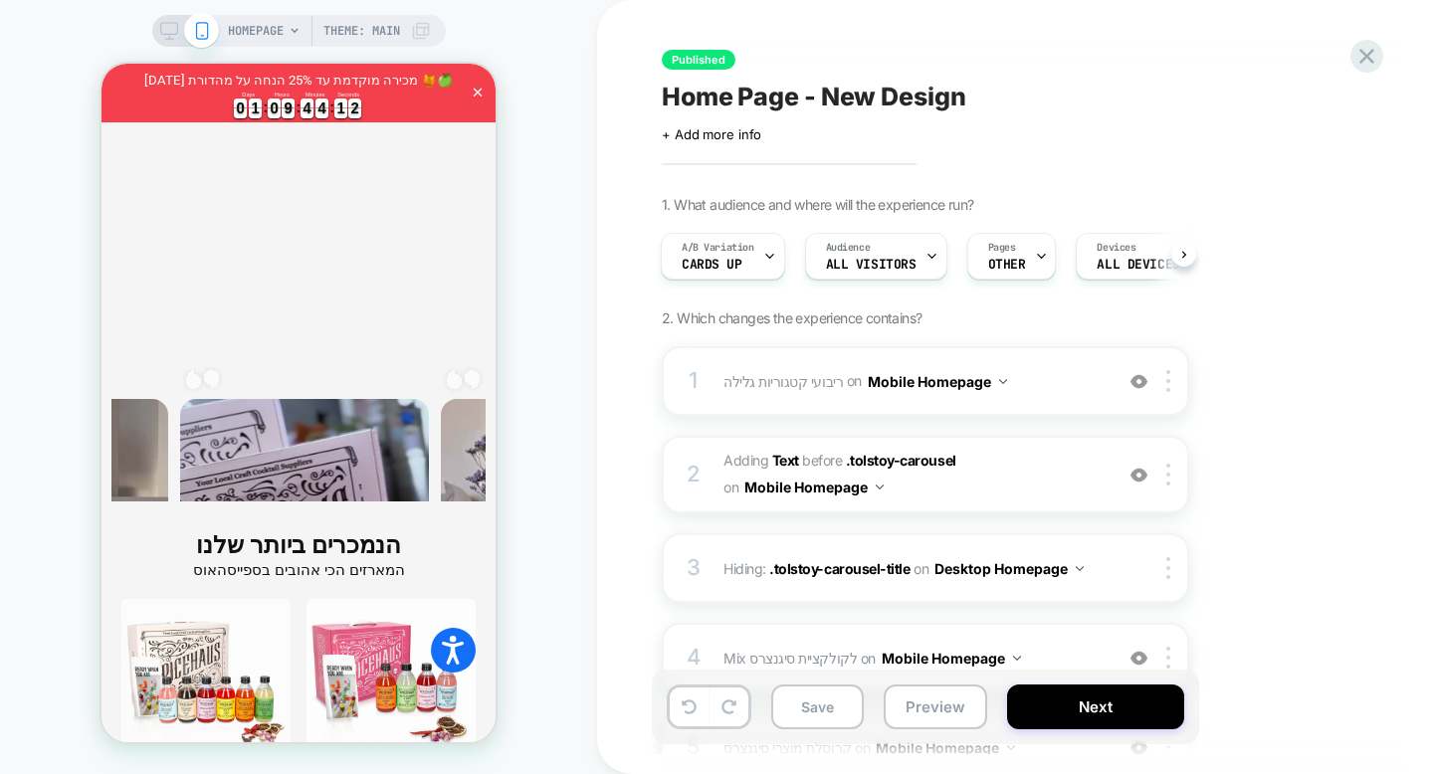
scroll to position [3456, 0]
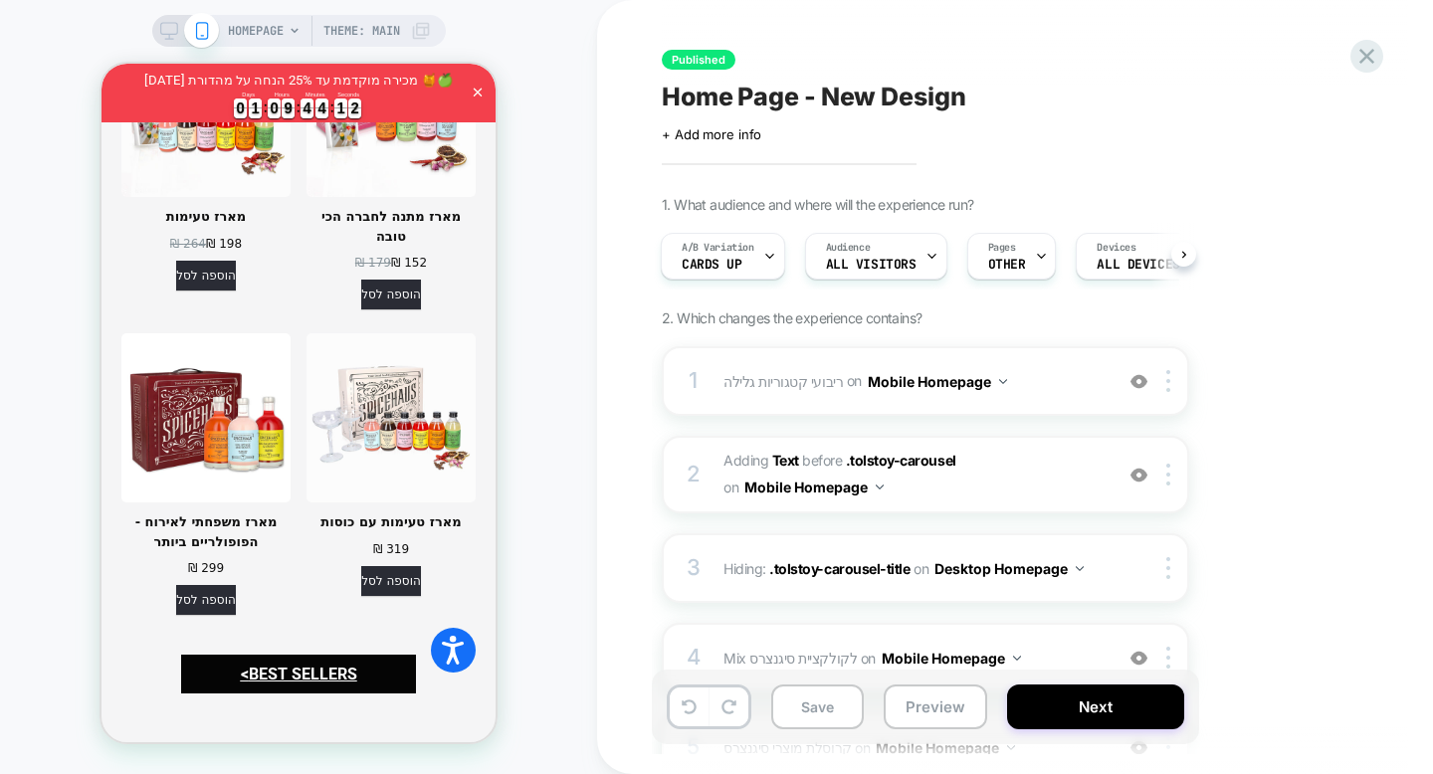
click at [599, 634] on div "Published Home Page - New Design Click to edit experience details + Add more in…" at bounding box center [1034, 387] width 875 height 774
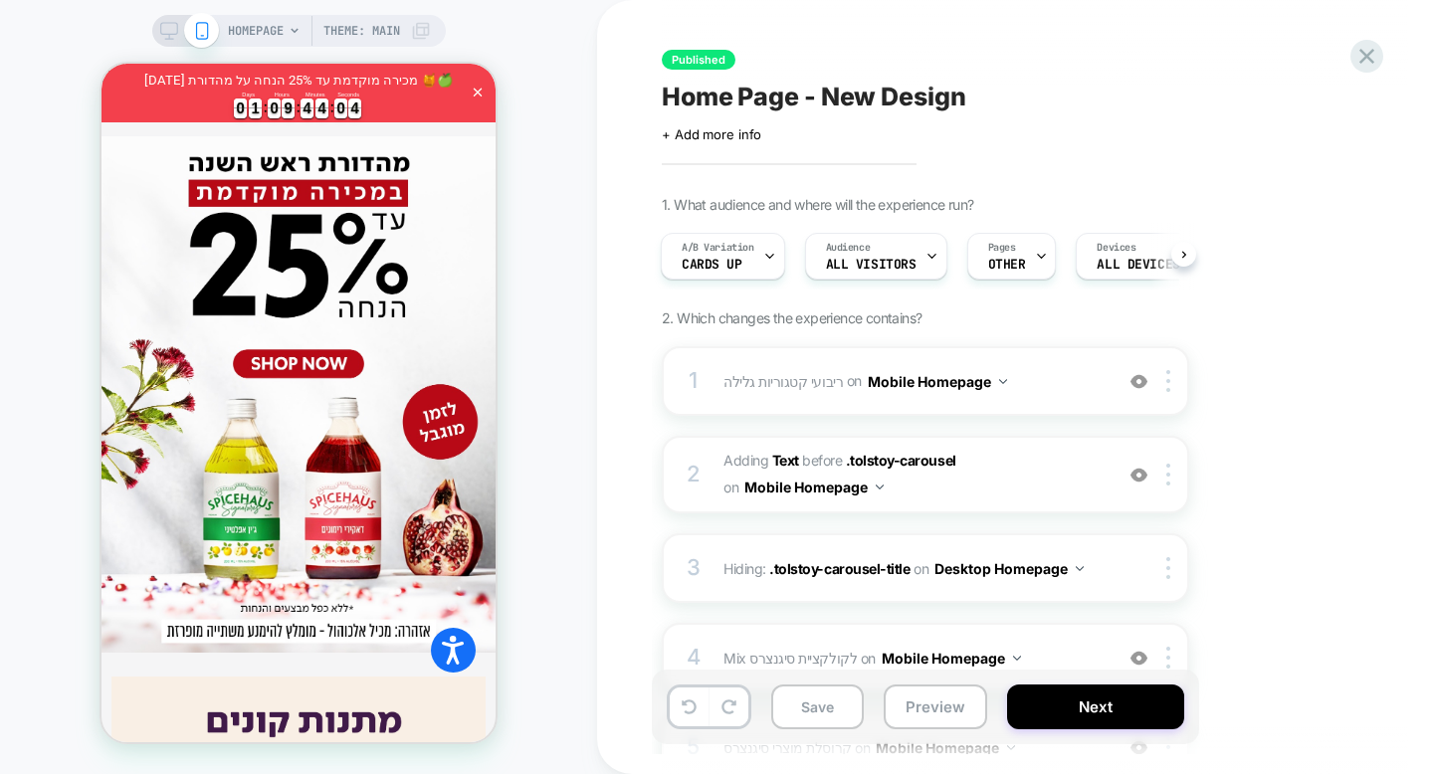
scroll to position [1085, 0]
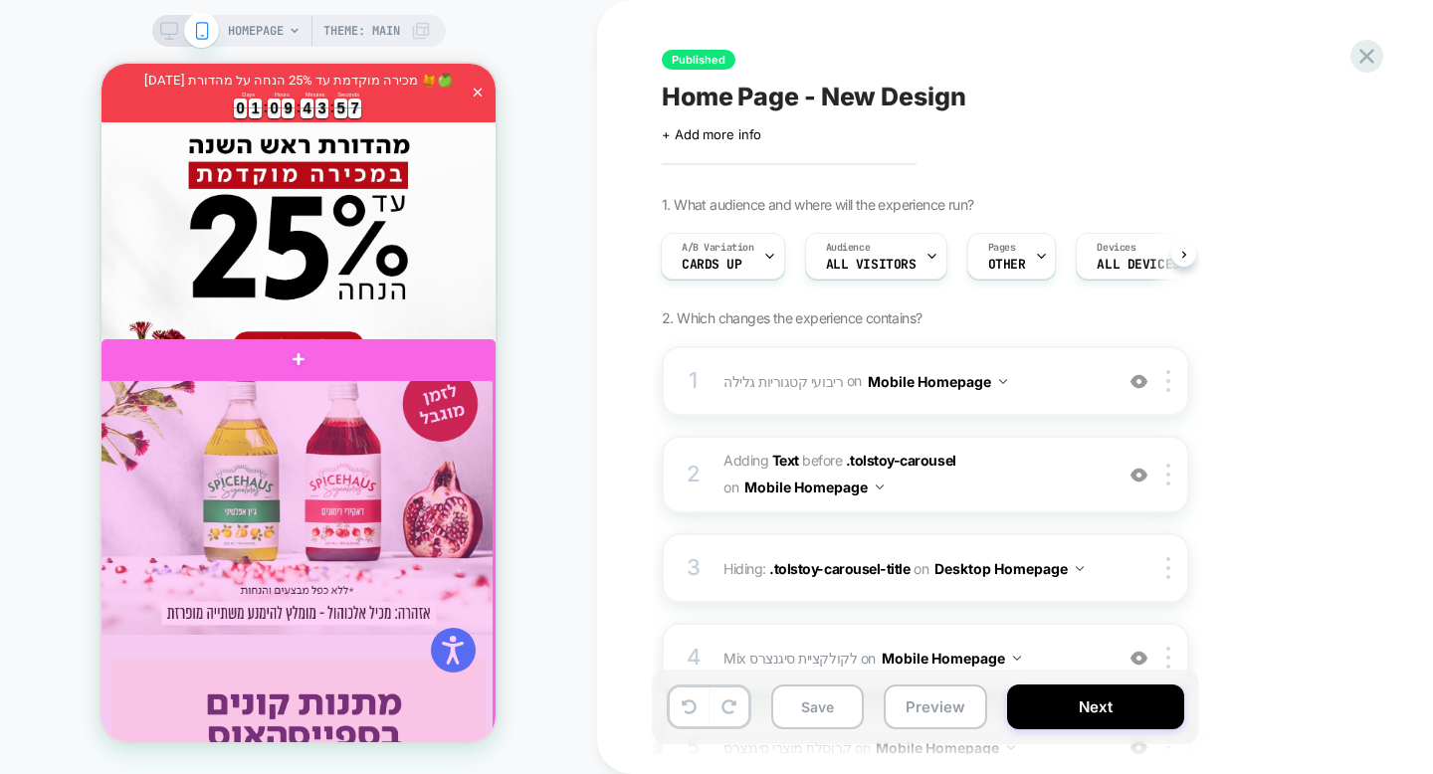
click at [303, 452] on div at bounding box center [296, 625] width 394 height 490
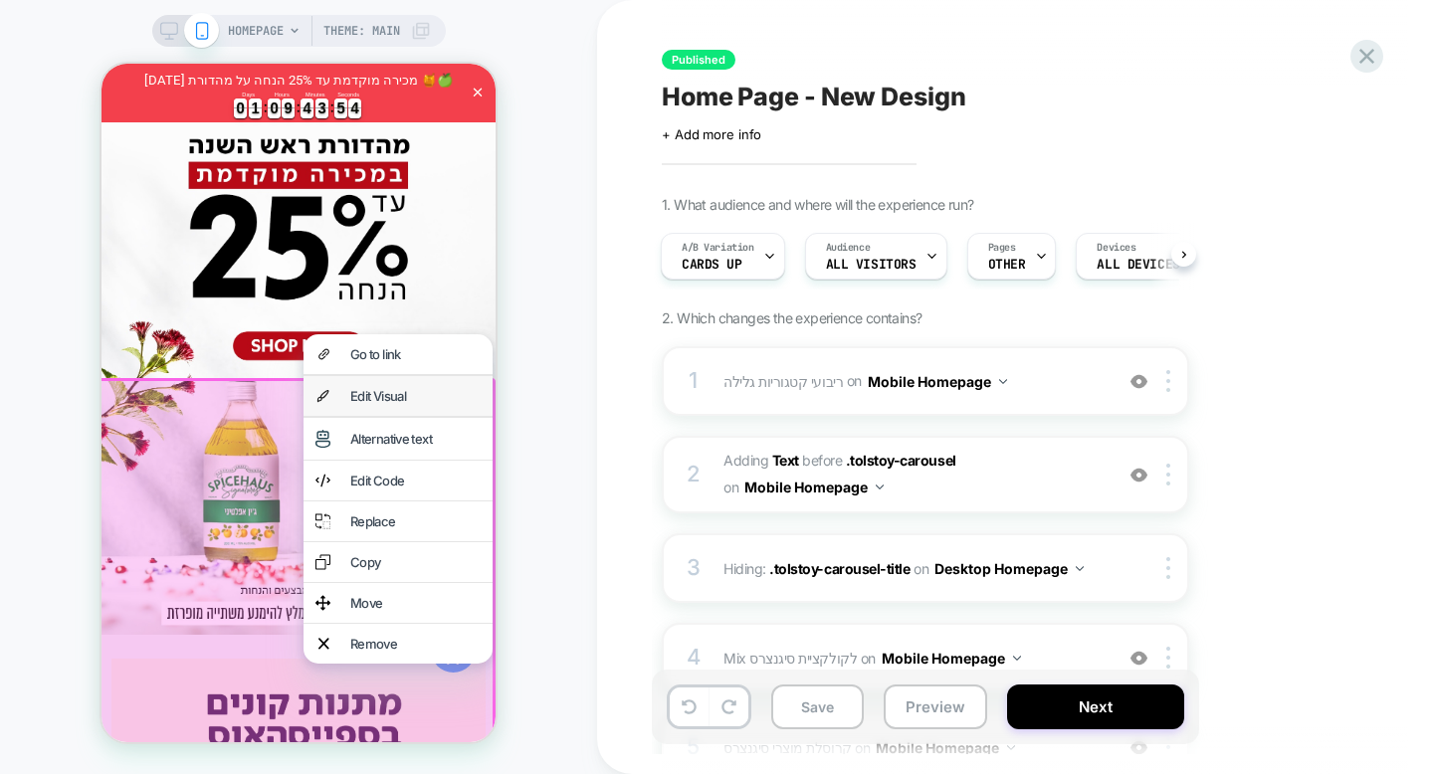
click at [353, 393] on div "Edit Visual" at bounding box center [415, 396] width 130 height 16
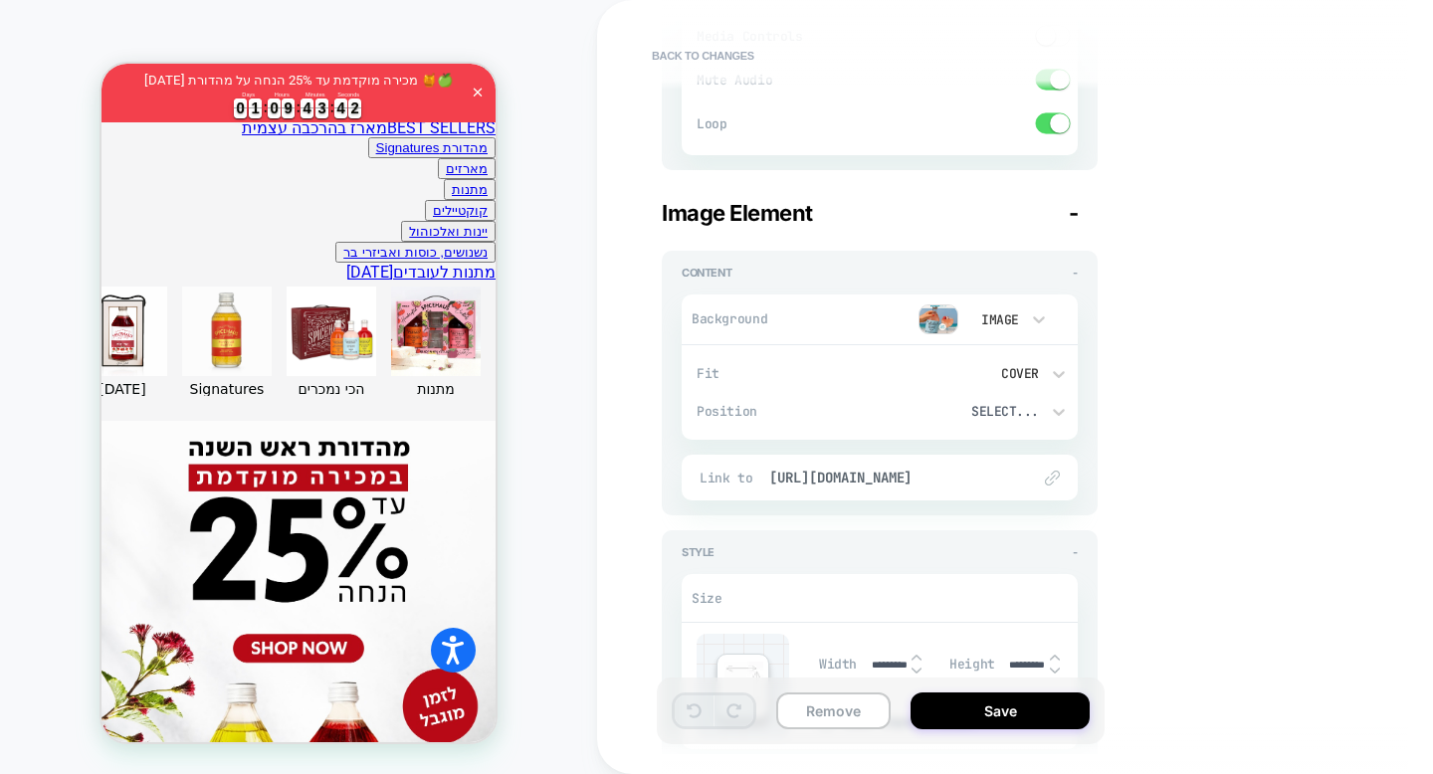
scroll to position [1636, 0]
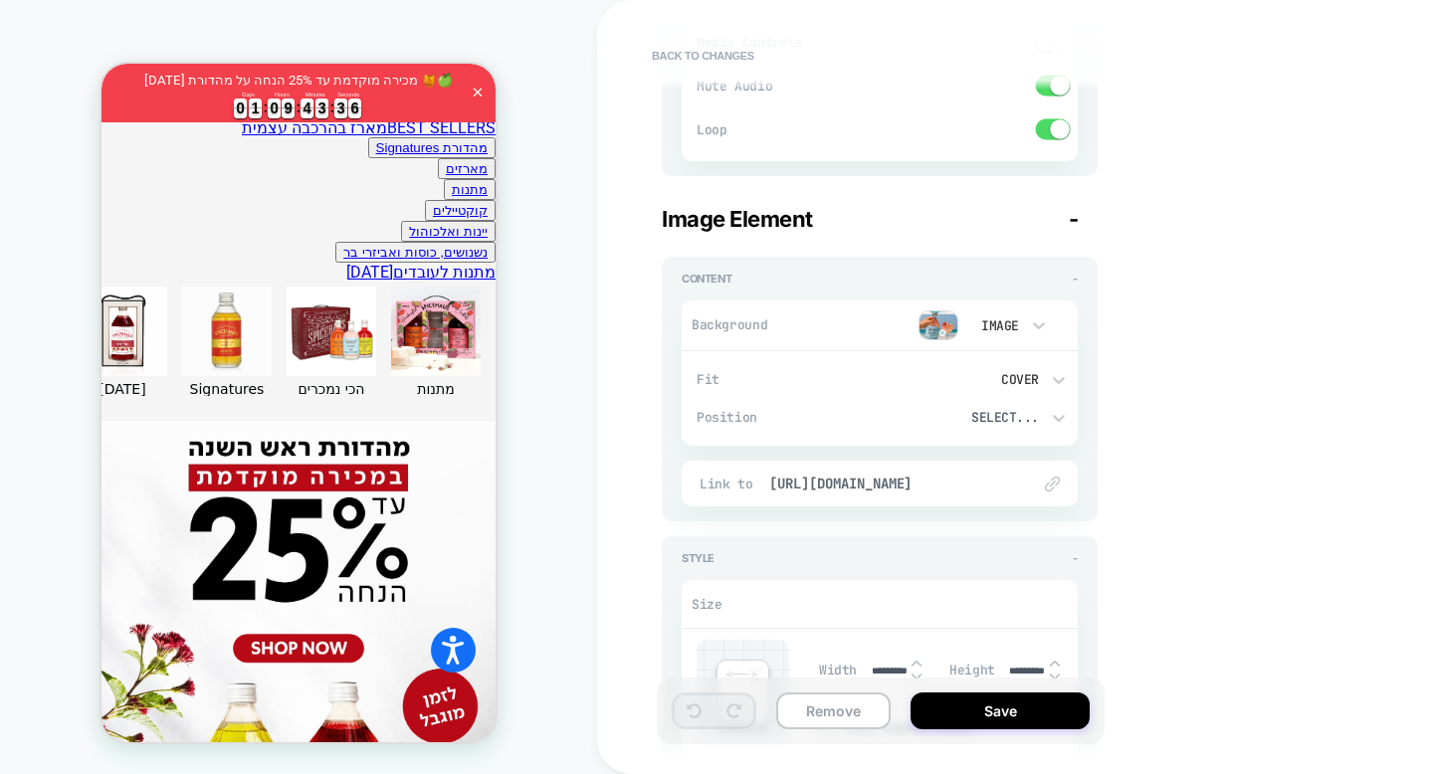
click at [946, 328] on img at bounding box center [938, 325] width 40 height 30
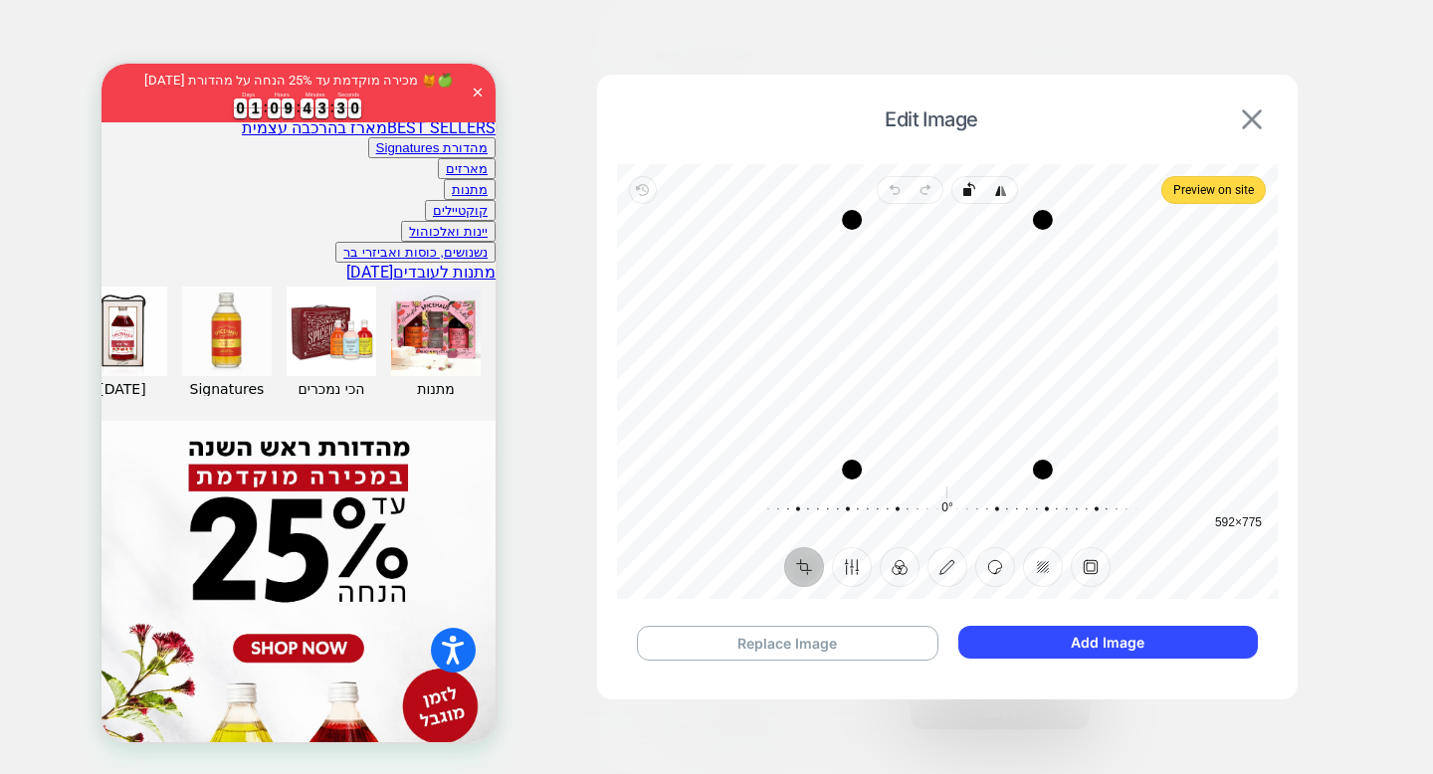
click at [1254, 121] on img at bounding box center [1252, 119] width 20 height 20
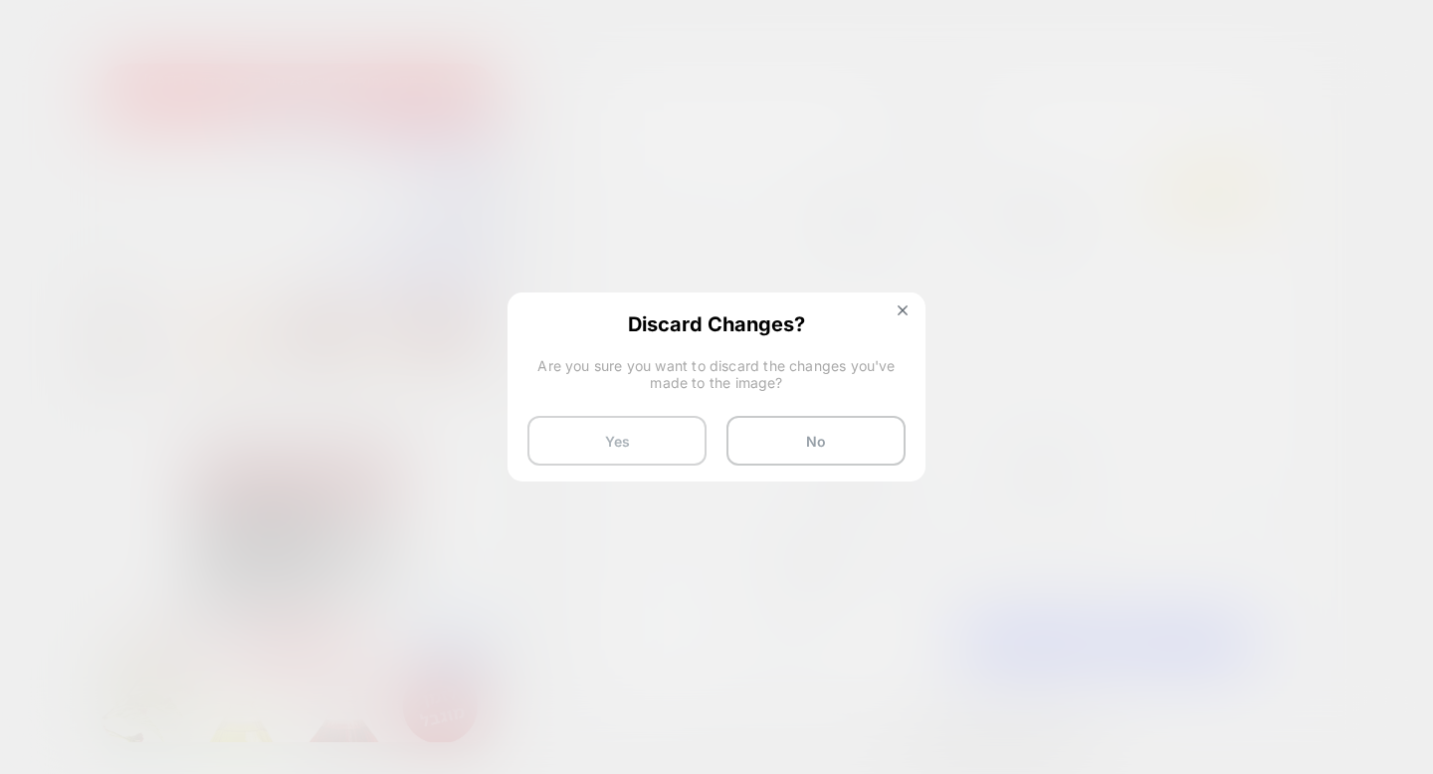
click at [645, 429] on button "Yes" at bounding box center [616, 441] width 179 height 50
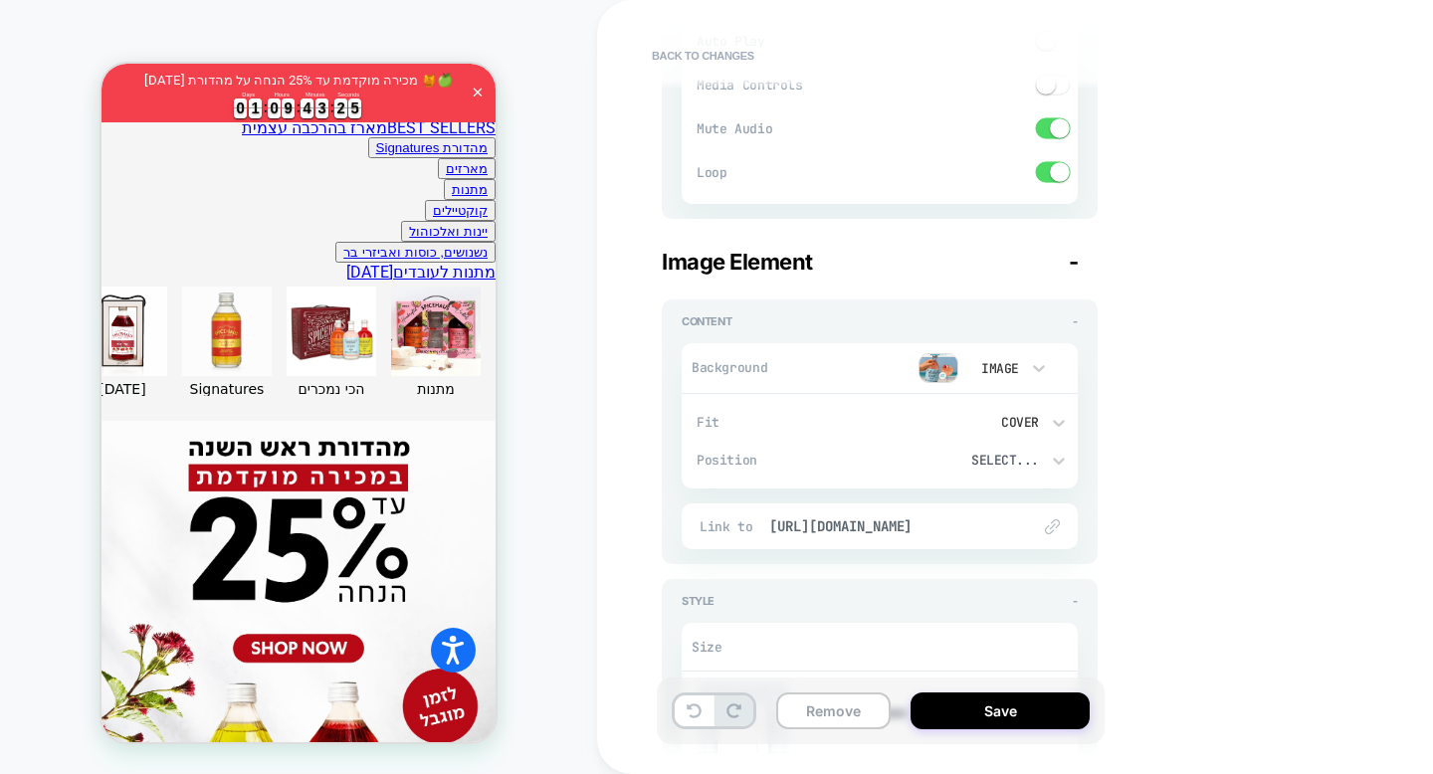
scroll to position [2146, 0]
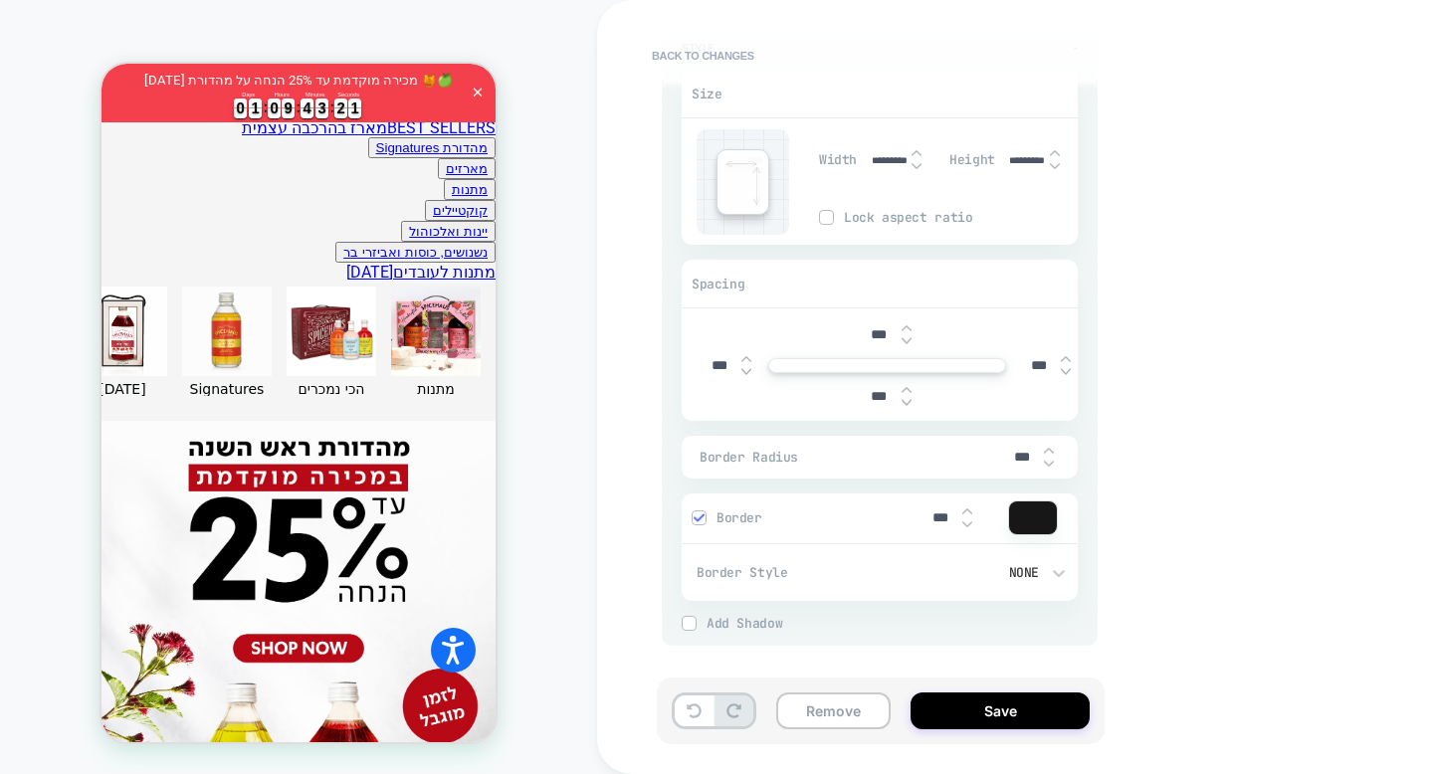
click at [723, 515] on span "Border" at bounding box center [812, 517] width 192 height 17
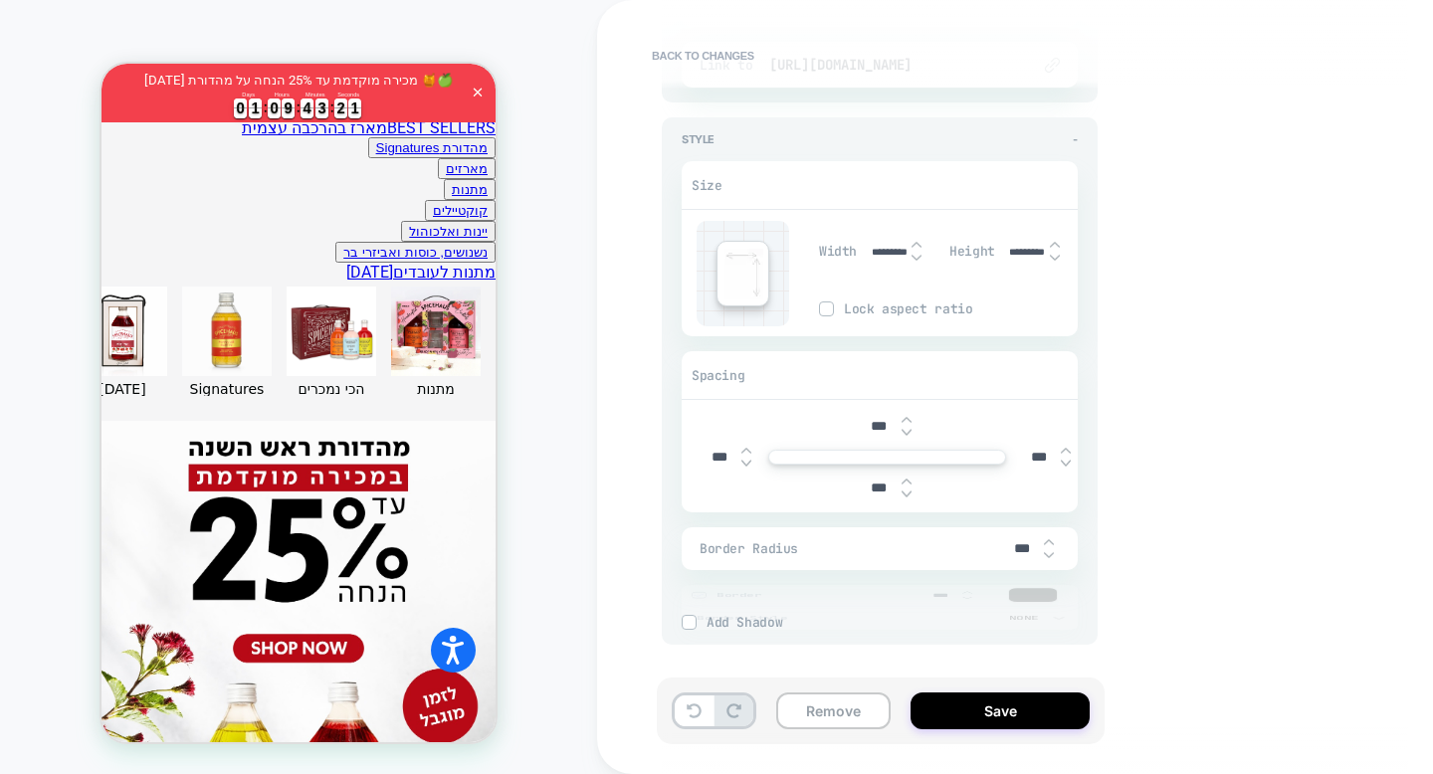
scroll to position [2053, 0]
click at [708, 598] on span "Add Border" at bounding box center [891, 593] width 371 height 17
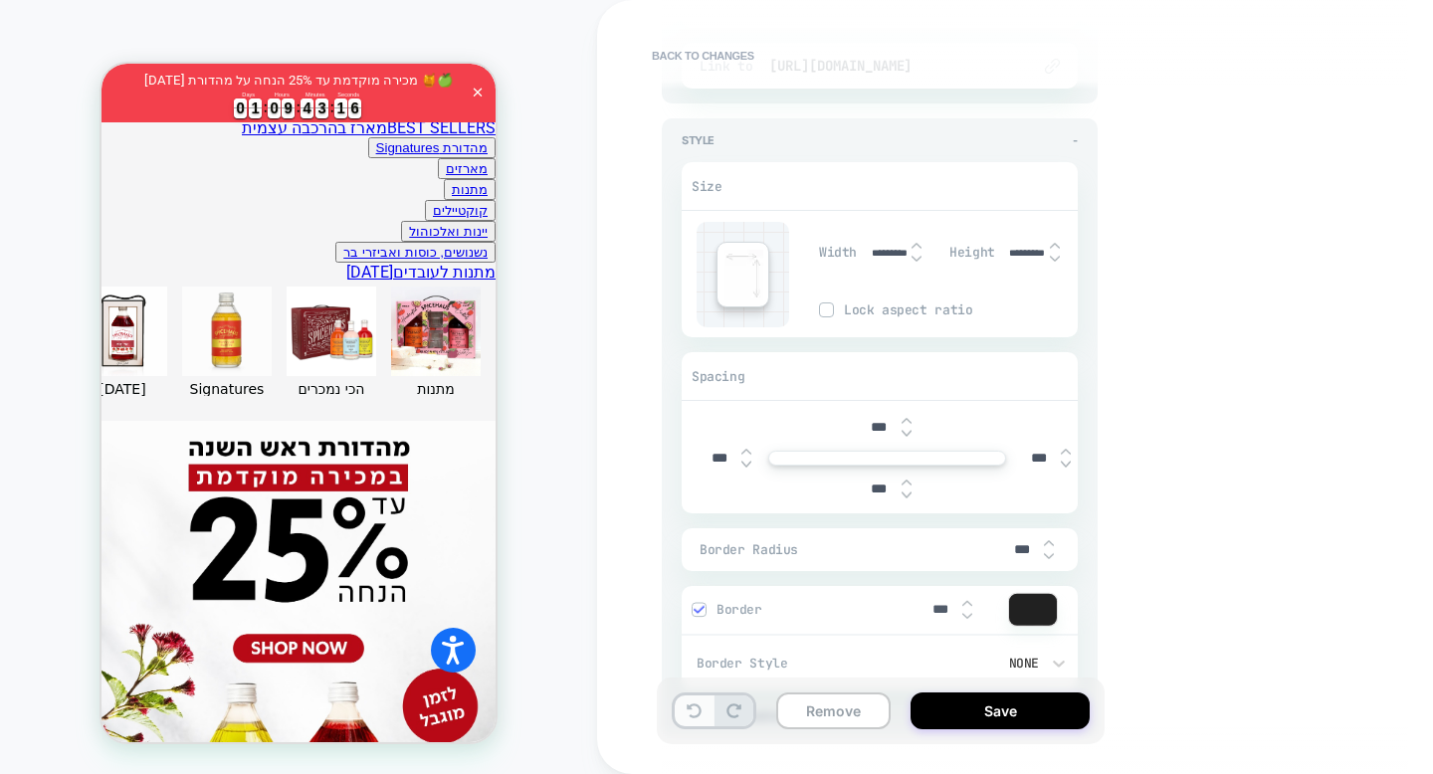
click at [696, 695] on button at bounding box center [694, 710] width 39 height 31
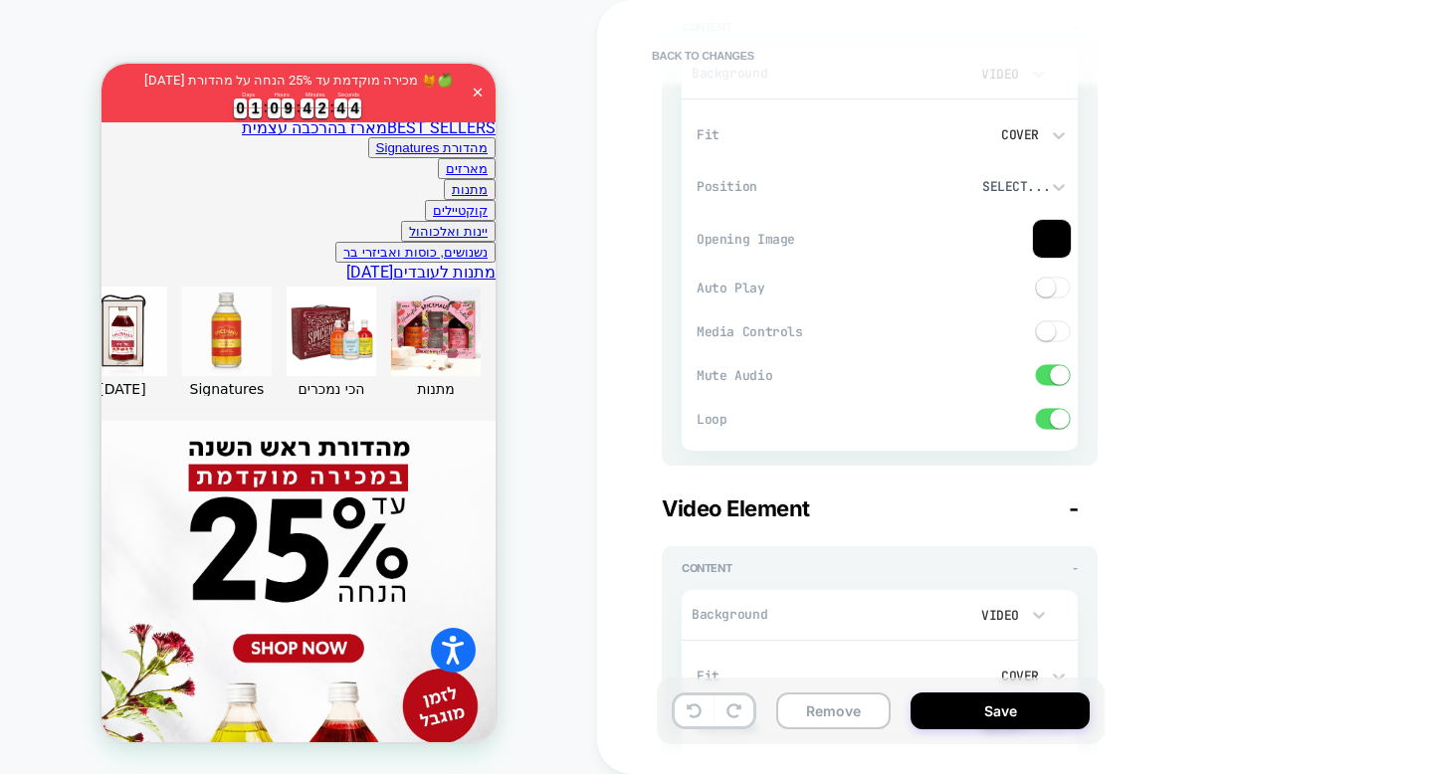
scroll to position [0, 0]
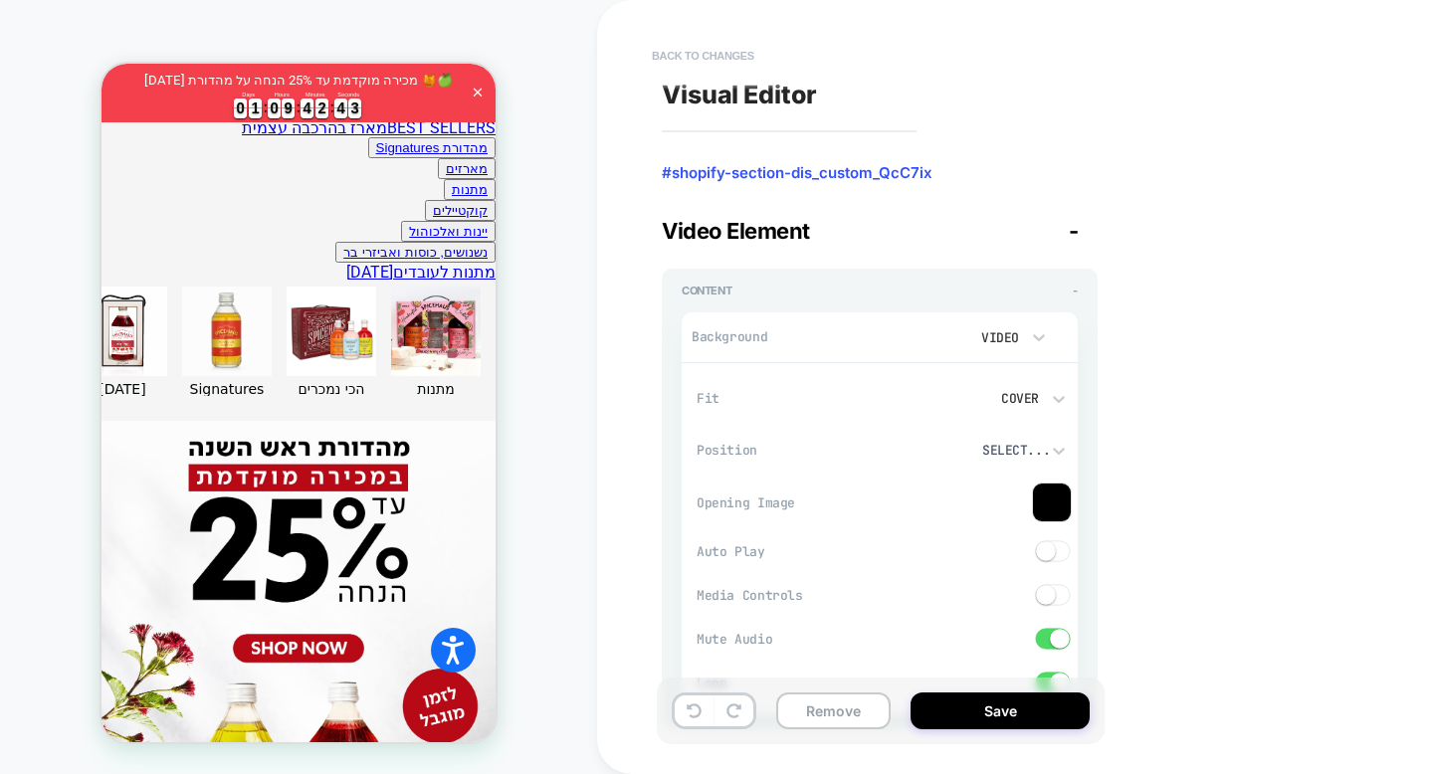
click at [733, 58] on button "Back to changes" at bounding box center [703, 56] width 122 height 32
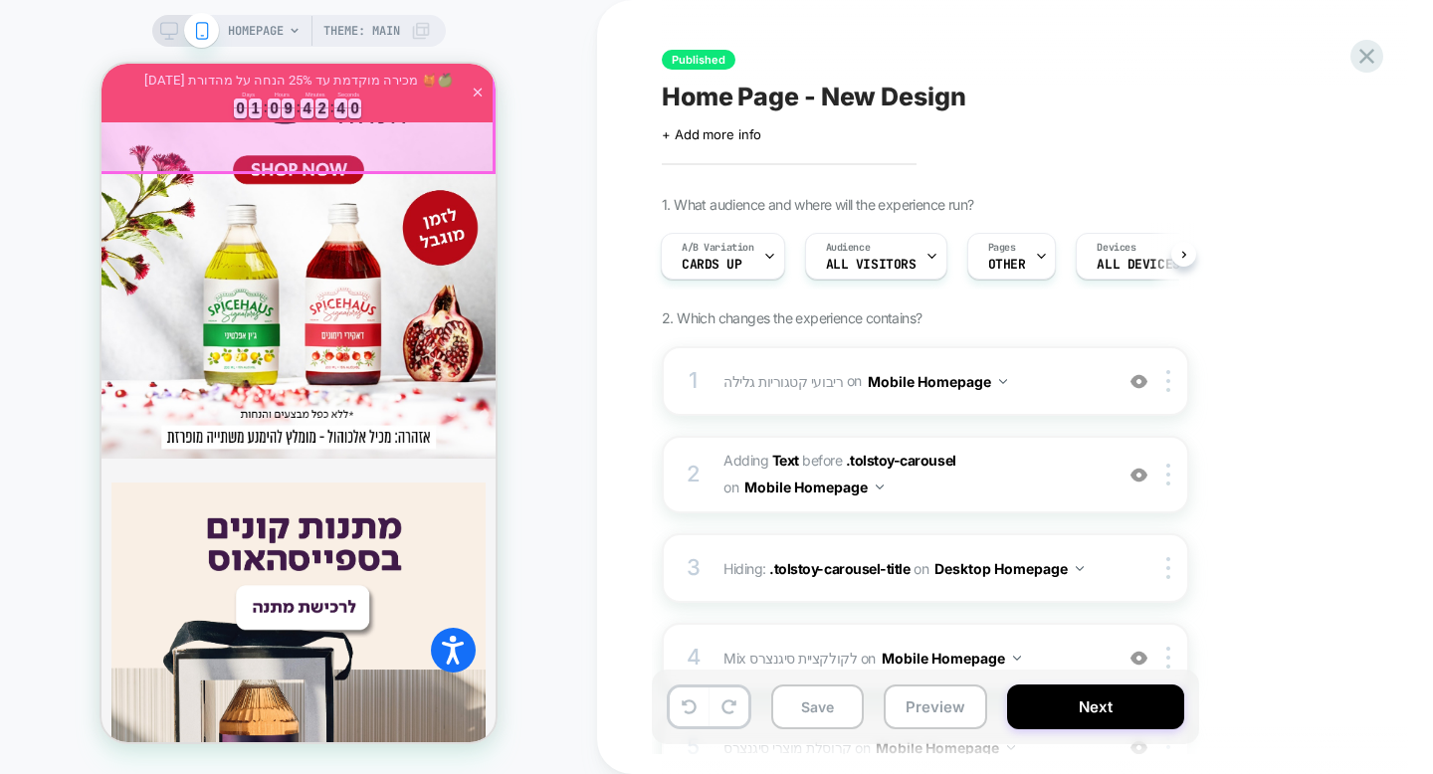
scroll to position [1353, 0]
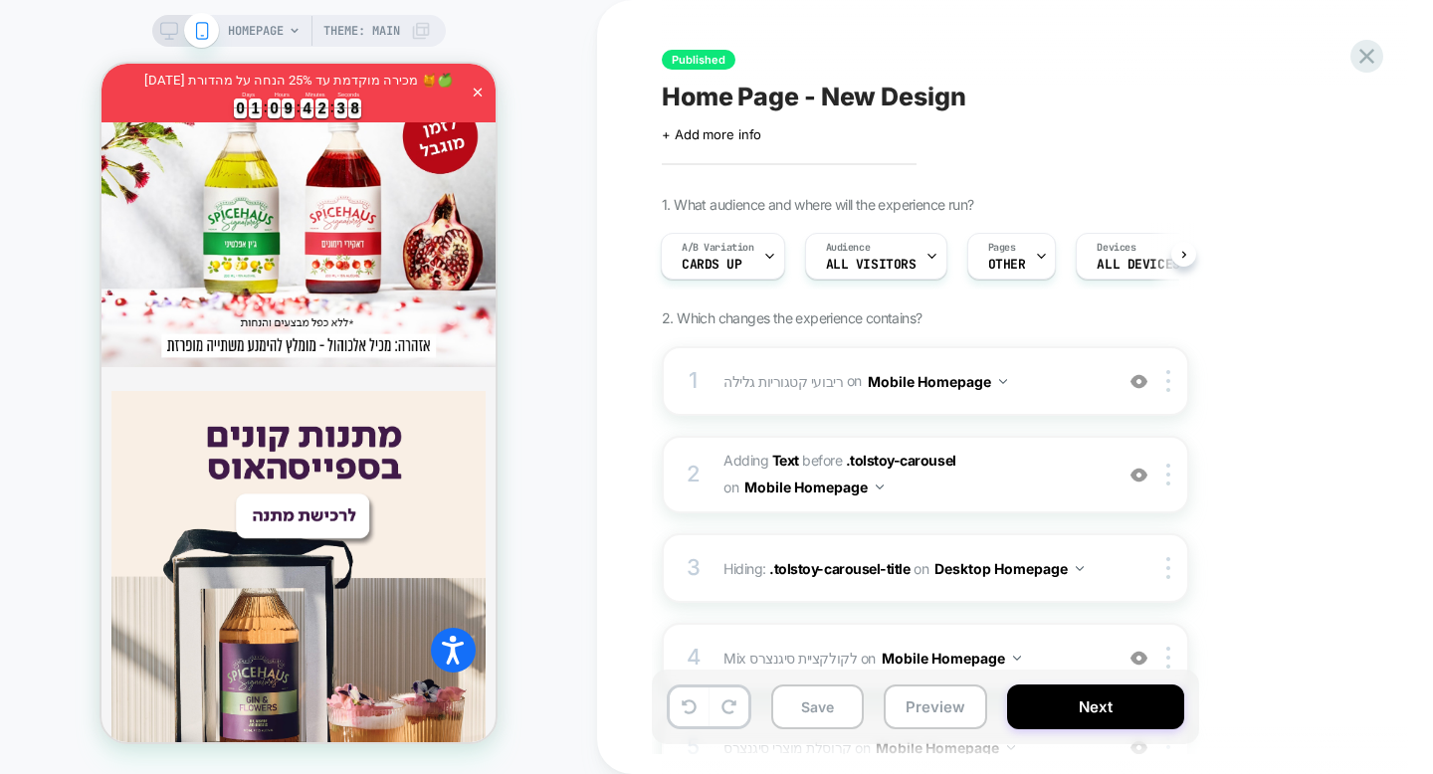
click at [166, 33] on icon at bounding box center [169, 31] width 18 height 18
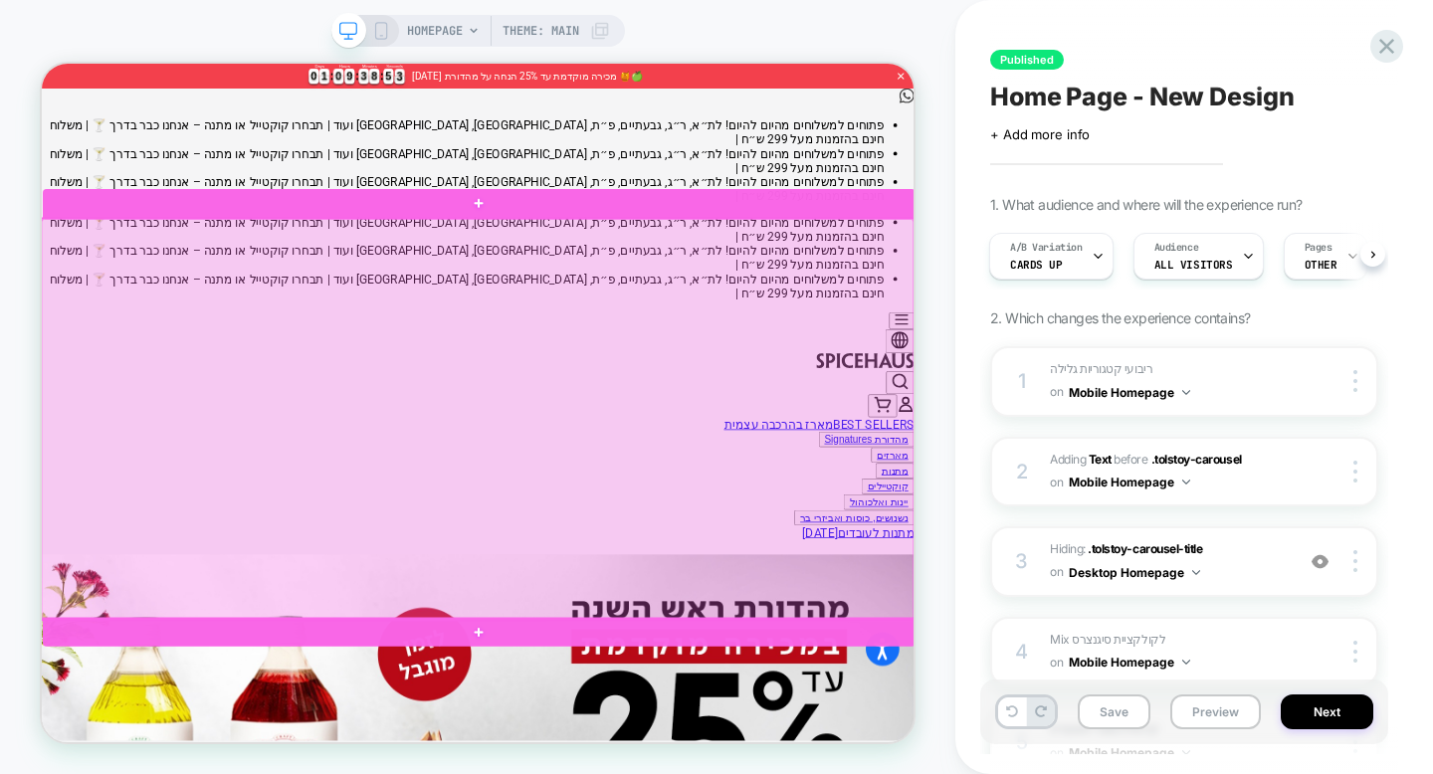
click at [926, 513] on div at bounding box center [622, 538] width 1163 height 534
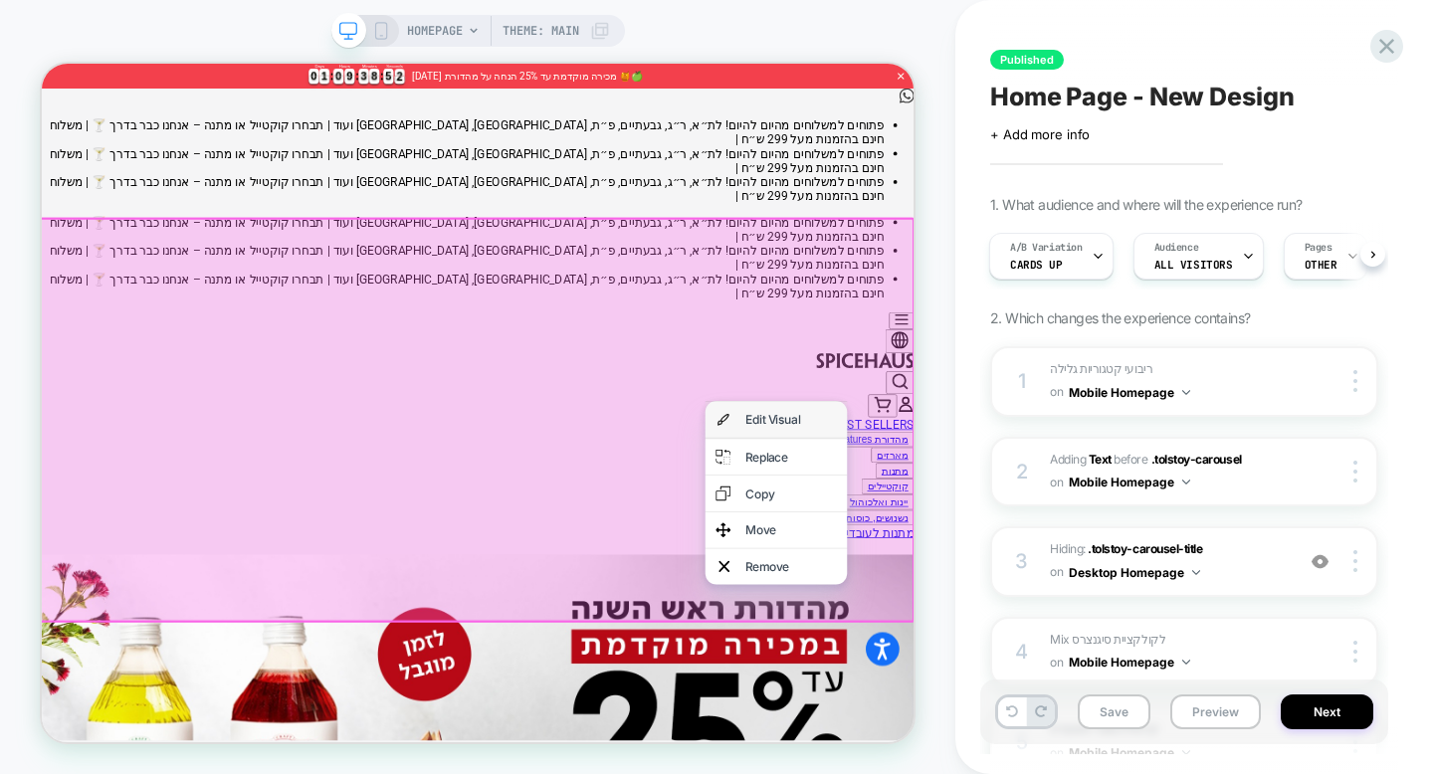
click at [975, 539] on div "Edit Visual" at bounding box center [1020, 538] width 189 height 48
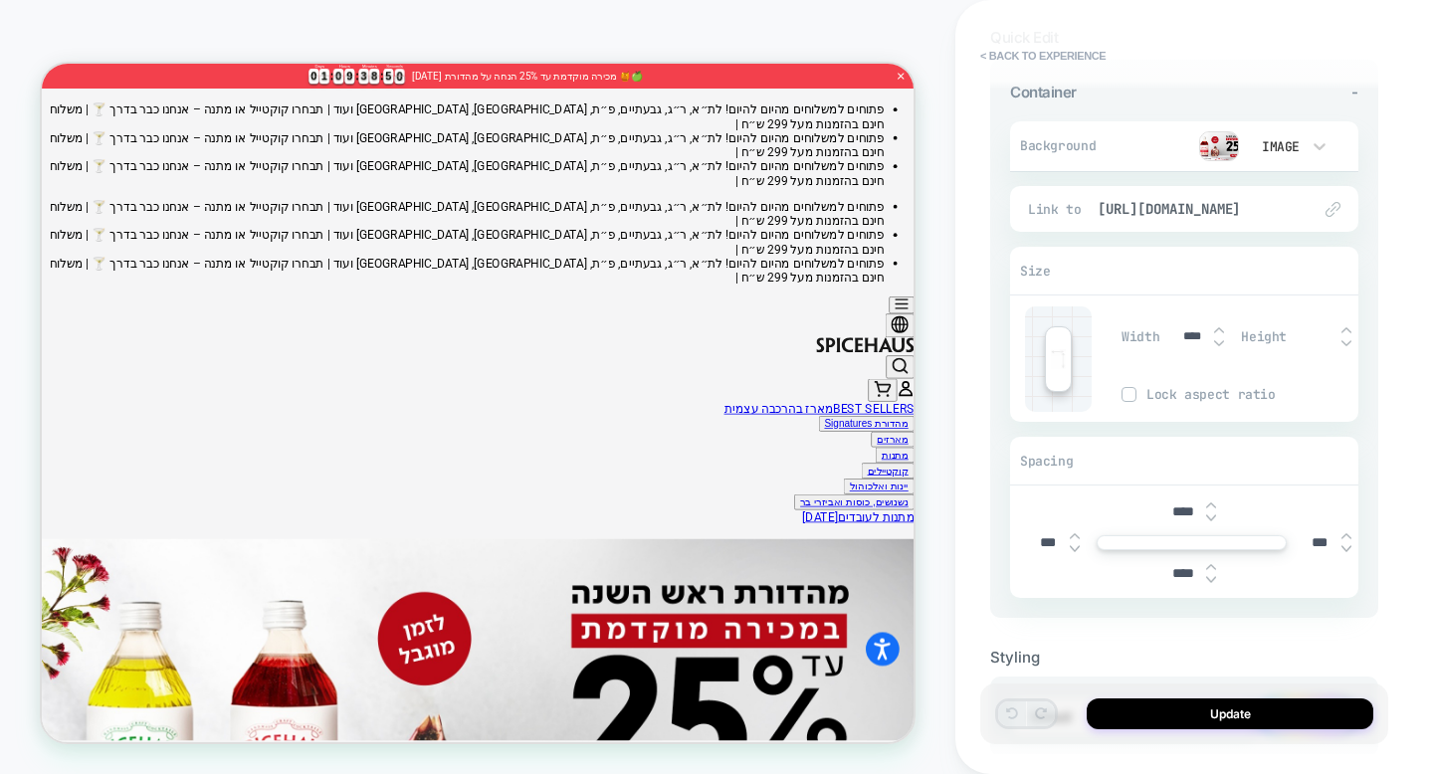
scroll to position [172, 0]
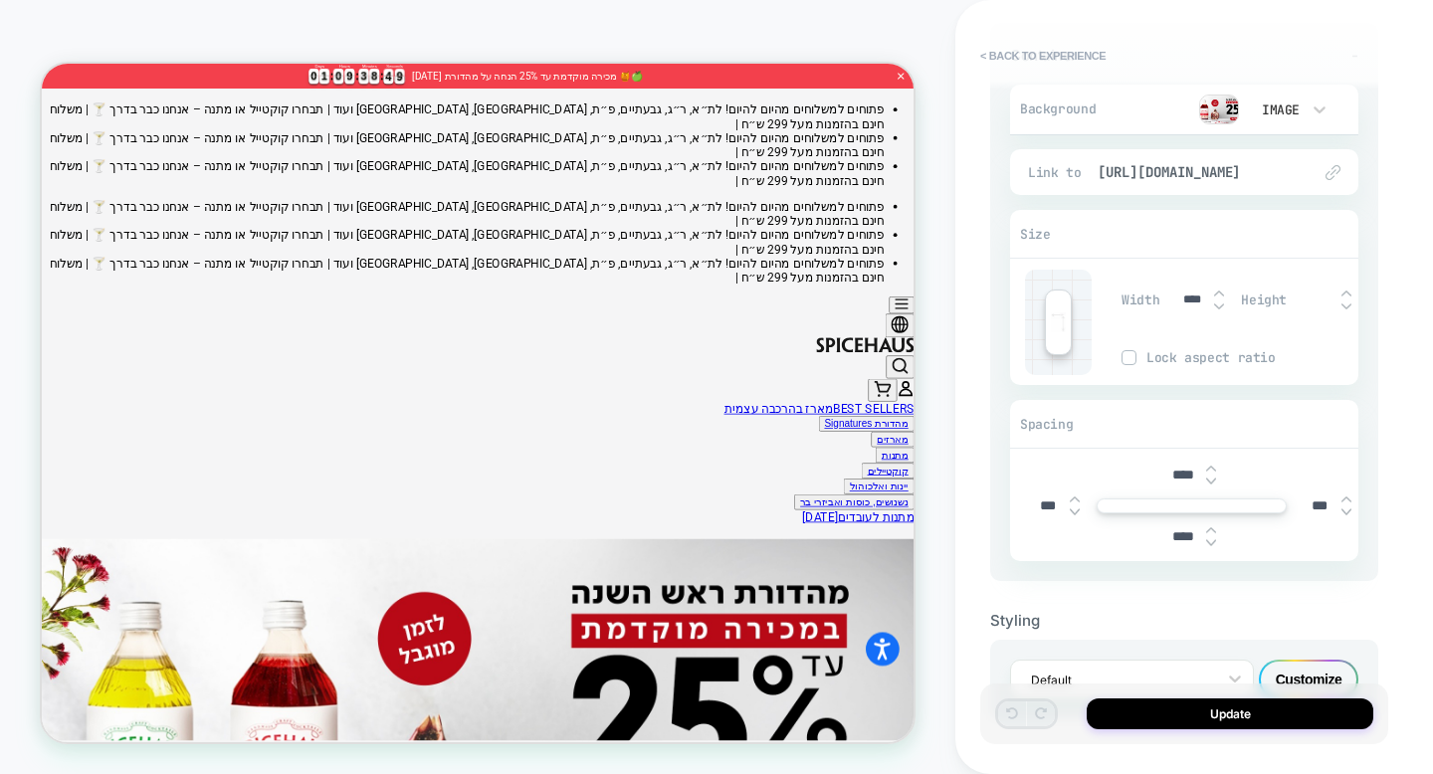
click at [1212, 118] on img at bounding box center [1219, 110] width 40 height 30
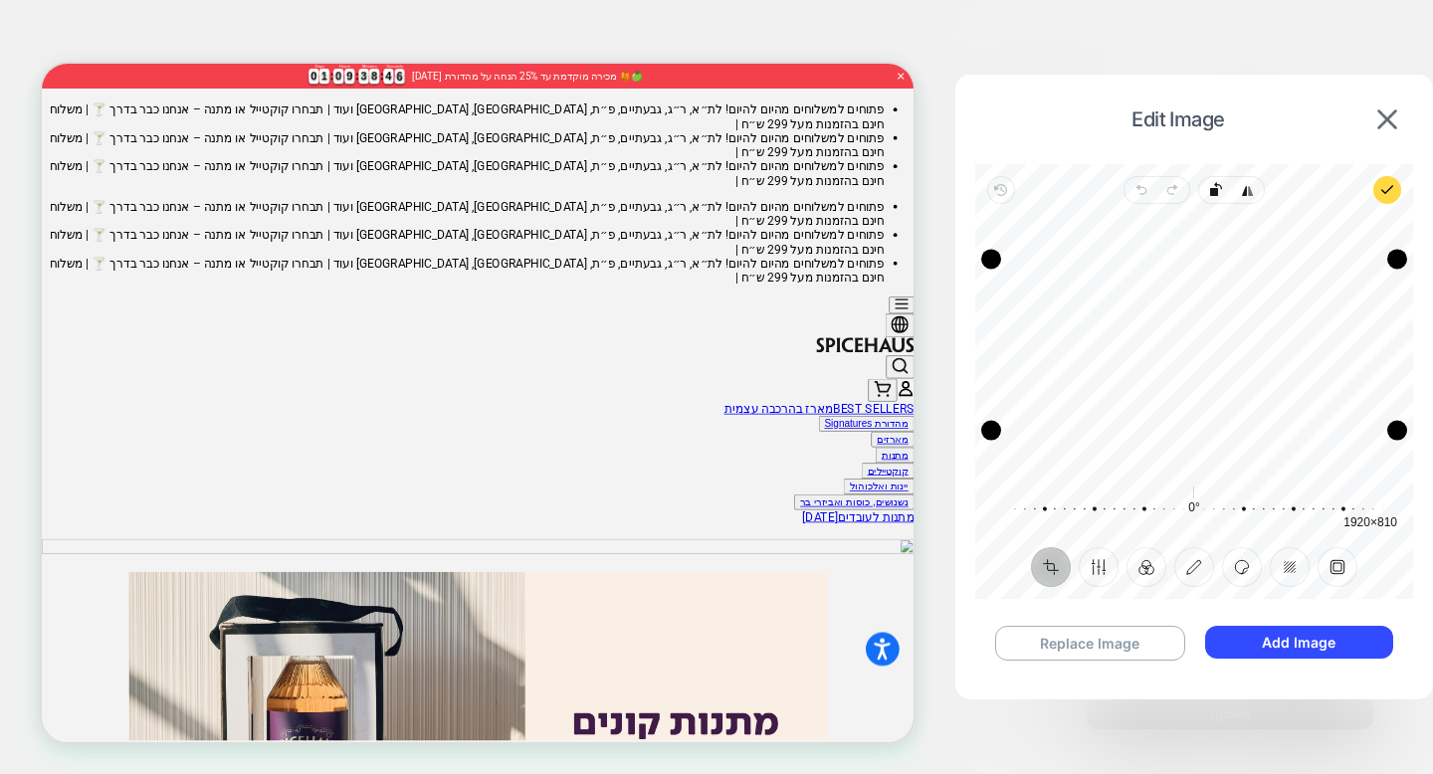
click at [1091, 353] on div "Recenter" at bounding box center [1194, 345] width 406 height 250
click at [1098, 649] on button "Replace Image" at bounding box center [1090, 643] width 190 height 35
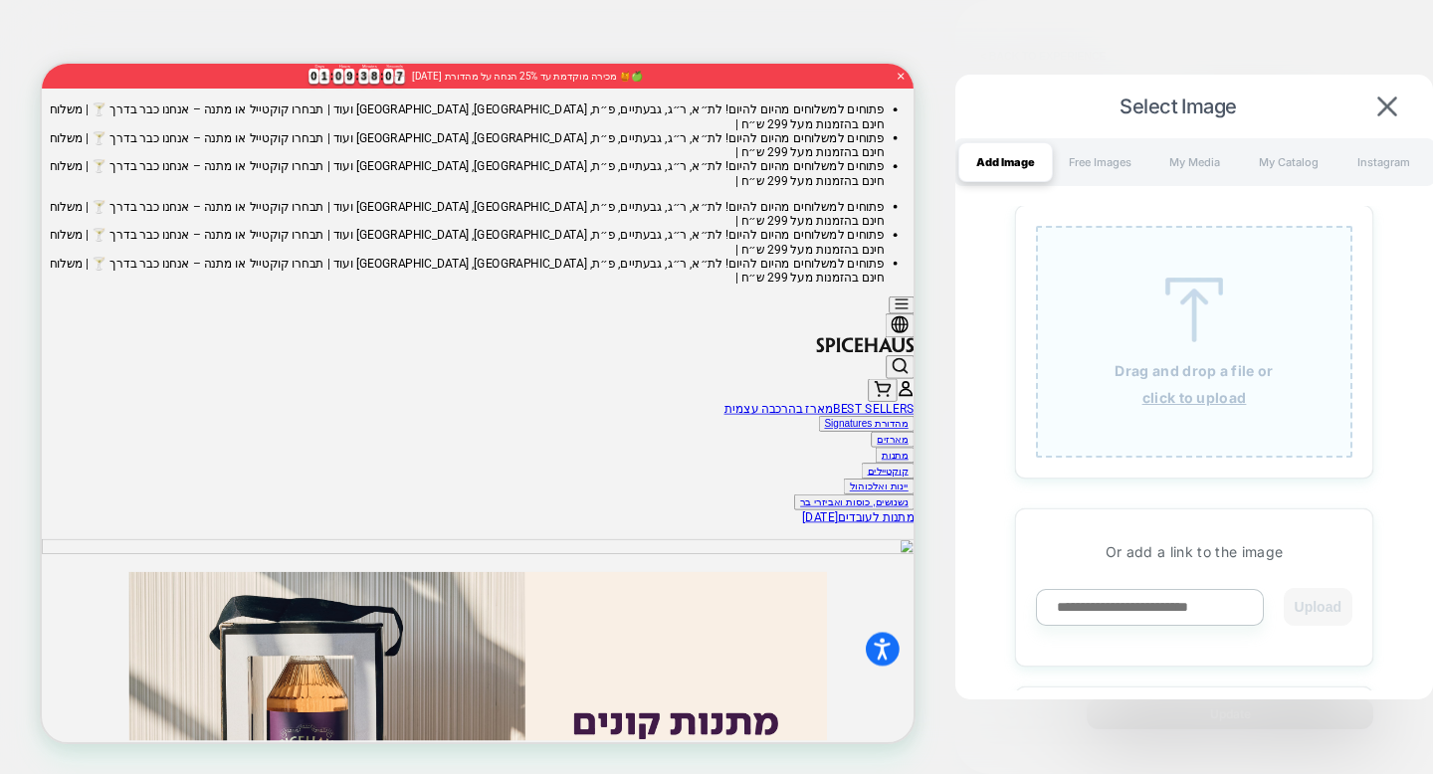
scroll to position [0, 0]
click at [1182, 394] on u "click to upload" at bounding box center [1194, 398] width 104 height 17
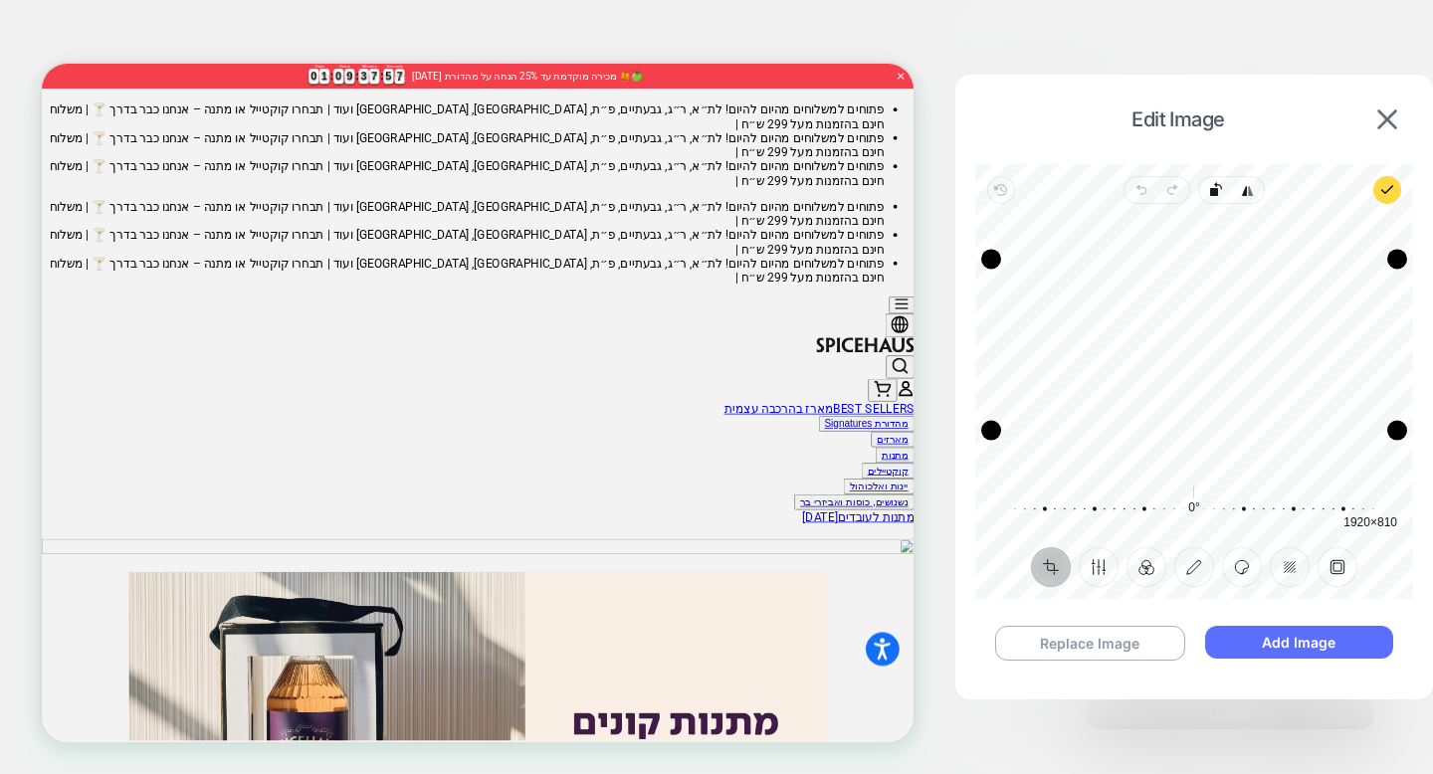
click at [1281, 642] on button "Add Image" at bounding box center [1299, 642] width 188 height 33
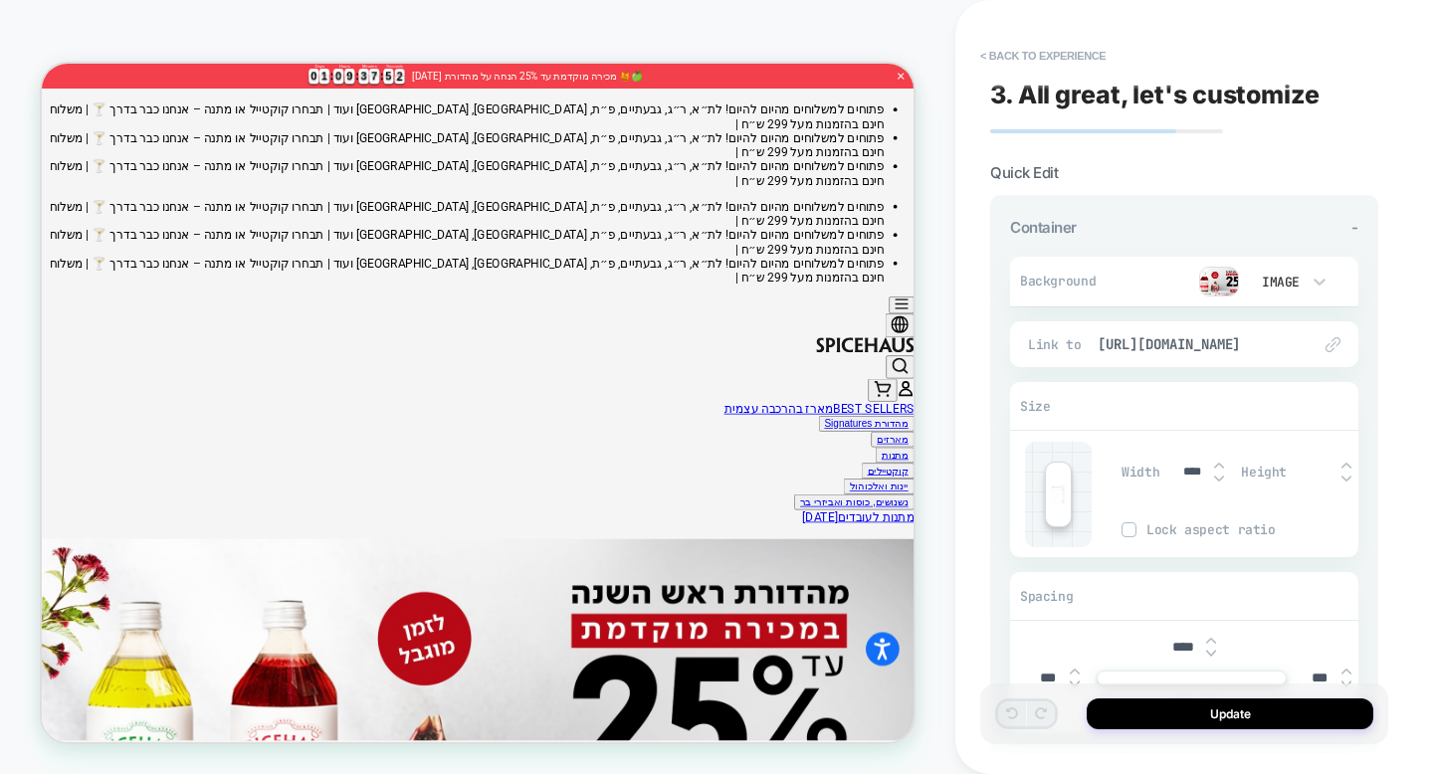
scroll to position [244, 0]
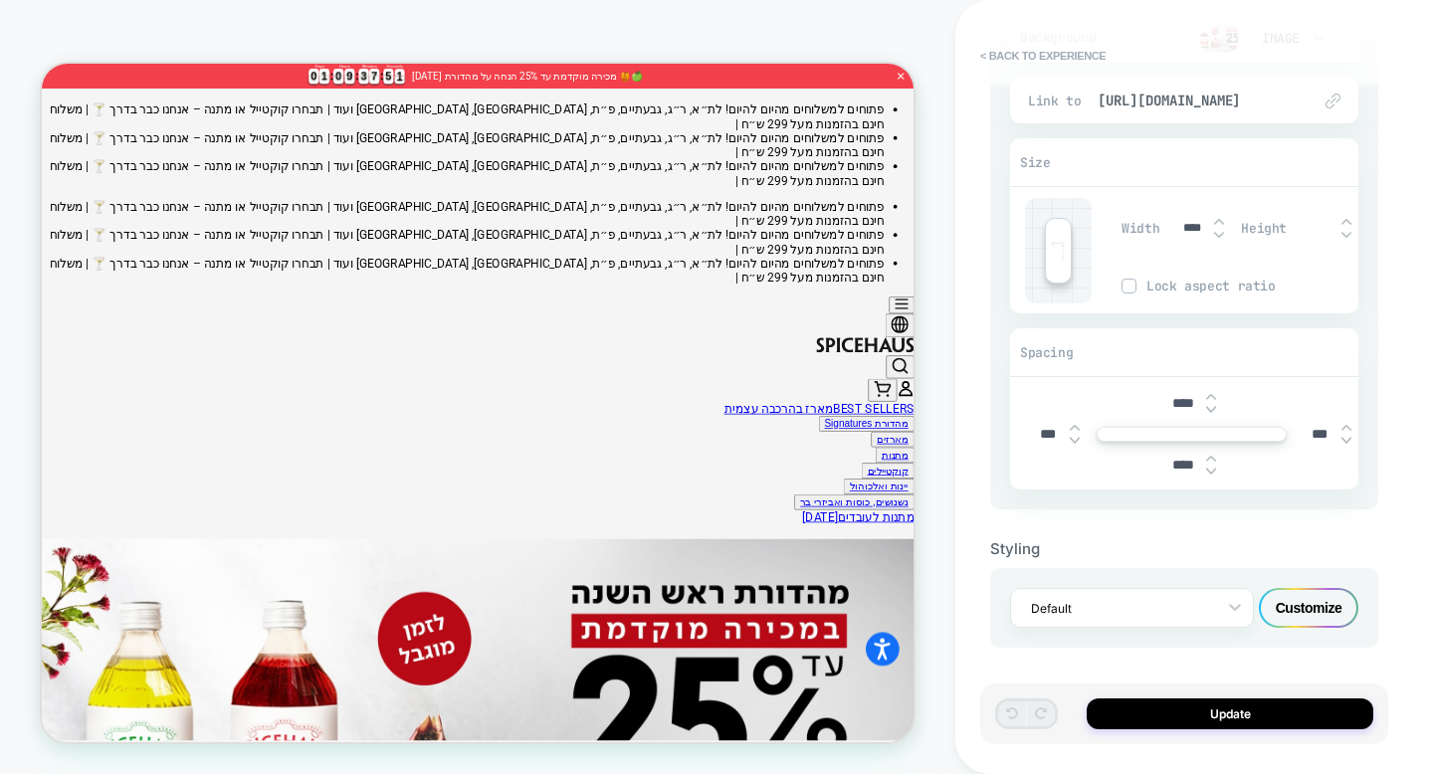
click at [1278, 590] on div "Customize" at bounding box center [1307, 608] width 99 height 40
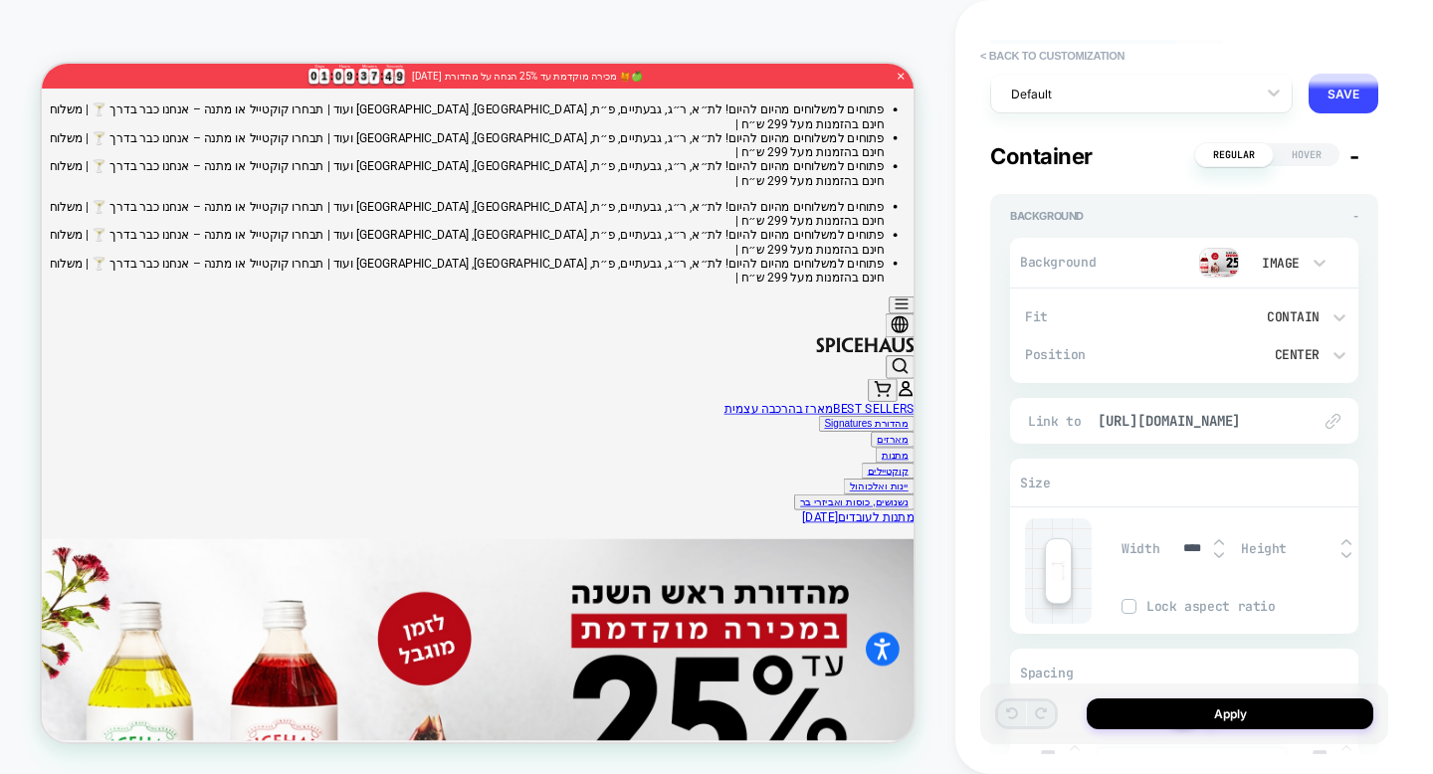
scroll to position [91, 0]
click at [1224, 259] on img at bounding box center [1219, 262] width 40 height 30
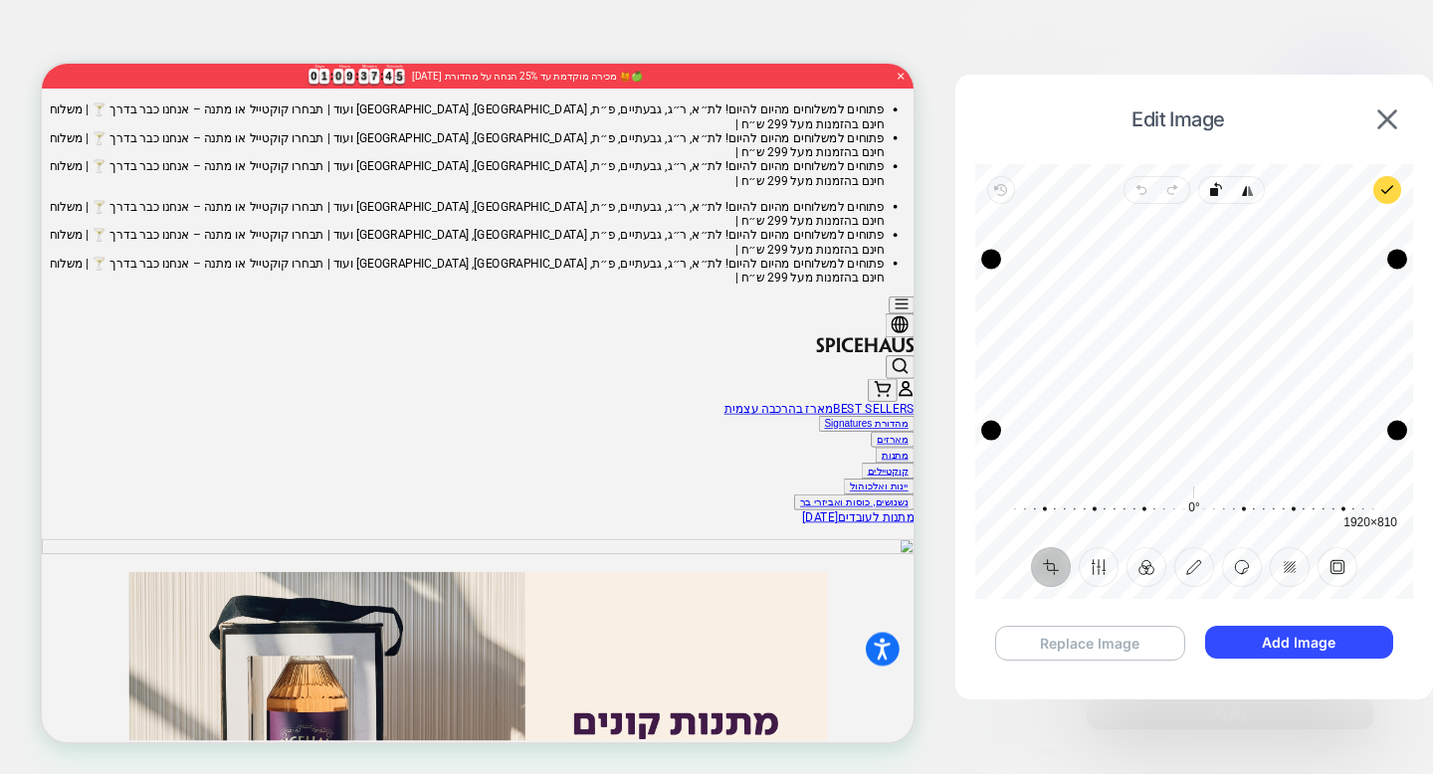
click at [1139, 646] on button "Replace Image" at bounding box center [1090, 643] width 190 height 35
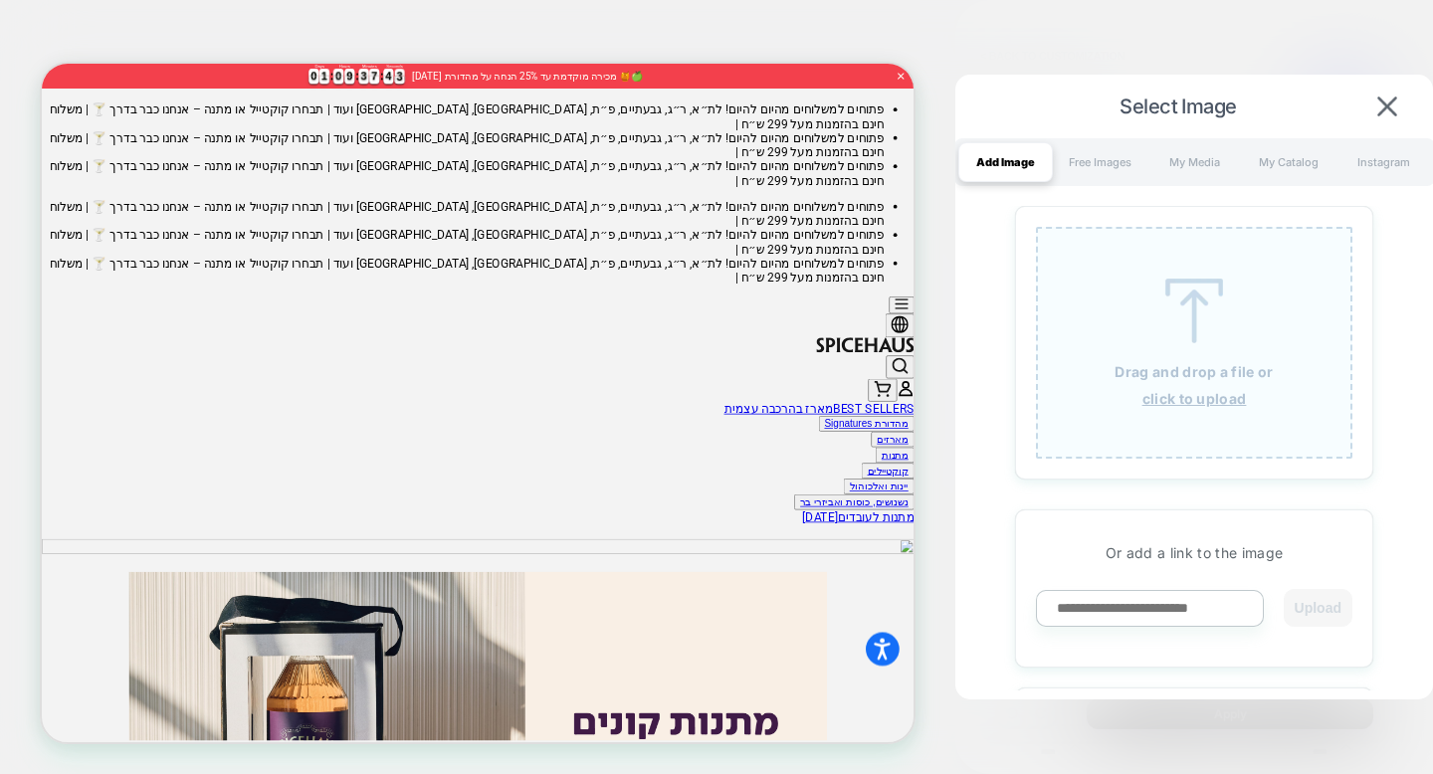
click at [1204, 399] on u "click to upload" at bounding box center [1194, 398] width 104 height 17
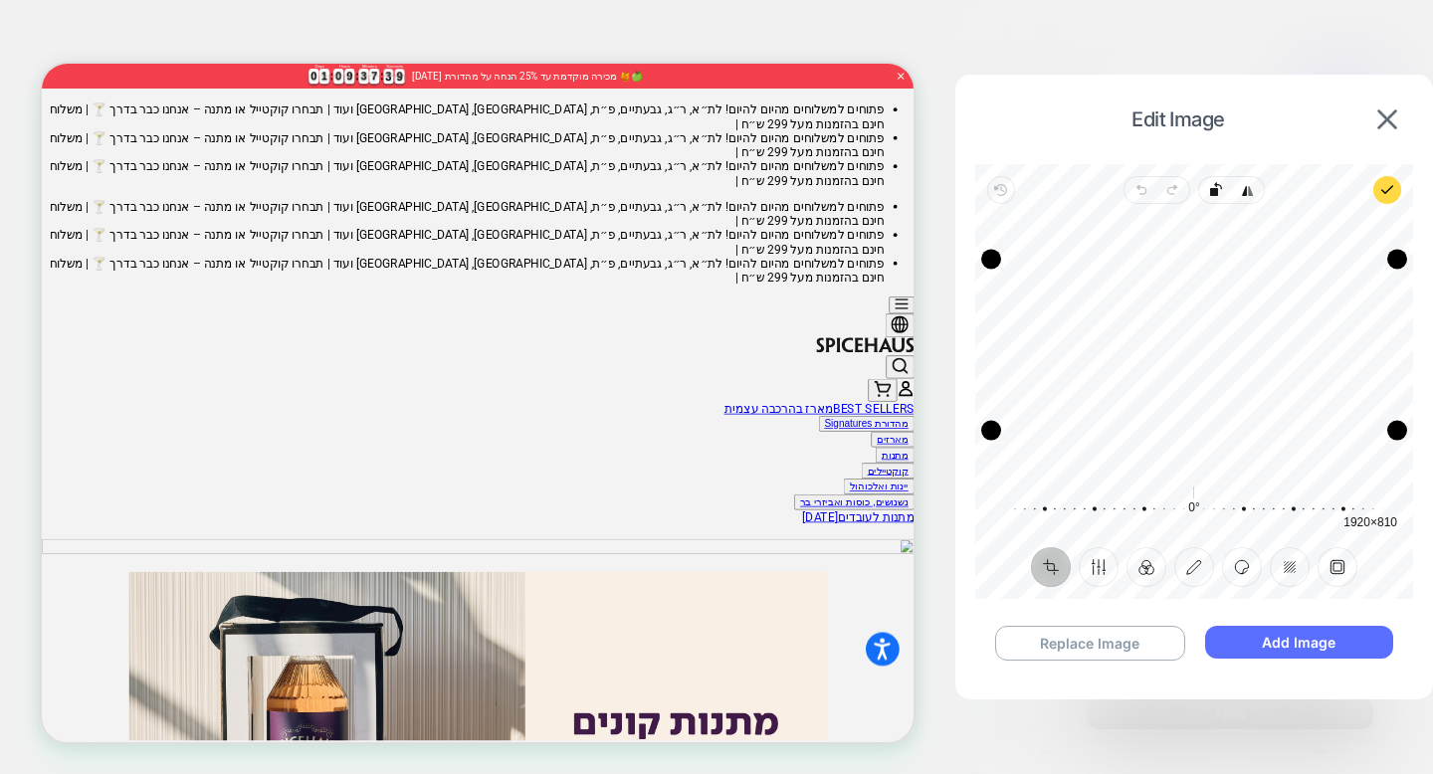
click at [1294, 648] on button "Add Image" at bounding box center [1299, 642] width 188 height 33
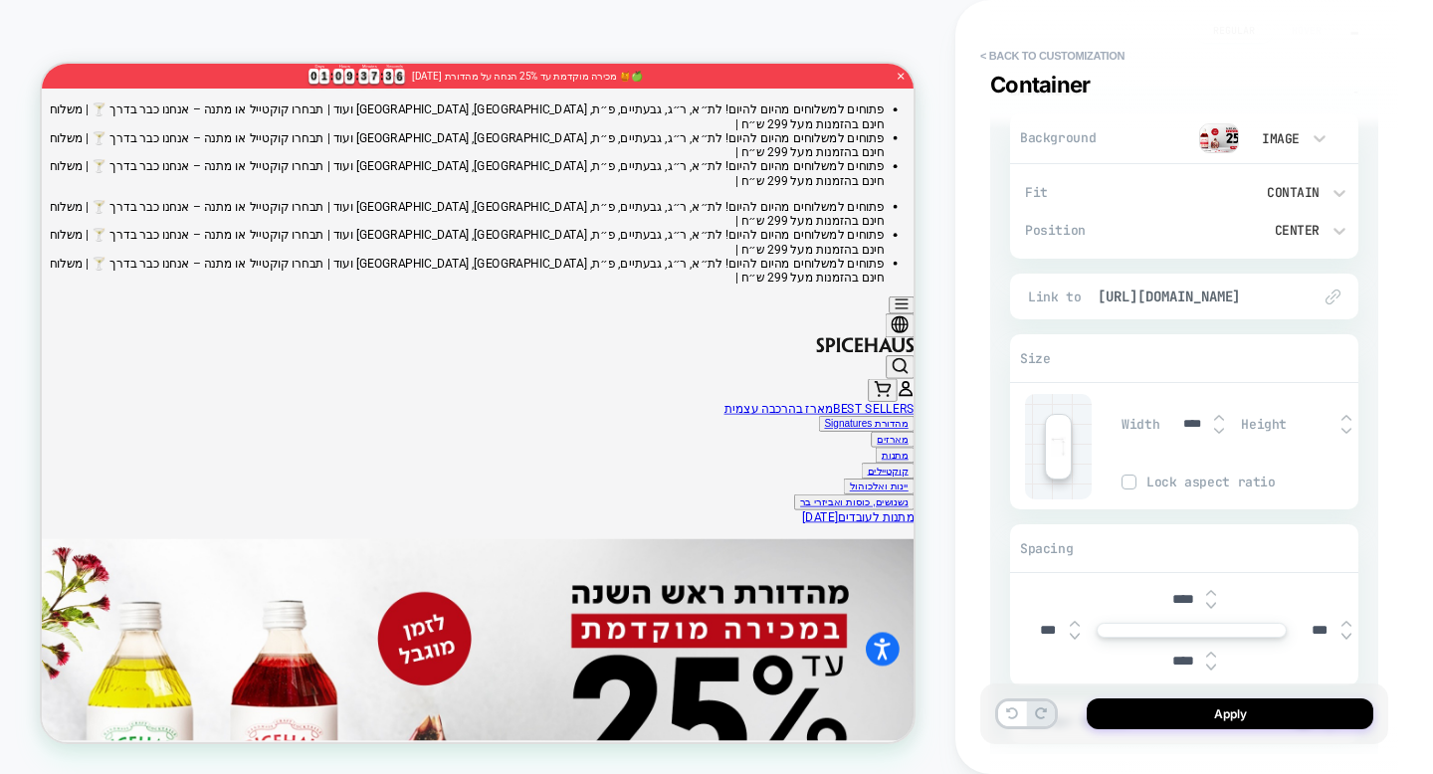
scroll to position [215, 0]
click at [1266, 708] on button "Apply" at bounding box center [1229, 713] width 287 height 31
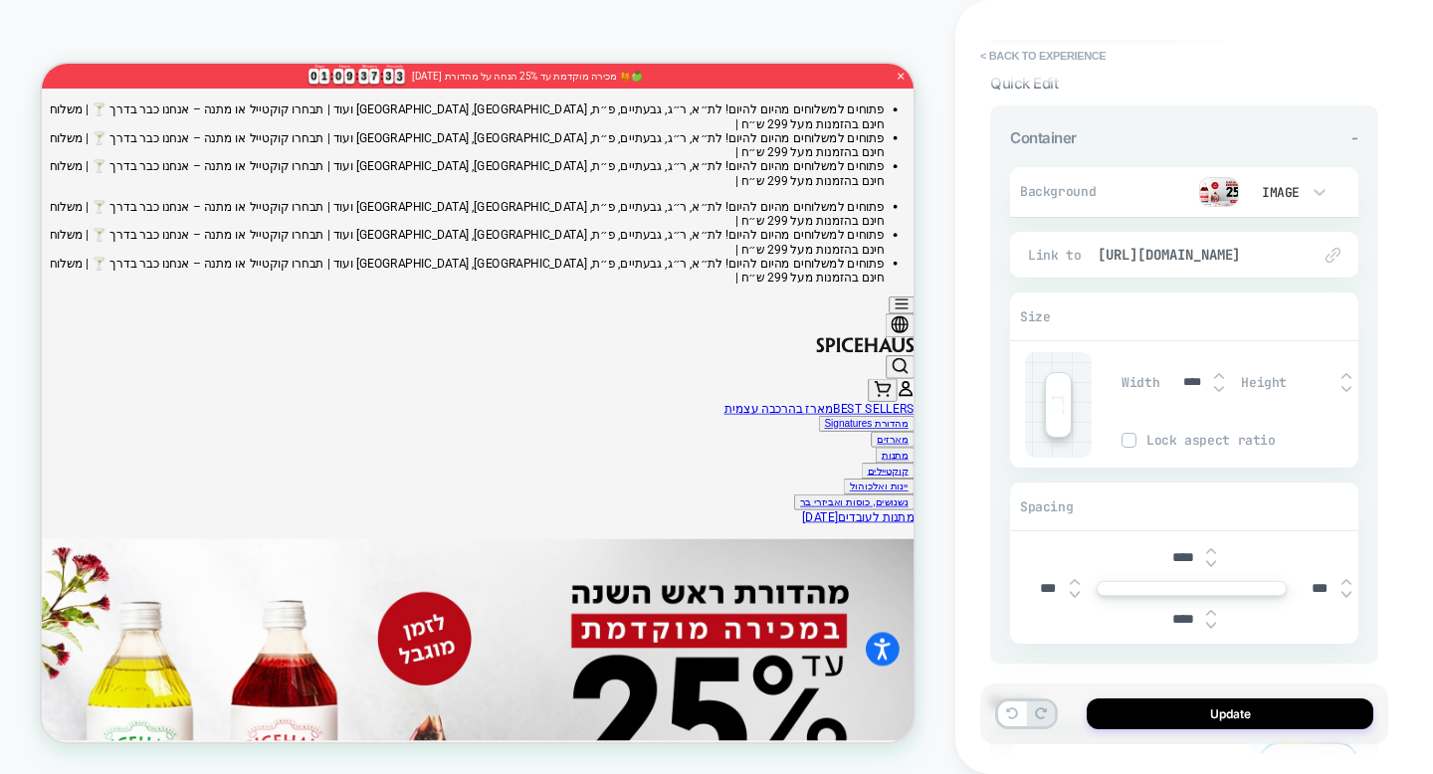
scroll to position [96, 0]
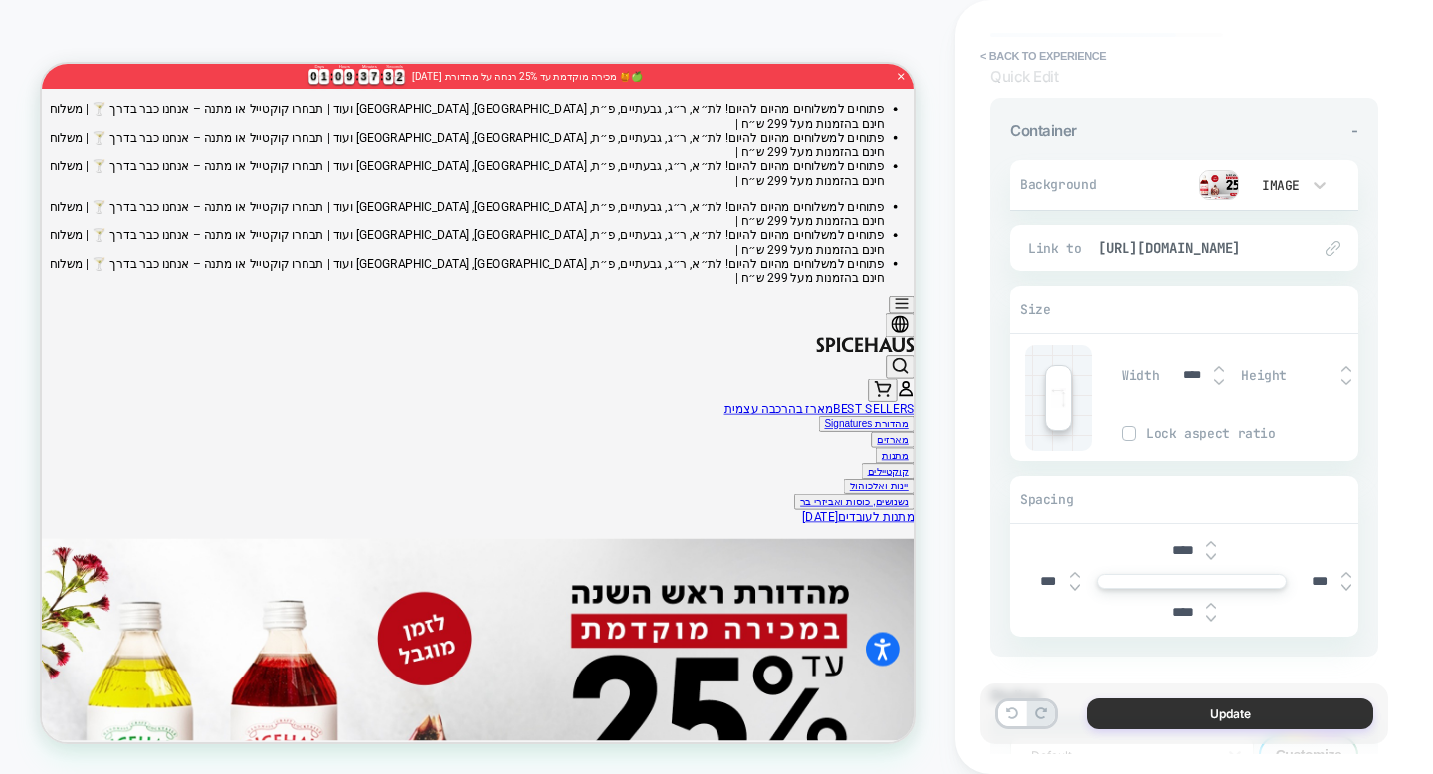
click at [1236, 718] on button "Update" at bounding box center [1229, 713] width 287 height 31
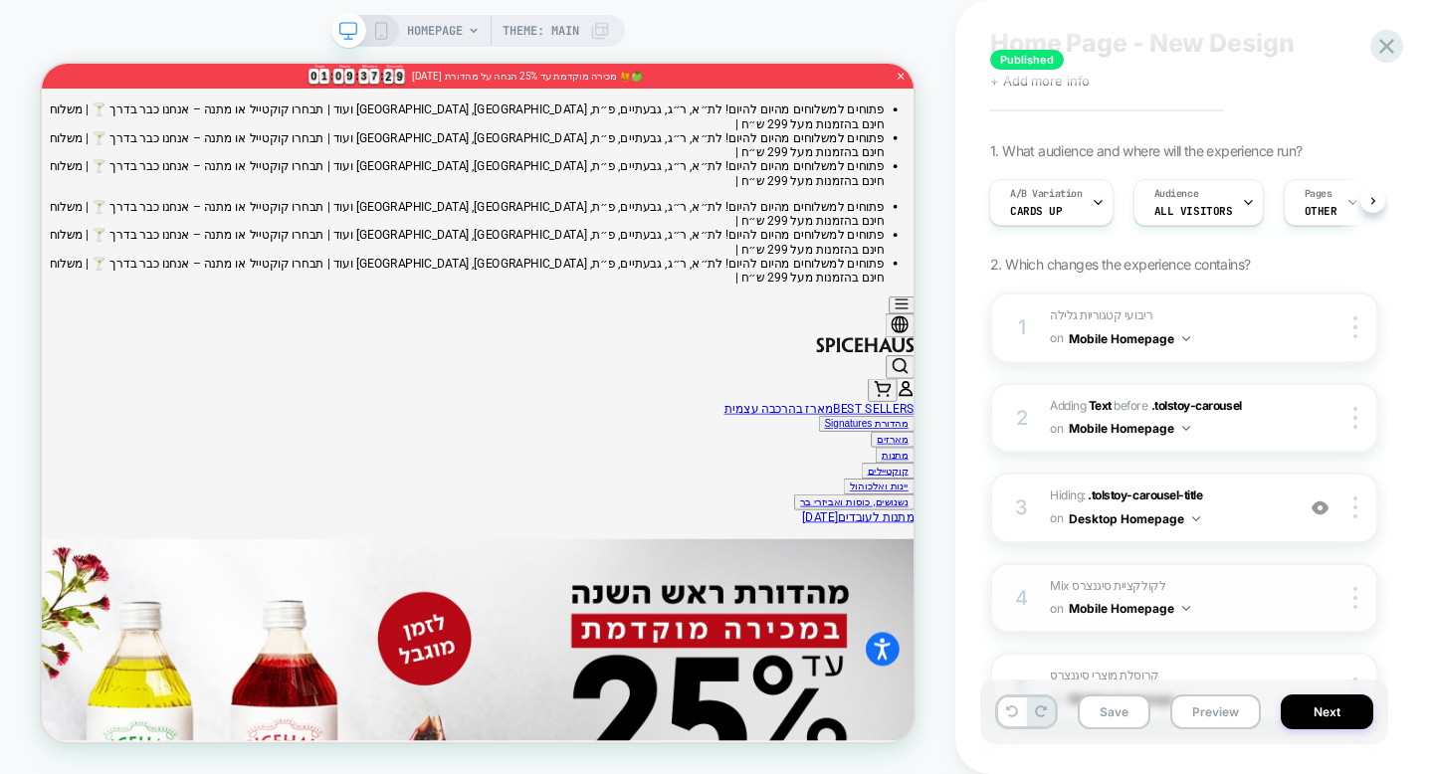
scroll to position [0, 0]
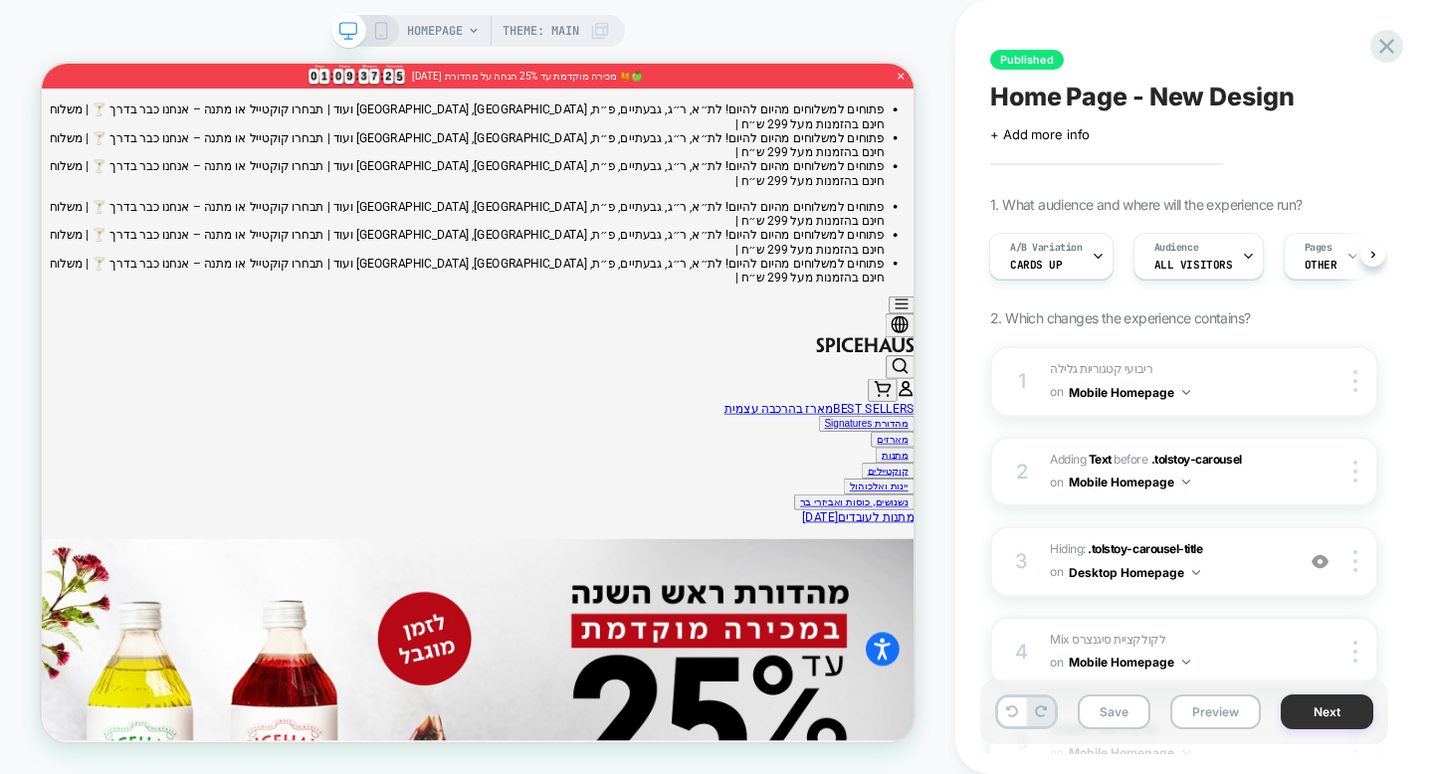
click at [1348, 718] on button "Next" at bounding box center [1326, 711] width 93 height 35
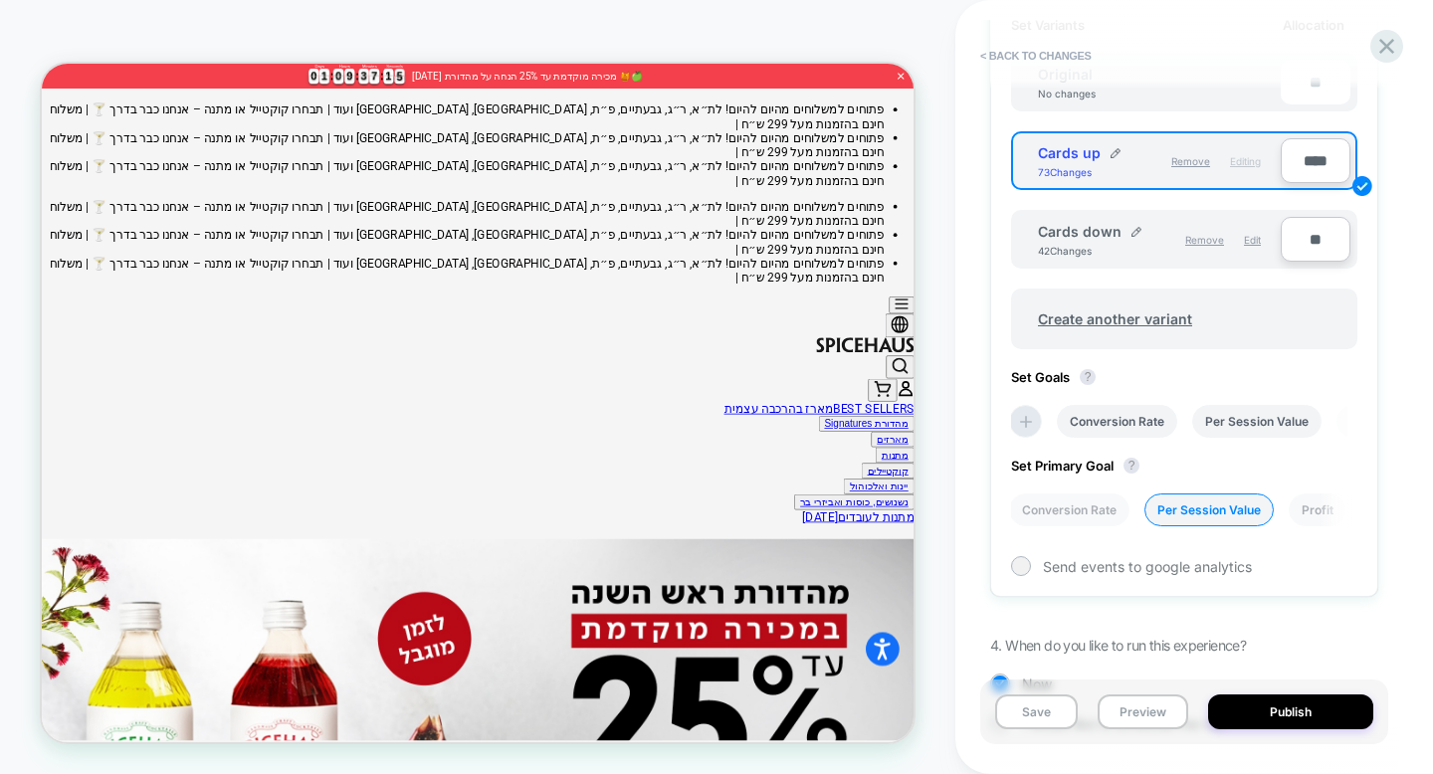
scroll to position [748, 0]
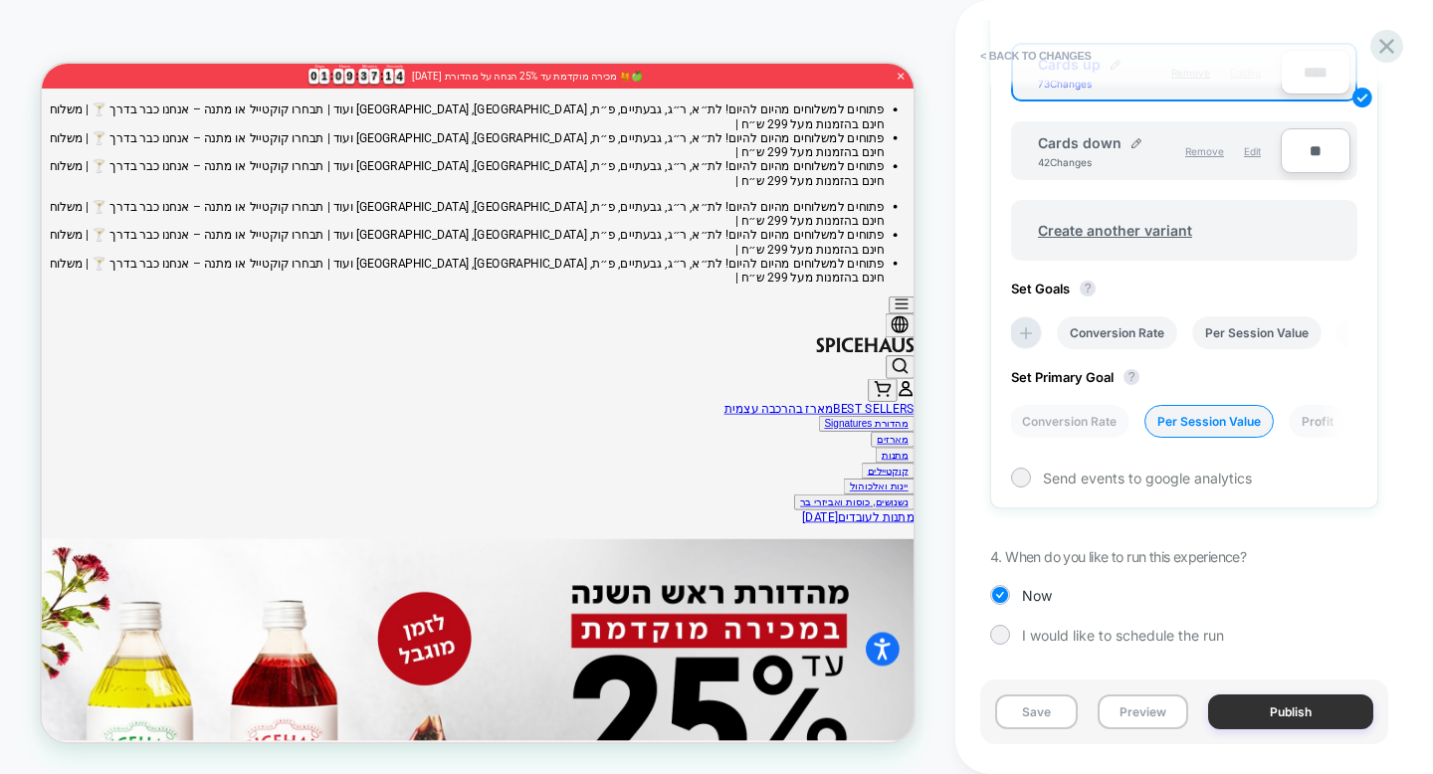
click at [1287, 712] on button "Publish" at bounding box center [1290, 711] width 165 height 35
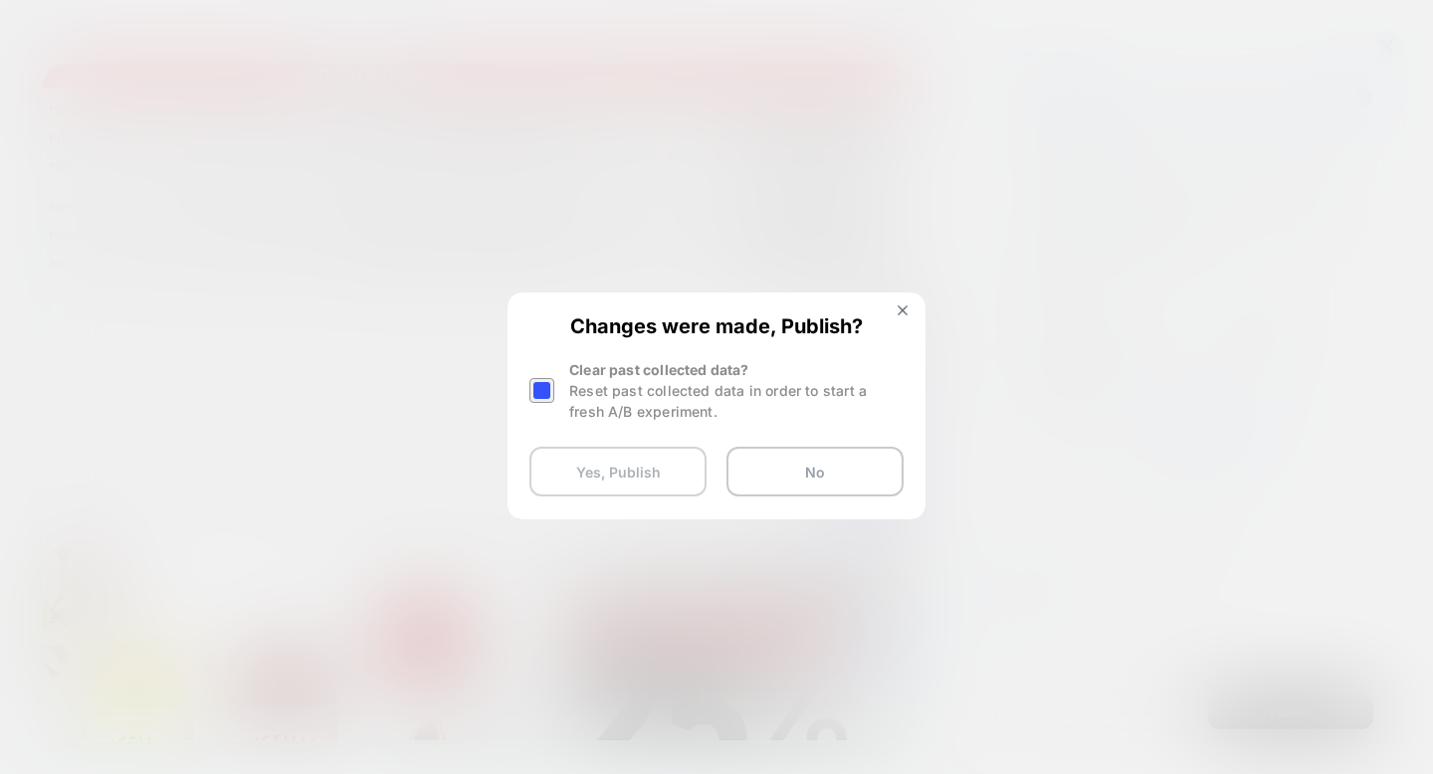
click at [616, 447] on button "Yes, Publish" at bounding box center [617, 472] width 177 height 50
click at [606, 476] on button "Yes, Publish" at bounding box center [617, 472] width 177 height 50
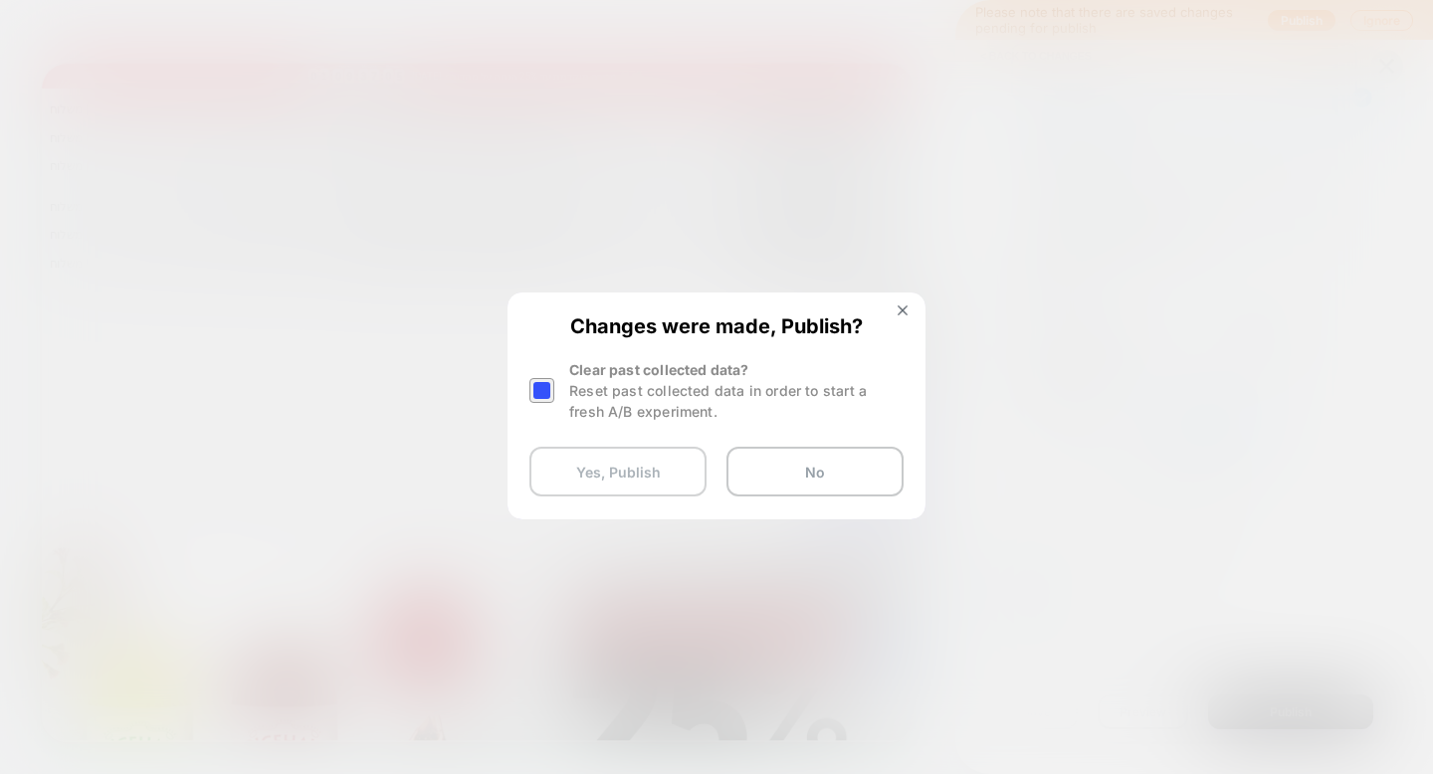
click at [606, 476] on button "Yes, Publish" at bounding box center [617, 472] width 177 height 50
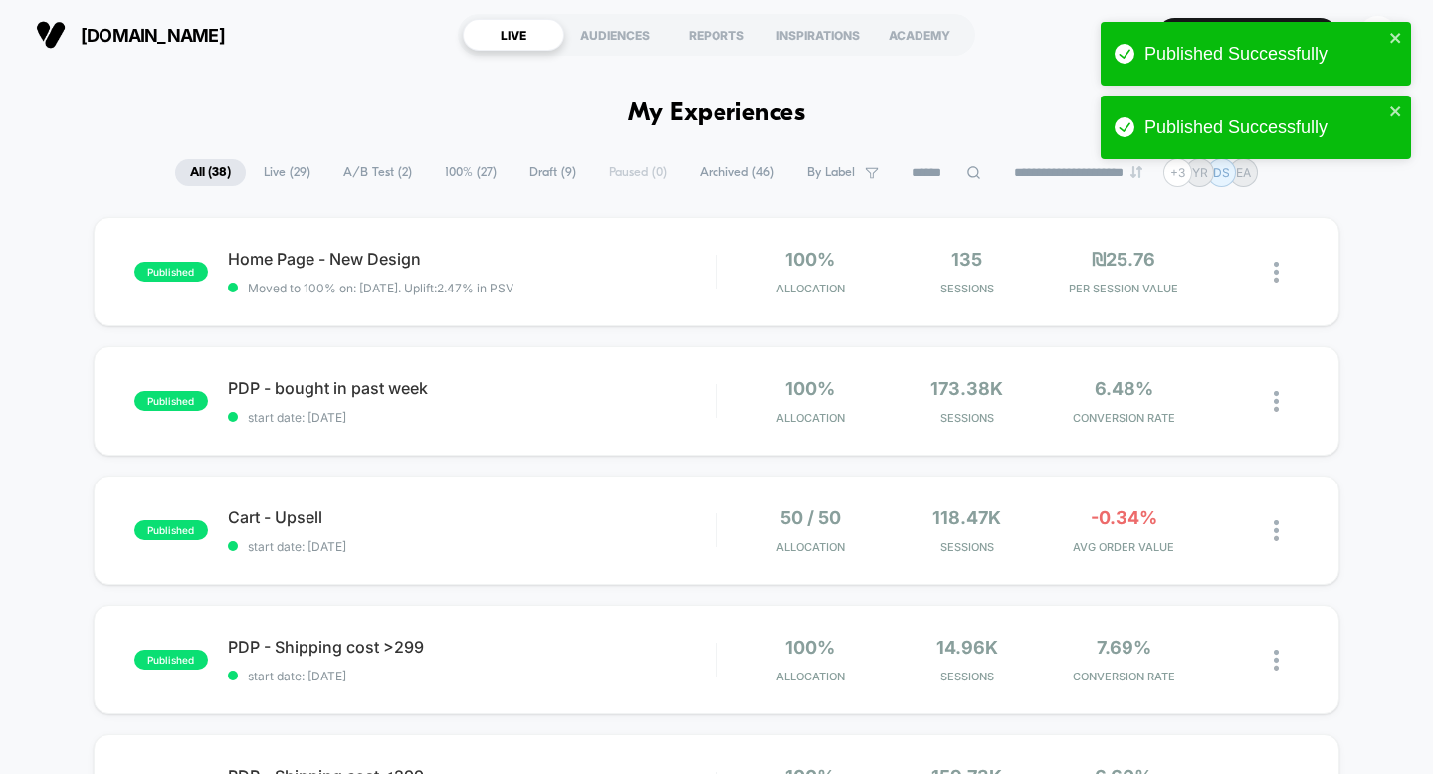
click at [606, 476] on div "published Cart - Upsell start date: 10.4.2025 50 / 50 Allocation 118.47k Sessio…" at bounding box center [717, 530] width 1247 height 109
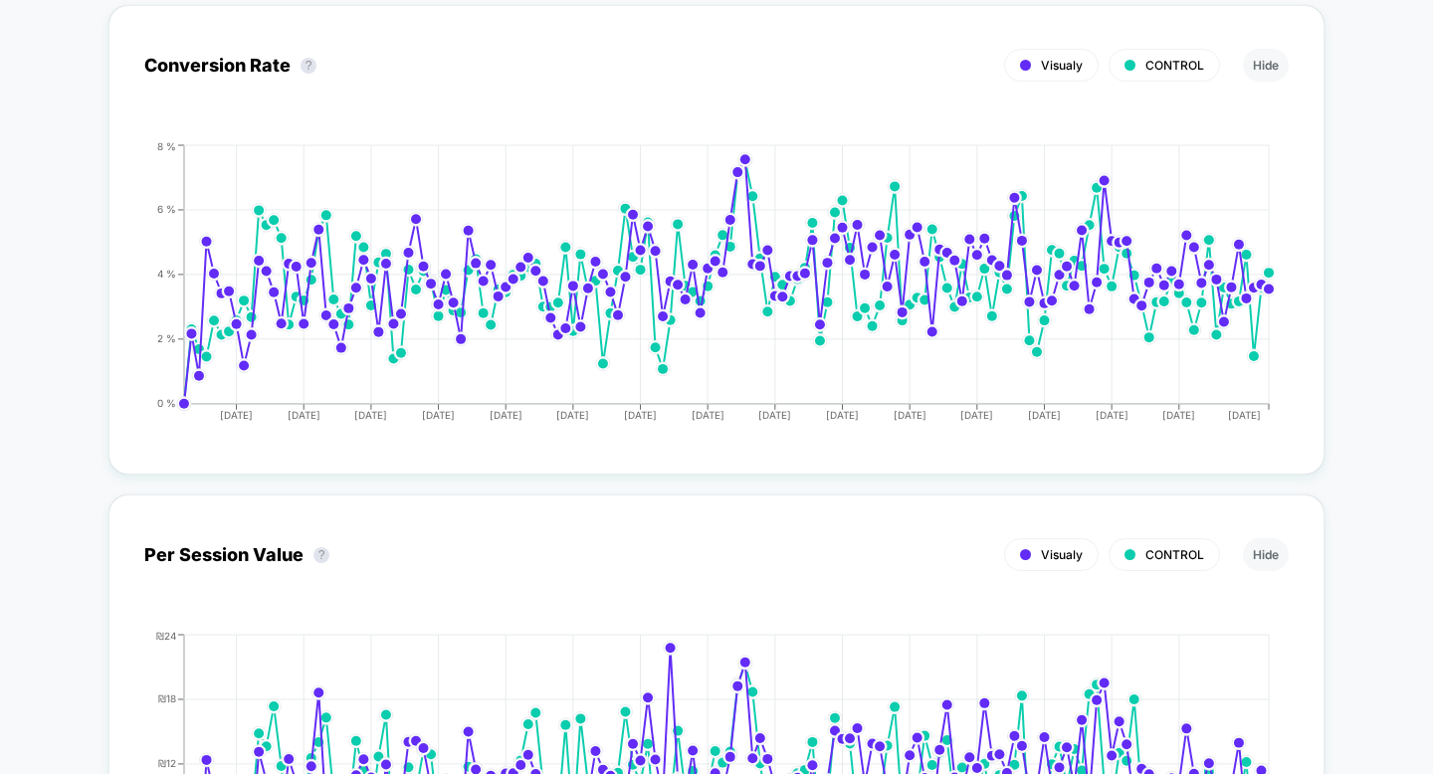
scroll to position [1817, 0]
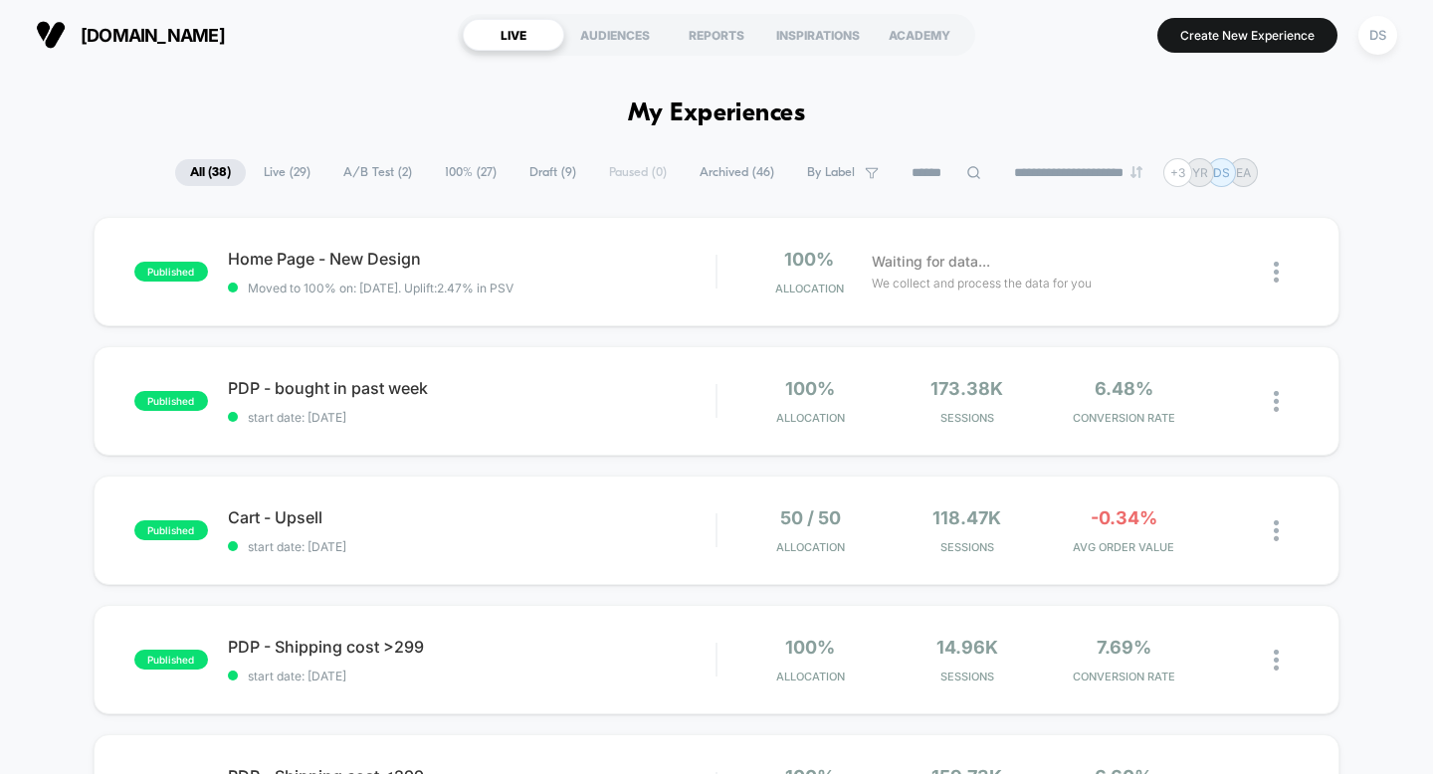
click at [1232, 272] on icon at bounding box center [1236, 272] width 15 height 15
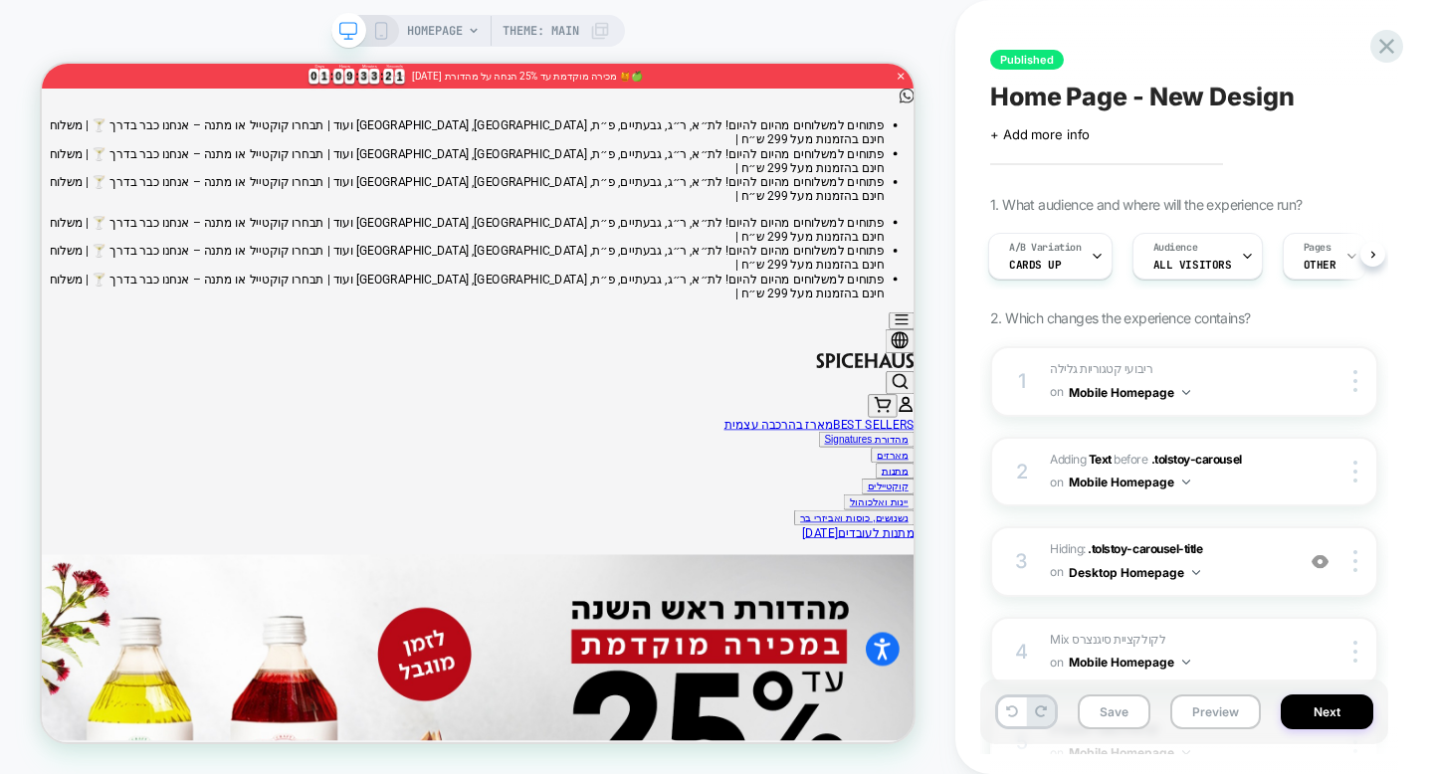
click at [390, 27] on div "HOMEPAGE Theme: MAIN" at bounding box center [477, 31] width 293 height 32
click at [248, 21] on div "HOMEPAGE Theme: MAIN" at bounding box center [477, 387] width 955 height 734
click at [379, 41] on div "HOMEPAGE Theme: MAIN" at bounding box center [477, 31] width 293 height 32
click at [386, 34] on icon at bounding box center [381, 31] width 18 height 18
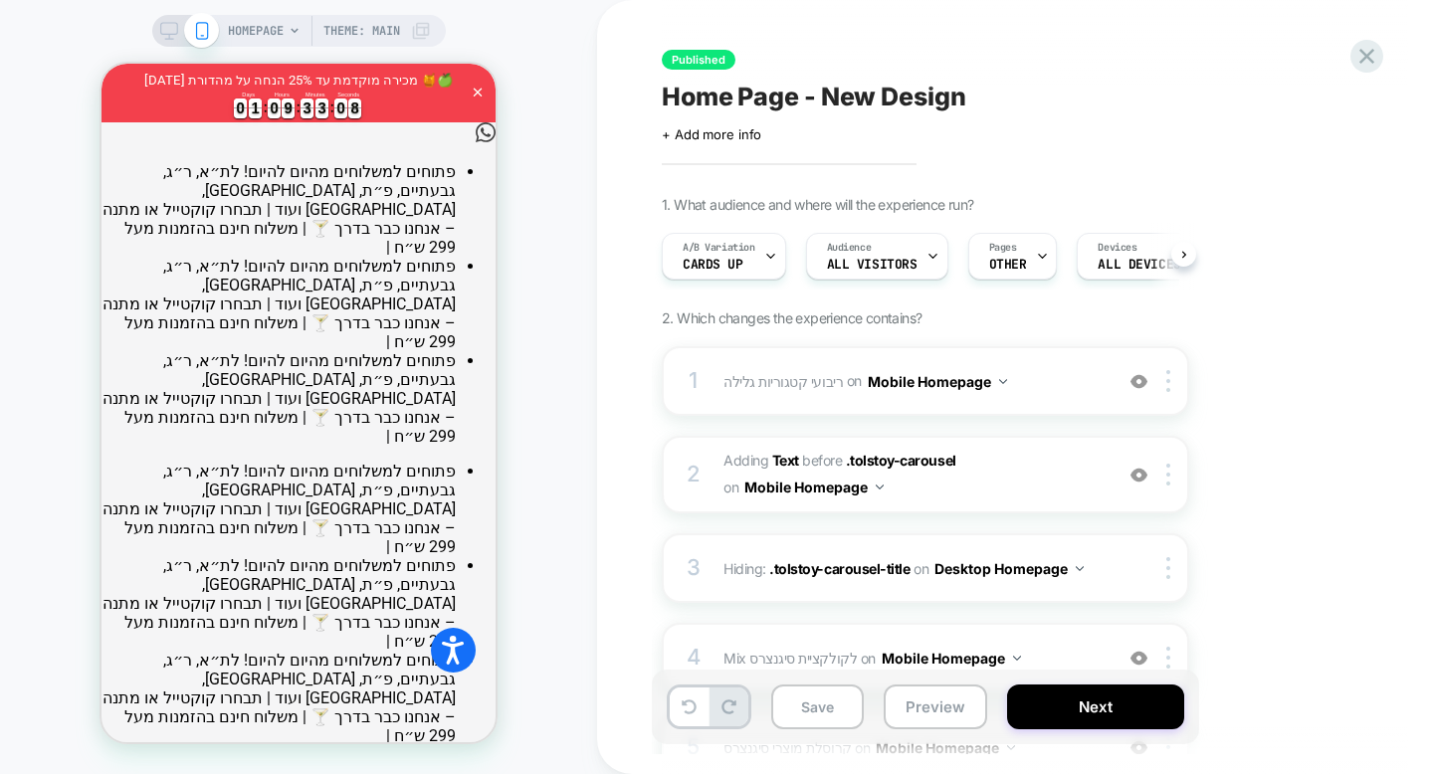
scroll to position [0, 1]
click at [610, 251] on div "Published Home Page - New Design Click to edit experience details + Add more in…" at bounding box center [1034, 387] width 875 height 774
click at [563, 312] on div "HOMEPAGE Theme: MAIN" at bounding box center [298, 387] width 597 height 734
click at [1102, 587] on div "3 Hiding : .tolstoy-carousel-title .tolstoy-carousel-title on Desktop Homepage …" at bounding box center [925, 568] width 527 height 70
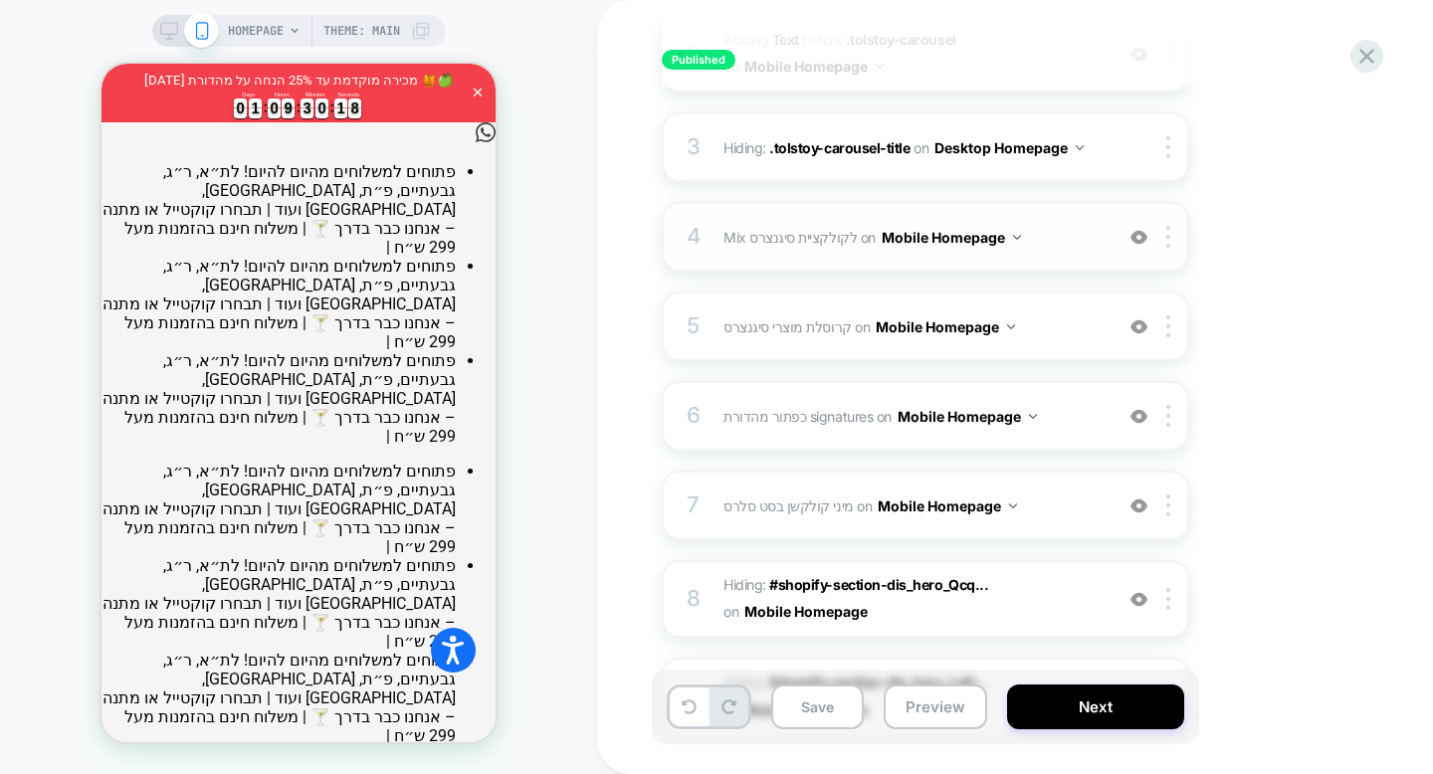
scroll to position [862, 0]
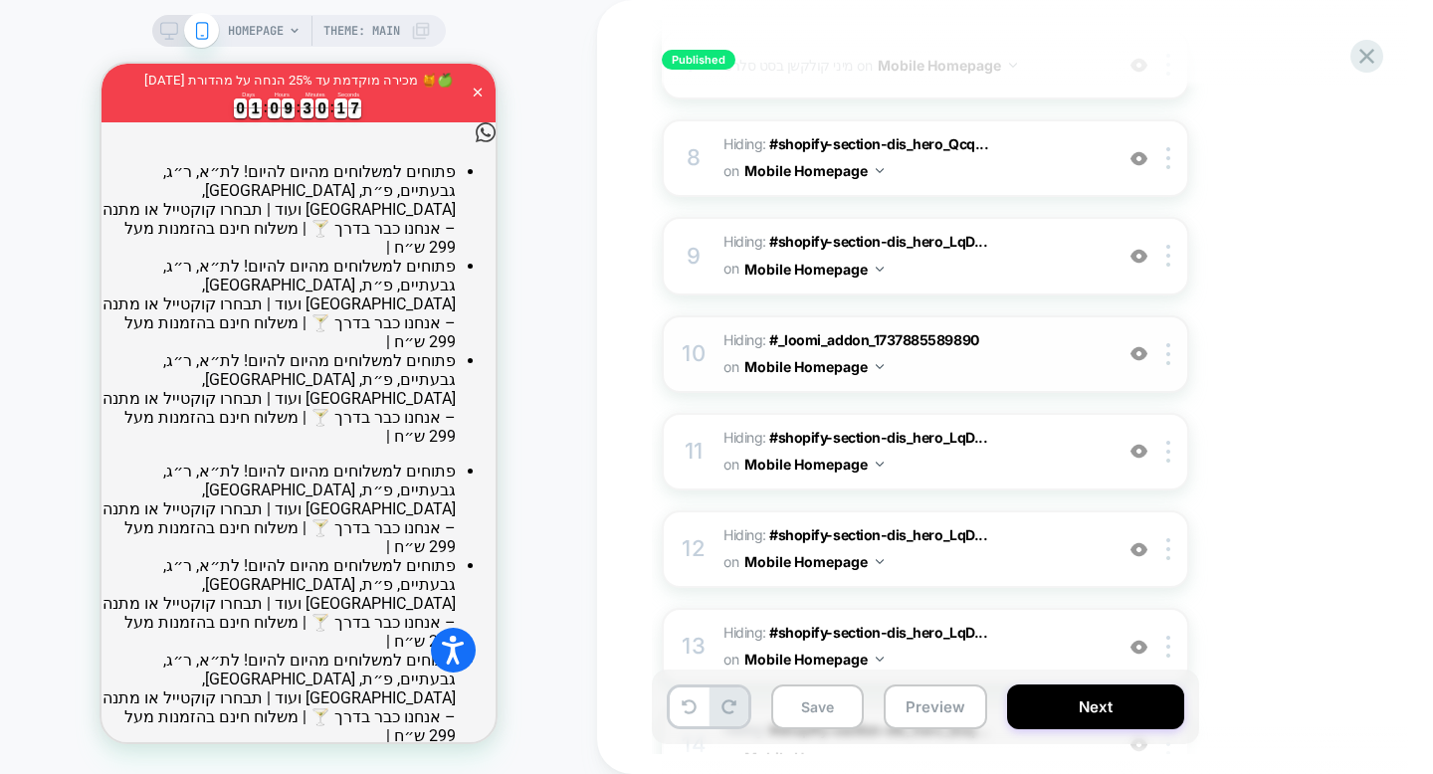
click at [1013, 357] on span "Hiding : #_loomi_addon_1737885589890 #_loomi_addon_[PHONE_NUMBER] on Mobile Hom…" at bounding box center [912, 354] width 379 height 54
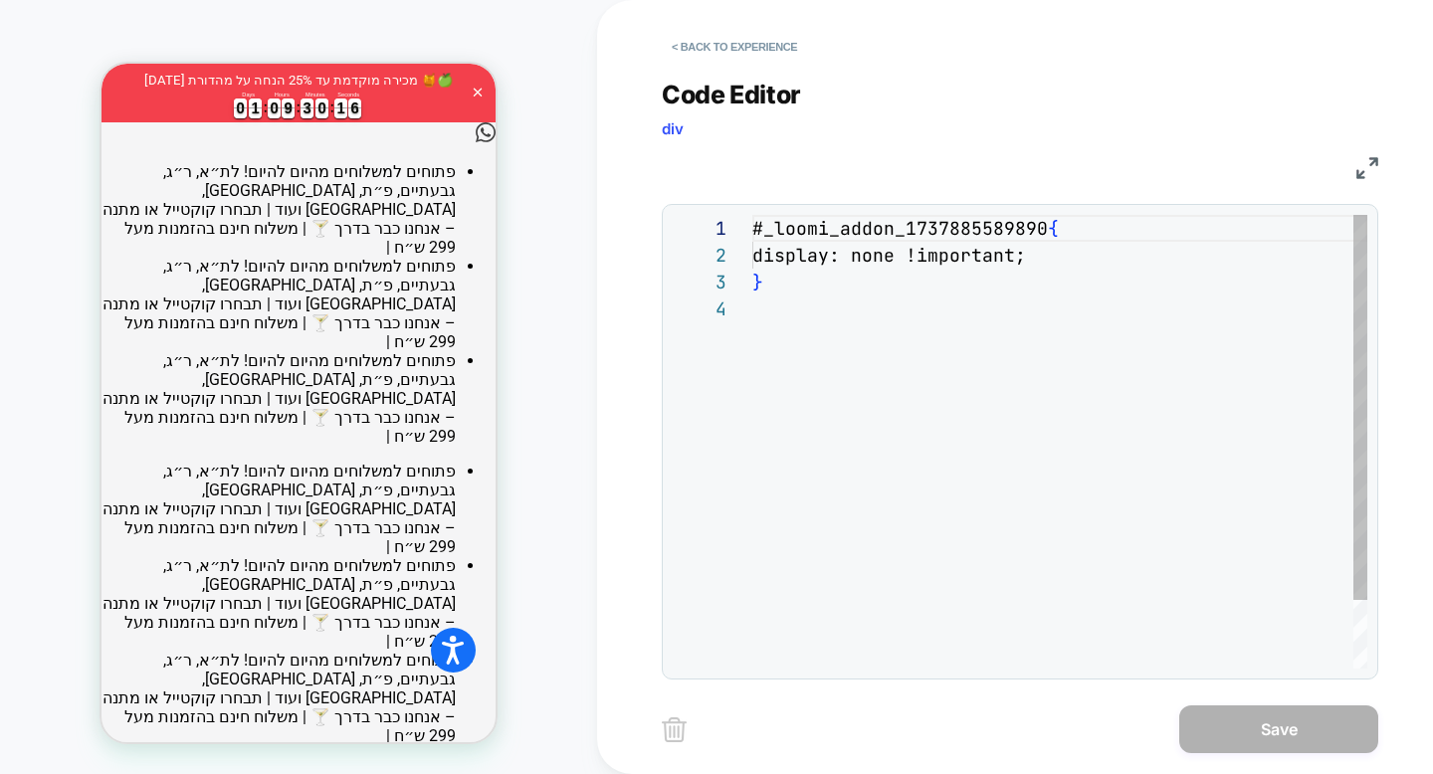
scroll to position [81, 0]
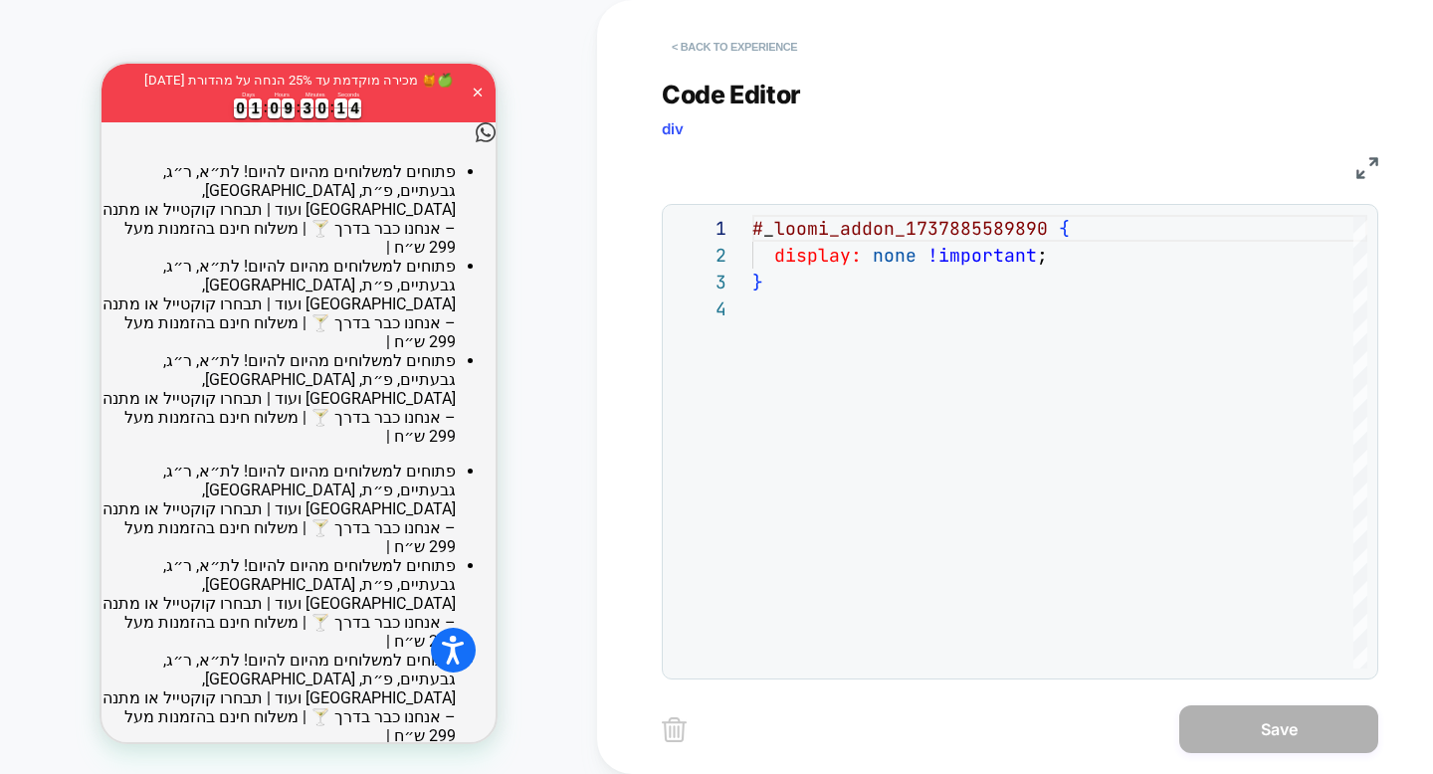
click at [706, 45] on button "< Back to experience" at bounding box center [734, 47] width 145 height 32
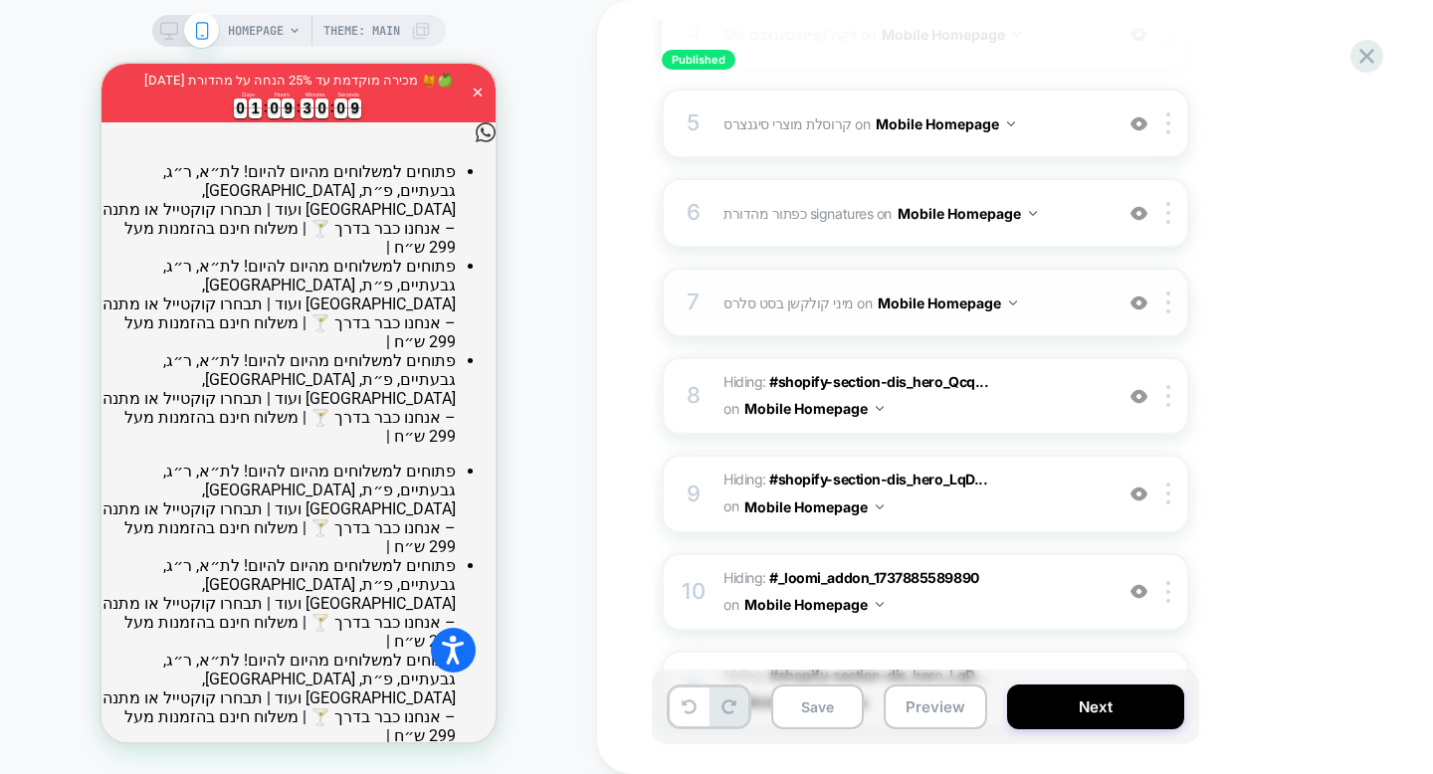
scroll to position [794, 0]
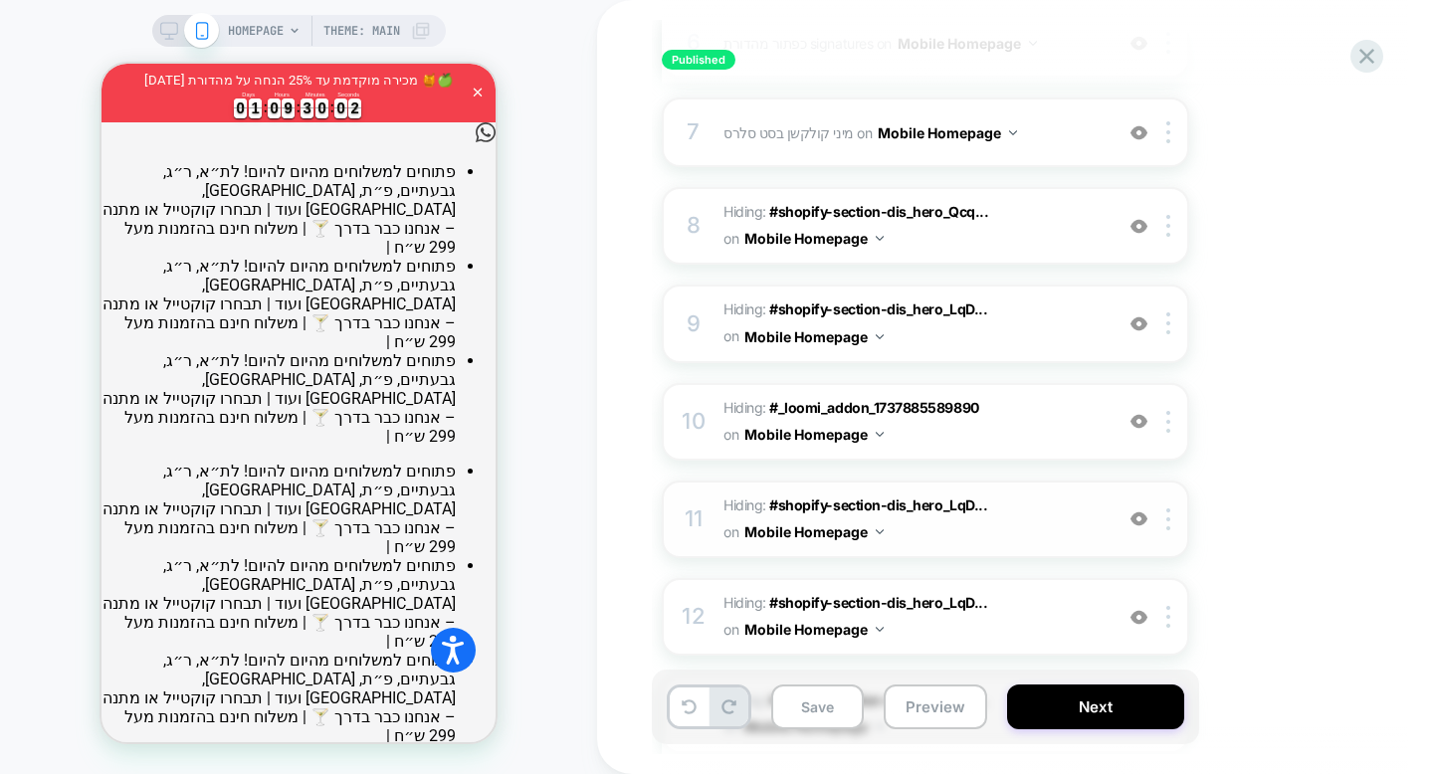
click at [958, 538] on span "Hiding : #shopify-section-dis_hero_LqD... #shopify-section-dis_hero_LqDaNe p:nt…" at bounding box center [912, 519] width 379 height 54
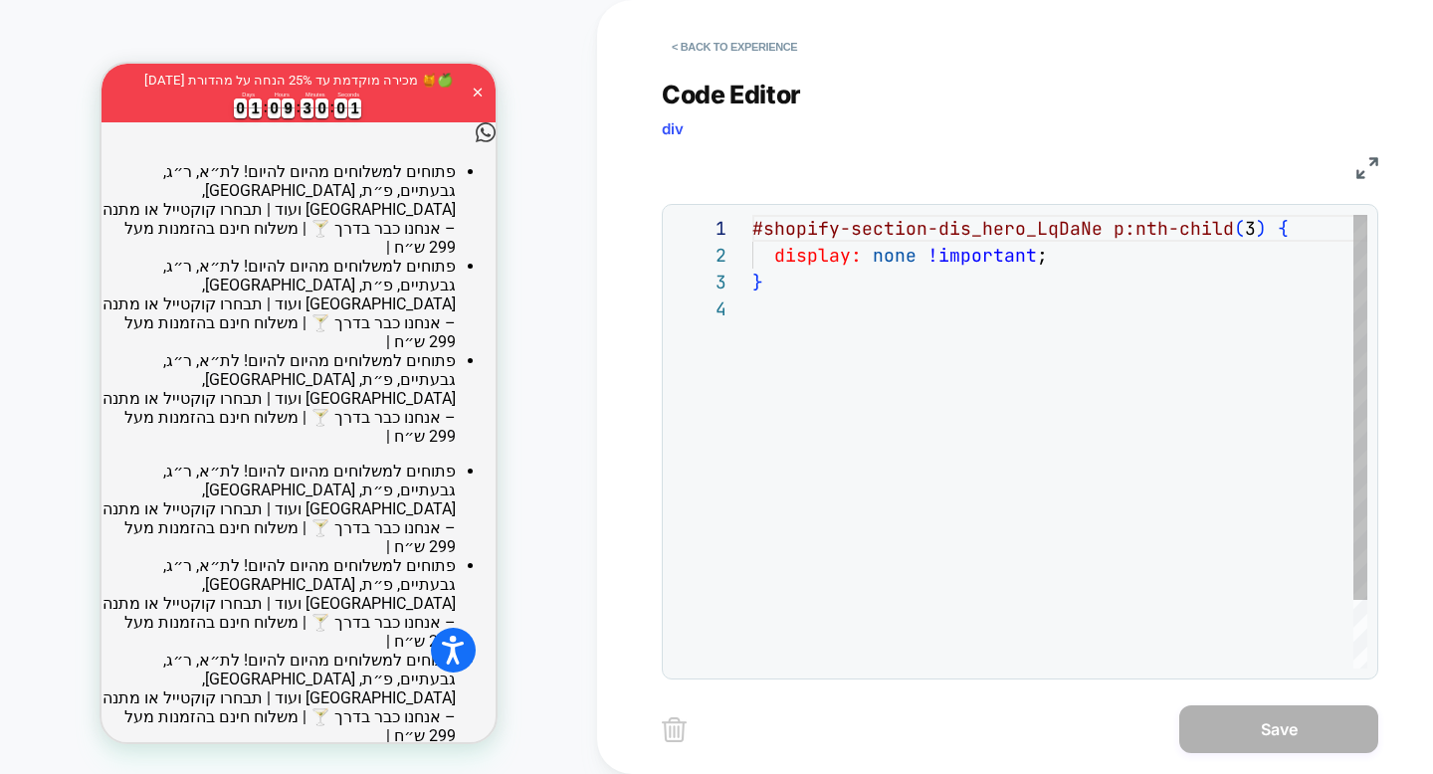
scroll to position [81, 0]
click at [696, 47] on button "< Back to experience" at bounding box center [734, 47] width 145 height 32
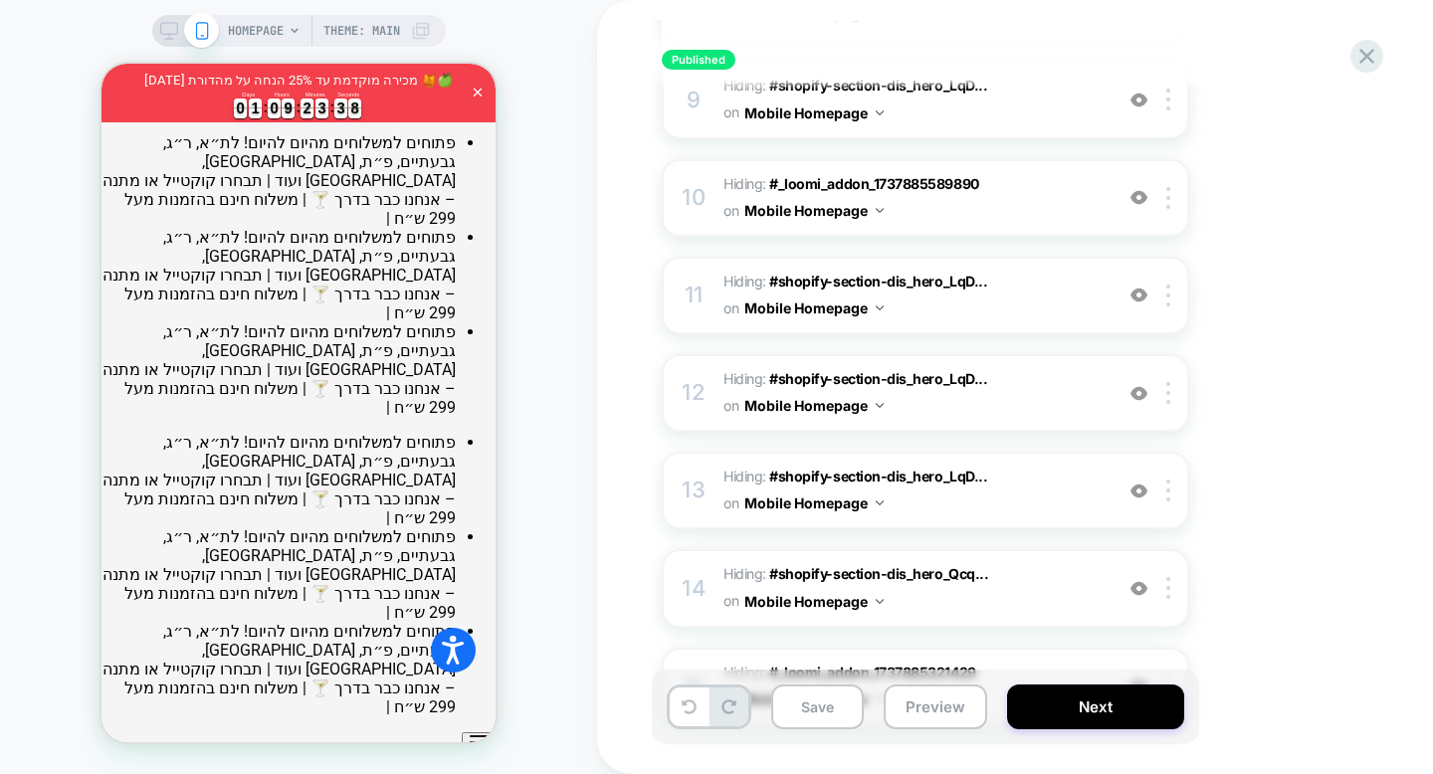
scroll to position [0, 0]
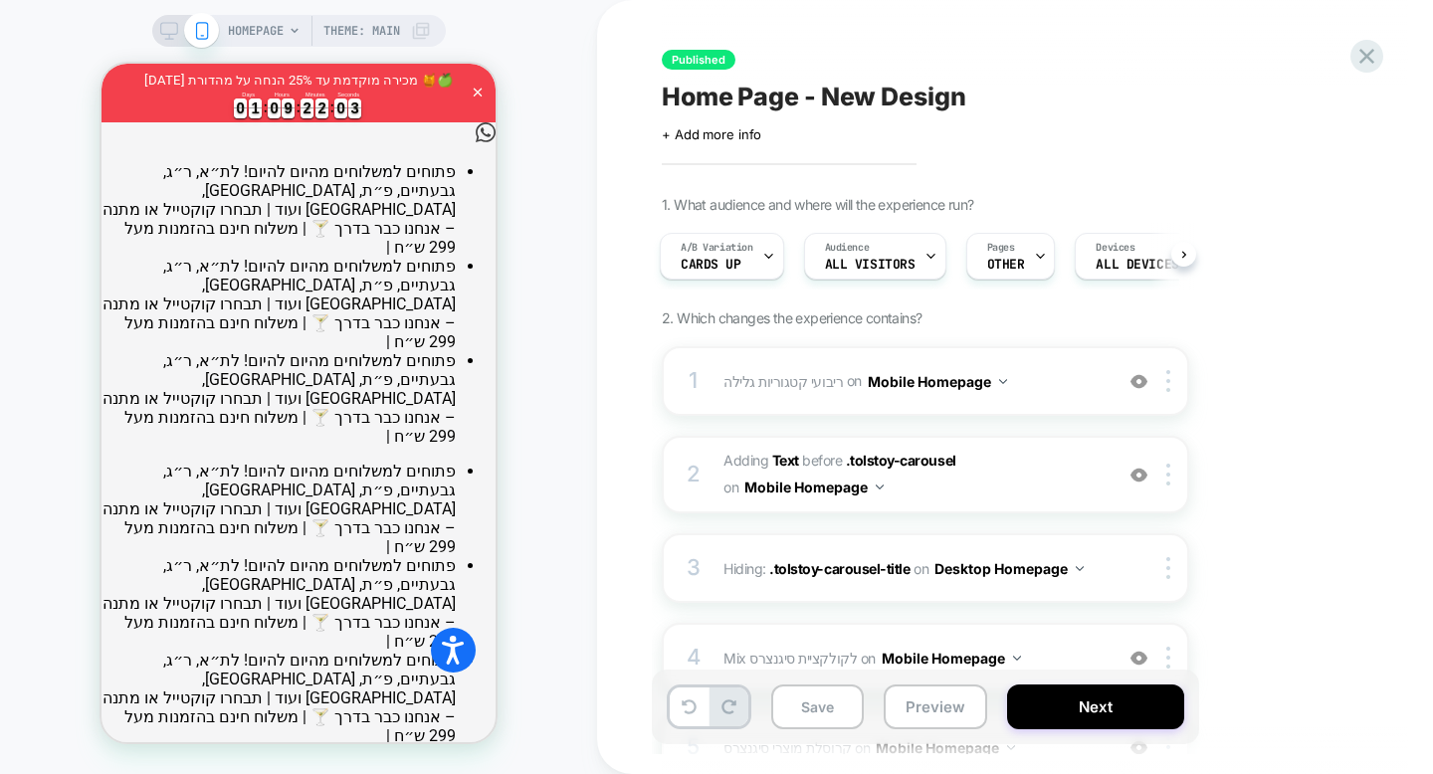
click at [558, 233] on div "HOMEPAGE Theme: MAIN" at bounding box center [298, 387] width 597 height 734
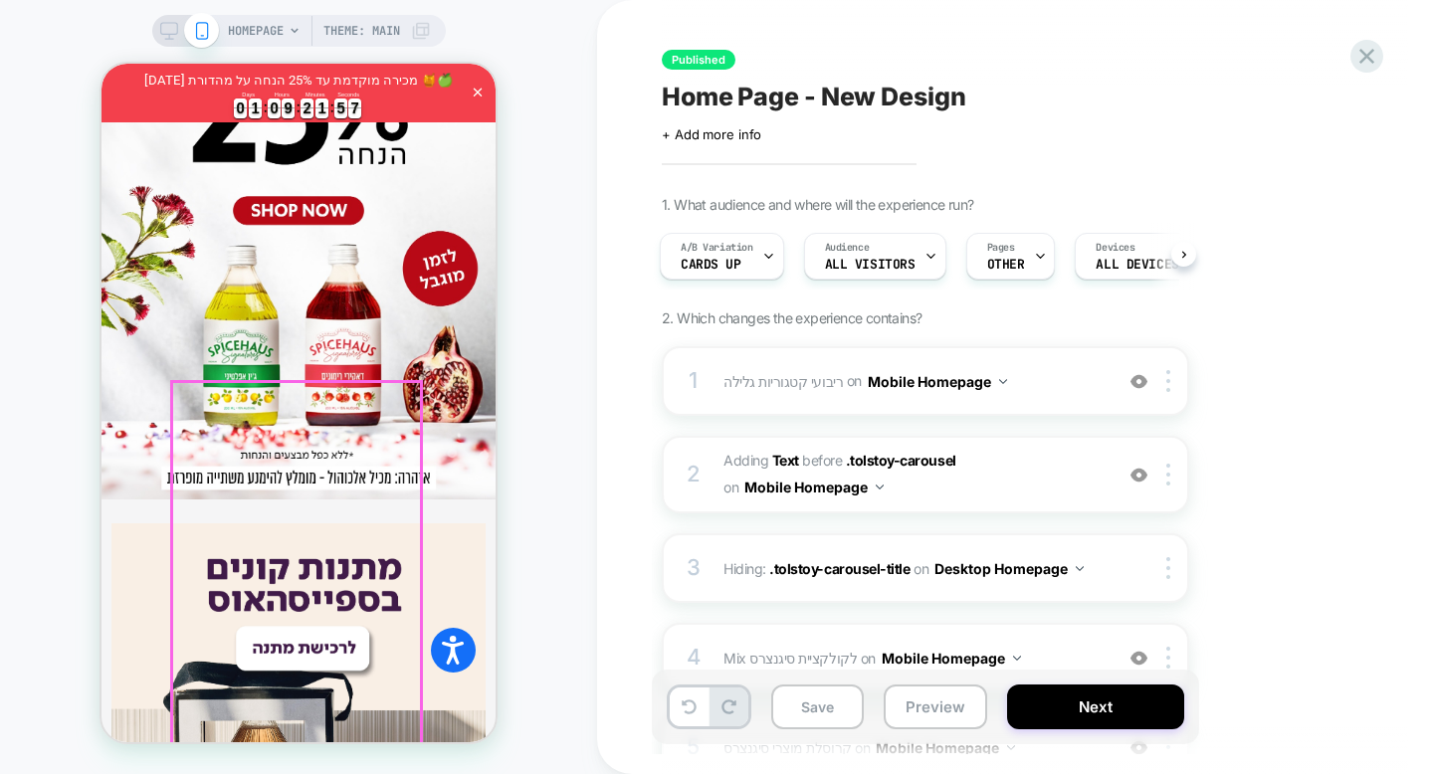
scroll to position [1299, 0]
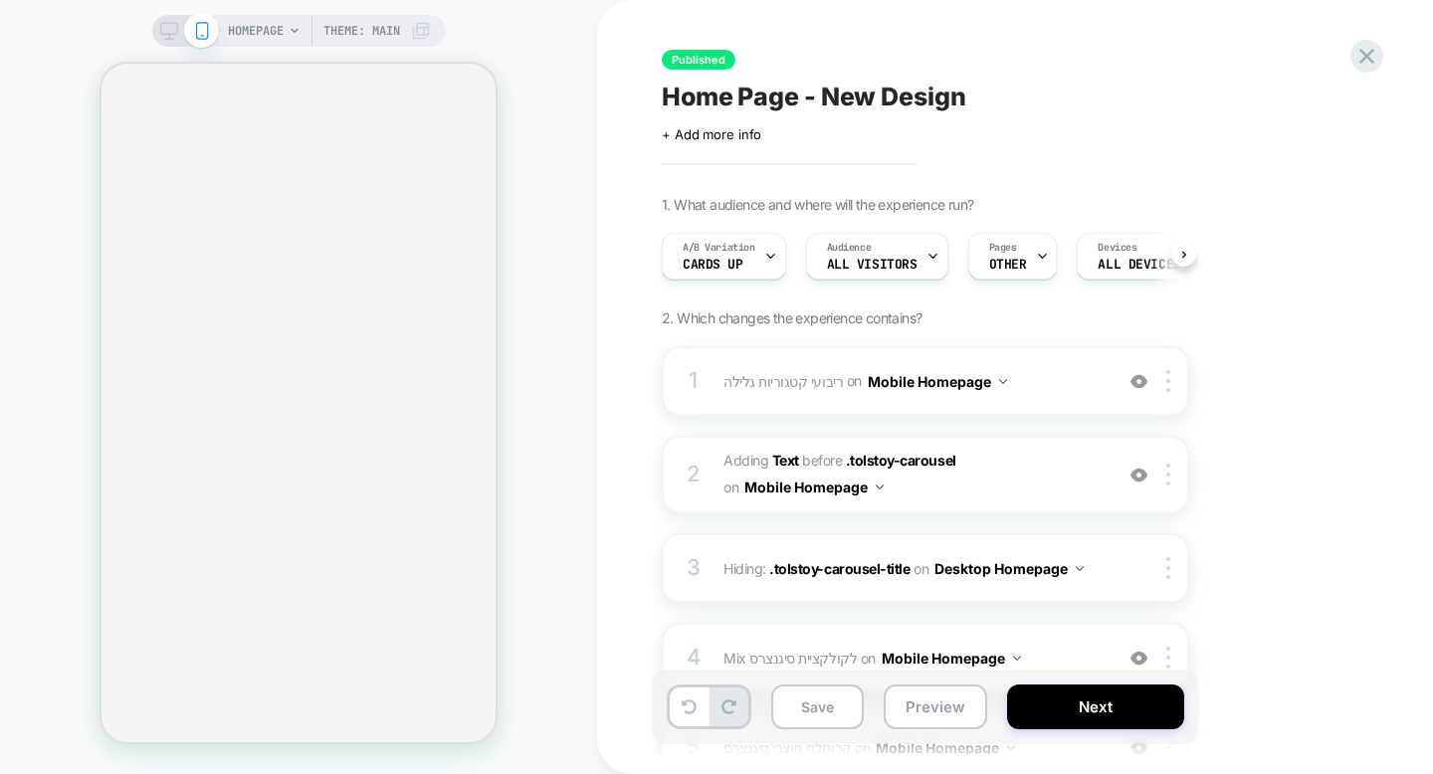
scroll to position [0, 1]
click at [1374, 58] on icon at bounding box center [1366, 56] width 27 height 27
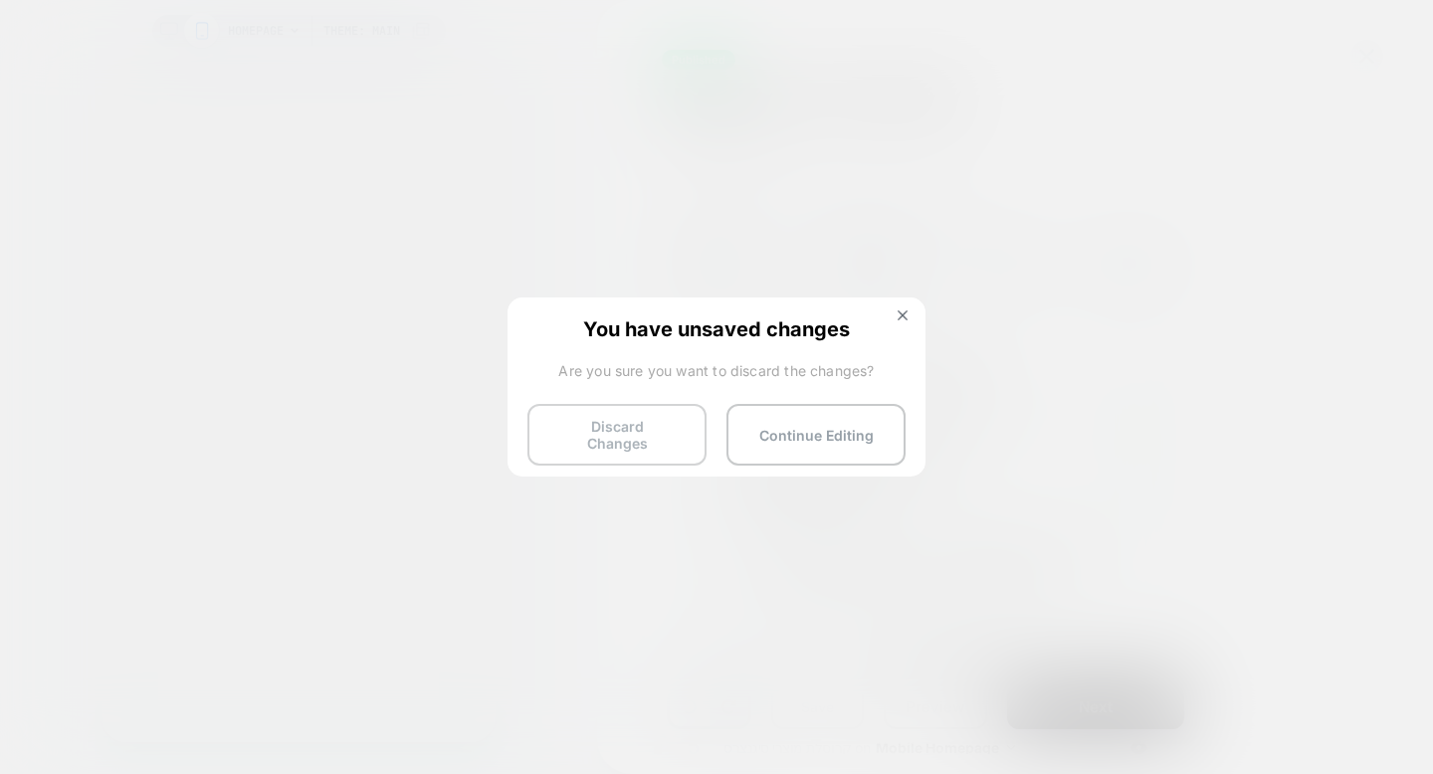
click at [630, 430] on button "Discard Changes" at bounding box center [616, 435] width 179 height 62
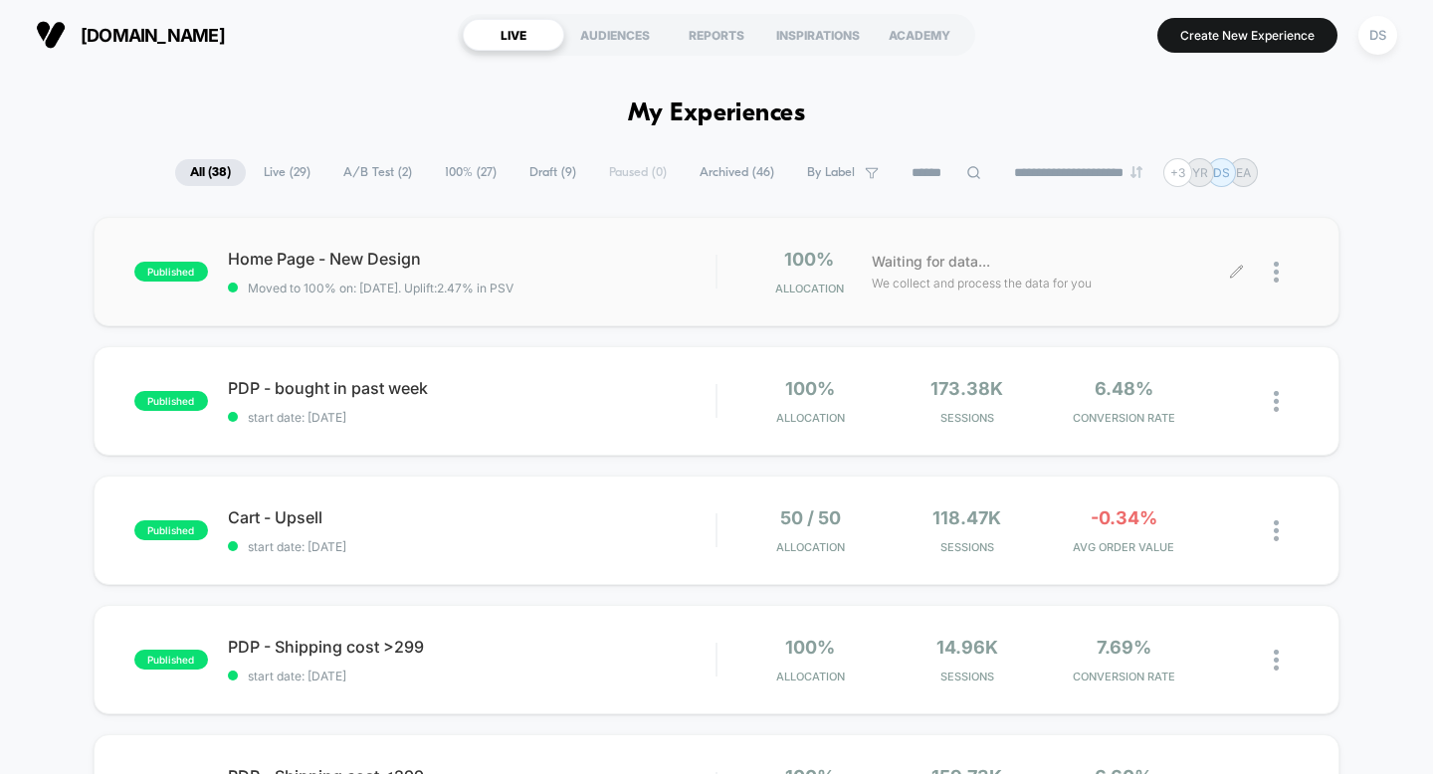
click at [1235, 269] on icon at bounding box center [1236, 272] width 15 height 15
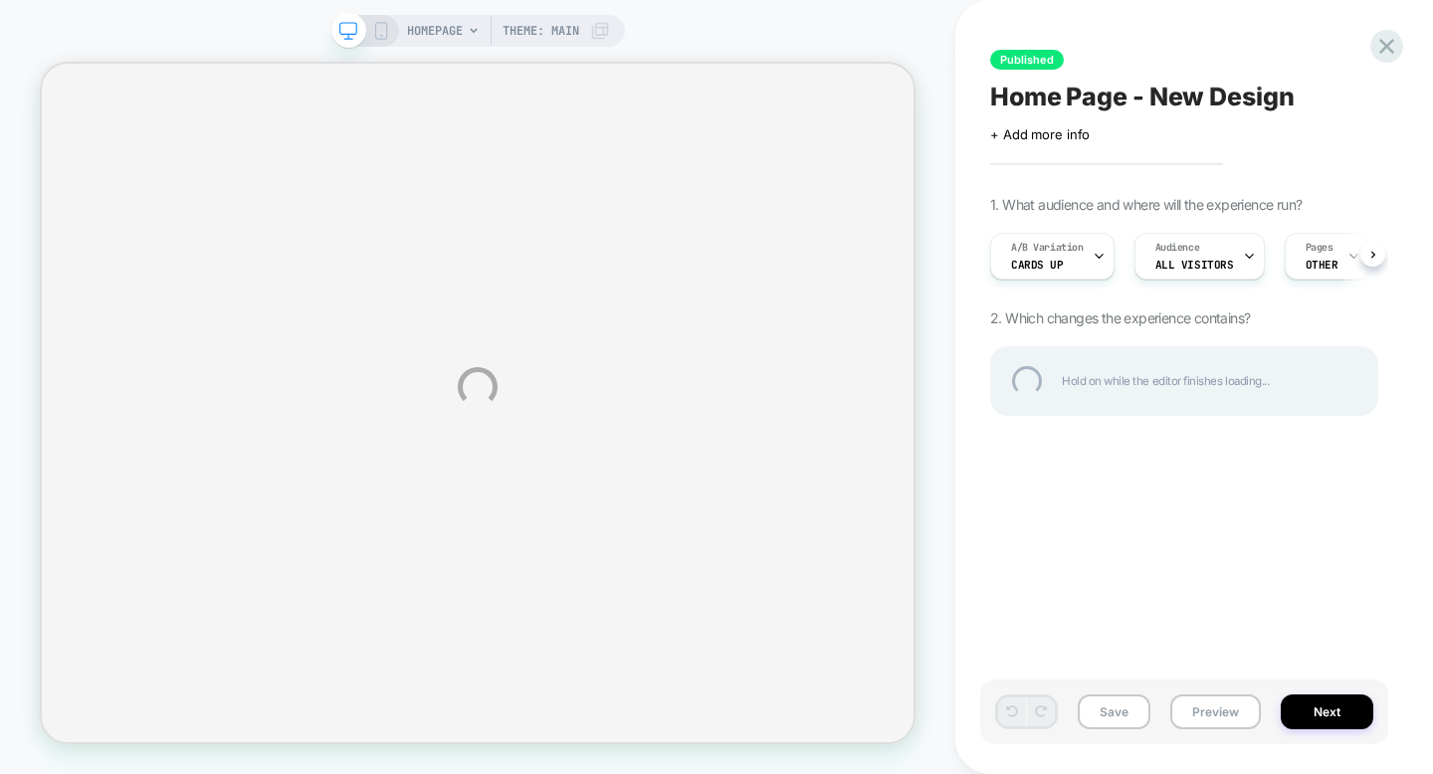
click at [383, 26] on div "HOMEPAGE Theme: MAIN Published Home Page - New Design Click to edit experience …" at bounding box center [716, 387] width 1433 height 774
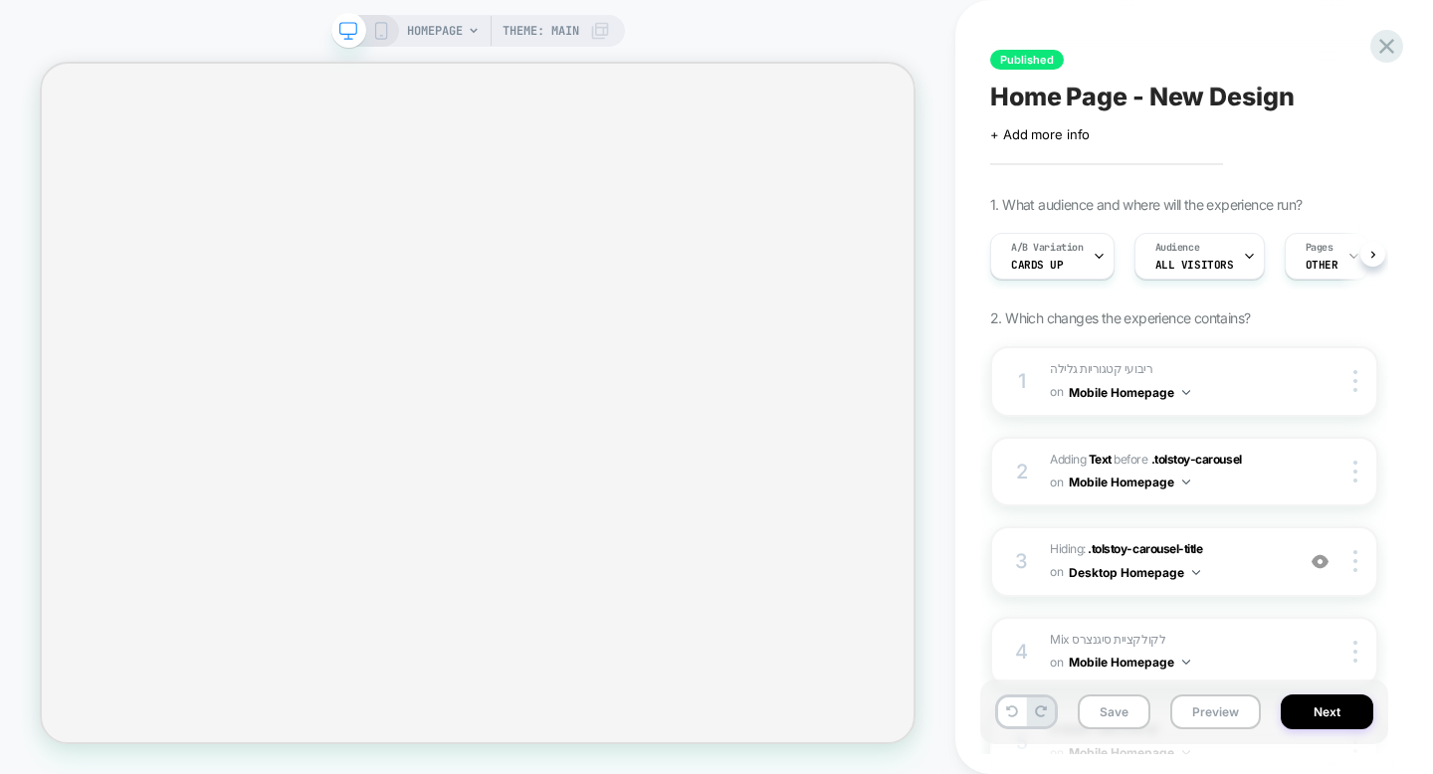
scroll to position [0, 1]
click at [383, 26] on icon at bounding box center [381, 31] width 18 height 18
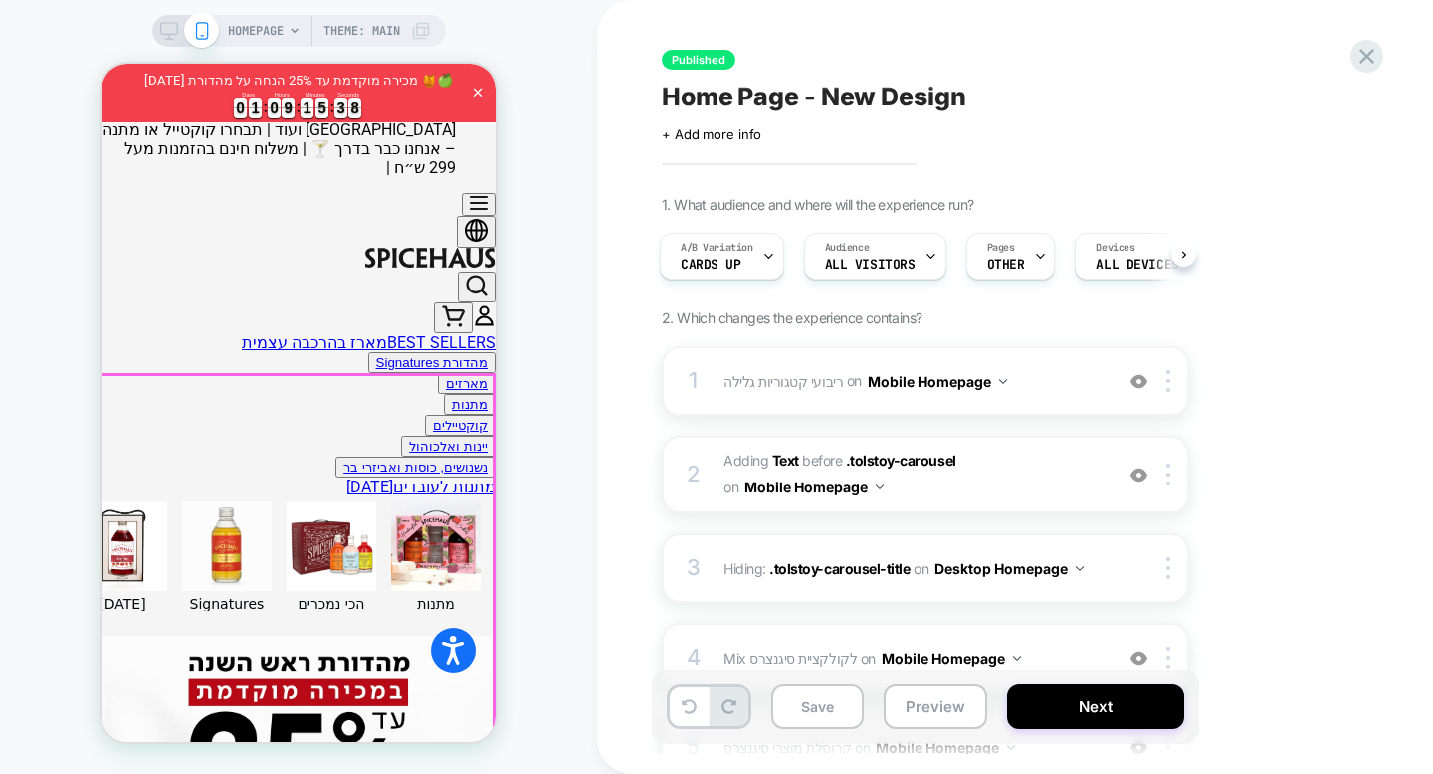
scroll to position [551, 0]
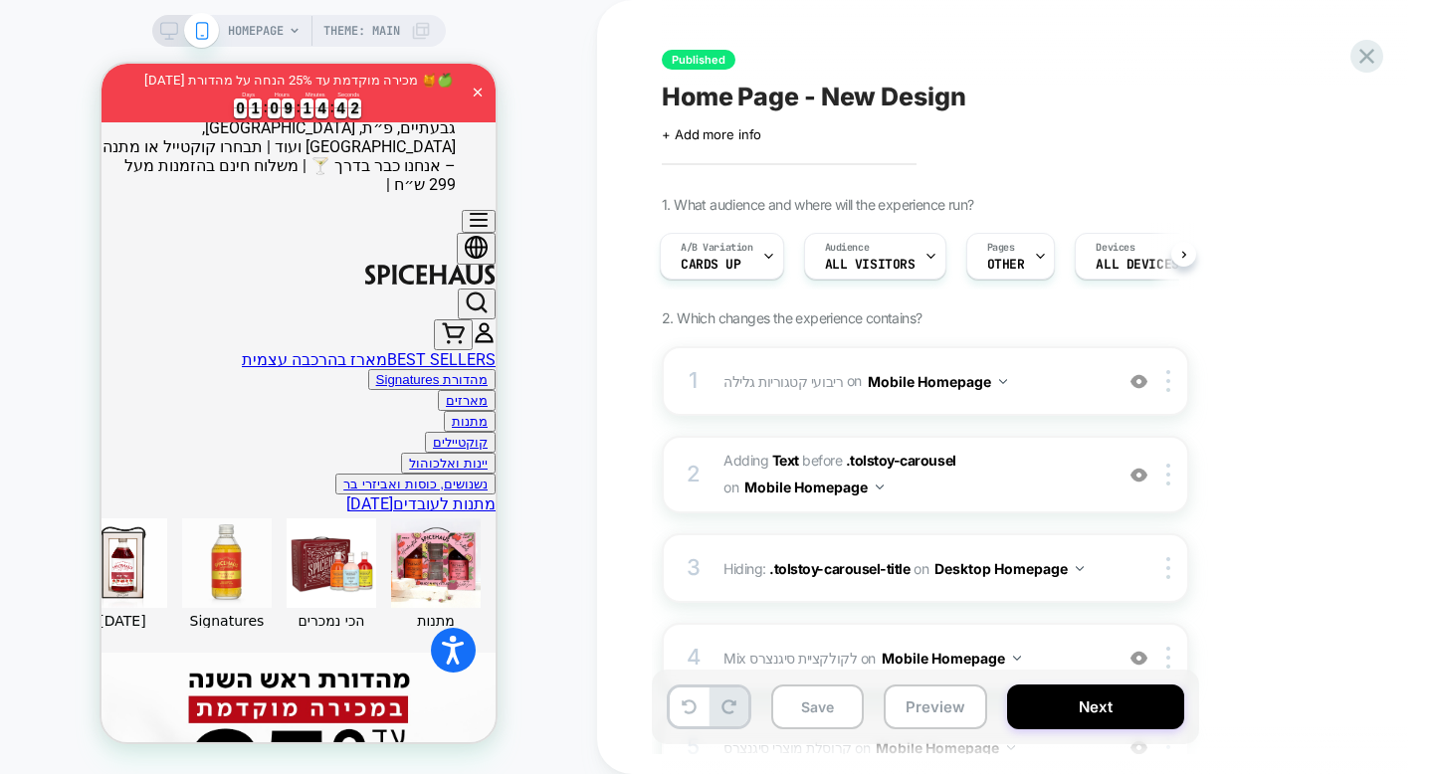
click at [547, 104] on div "HOMEPAGE Theme: MAIN" at bounding box center [298, 387] width 597 height 734
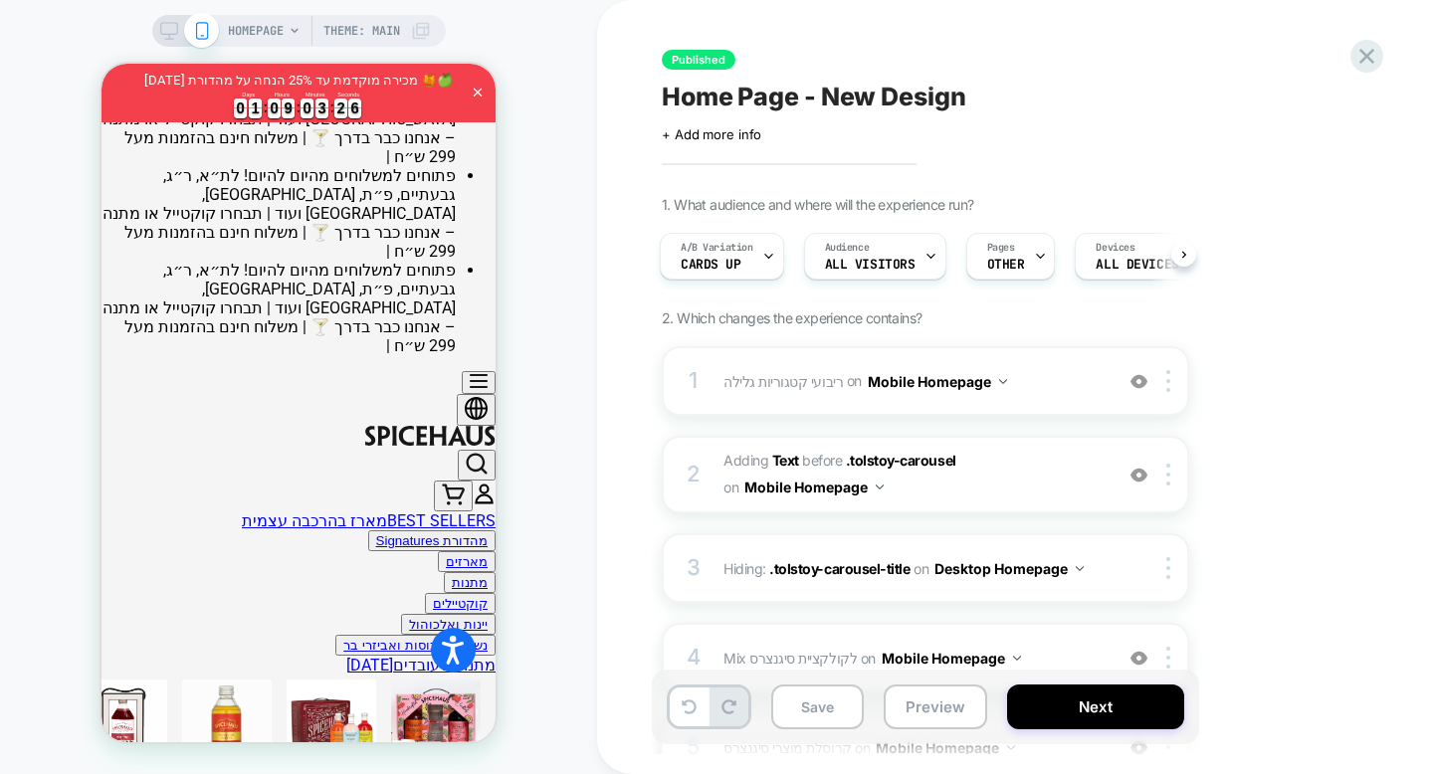
scroll to position [0, 0]
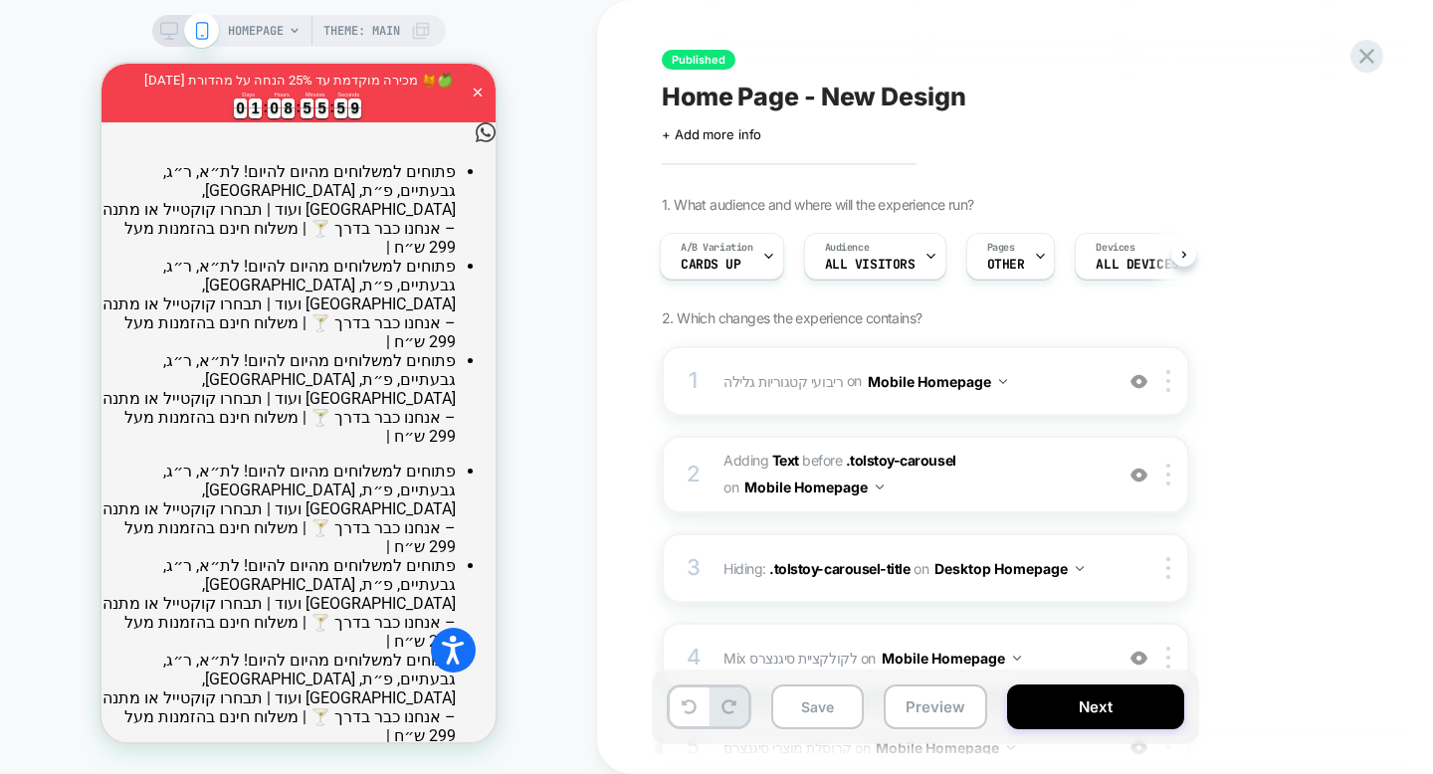
click at [569, 433] on div "HOMEPAGE Theme: MAIN" at bounding box center [298, 387] width 597 height 734
click at [594, 539] on div "HOMEPAGE Theme: MAIN" at bounding box center [298, 387] width 597 height 734
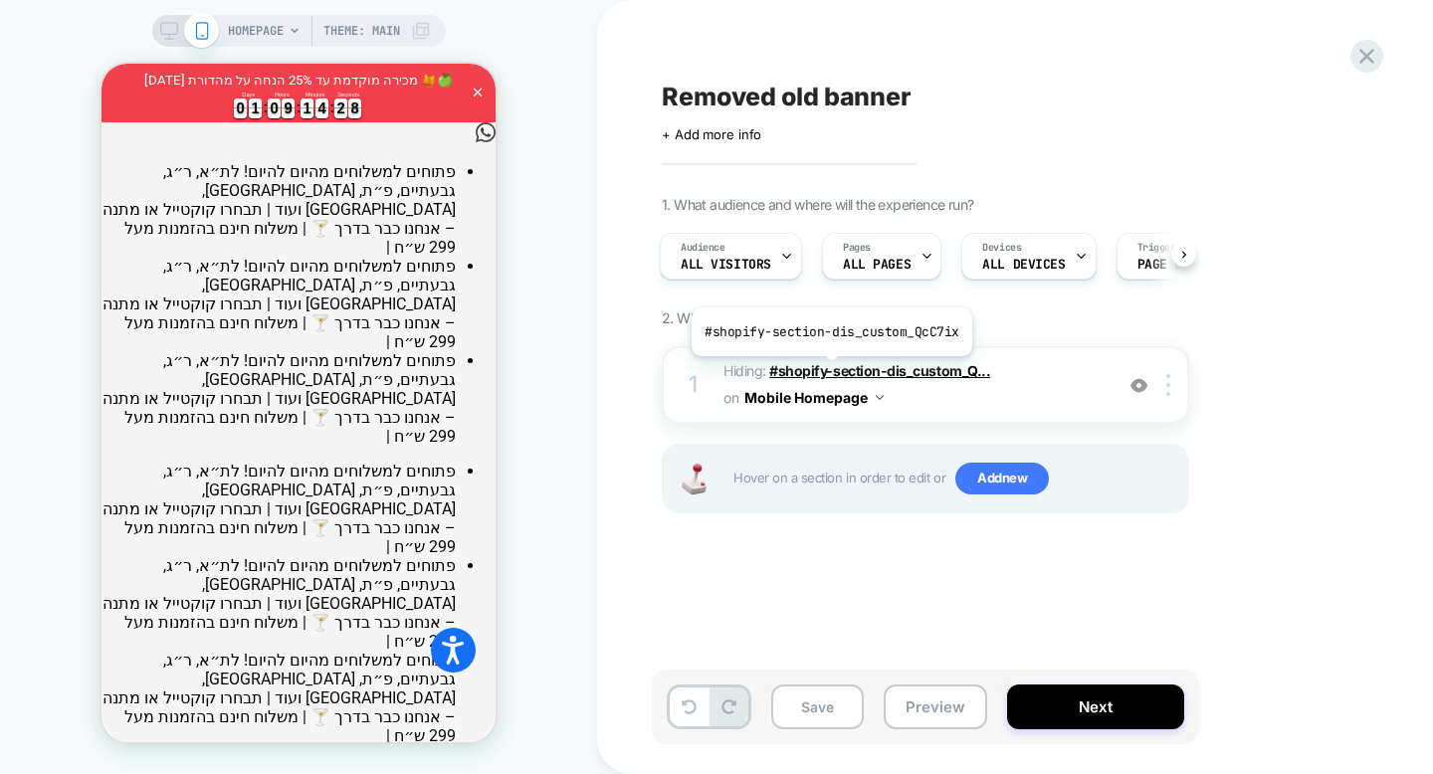
click at [829, 371] on span "#shopify-section-dis_custom_Q..." at bounding box center [879, 370] width 221 height 17
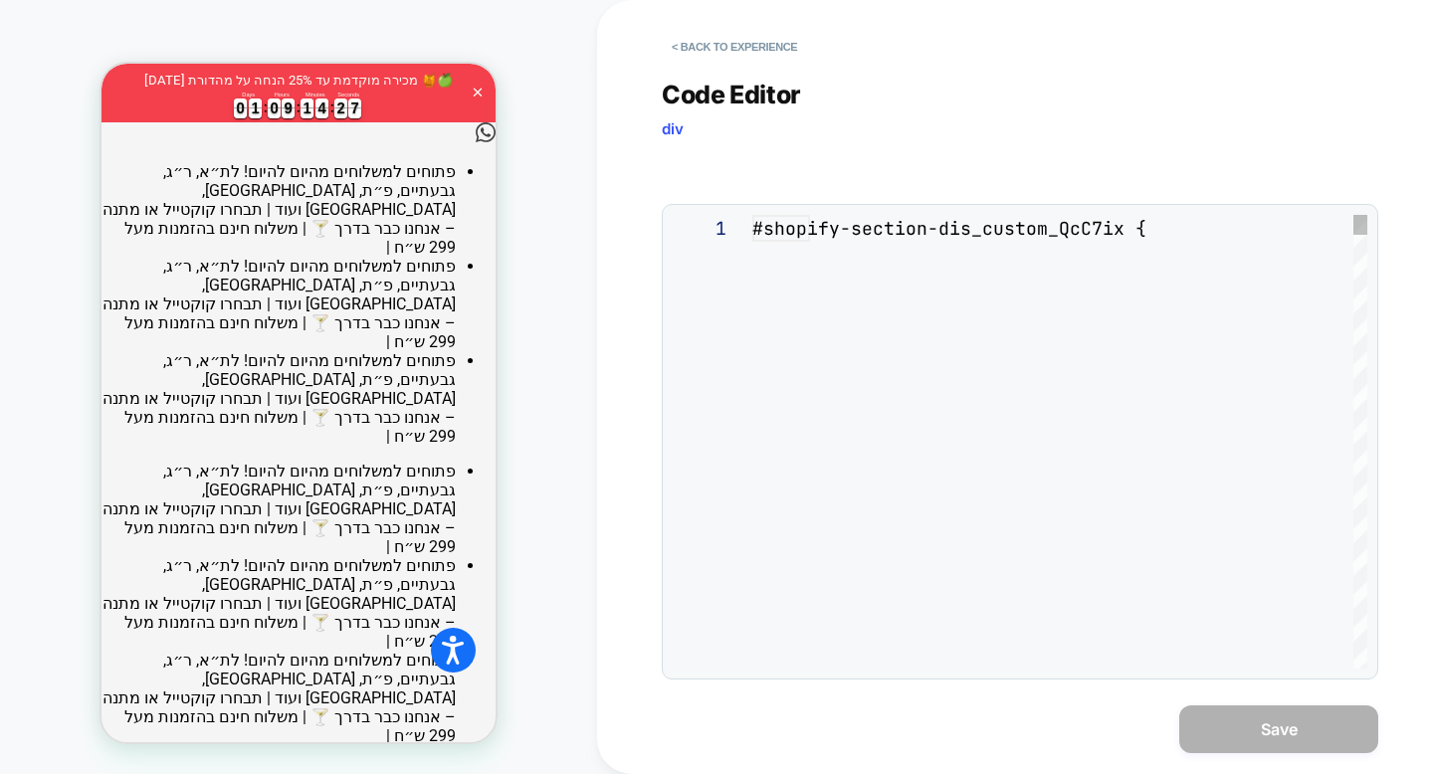
scroll to position [81, 0]
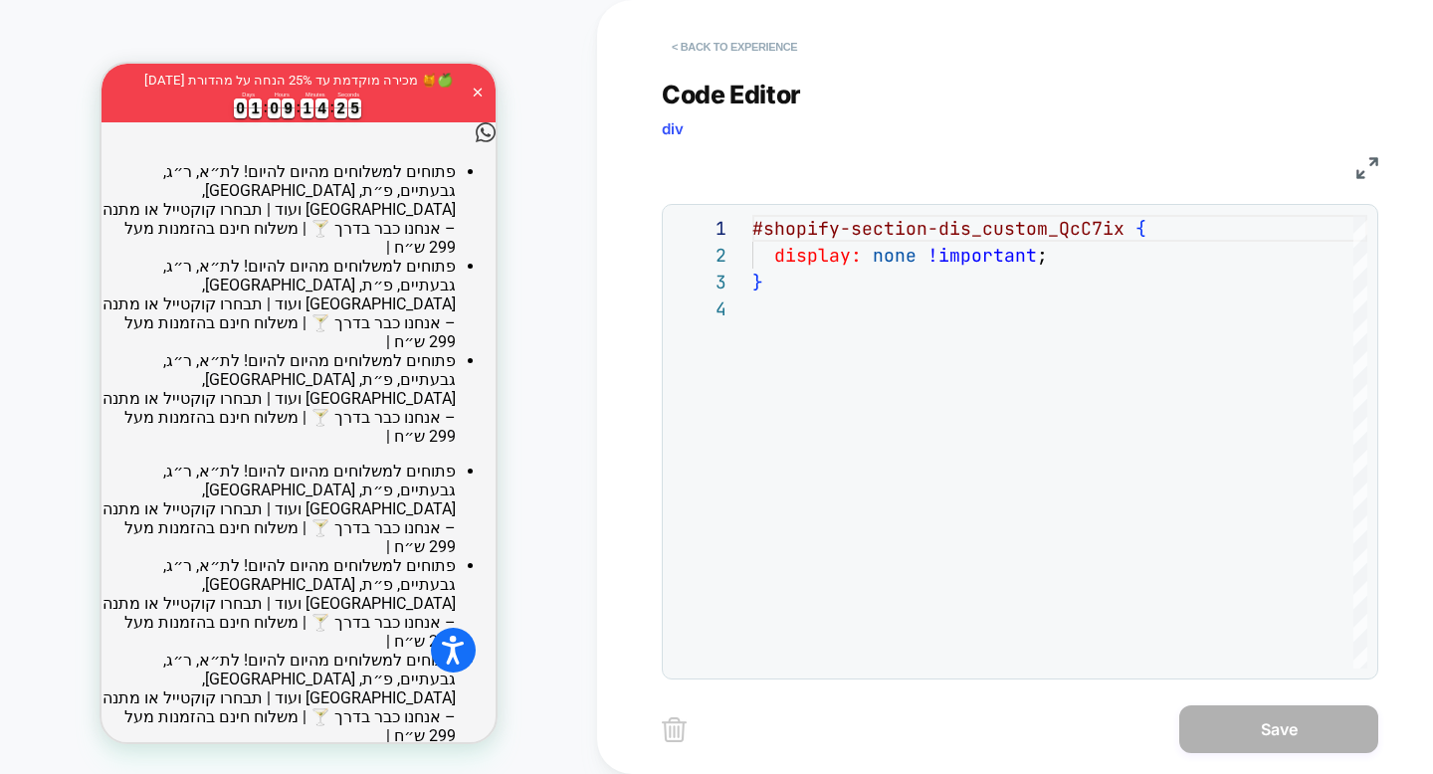
click at [693, 46] on button "< Back to experience" at bounding box center [734, 47] width 145 height 32
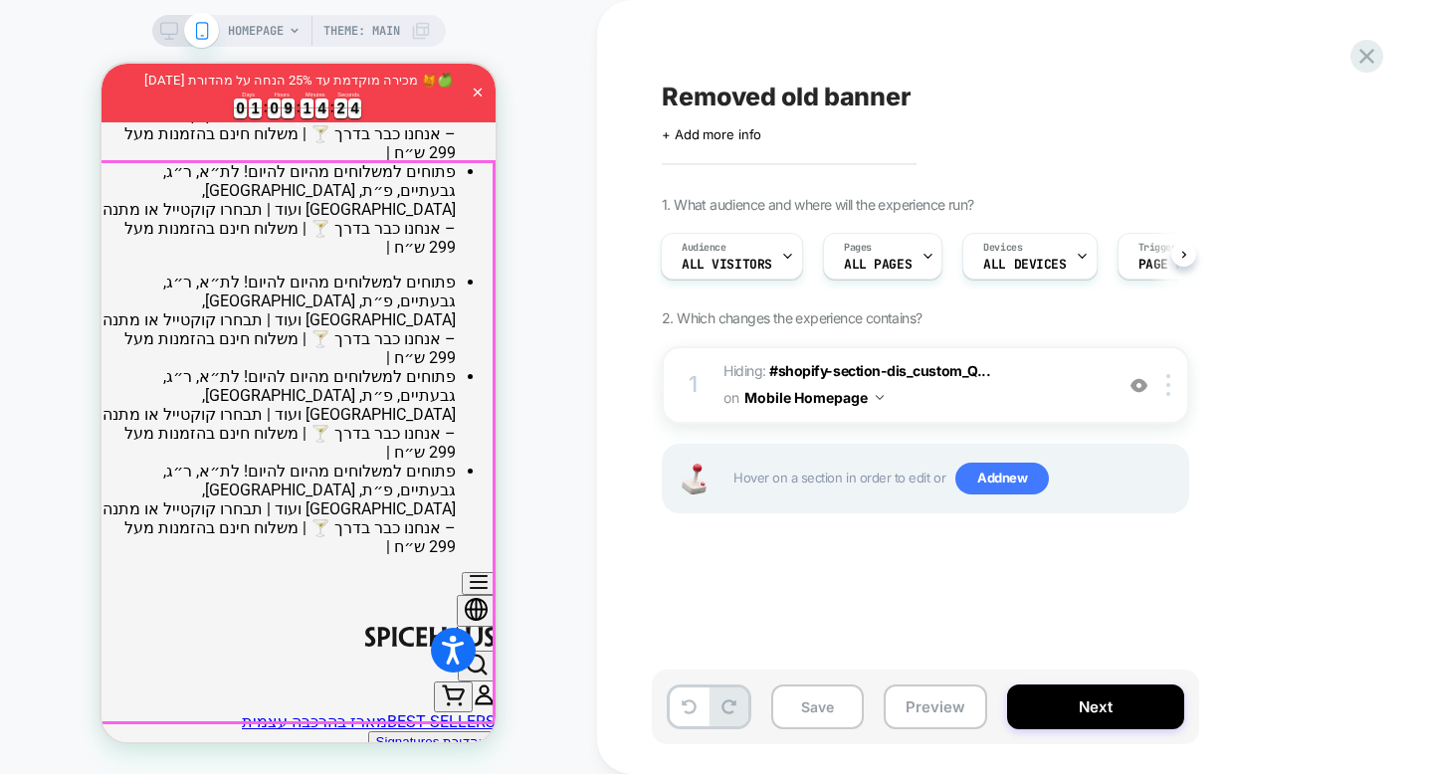
scroll to position [504, 0]
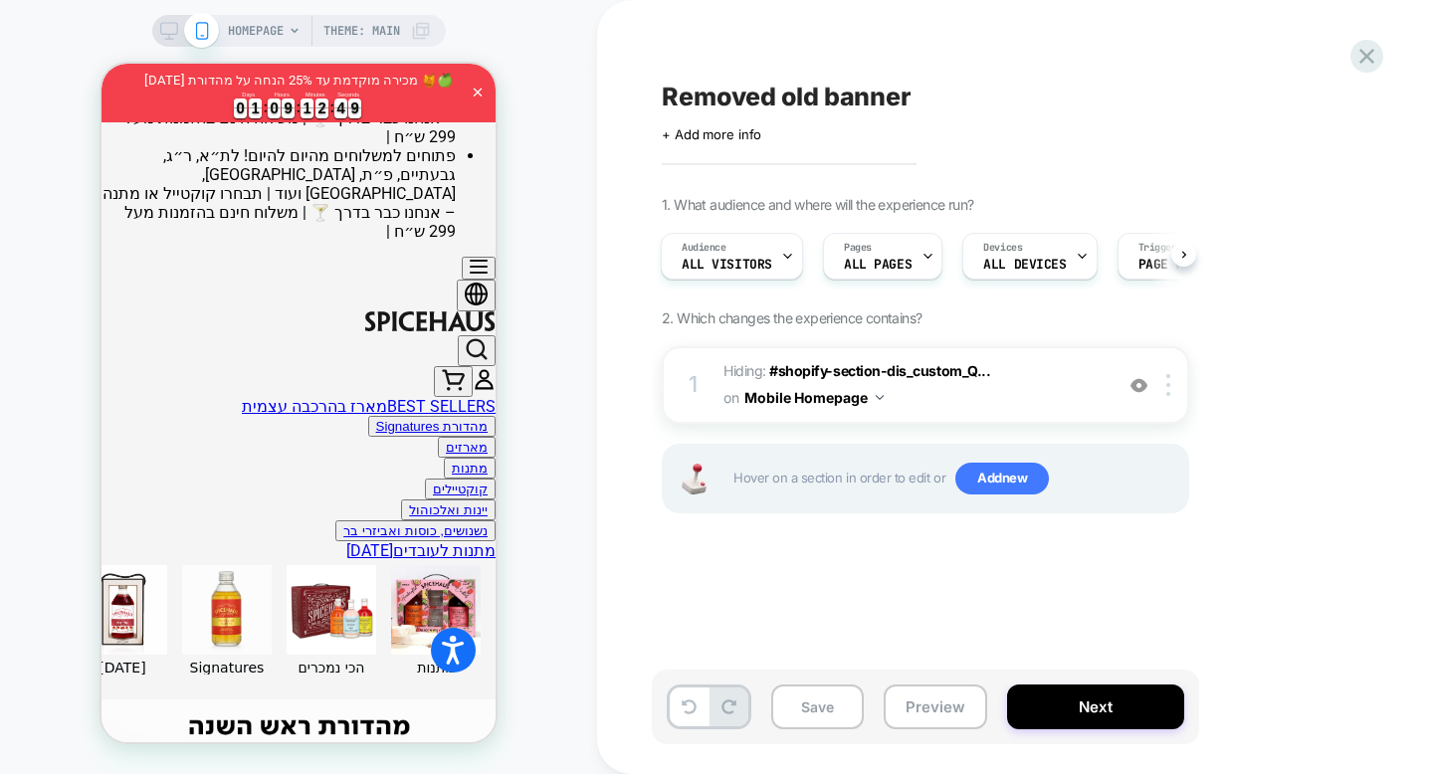
click at [546, 511] on div "HOMEPAGE Theme: MAIN" at bounding box center [298, 387] width 597 height 734
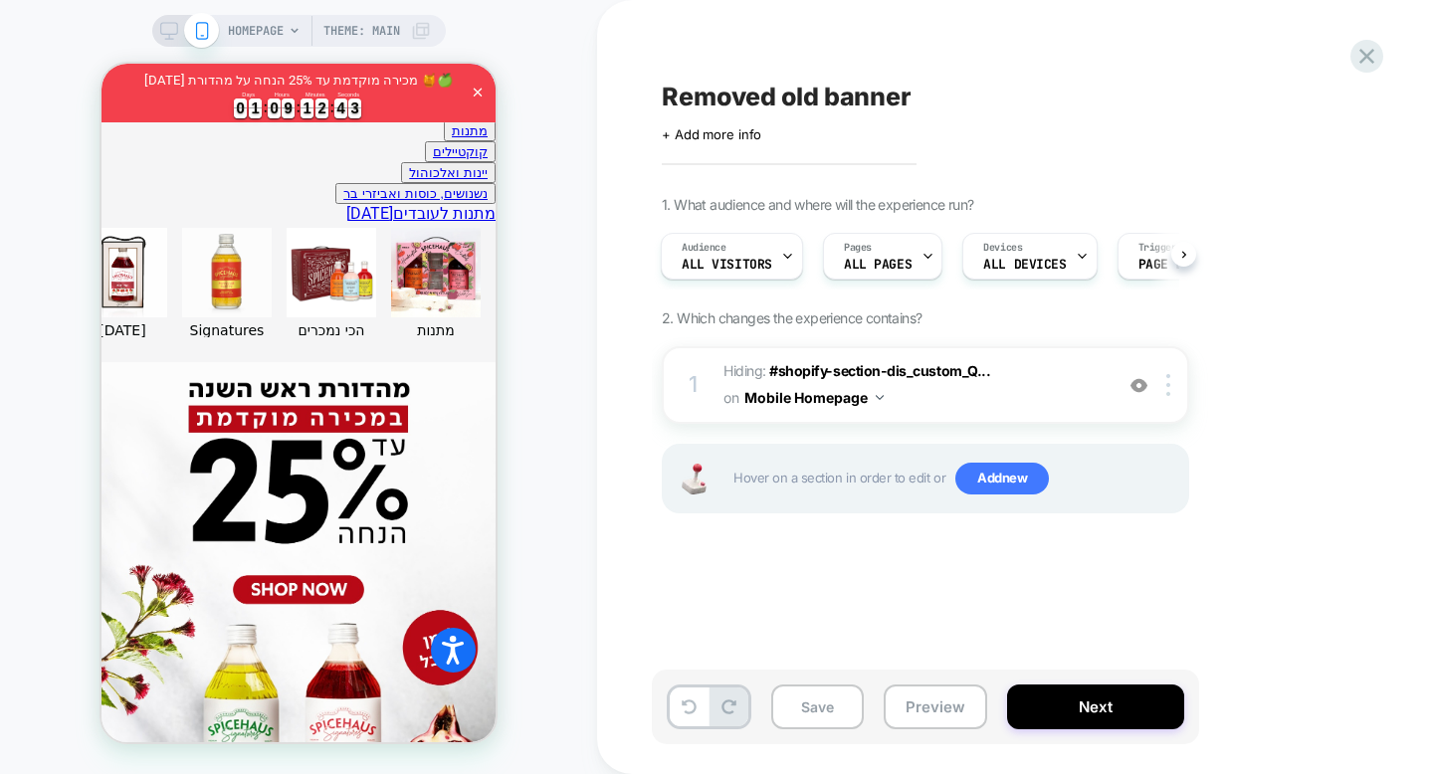
scroll to position [0, 0]
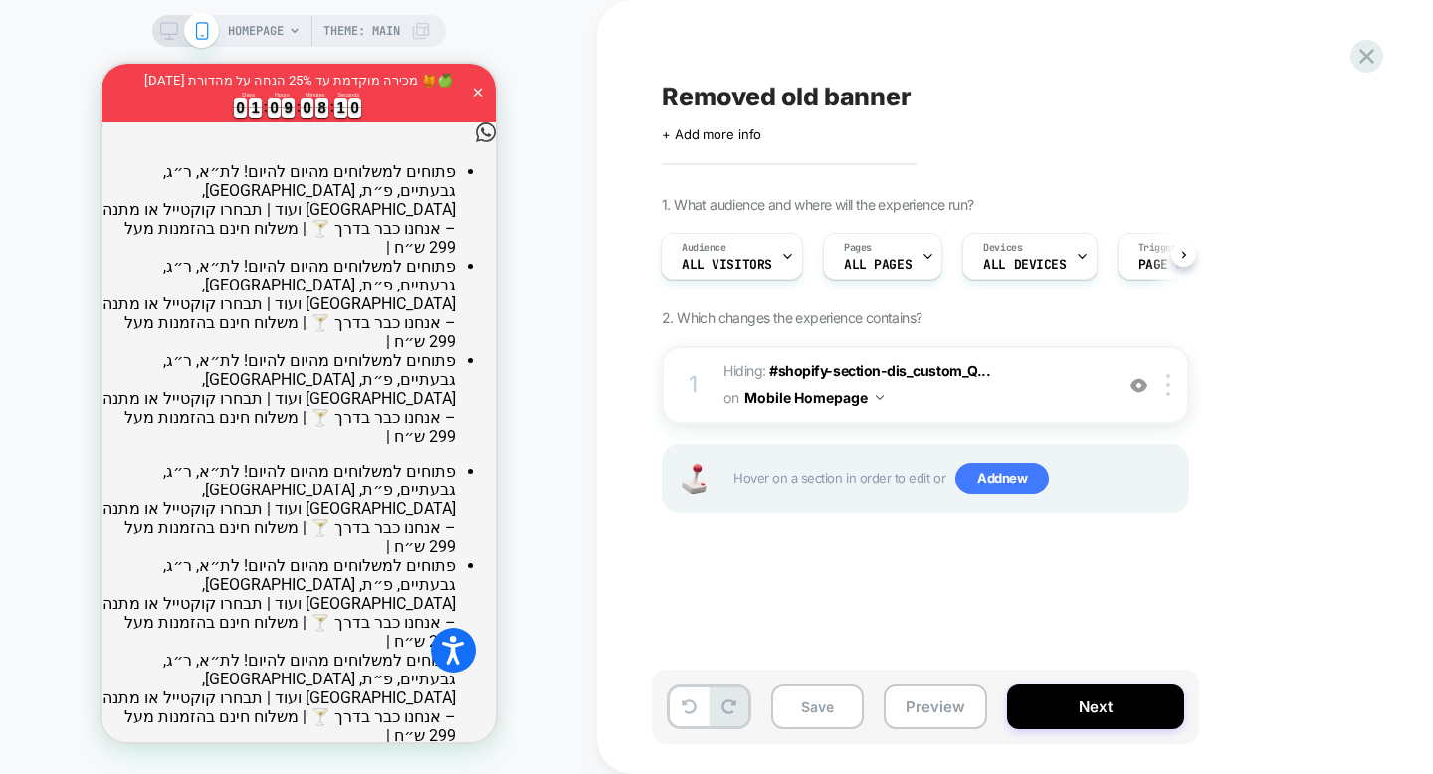
click at [557, 186] on div "HOMEPAGE Theme: MAIN" at bounding box center [298, 387] width 597 height 734
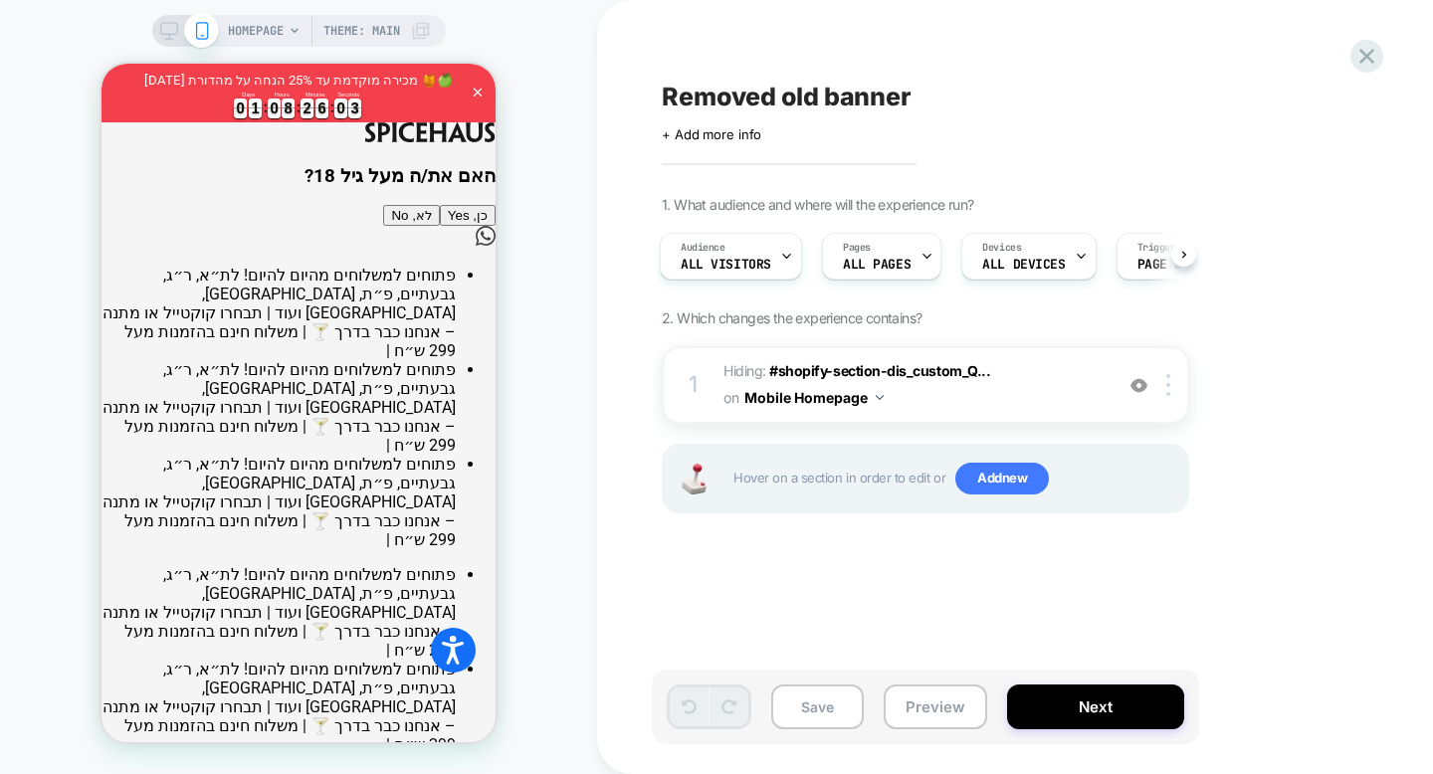
click at [573, 100] on div "HOMEPAGE Theme: MAIN" at bounding box center [298, 387] width 597 height 734
click at [1376, 63] on icon at bounding box center [1366, 56] width 27 height 27
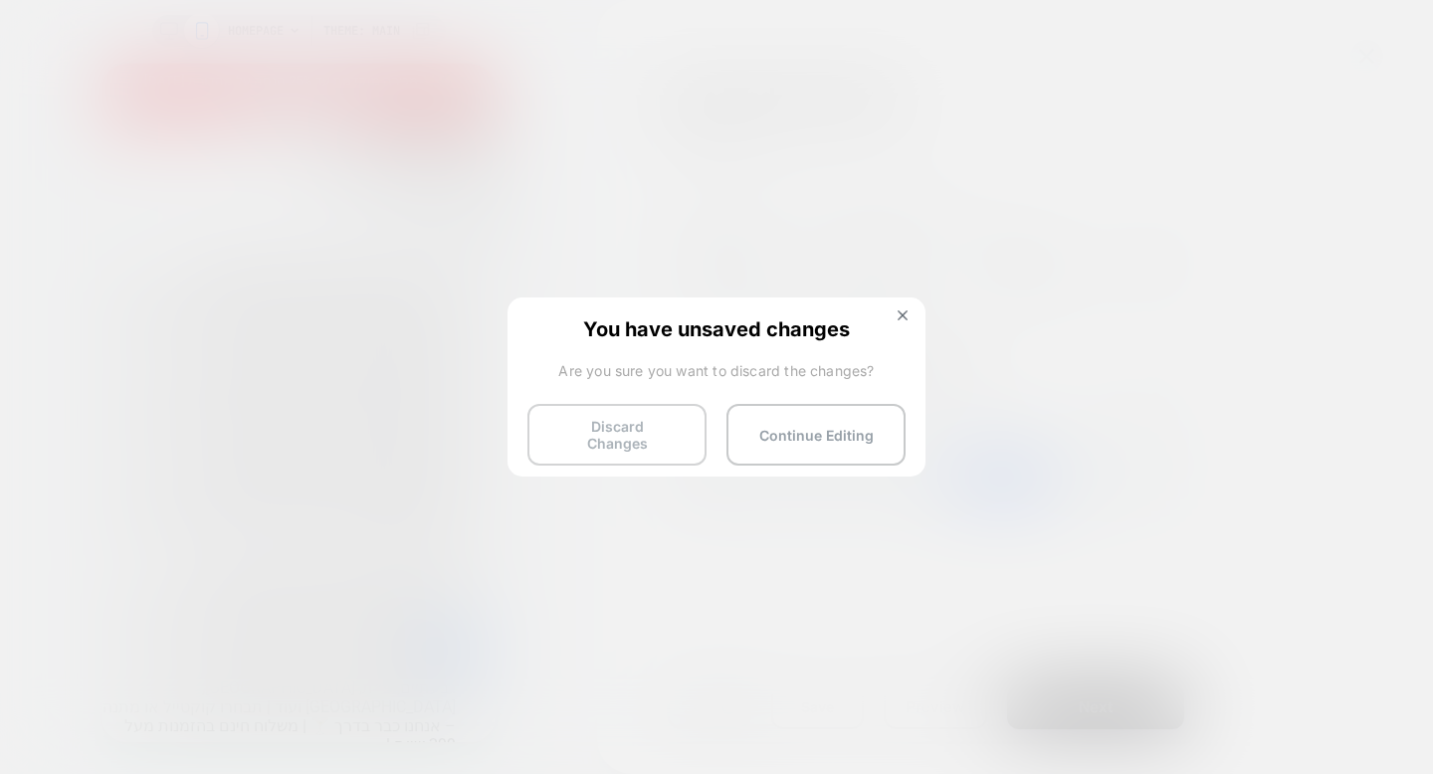
click at [648, 442] on button "Discard Changes" at bounding box center [616, 435] width 179 height 62
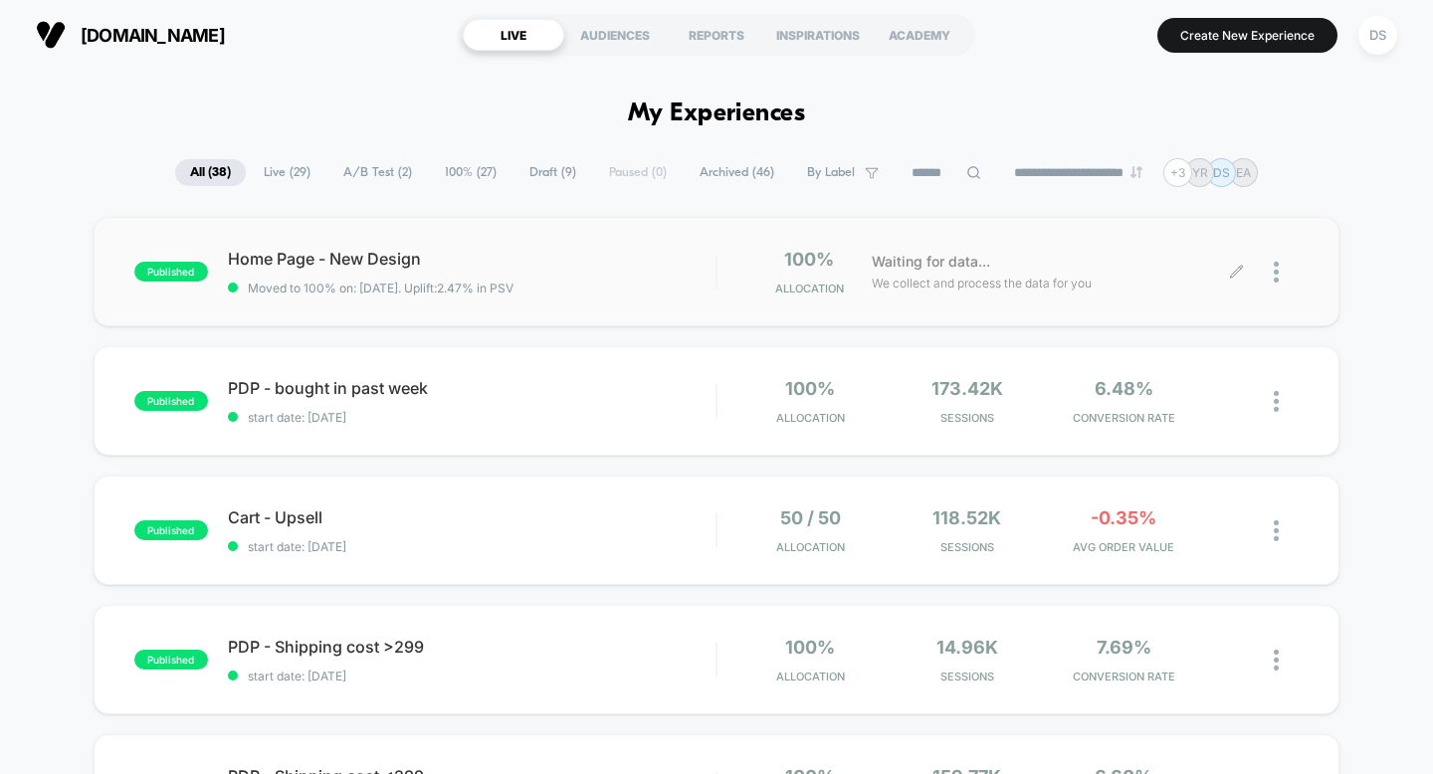
click at [1238, 273] on icon at bounding box center [1236, 272] width 15 height 15
click at [1231, 278] on icon at bounding box center [1236, 272] width 15 height 15
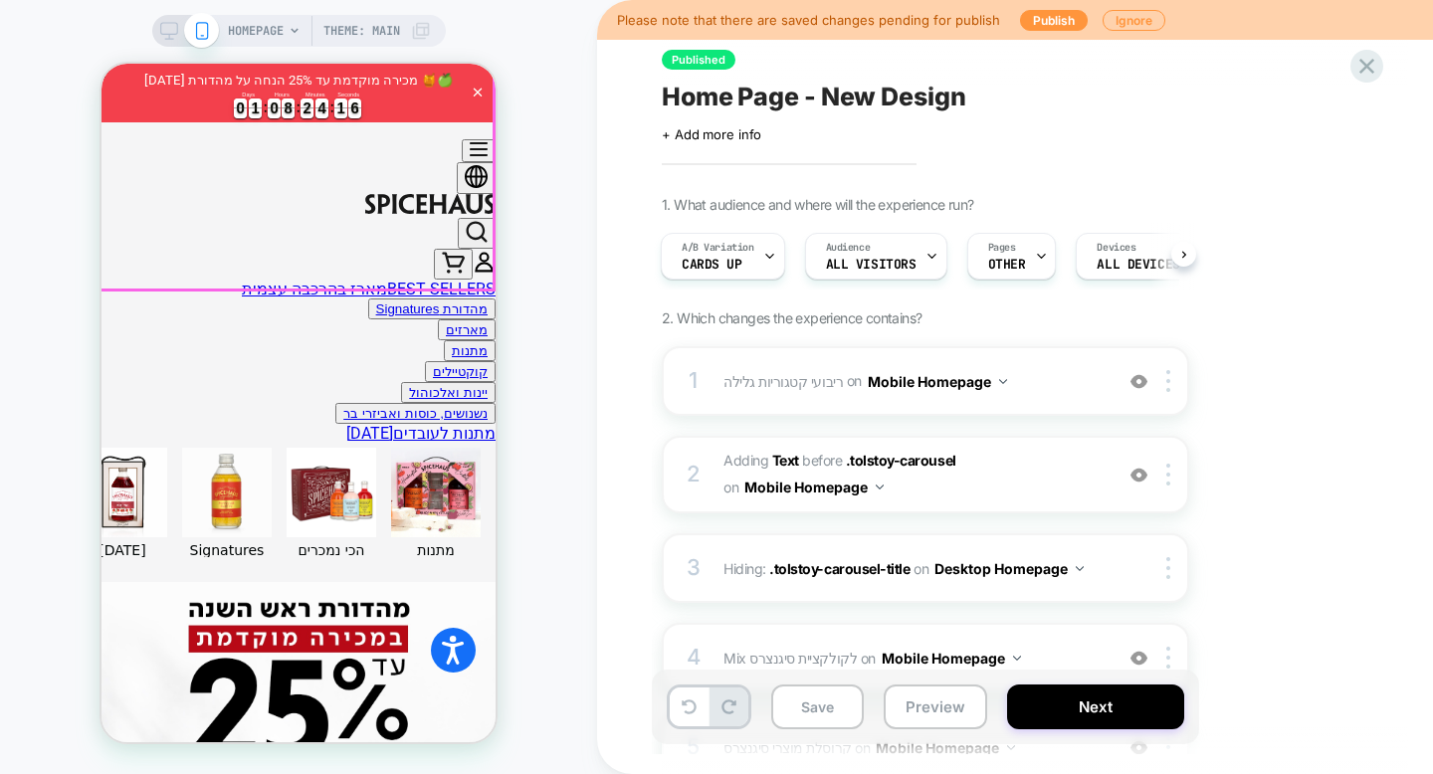
scroll to position [633, 0]
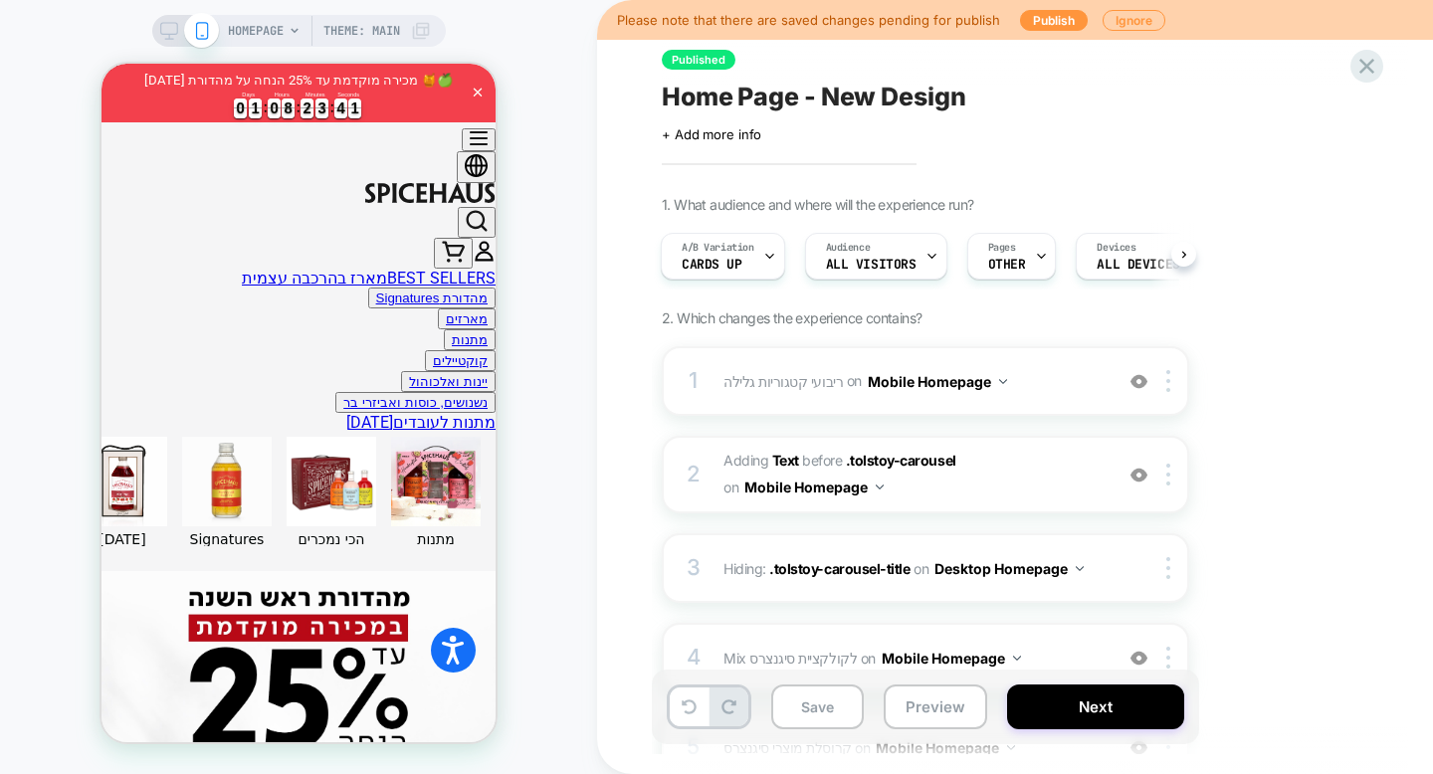
click at [35, 357] on div "HOMEPAGE Theme: MAIN" at bounding box center [298, 387] width 597 height 734
click at [957, 708] on button "Preview" at bounding box center [934, 706] width 103 height 45
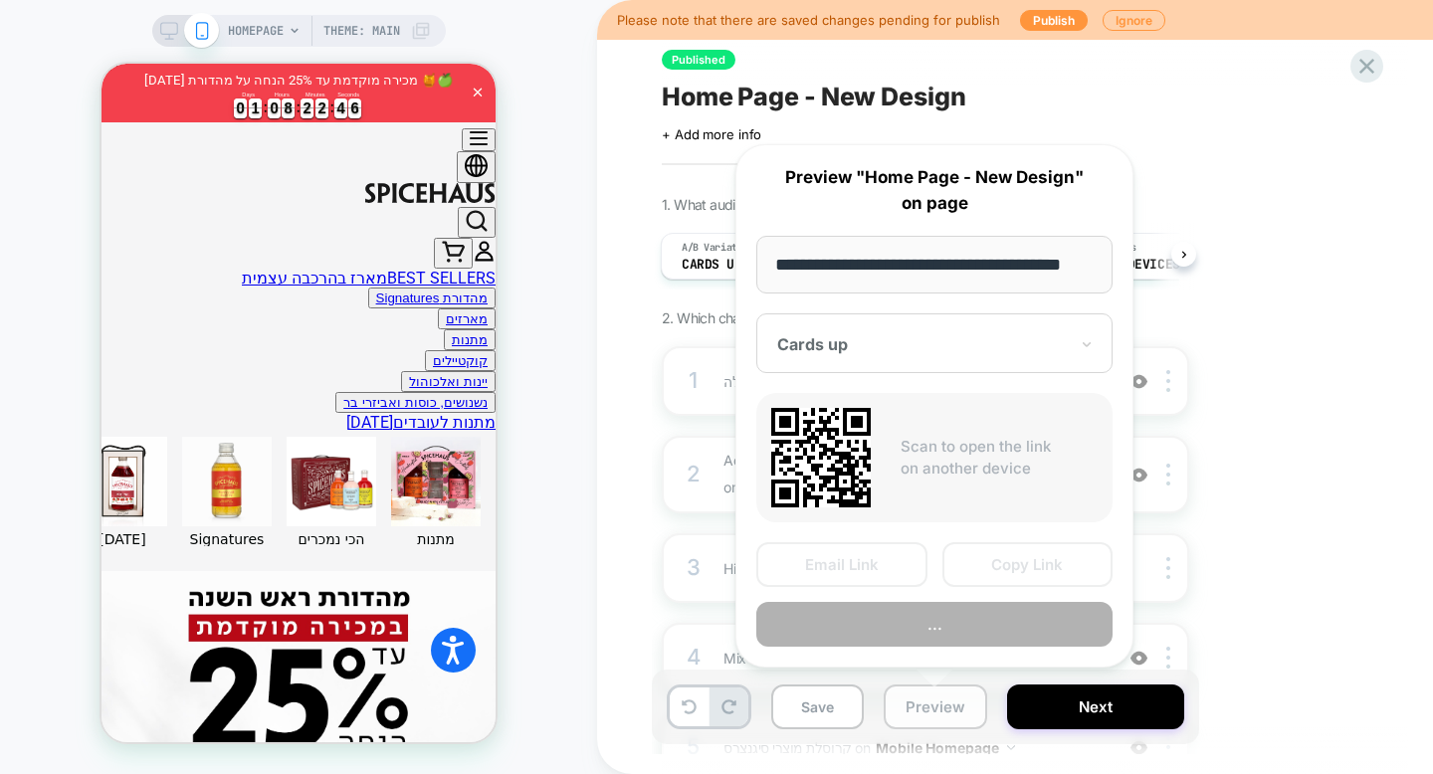
scroll to position [0, 29]
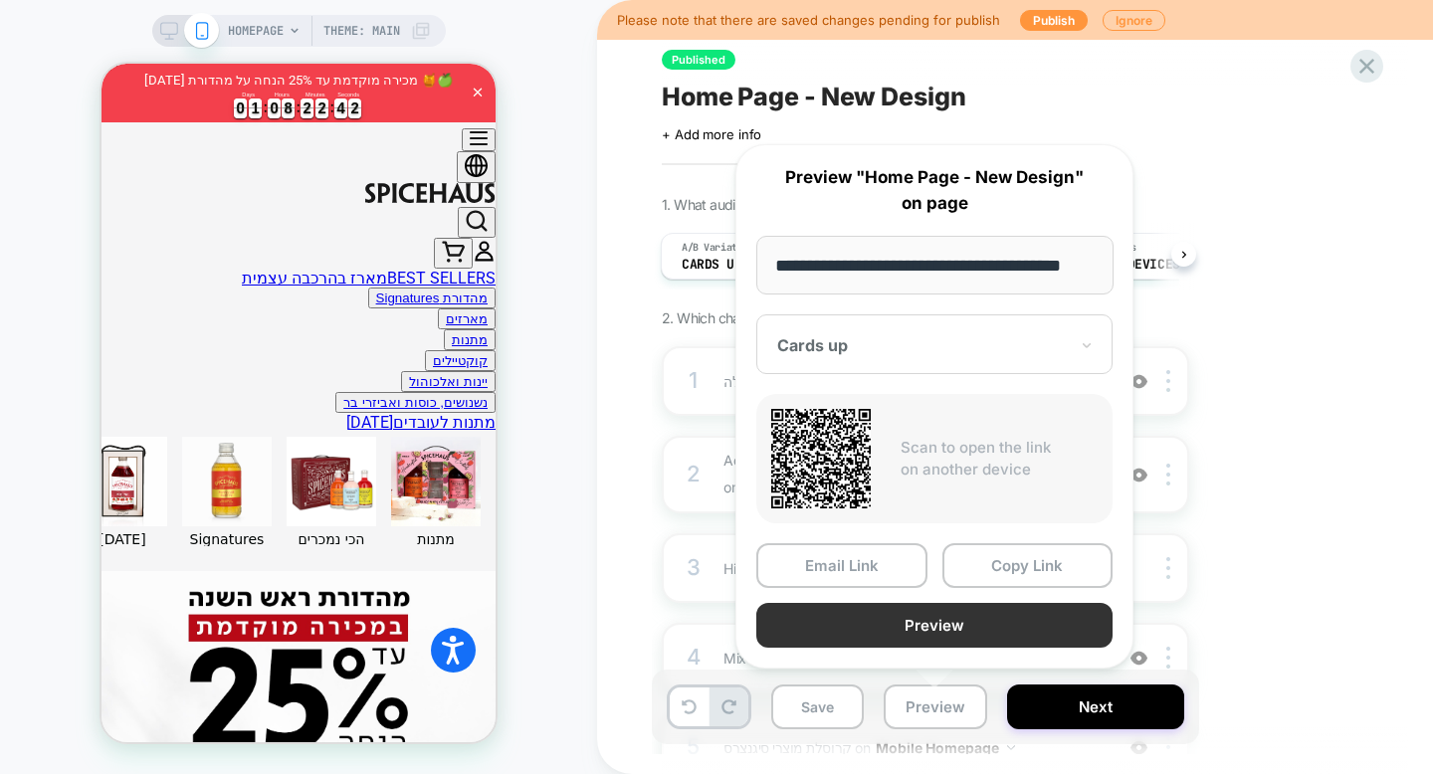
click at [942, 619] on button "Preview" at bounding box center [934, 625] width 356 height 45
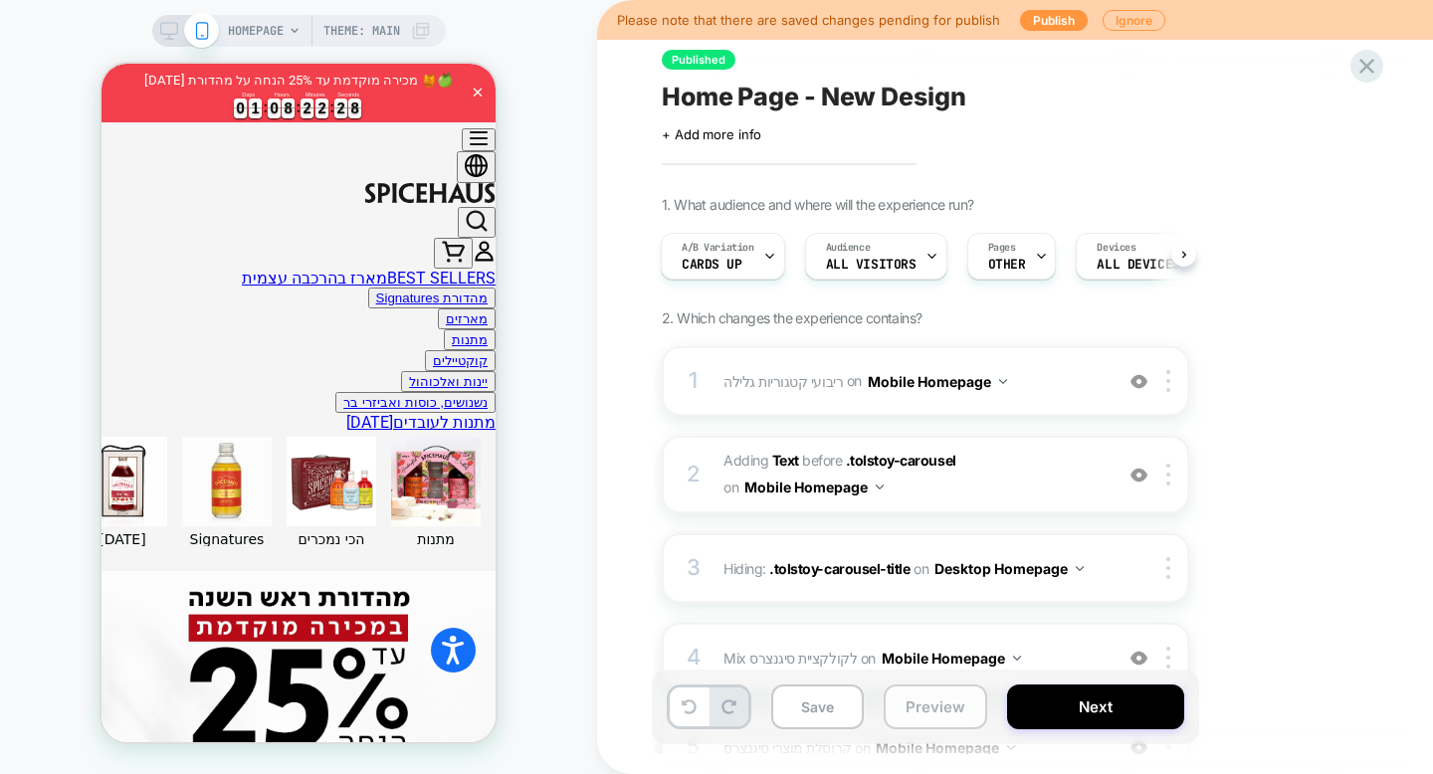
click at [950, 708] on button "Preview" at bounding box center [934, 706] width 103 height 45
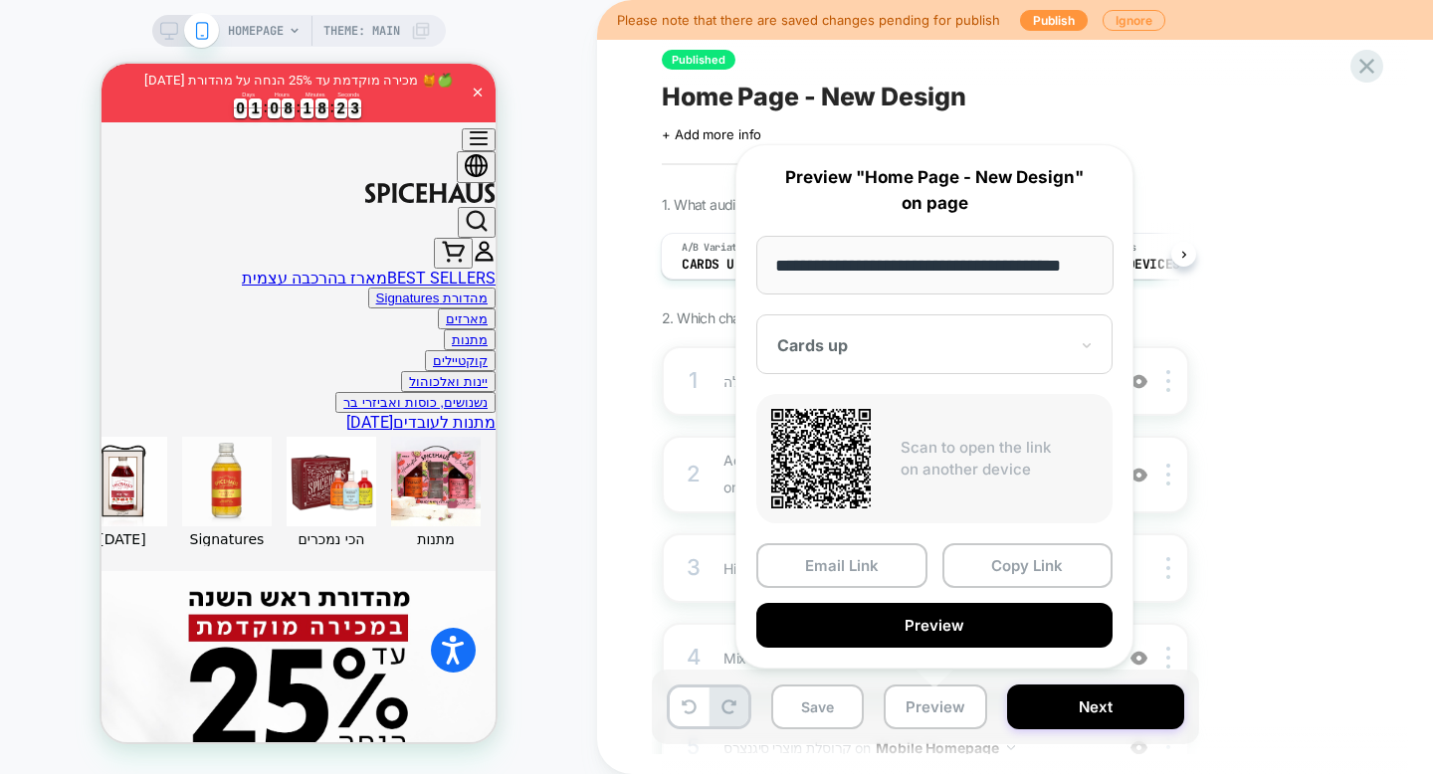
scroll to position [0, 0]
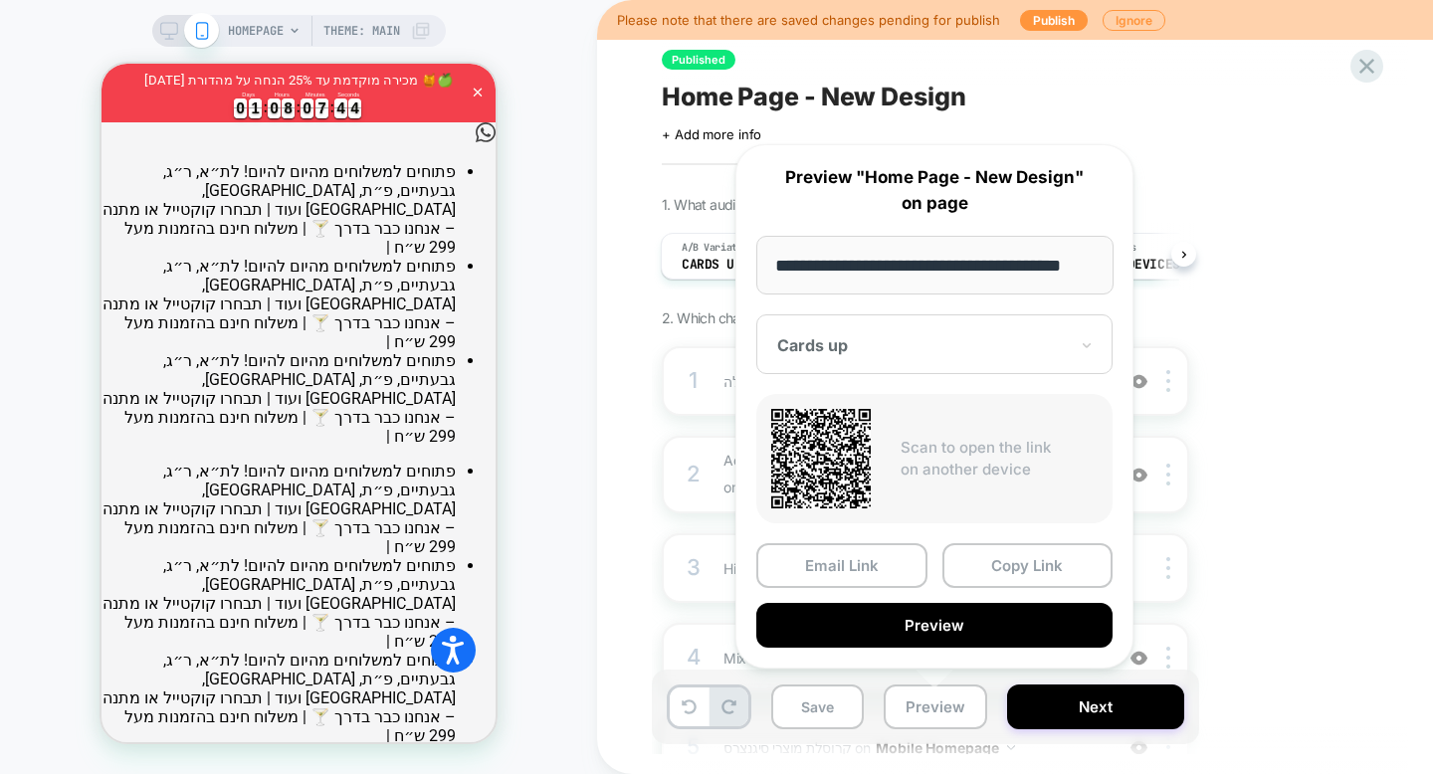
click at [1040, 138] on div "**********" at bounding box center [934, 406] width 438 height 564
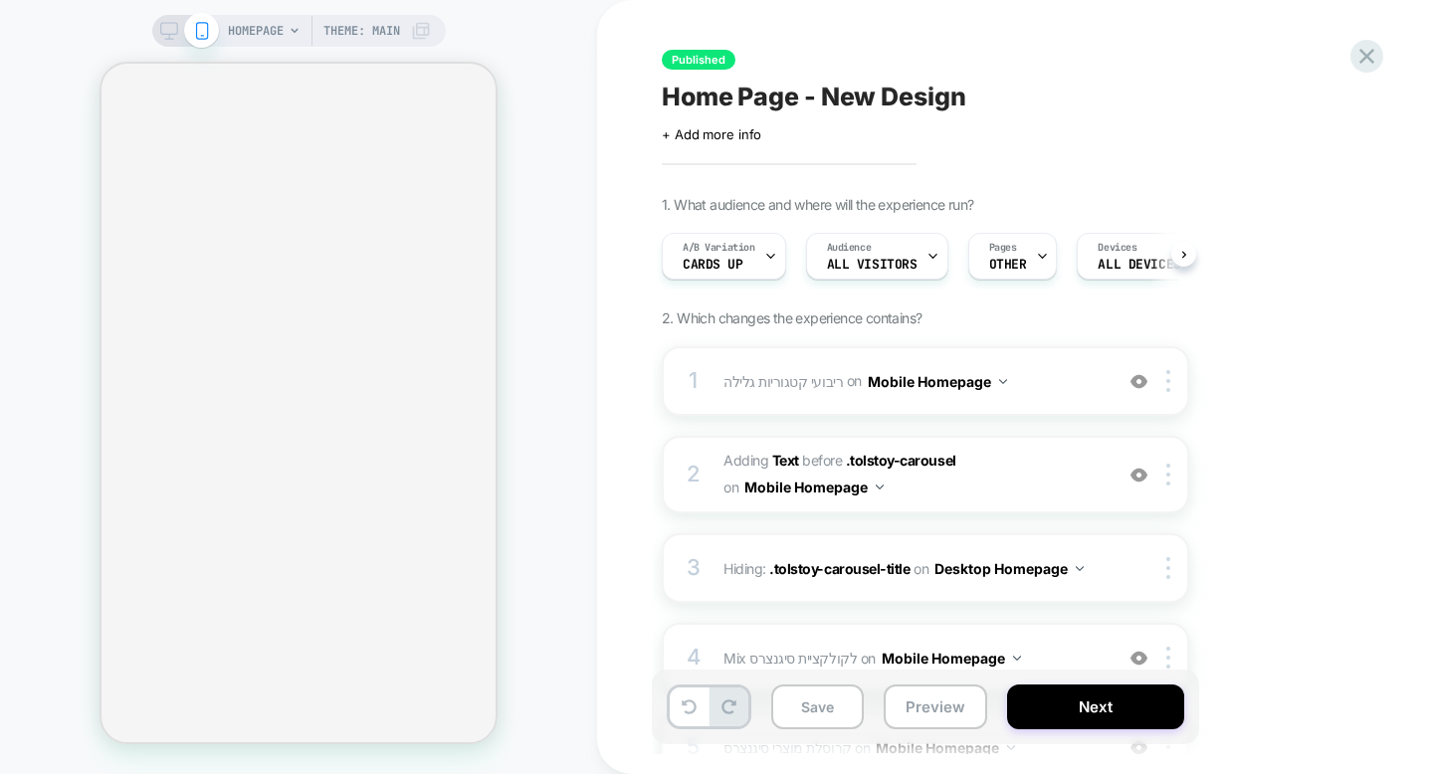
scroll to position [0, 1]
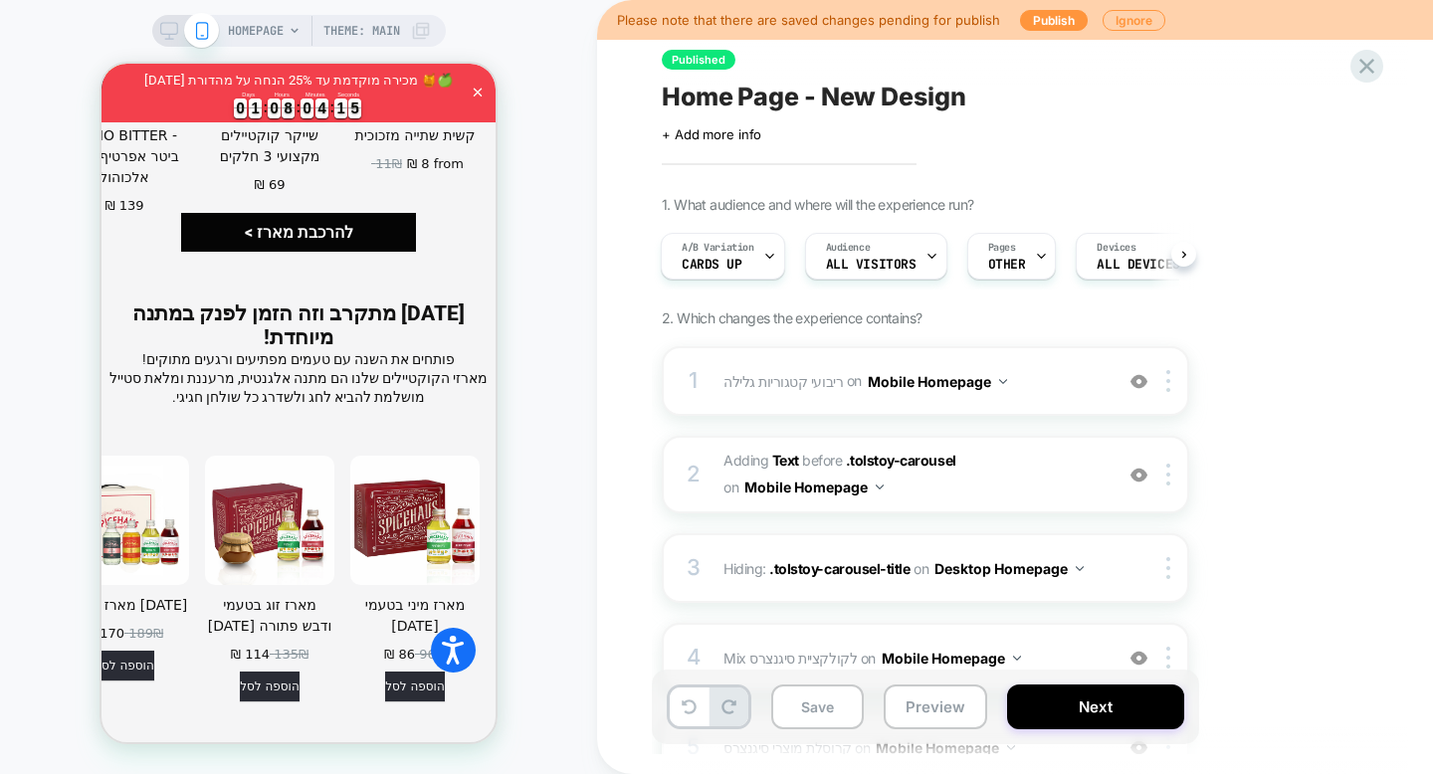
scroll to position [3490, 0]
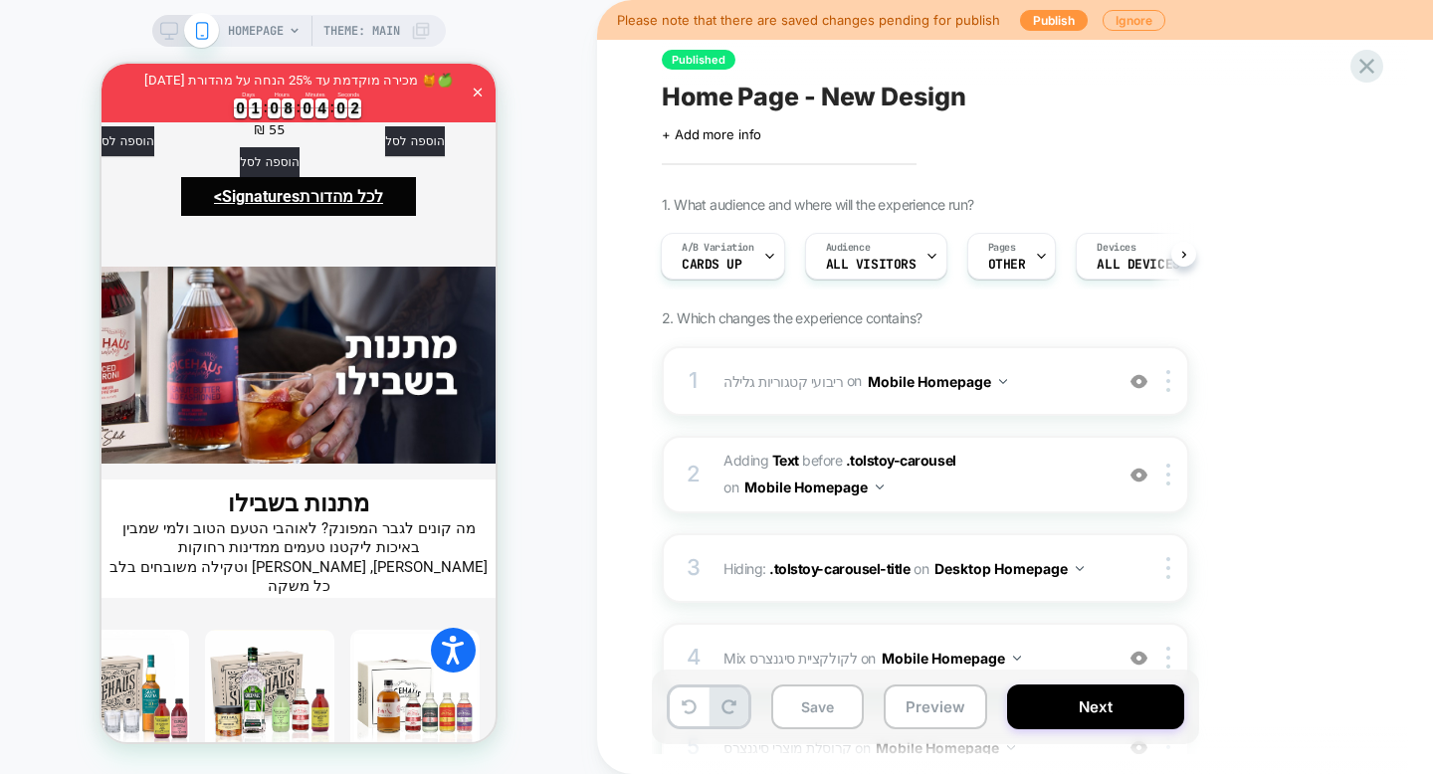
scroll to position [5220, 0]
click at [164, 23] on rect at bounding box center [168, 28] width 17 height 11
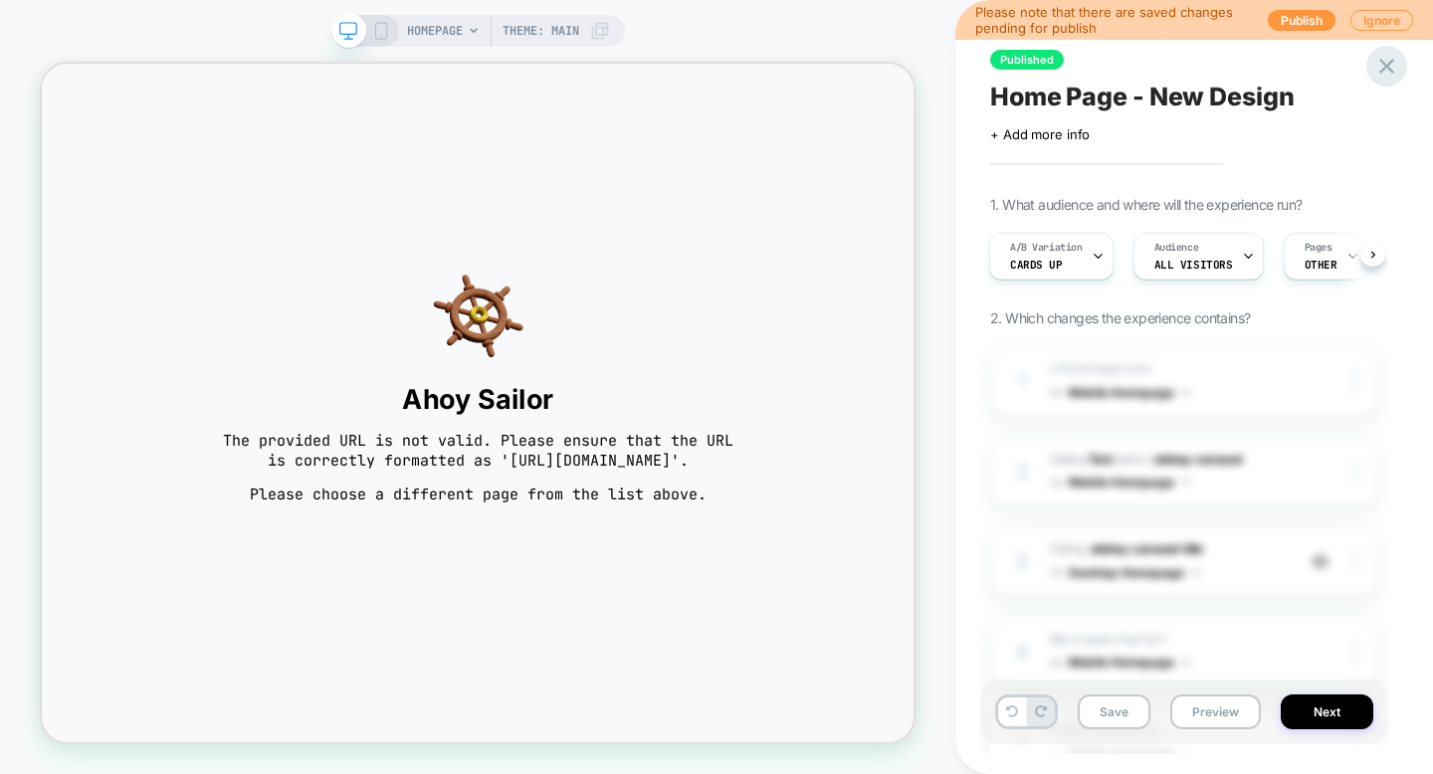
click at [1391, 67] on icon at bounding box center [1386, 66] width 27 height 27
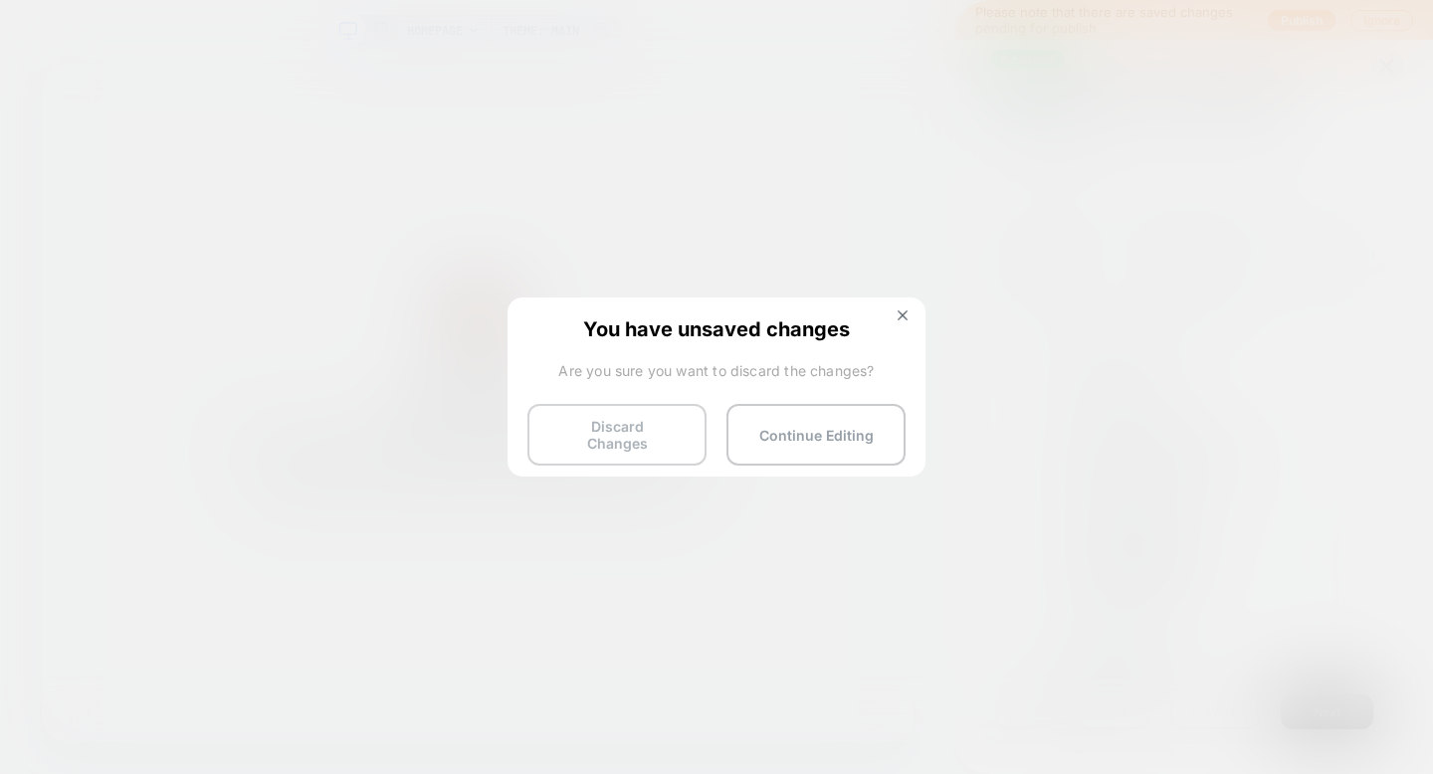
click at [597, 447] on button "Discard Changes" at bounding box center [616, 435] width 179 height 62
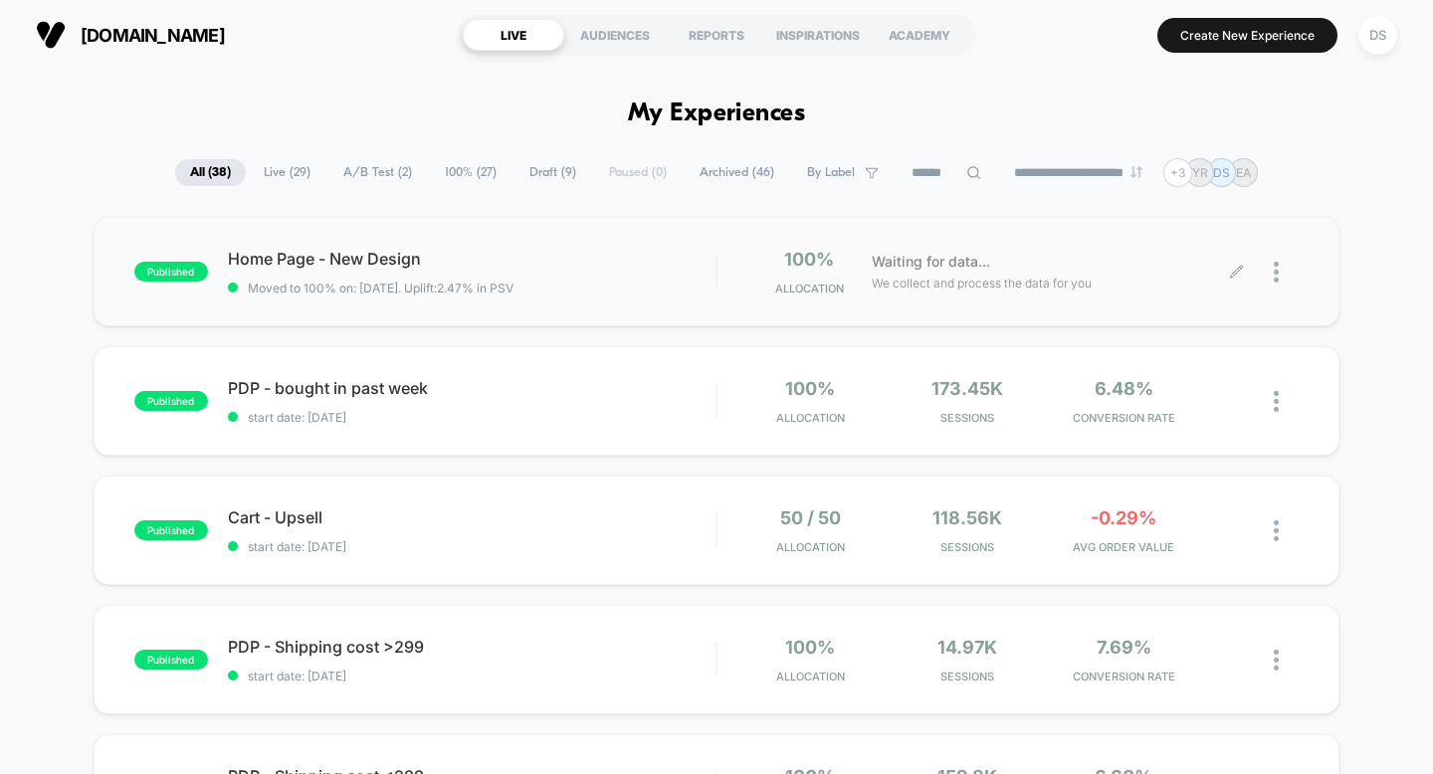
click at [1234, 274] on icon at bounding box center [1236, 272] width 15 height 15
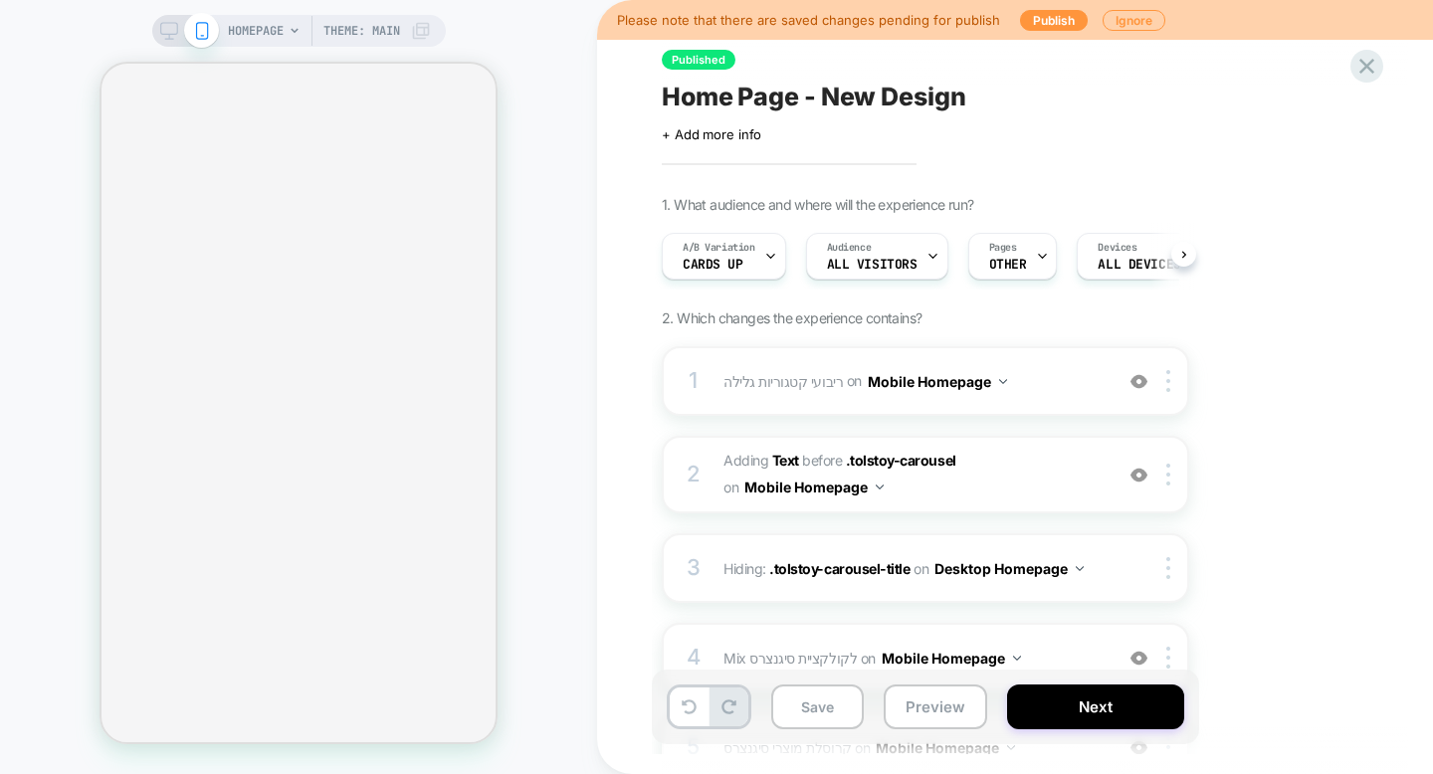
scroll to position [0, 1]
click at [165, 32] on icon at bounding box center [169, 31] width 18 height 18
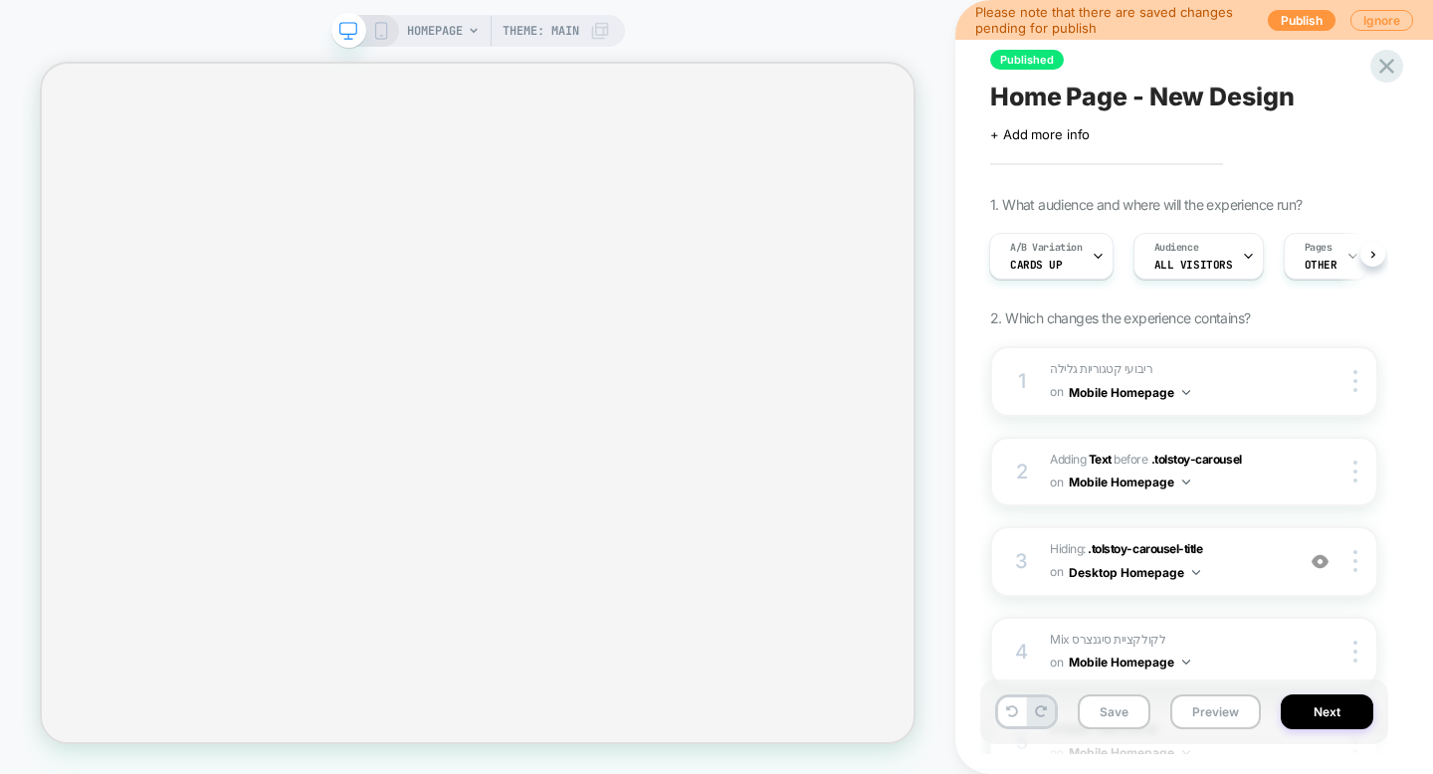
scroll to position [0, 2]
click at [391, 38] on div "HOMEPAGE Theme: MAIN" at bounding box center [477, 31] width 293 height 32
click at [375, 36] on icon at bounding box center [381, 31] width 18 height 18
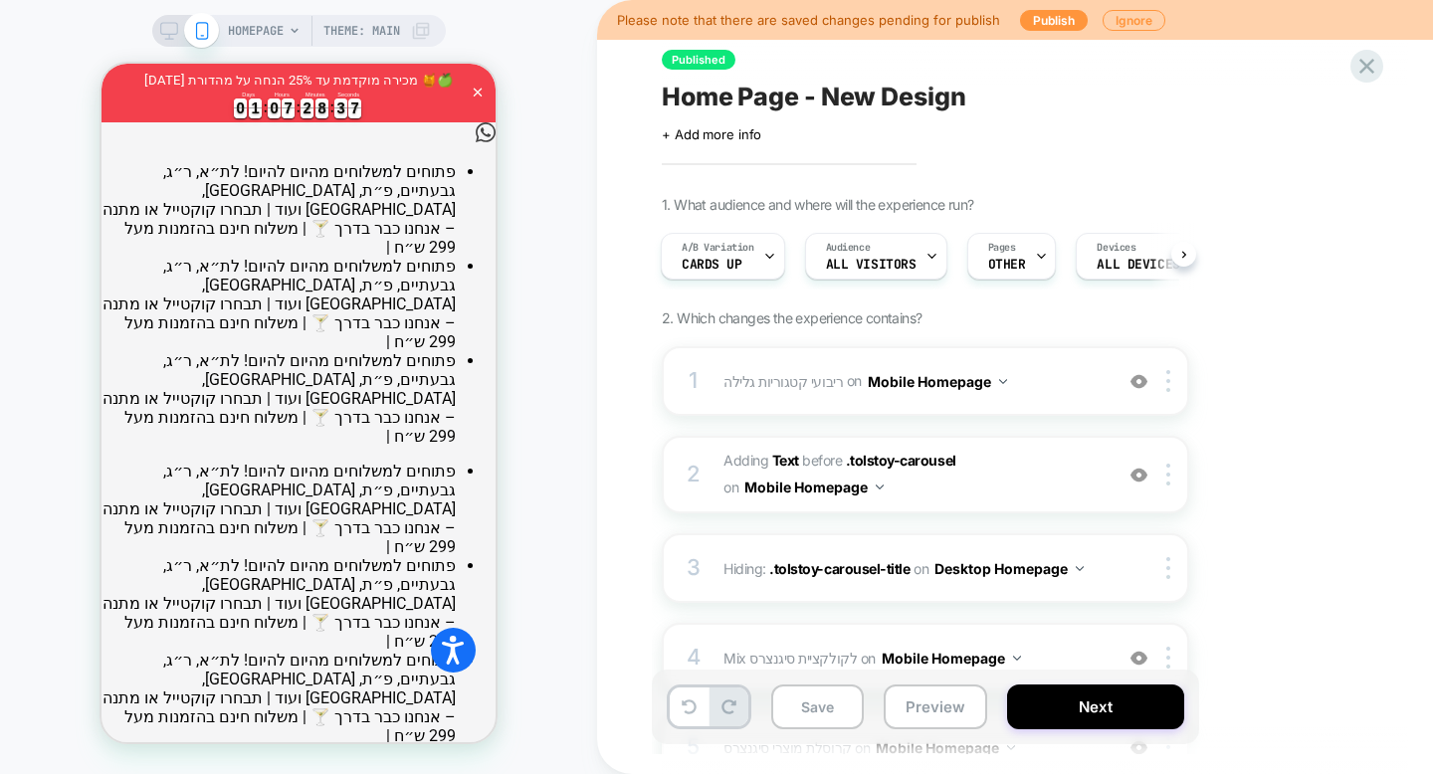
click at [562, 94] on div "HOMEPAGE Theme: MAIN" at bounding box center [298, 387] width 597 height 734
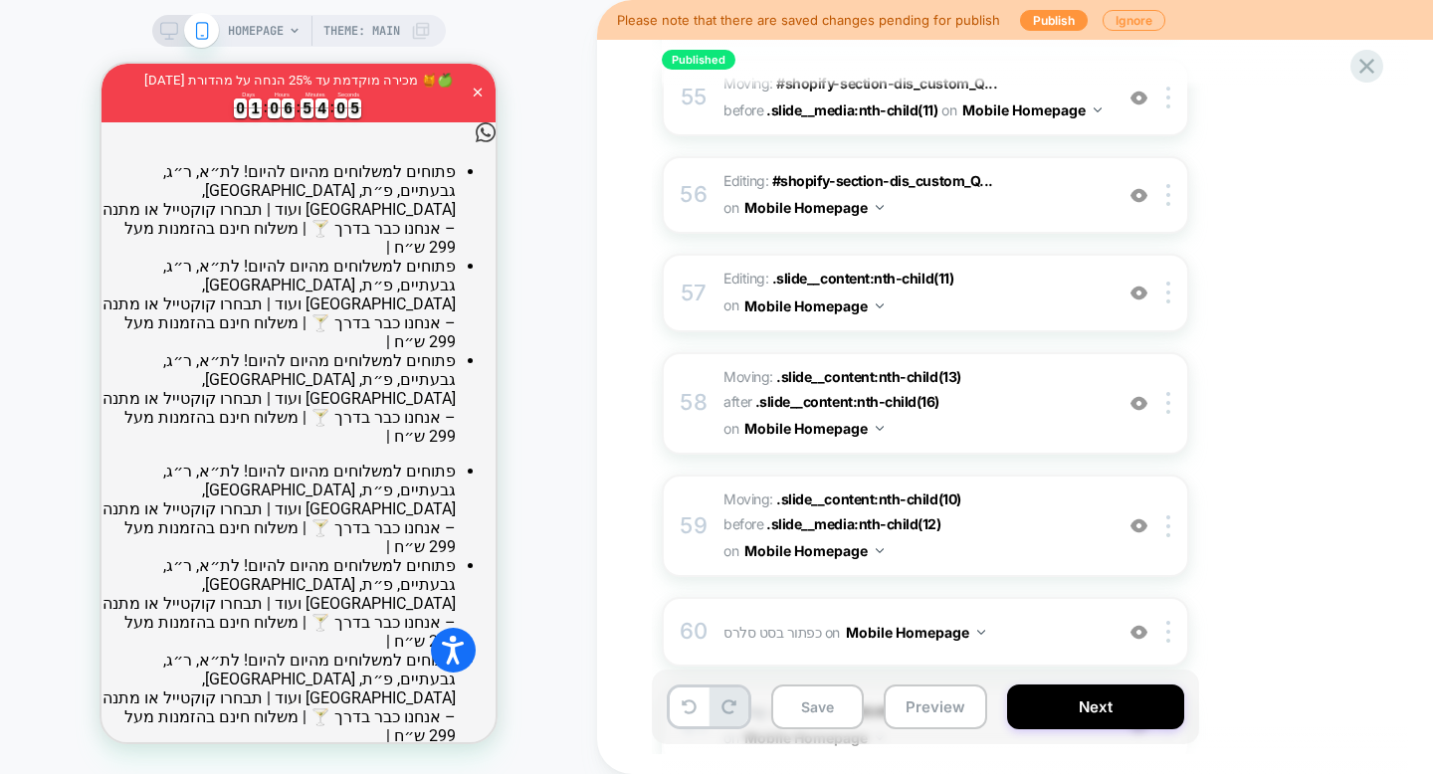
click at [555, 476] on div "HOMEPAGE Theme: MAIN" at bounding box center [298, 387] width 597 height 734
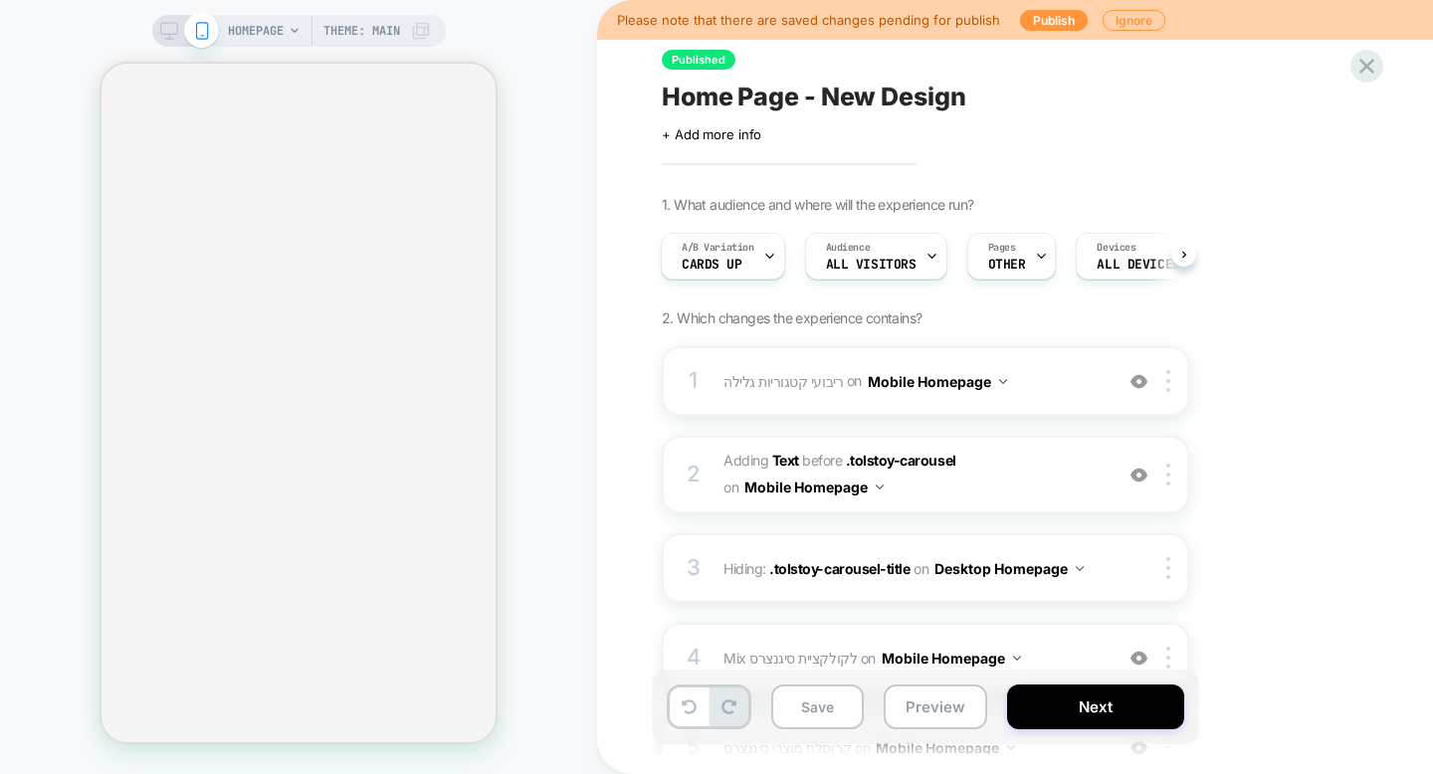
scroll to position [0, 3]
click at [1363, 74] on icon at bounding box center [1366, 66] width 27 height 27
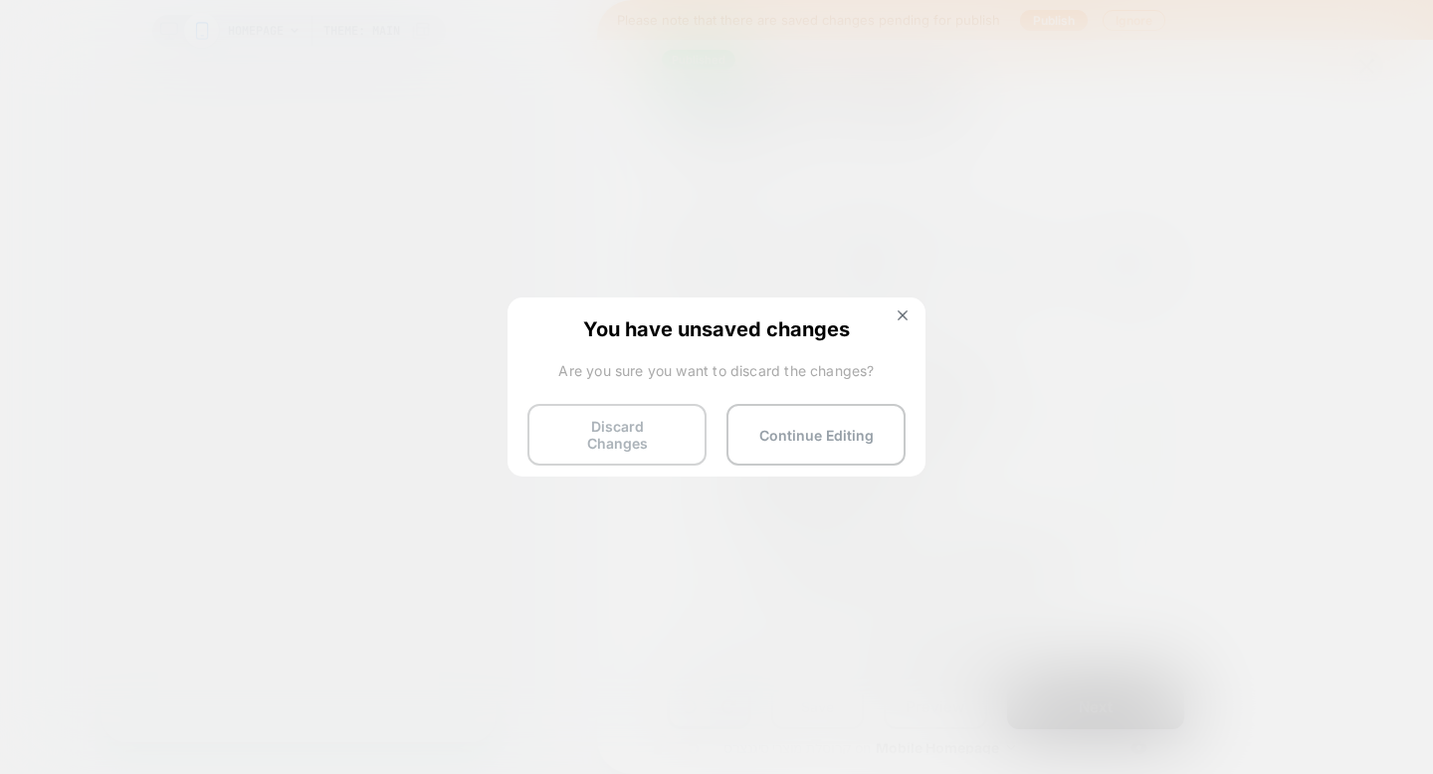
click at [598, 424] on button "Discard Changes" at bounding box center [616, 435] width 179 height 62
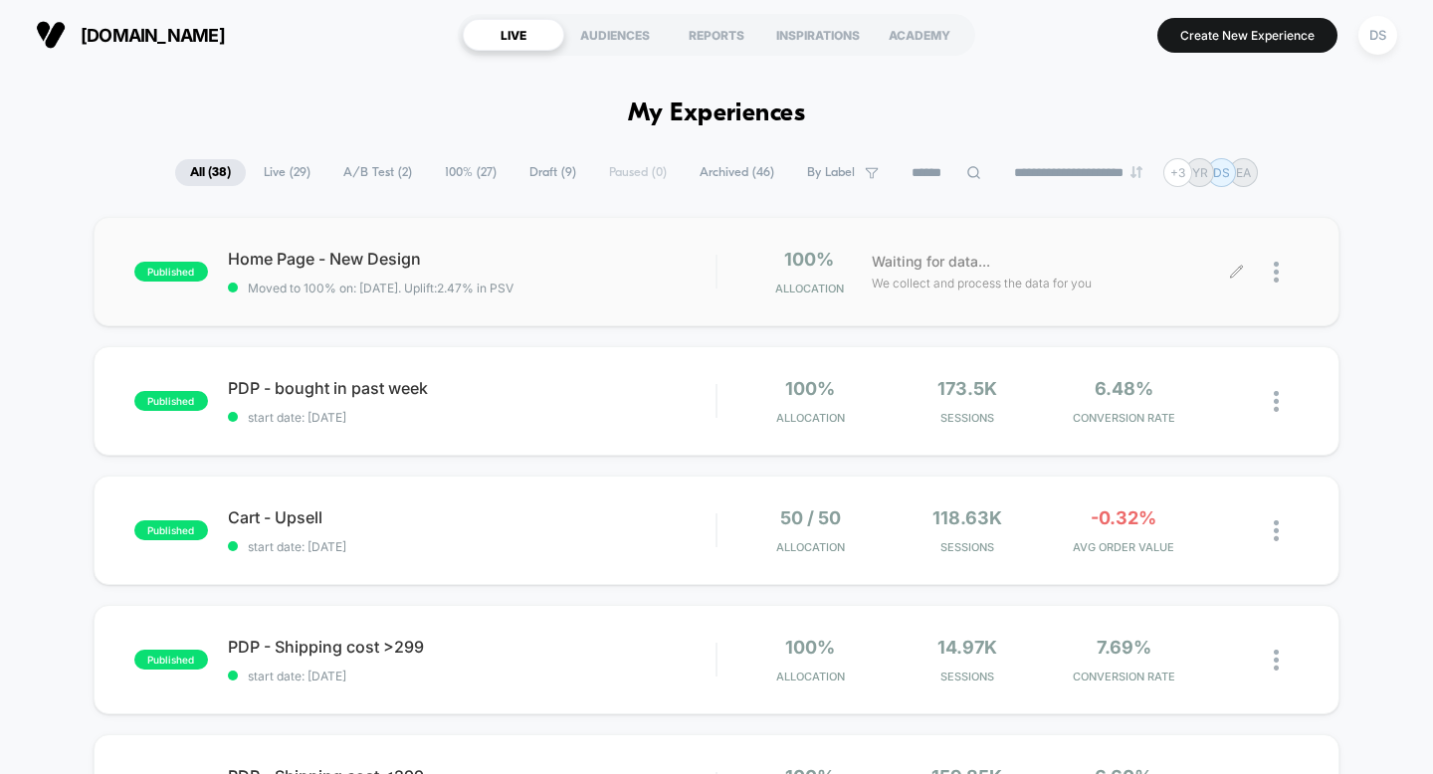
click at [1234, 270] on icon at bounding box center [1236, 272] width 15 height 15
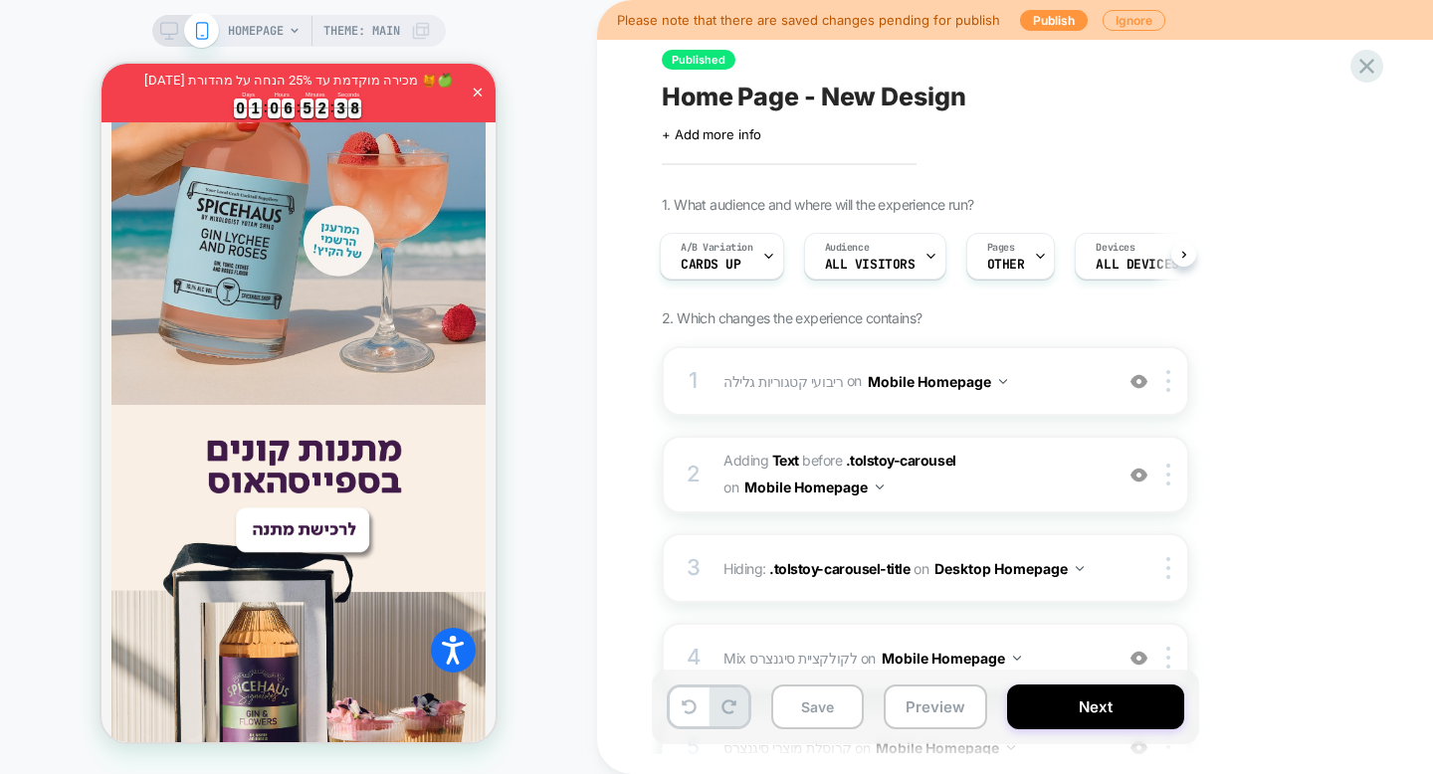
scroll to position [1835, 0]
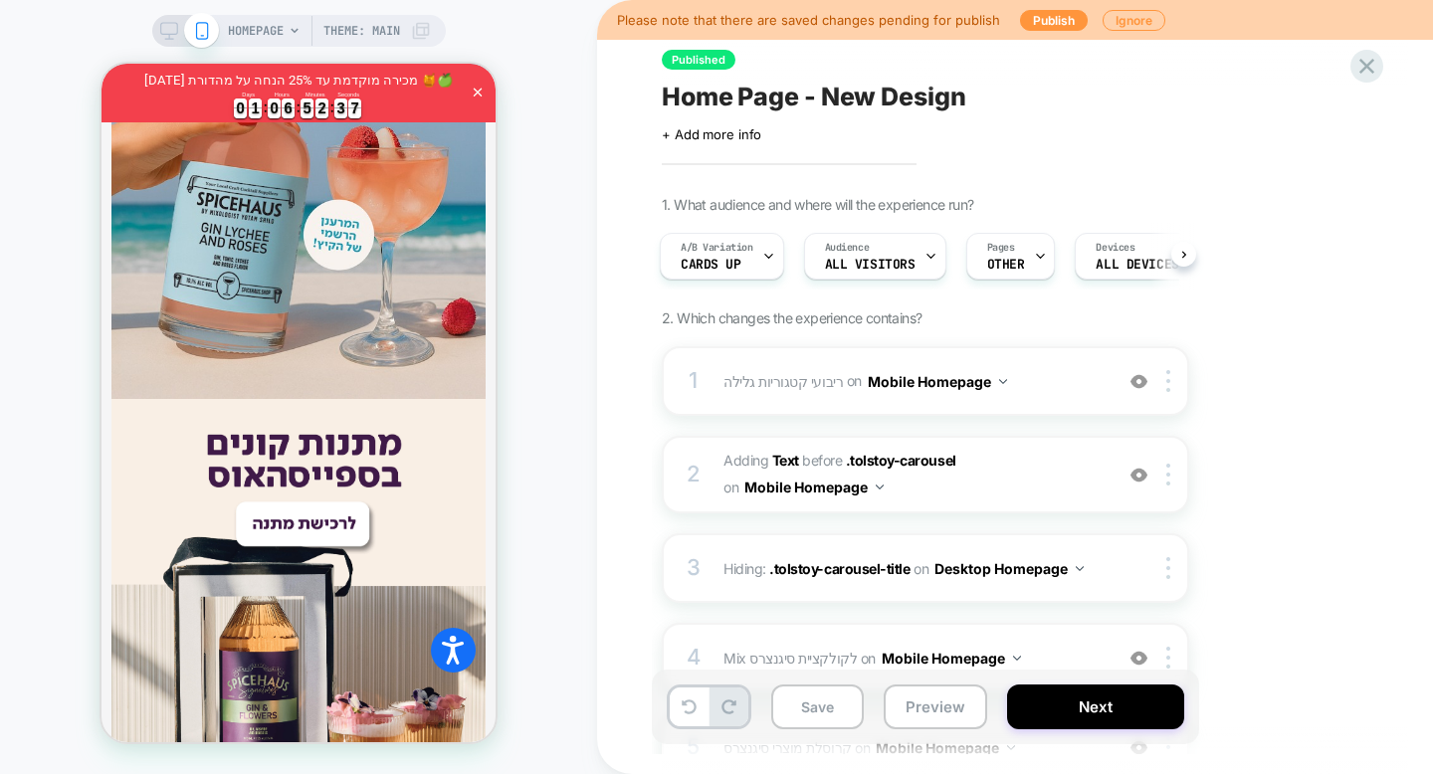
click at [579, 340] on div "HOMEPAGE Theme: MAIN" at bounding box center [298, 387] width 597 height 734
click at [1045, 22] on button "Publish" at bounding box center [1054, 20] width 68 height 21
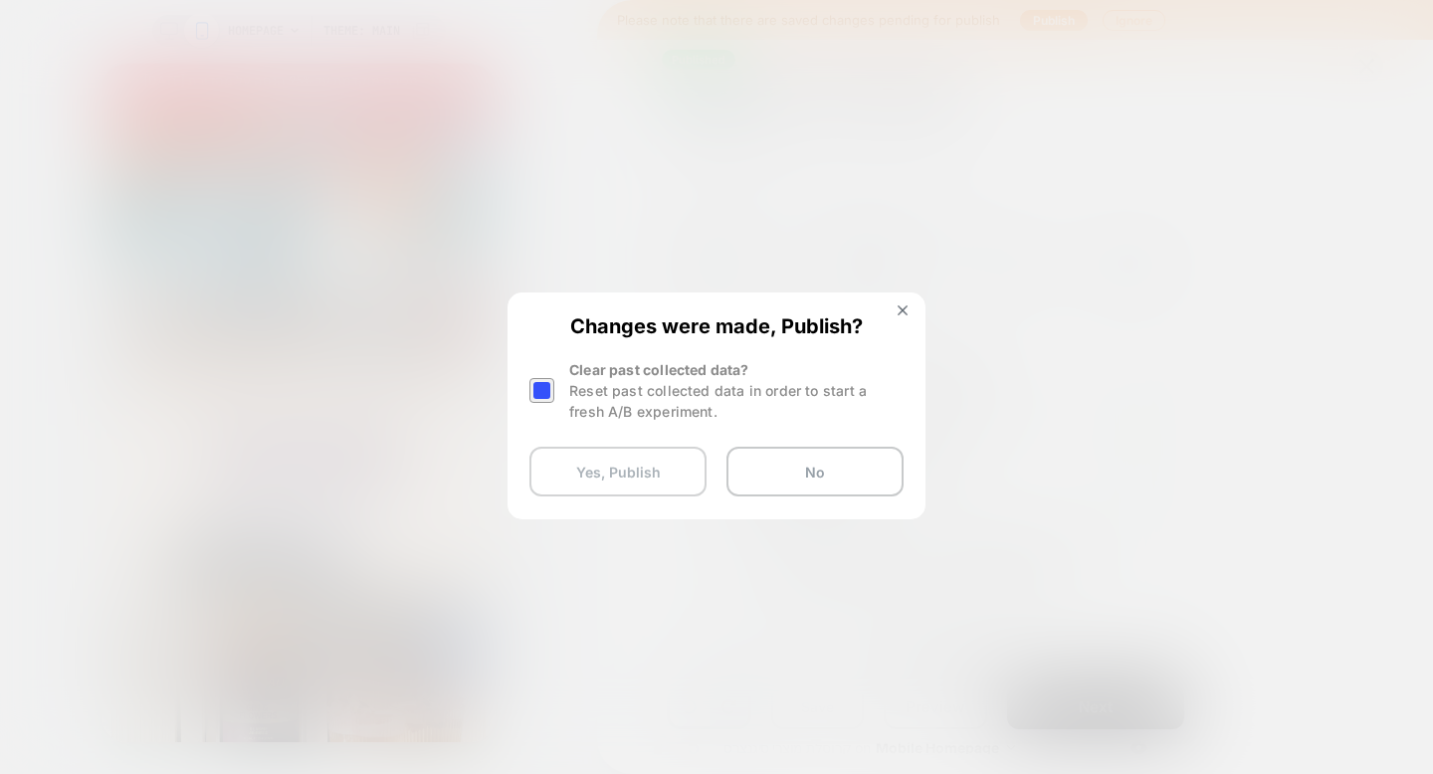
click at [650, 485] on button "Yes, Publish" at bounding box center [617, 472] width 177 height 50
click at [628, 468] on button "Yes, Publish" at bounding box center [617, 472] width 177 height 50
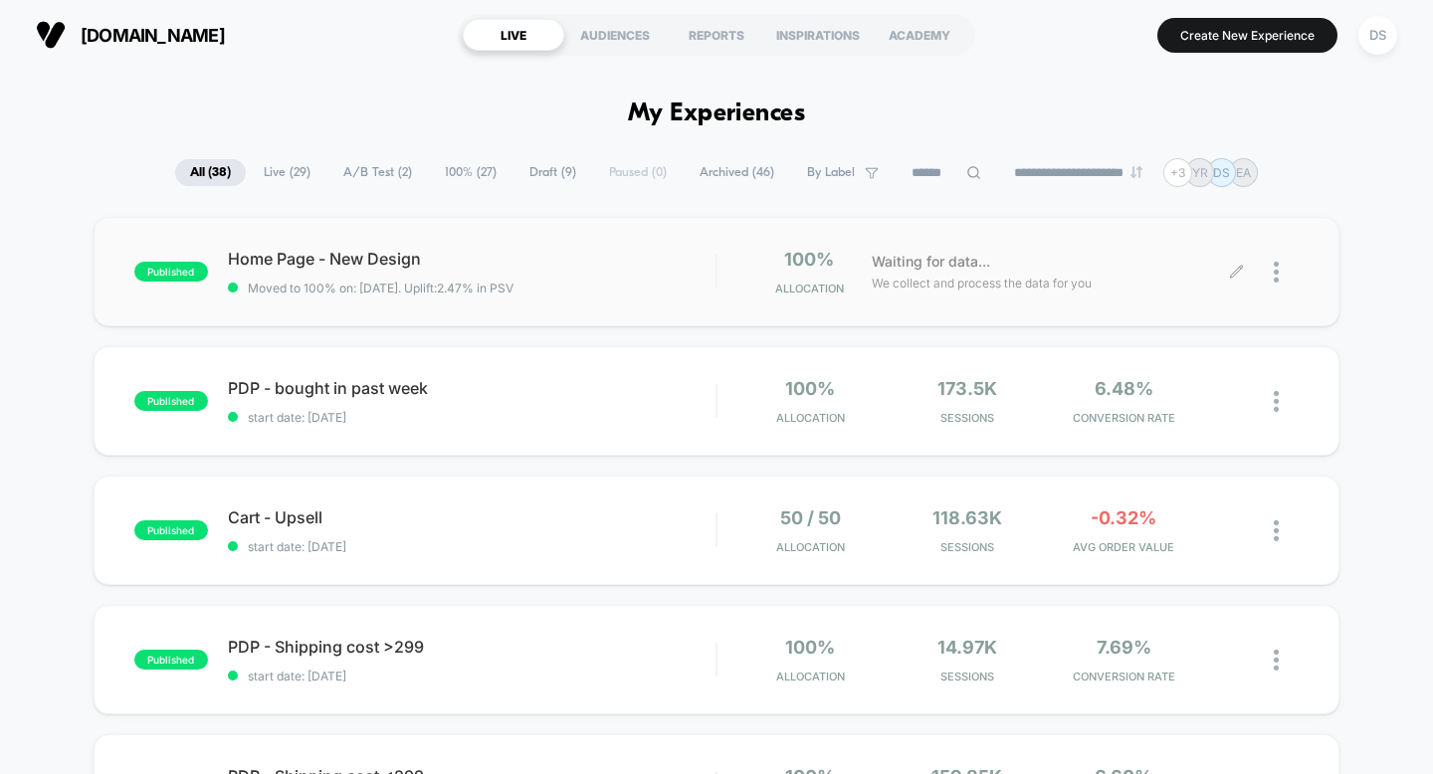
click at [1233, 276] on icon at bounding box center [1236, 272] width 12 height 12
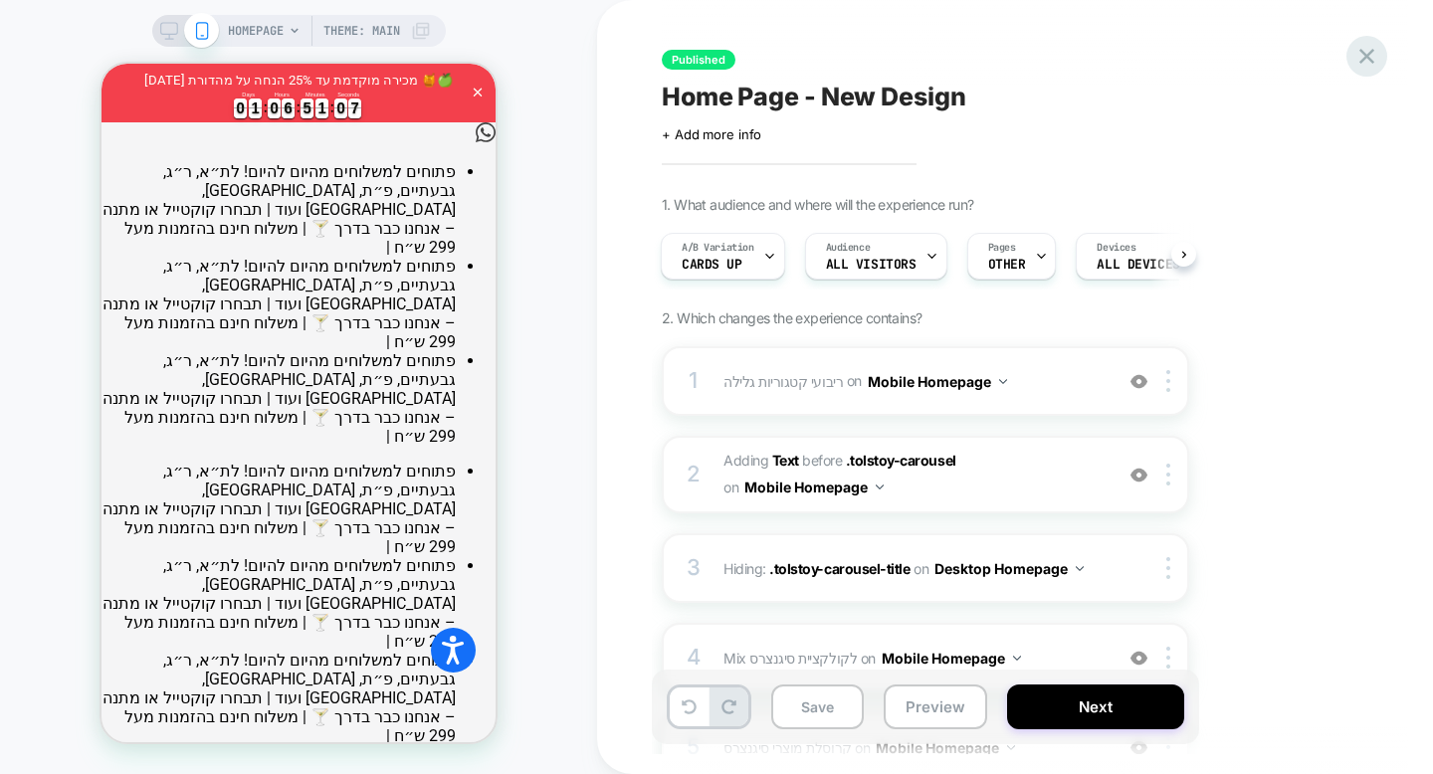
click at [1365, 58] on icon at bounding box center [1366, 56] width 15 height 15
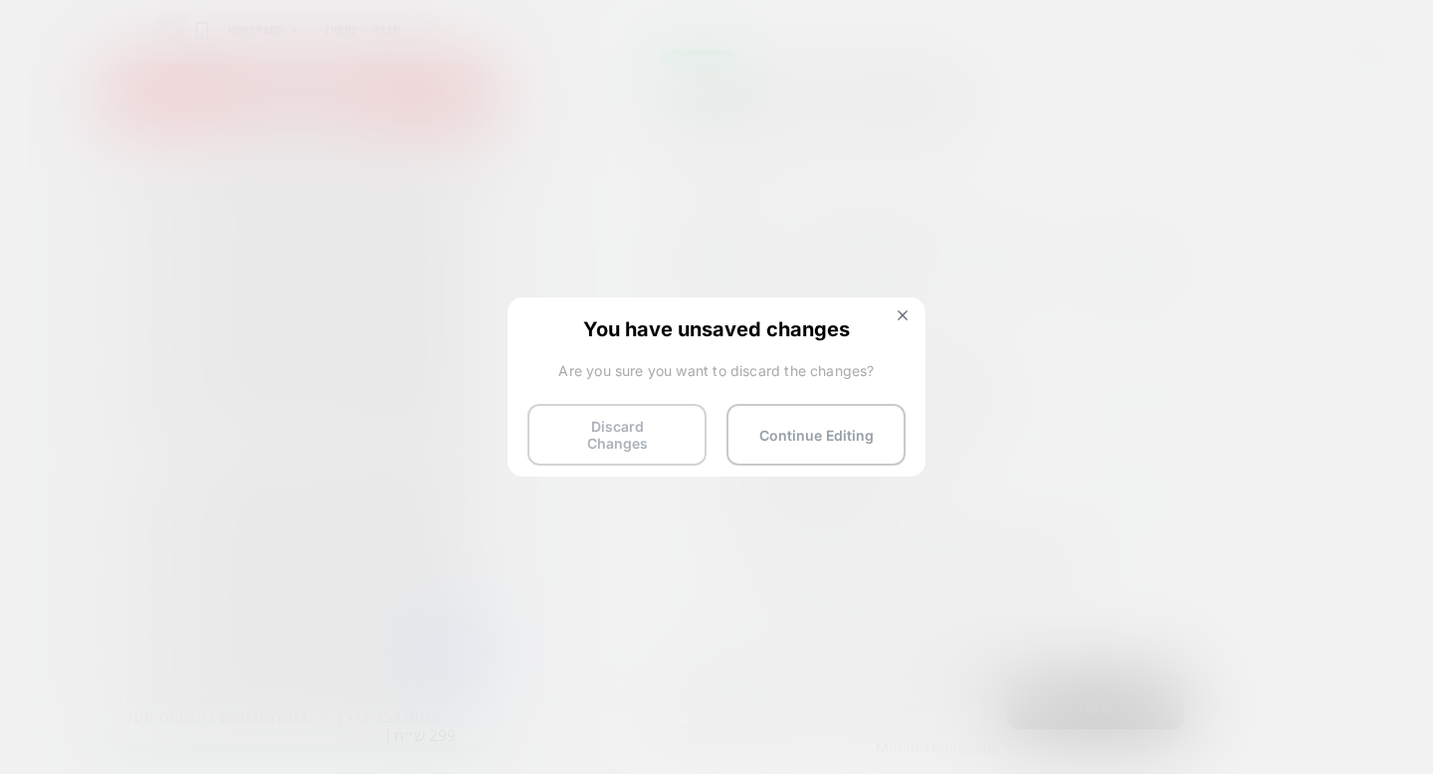
click at [637, 429] on button "Discard Changes" at bounding box center [616, 435] width 179 height 62
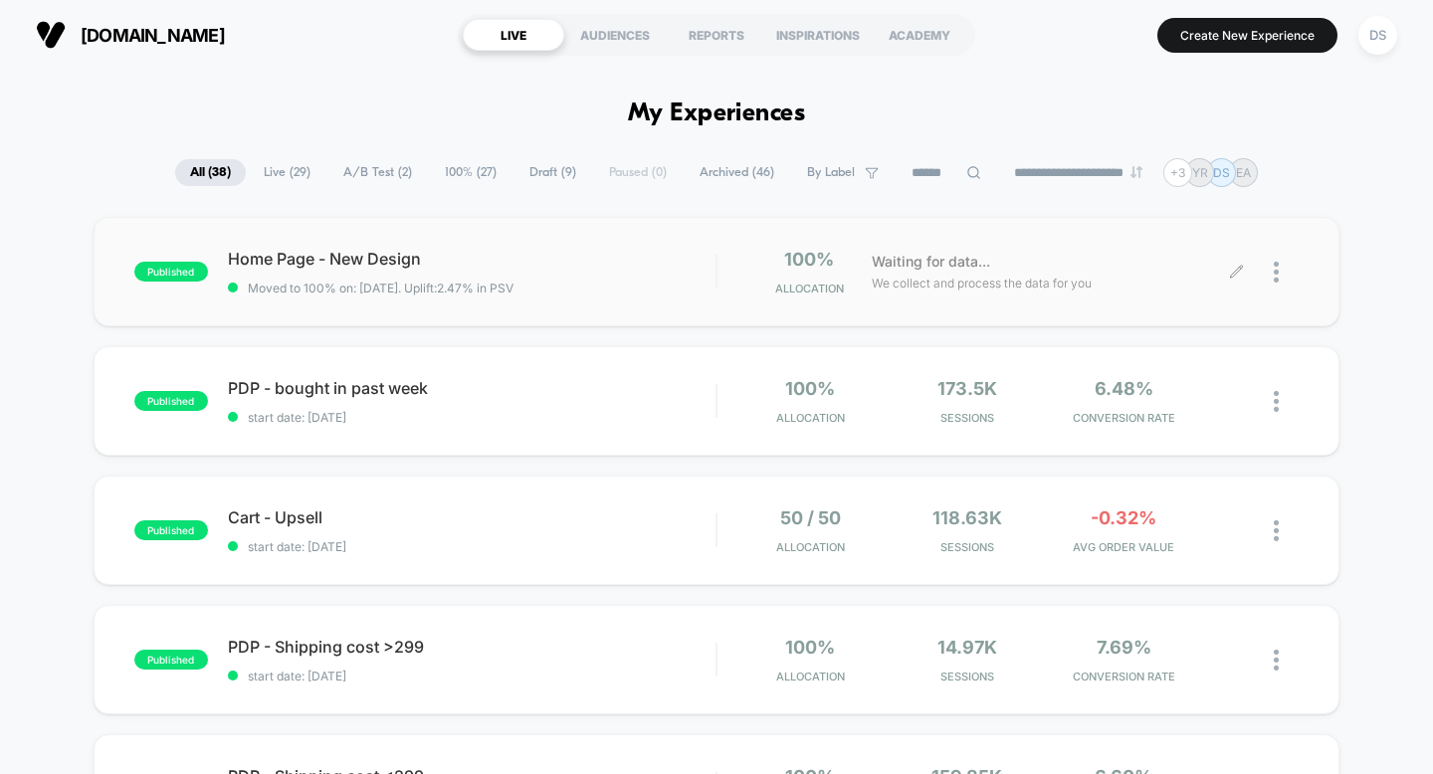
click at [1229, 267] on icon at bounding box center [1236, 272] width 15 height 15
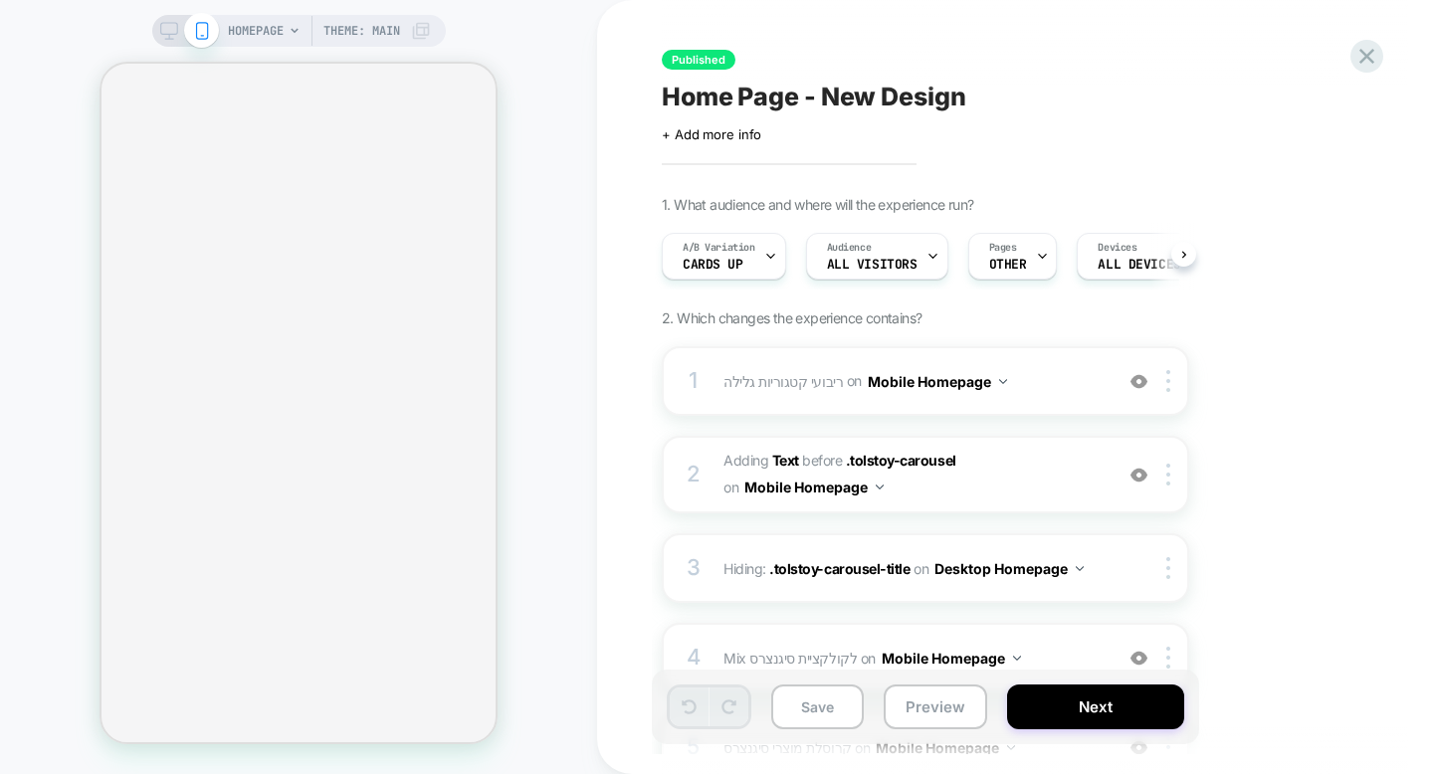
scroll to position [0, 1]
click at [1363, 59] on icon at bounding box center [1366, 56] width 15 height 15
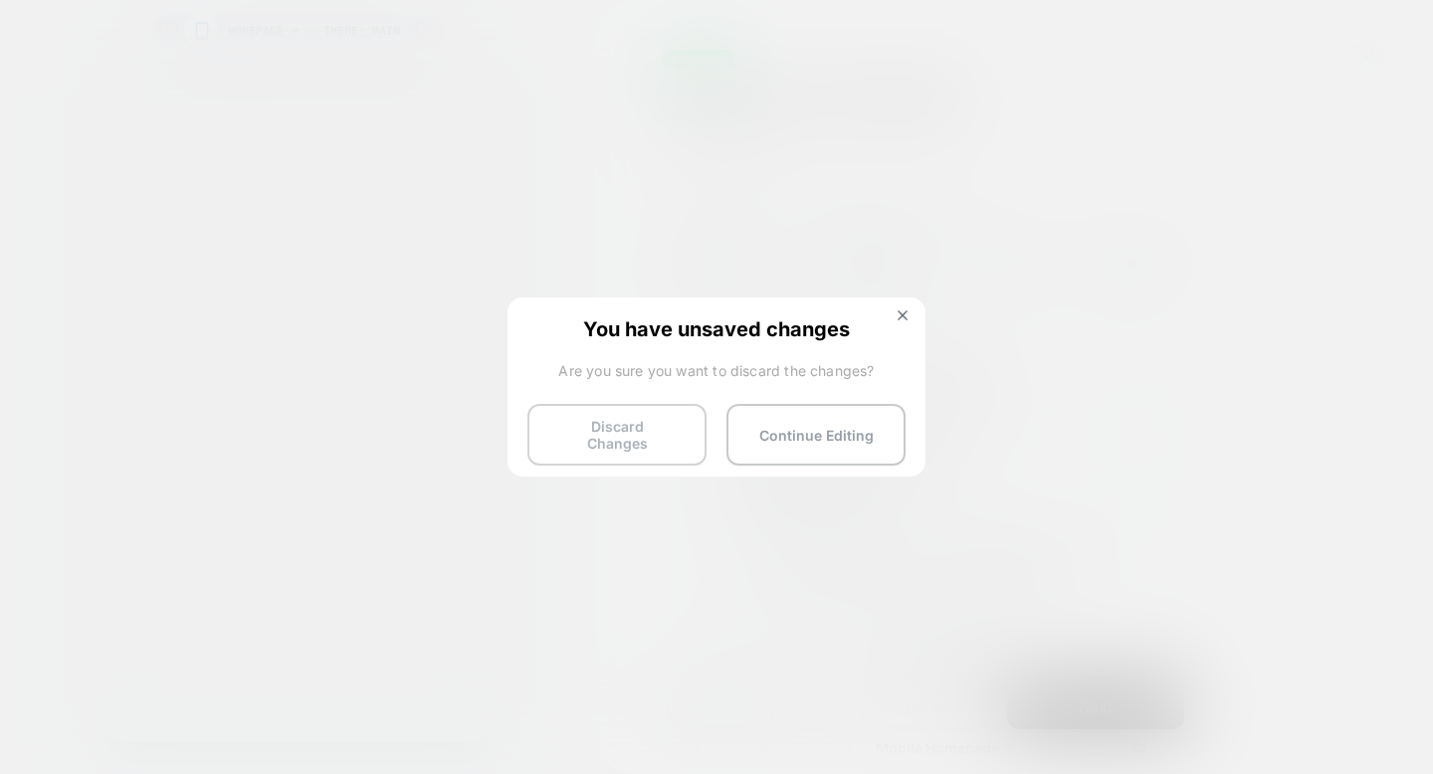
click at [686, 421] on button "Discard Changes" at bounding box center [616, 435] width 179 height 62
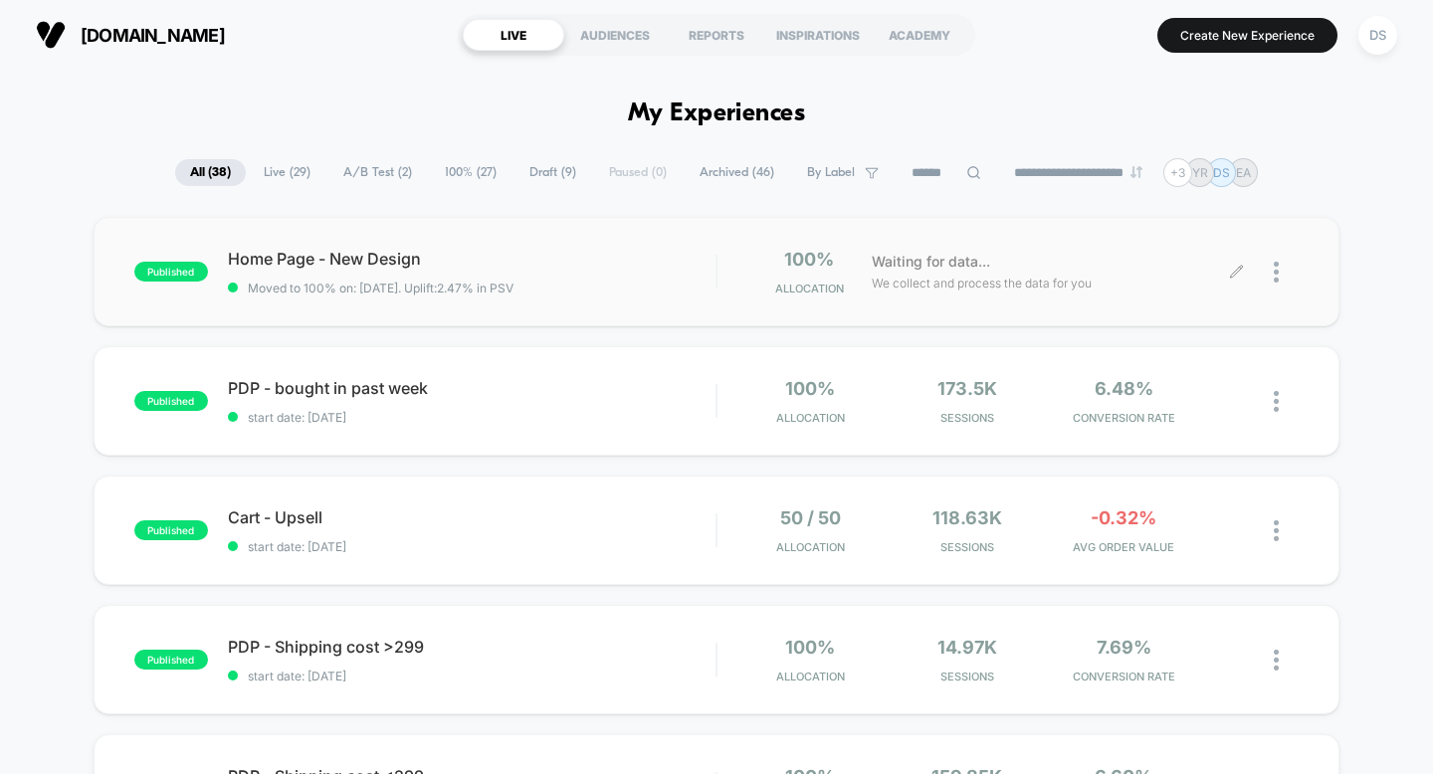
click at [1239, 272] on icon at bounding box center [1236, 272] width 15 height 15
